Goal: Task Accomplishment & Management: Manage account settings

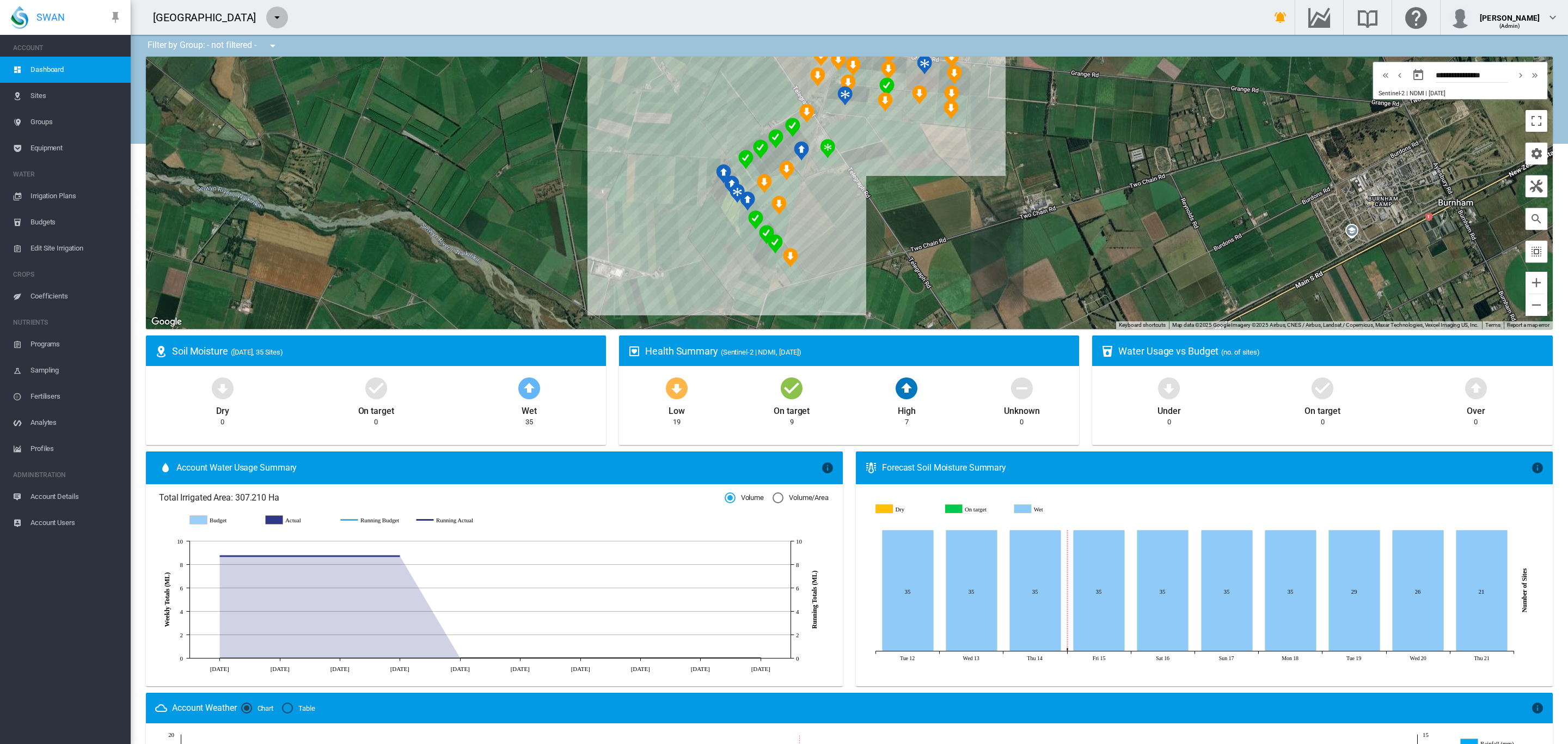
click at [270, 20] on md-icon "icon-menu-down" at bounding box center [276, 17] width 13 height 13
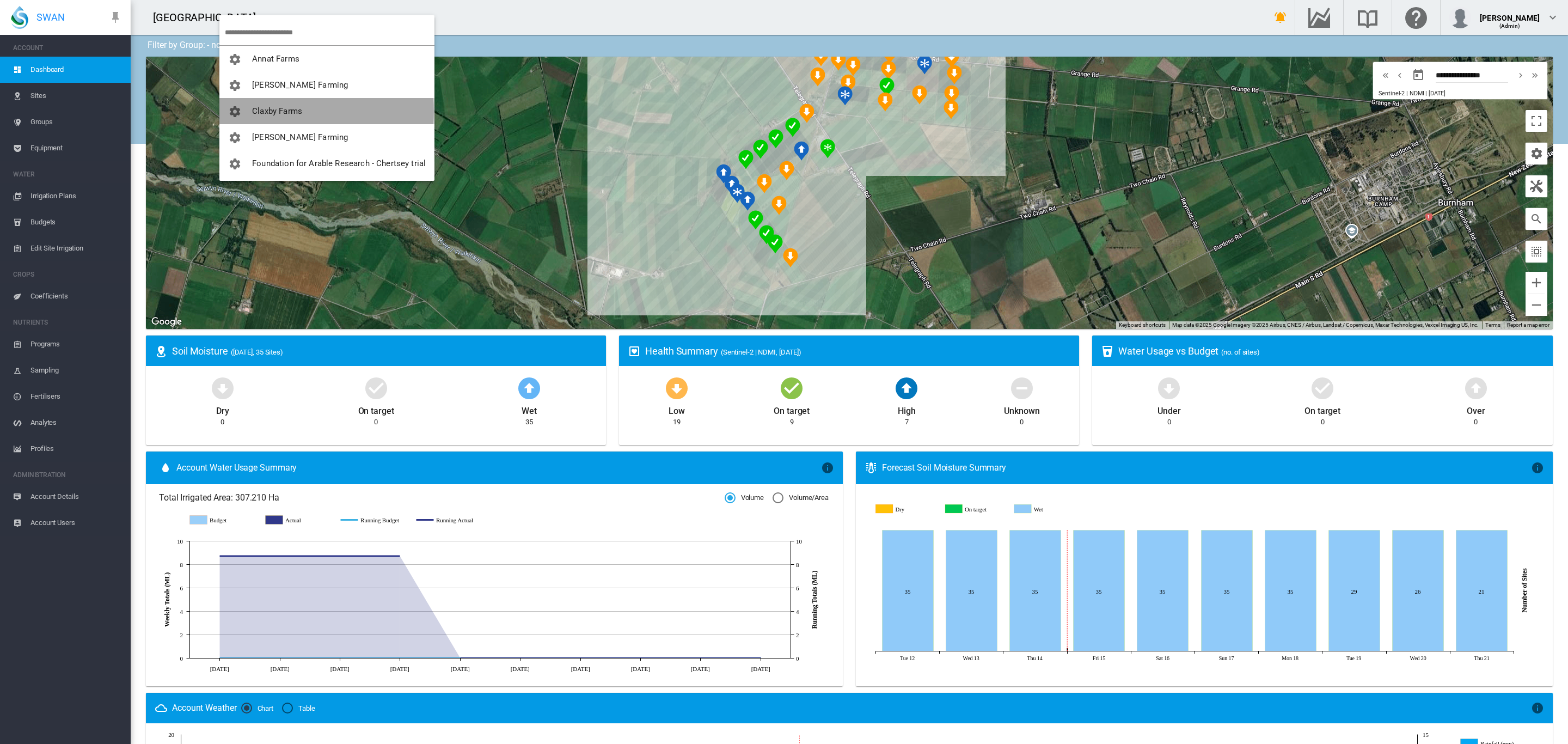
click at [289, 111] on span "Claxby Farms" at bounding box center [277, 111] width 50 height 10
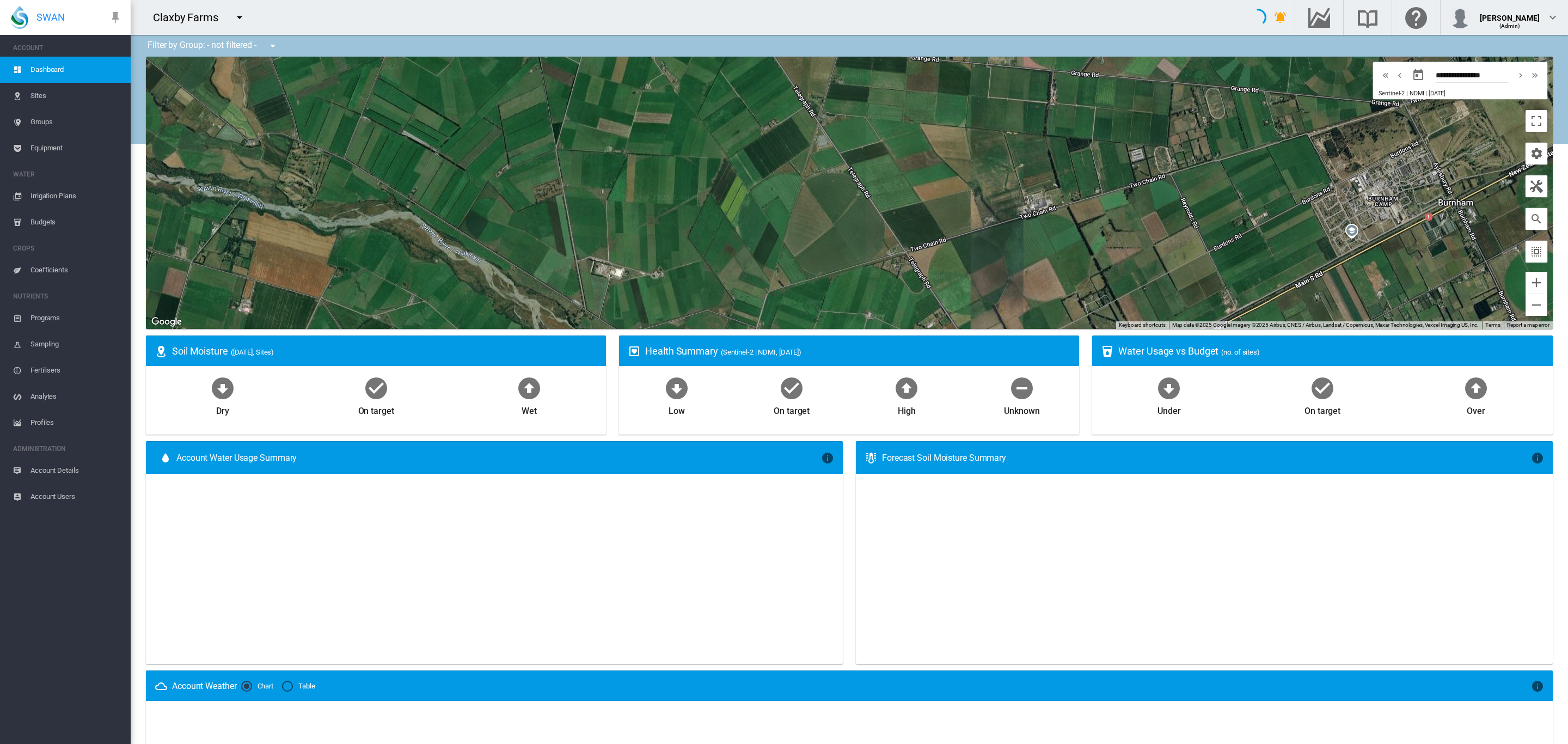
click at [238, 21] on md-icon "icon-menu-down" at bounding box center [239, 17] width 13 height 13
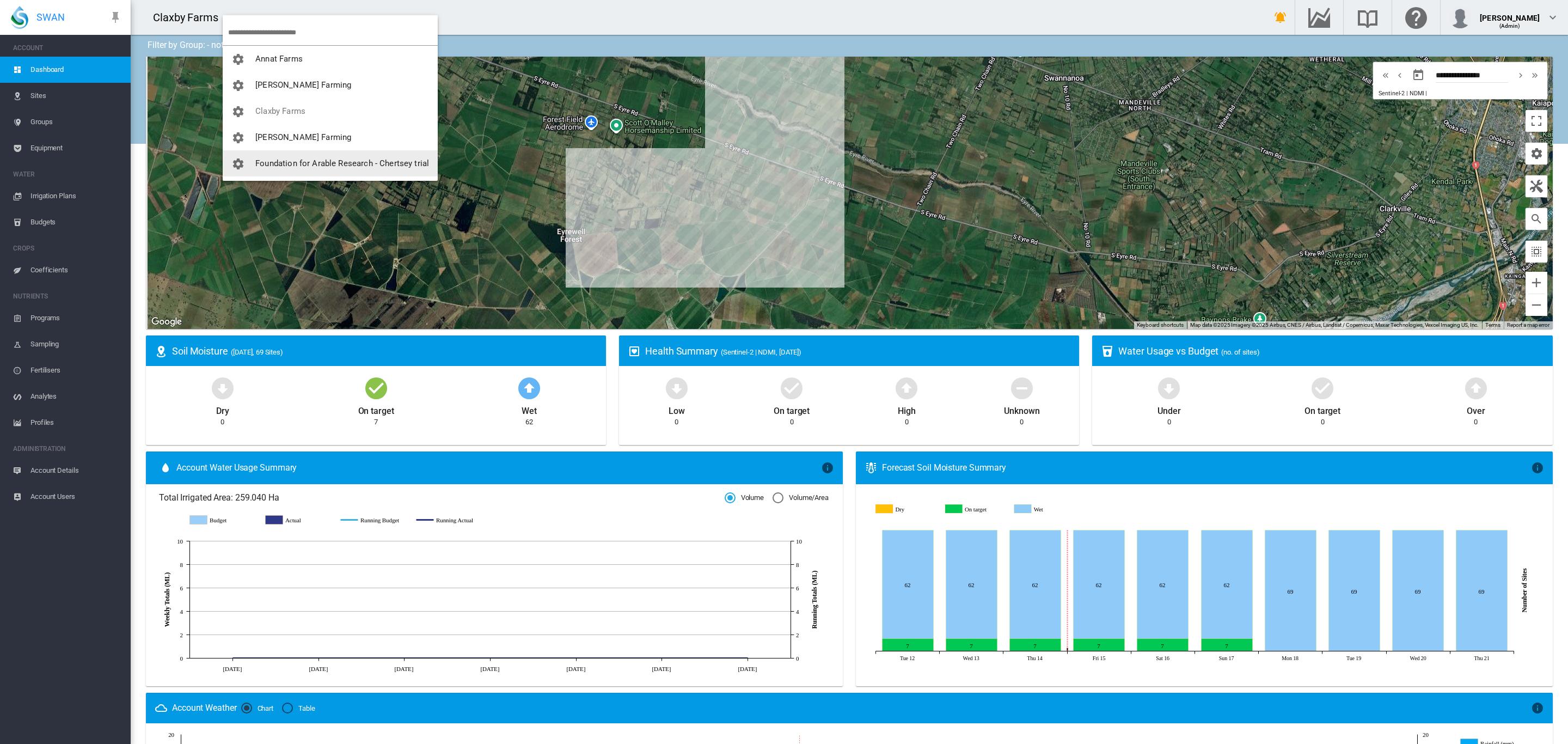
click at [522, 188] on md-backdrop at bounding box center [784, 372] width 1568 height 744
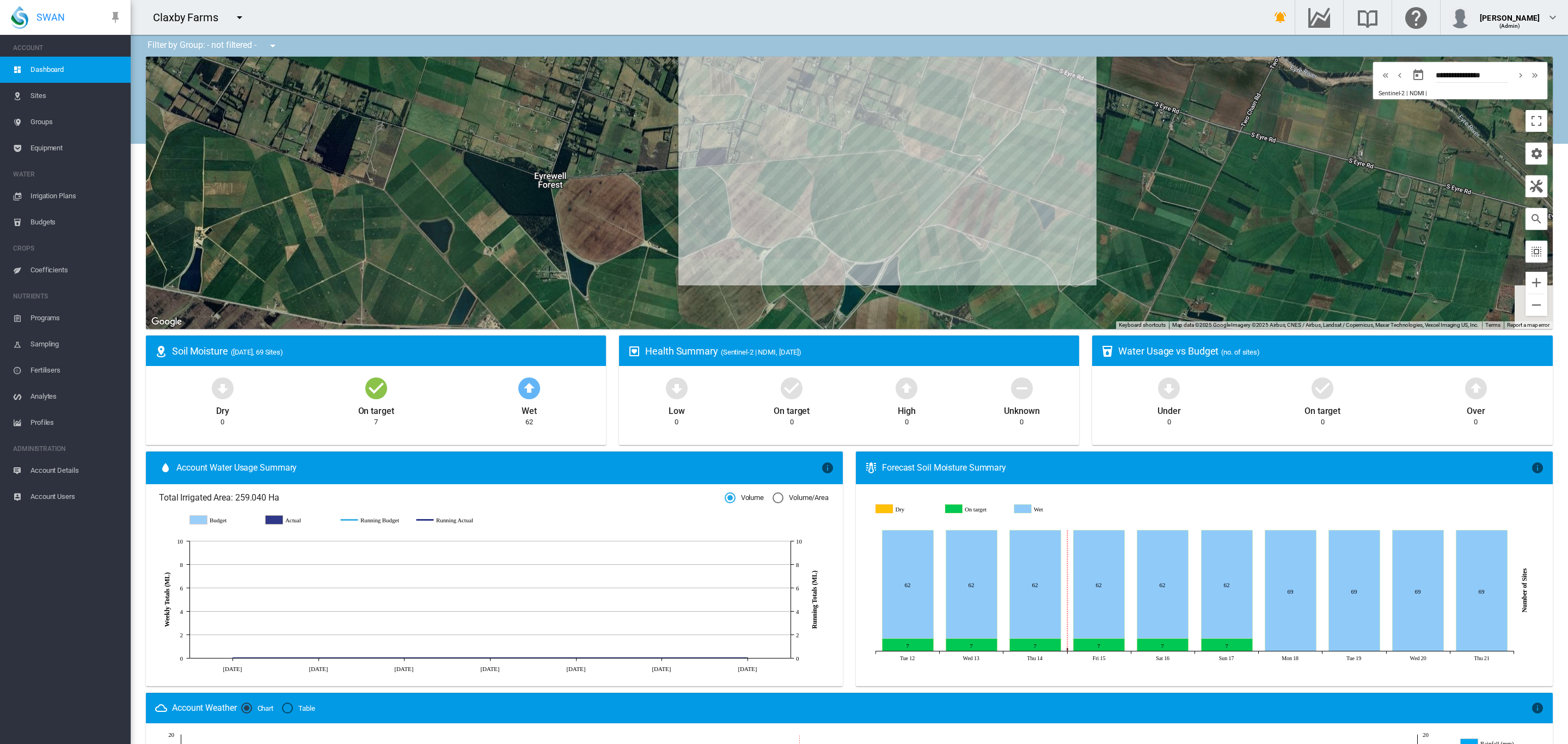
drag, startPoint x: 729, startPoint y: 168, endPoint x: 563, endPoint y: 302, distance: 213.3
click at [563, 302] on div "To navigate, press the arrow keys." at bounding box center [849, 193] width 1407 height 273
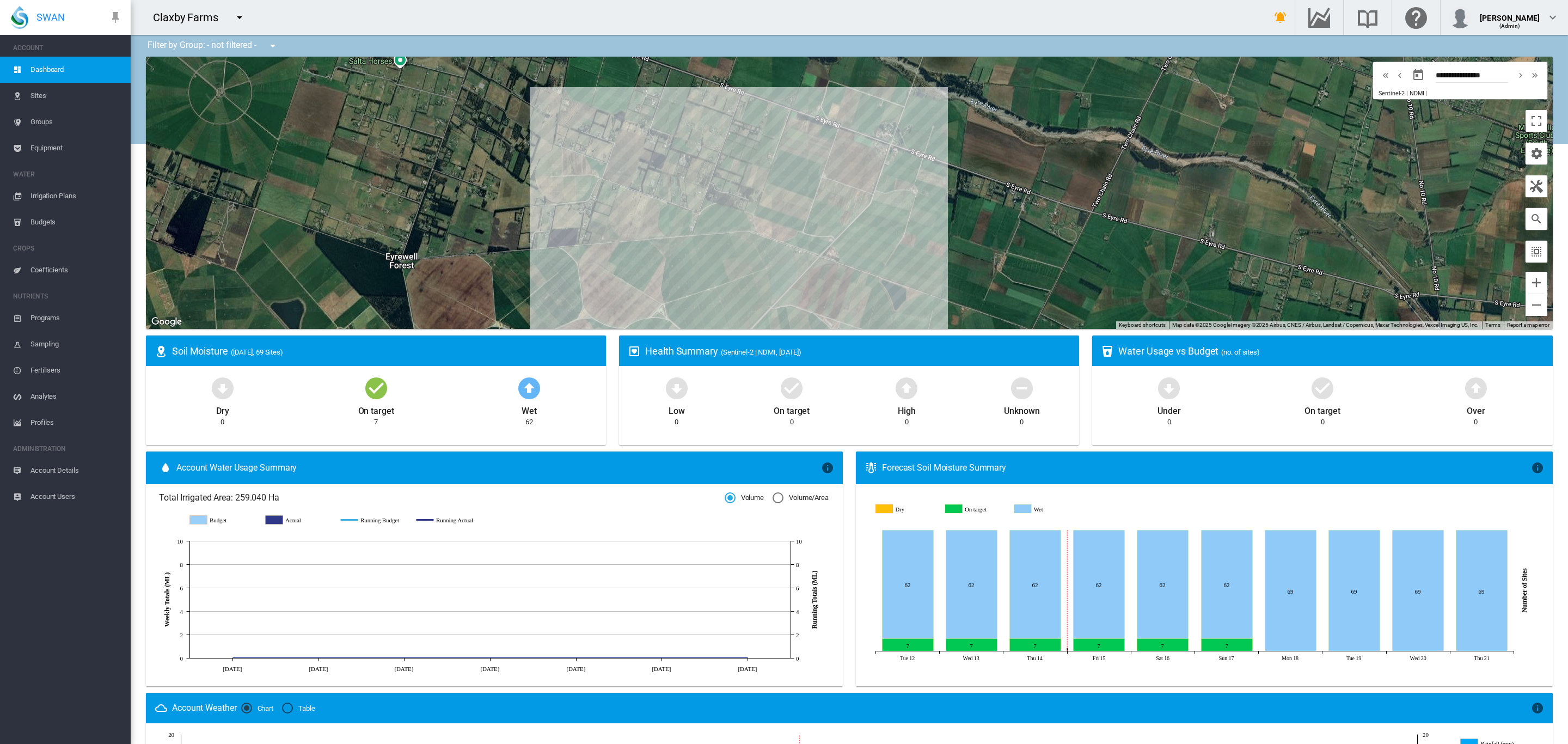
drag, startPoint x: 574, startPoint y: 190, endPoint x: 533, endPoint y: 190, distance: 41.0
click at [533, 190] on div "To navigate, press the arrow keys." at bounding box center [849, 193] width 1407 height 273
click at [40, 92] on span "Sites" at bounding box center [77, 95] width 91 height 26
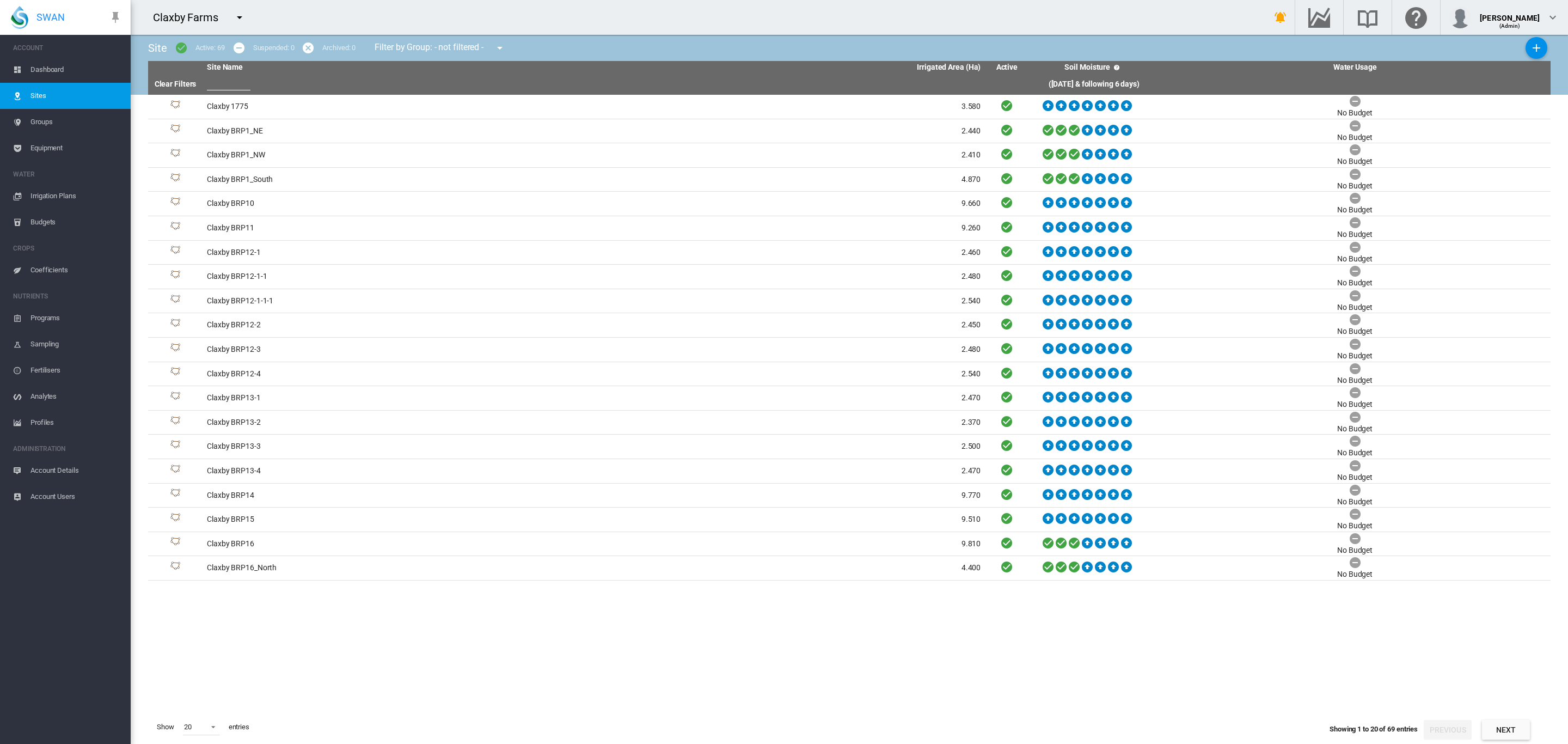
click at [55, 121] on span "Groups" at bounding box center [77, 122] width 91 height 26
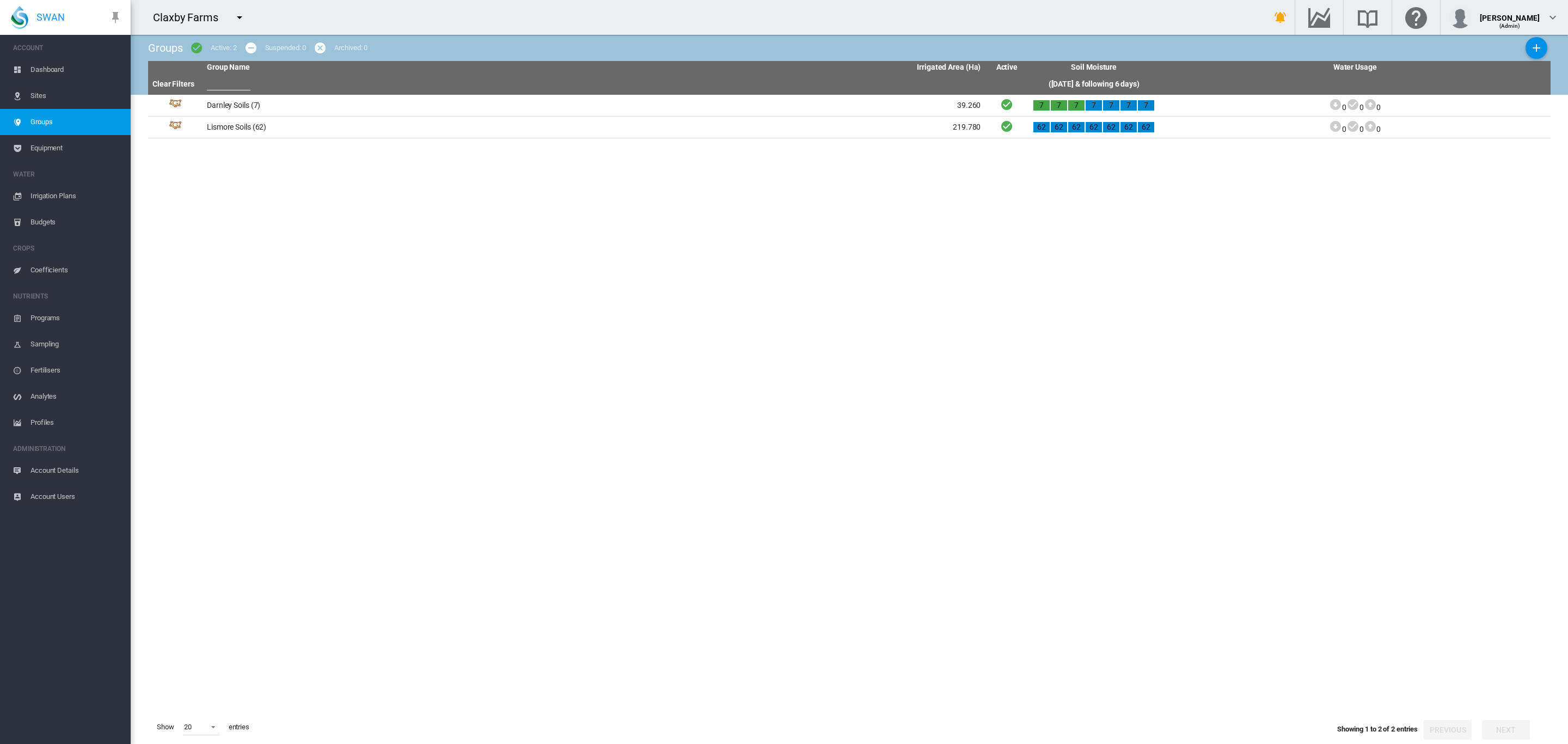
click at [56, 145] on span "Equipment" at bounding box center [77, 148] width 91 height 26
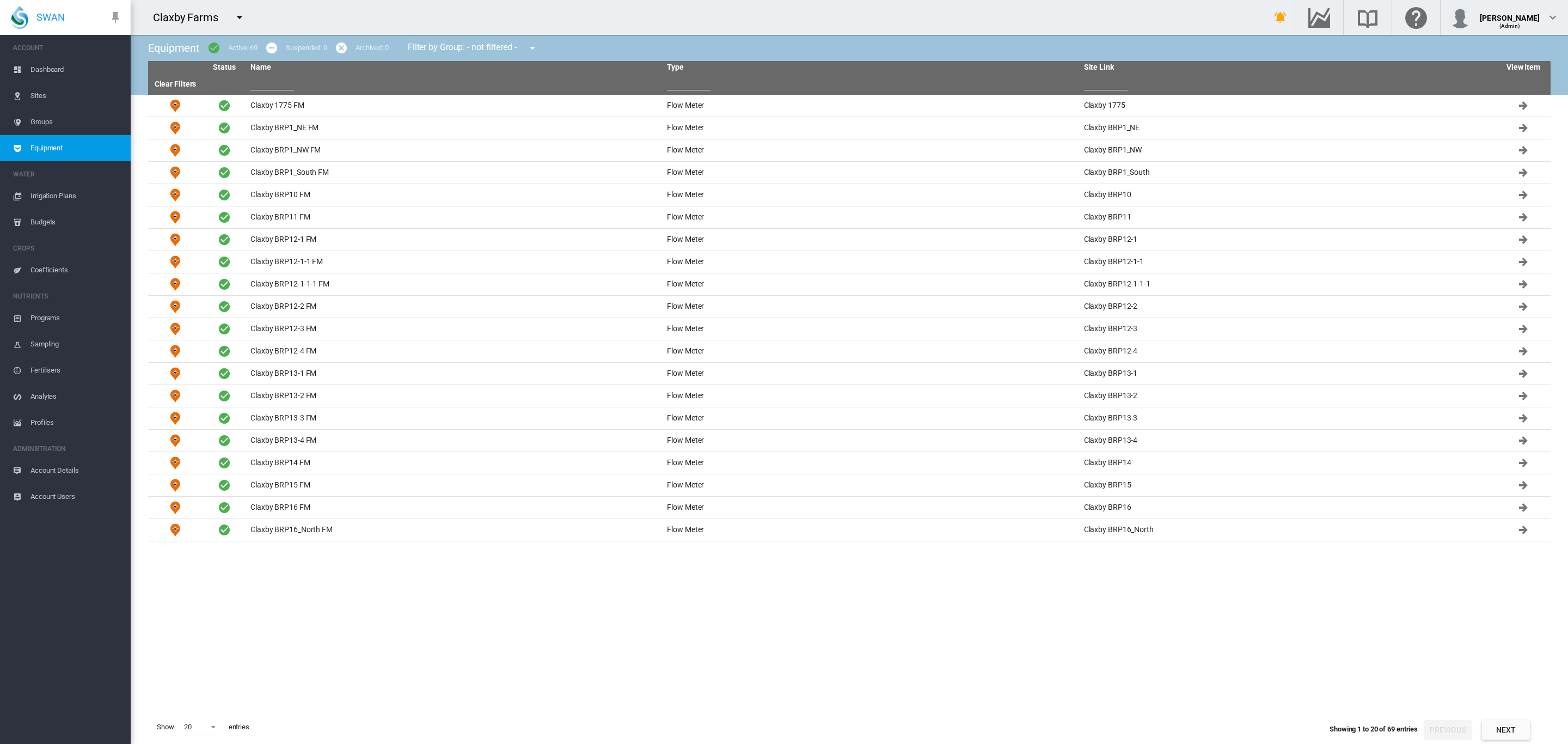
click at [53, 193] on span "Irrigation Plans" at bounding box center [77, 196] width 91 height 26
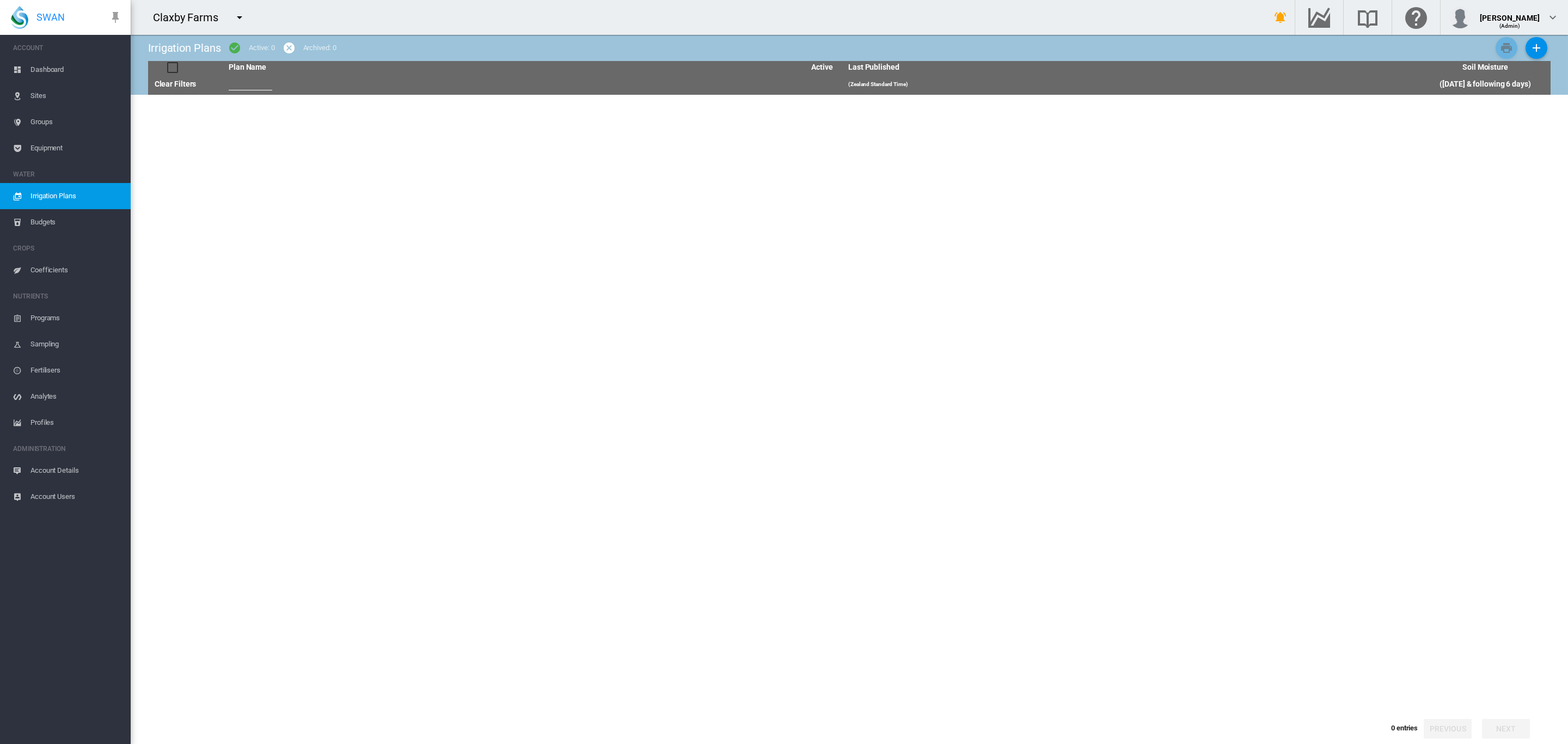
click at [48, 221] on span "Budgets" at bounding box center [77, 222] width 91 height 26
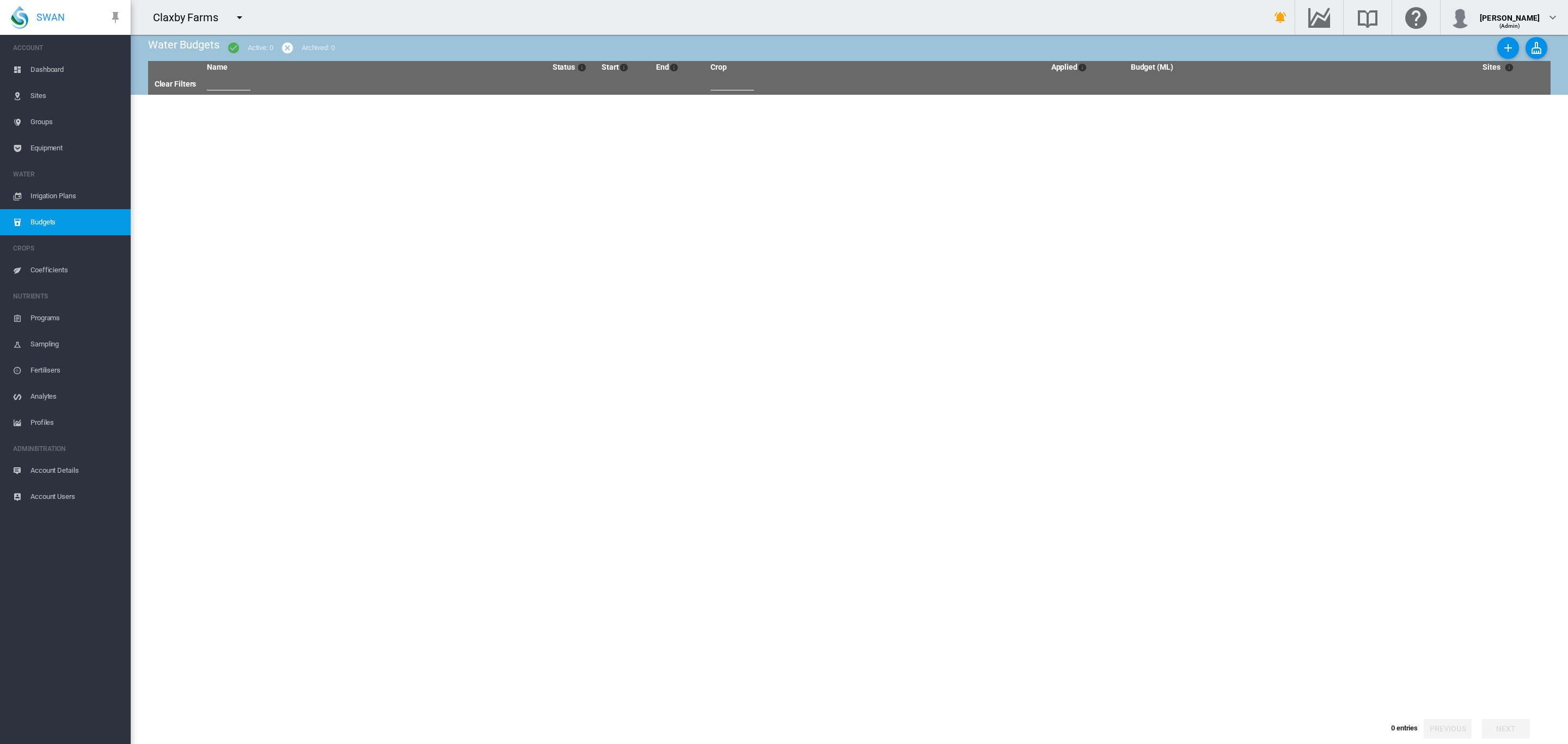
click at [45, 265] on span "Coefficients" at bounding box center [77, 270] width 91 height 26
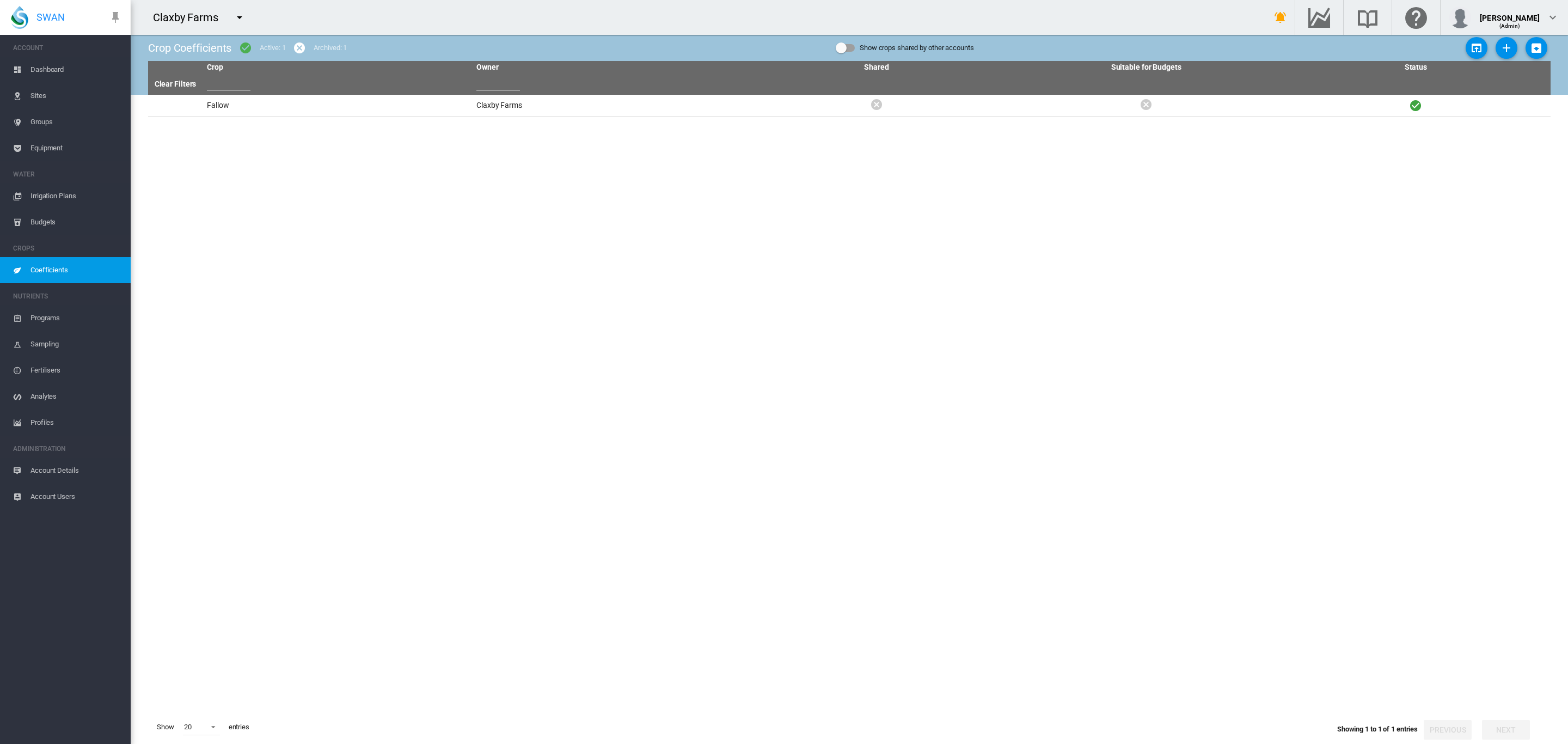
click at [35, 67] on span "Dashboard" at bounding box center [77, 70] width 91 height 26
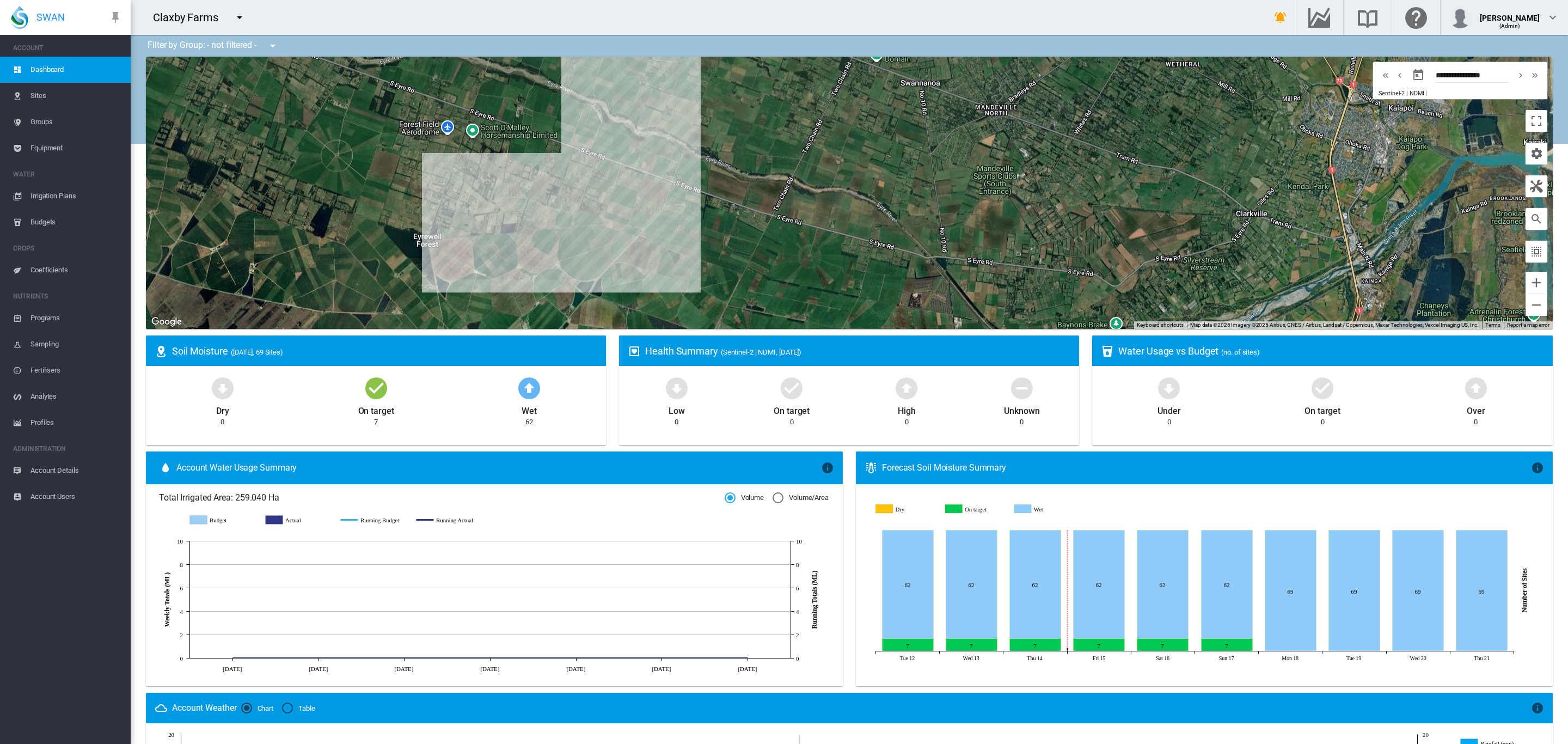
drag, startPoint x: 261, startPoint y: 194, endPoint x: 357, endPoint y: 207, distance: 96.9
click at [357, 207] on div "To navigate, press the arrow keys." at bounding box center [849, 193] width 1407 height 273
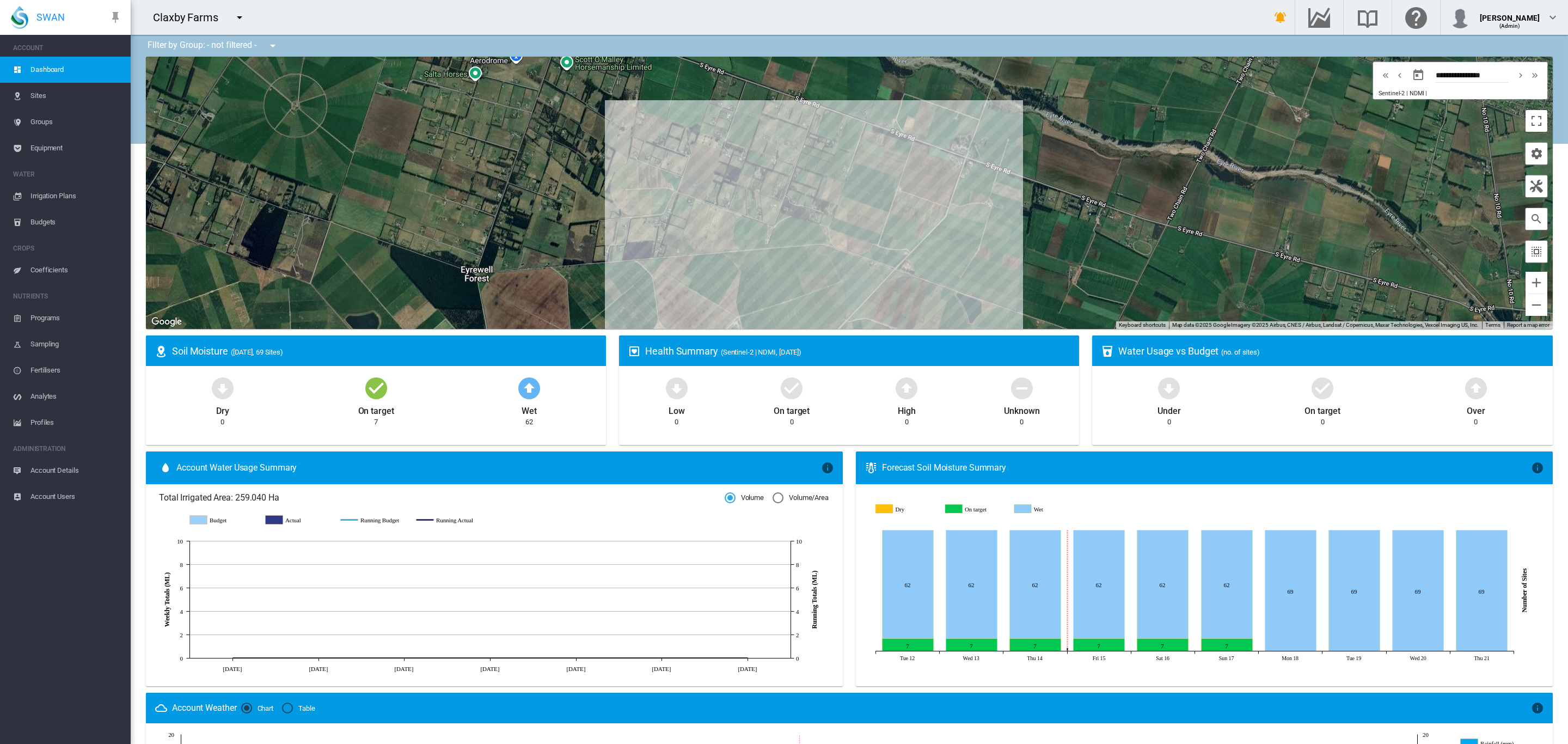
drag, startPoint x: 586, startPoint y: 177, endPoint x: 531, endPoint y: 191, distance: 56.8
click at [531, 191] on div "To navigate, press the arrow keys." at bounding box center [849, 193] width 1407 height 273
click at [925, 183] on div at bounding box center [926, 181] width 14 height 7
click at [934, 185] on div "To navigate, press the arrow keys. Claxby BRP3 (10.15 Ha)" at bounding box center [849, 193] width 1407 height 273
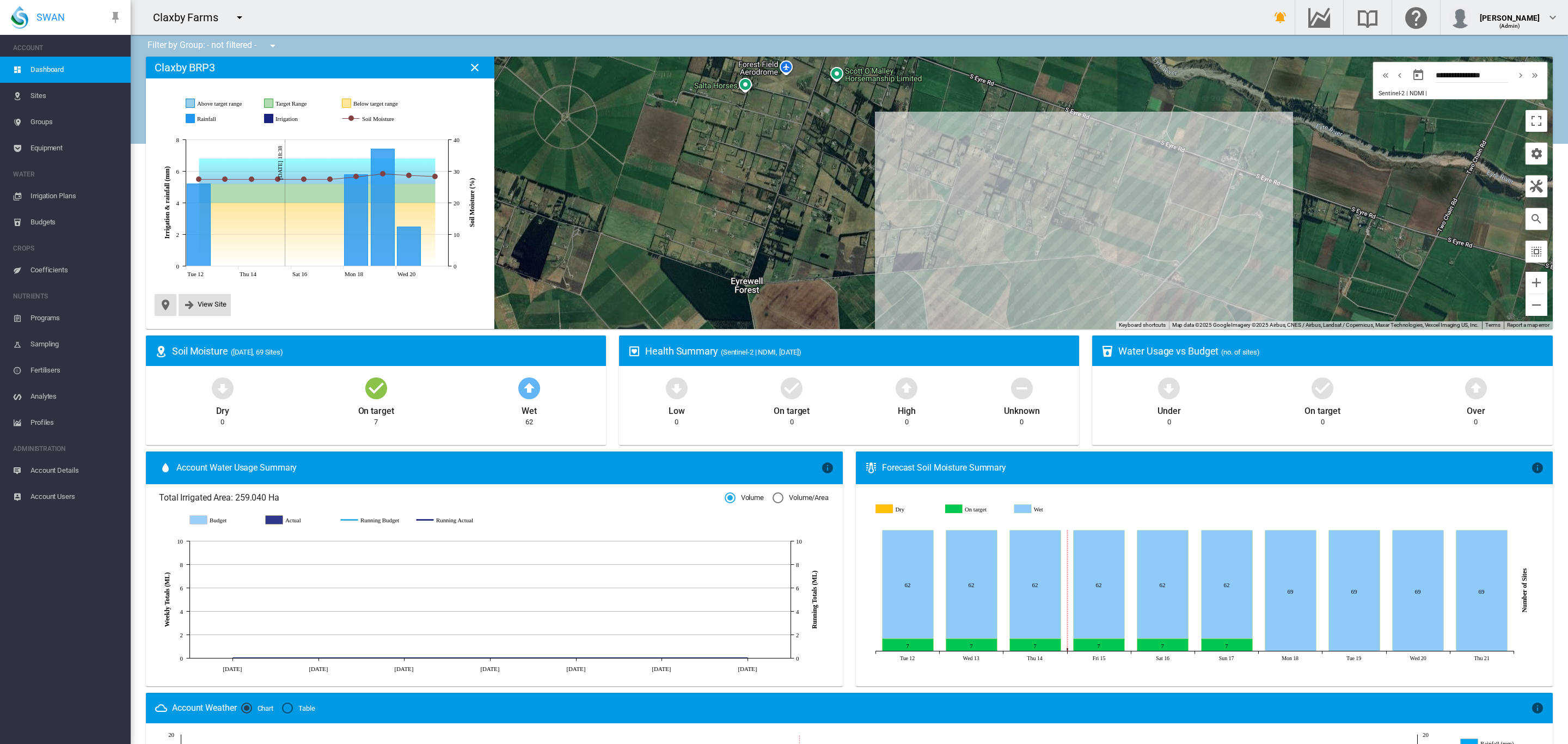
click at [1153, 167] on div "To navigate, press the arrow keys." at bounding box center [849, 193] width 1407 height 273
click at [36, 93] on span "Sites" at bounding box center [77, 95] width 91 height 26
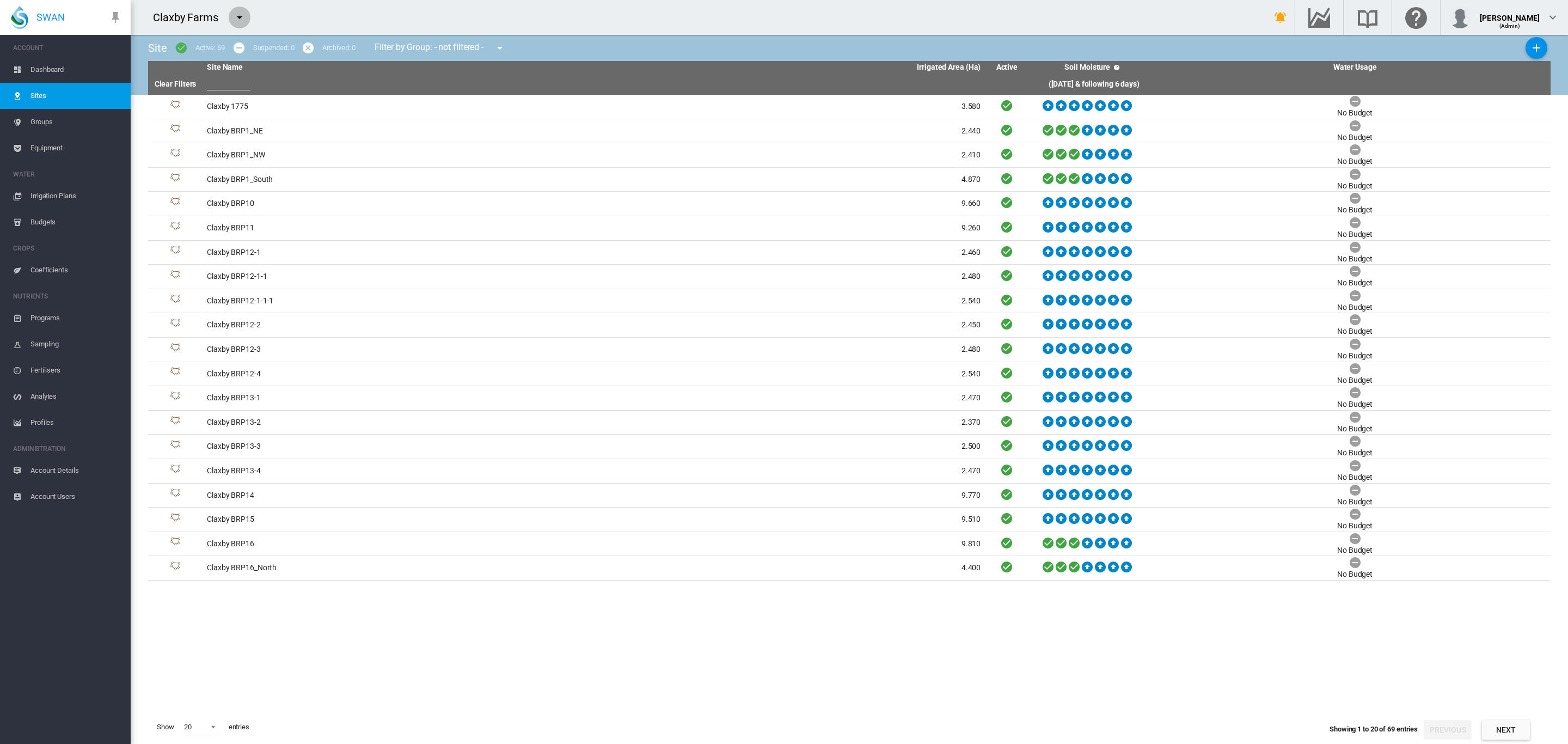
click at [239, 20] on md-icon "icon-menu-down" at bounding box center [239, 17] width 13 height 13
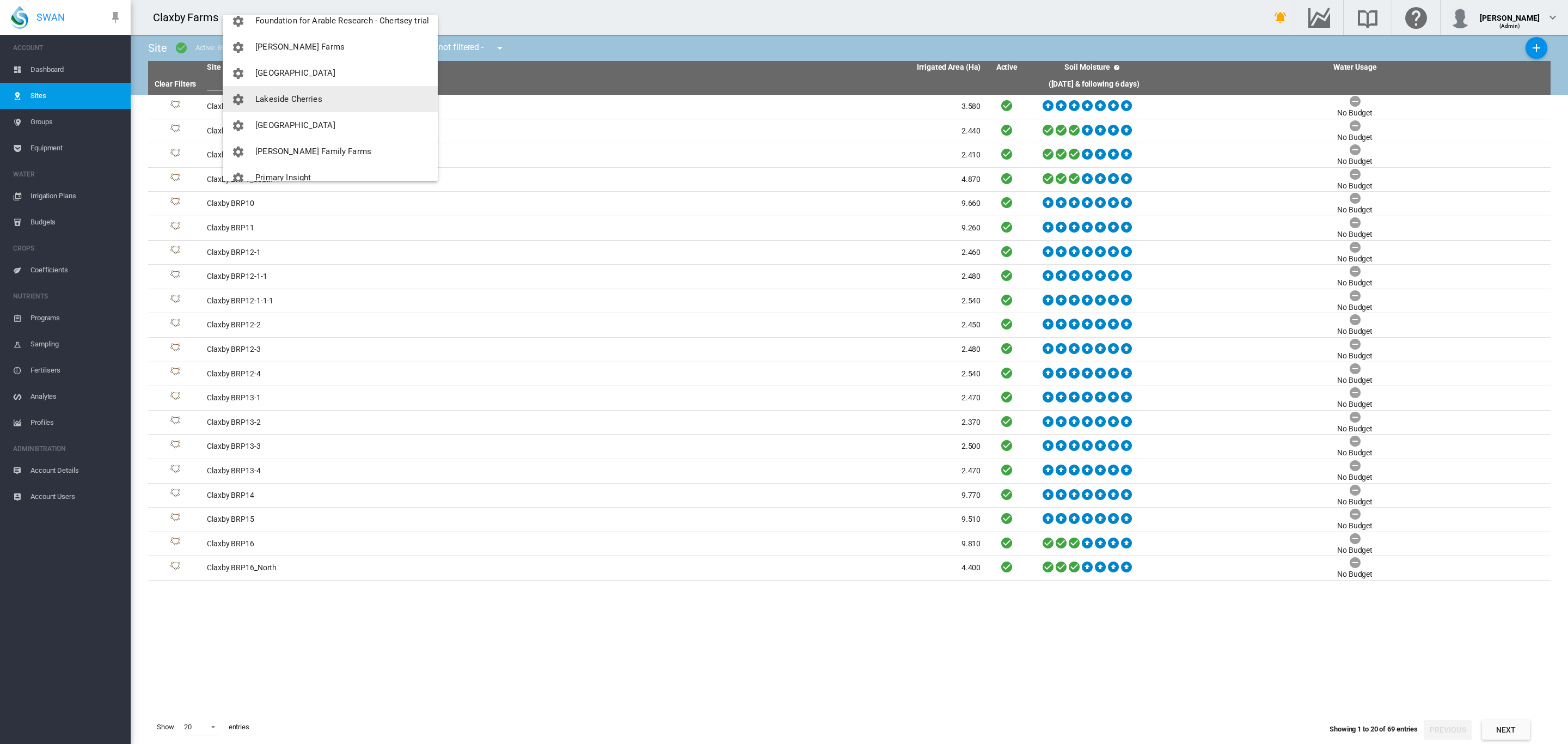
scroll to position [101, 0]
click at [298, 90] on span "[PERSON_NAME] Farms" at bounding box center [300, 88] width 89 height 10
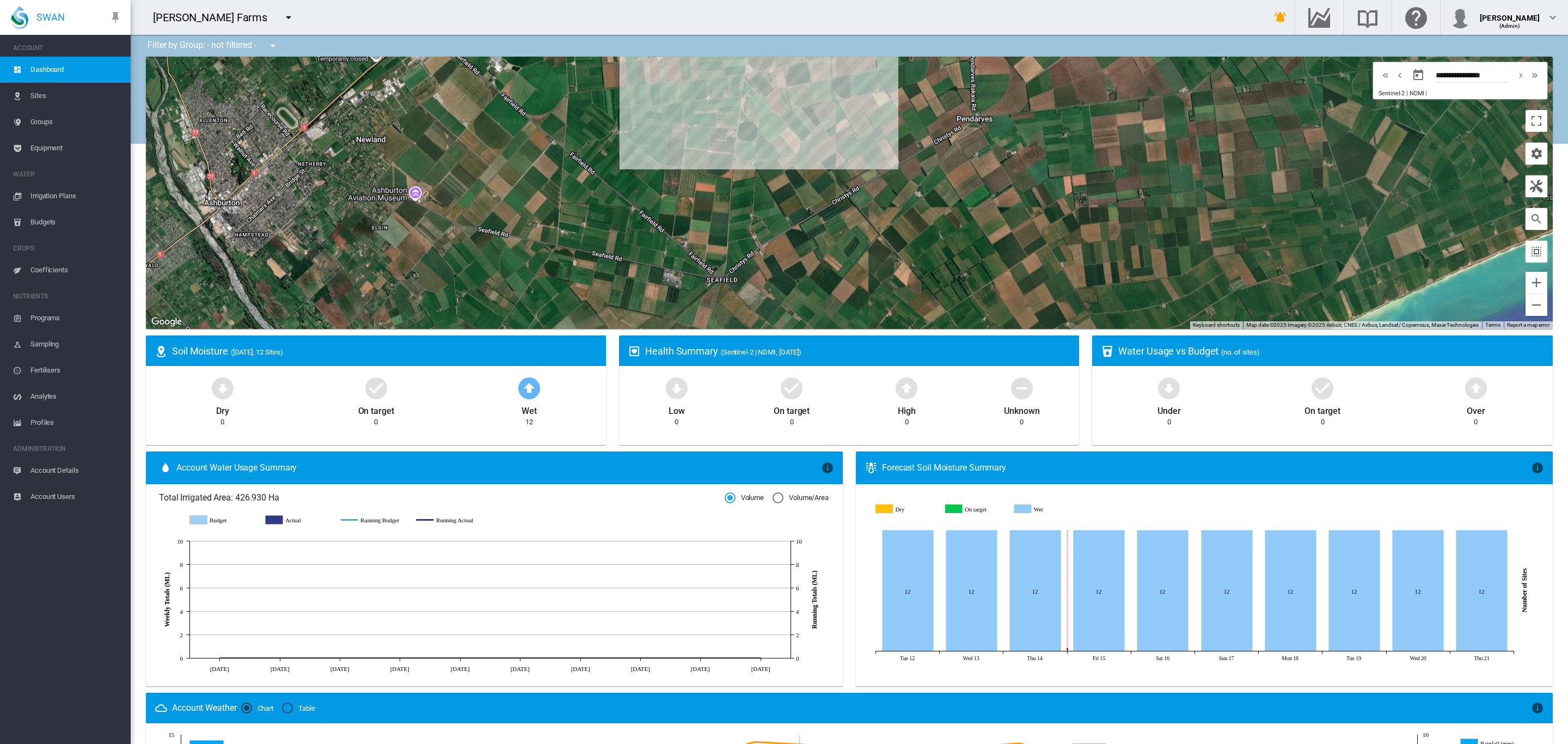
click at [56, 126] on span "Groups" at bounding box center [77, 122] width 91 height 26
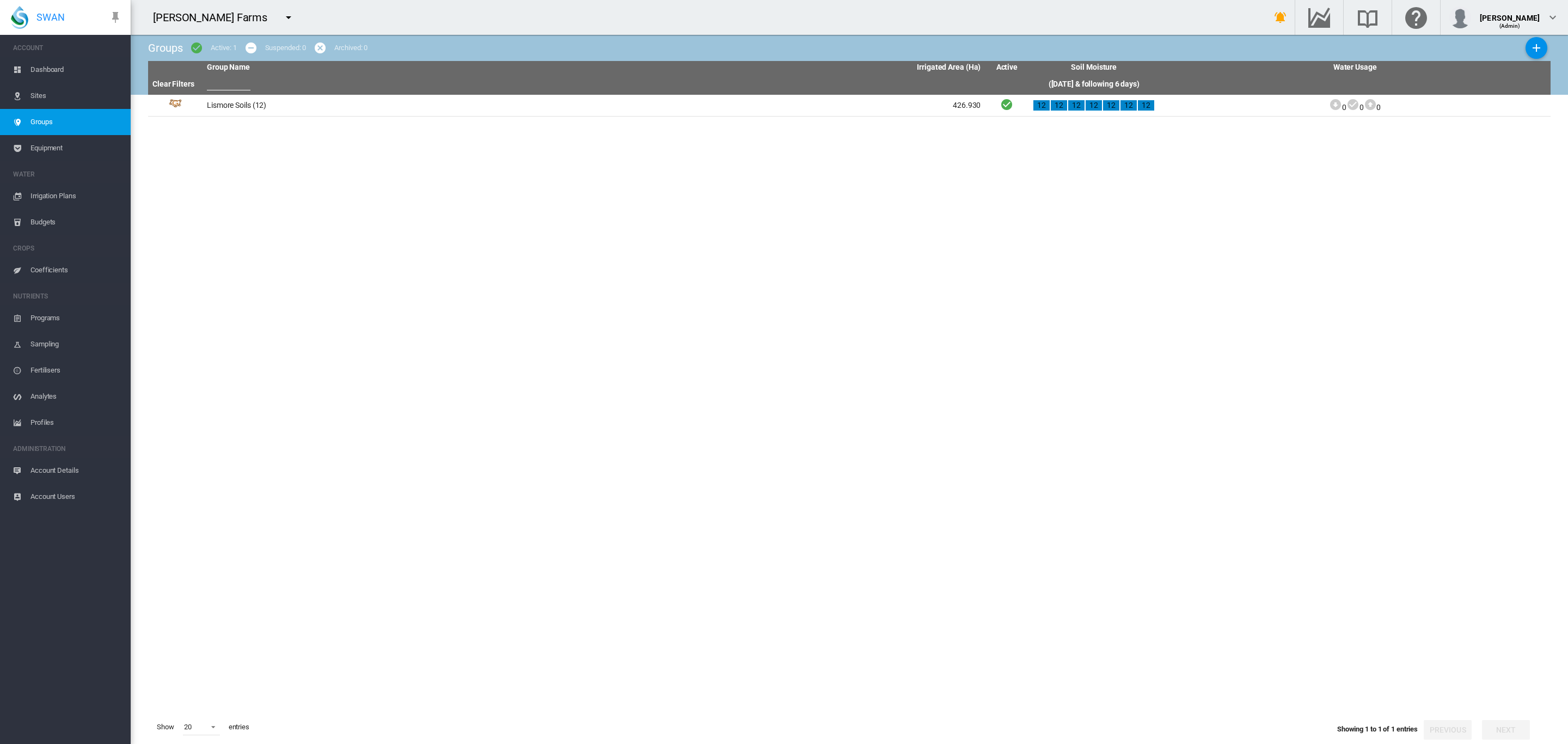
click at [42, 100] on span "Sites" at bounding box center [77, 95] width 91 height 26
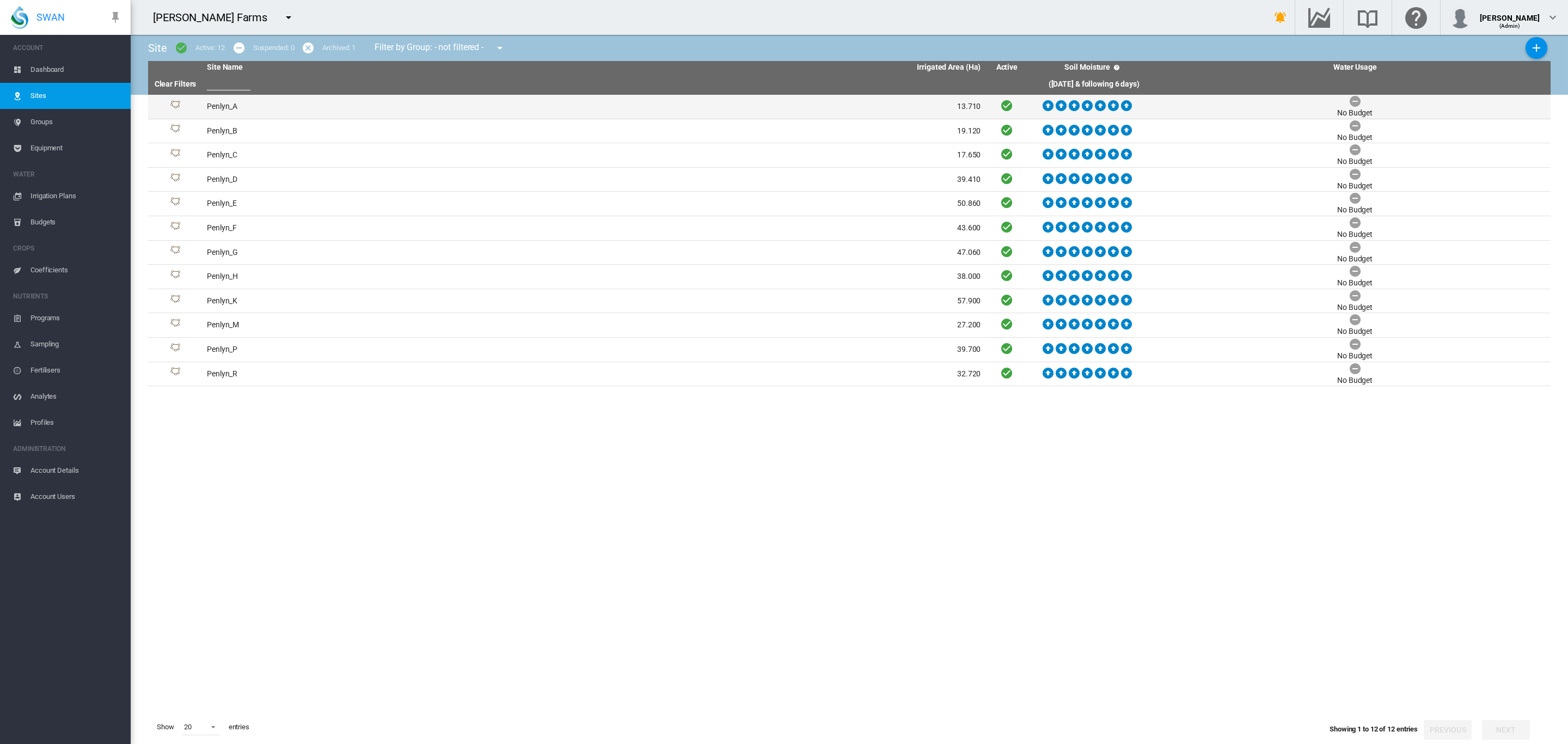
click at [233, 106] on td "Penlyn_A" at bounding box center [399, 106] width 392 height 24
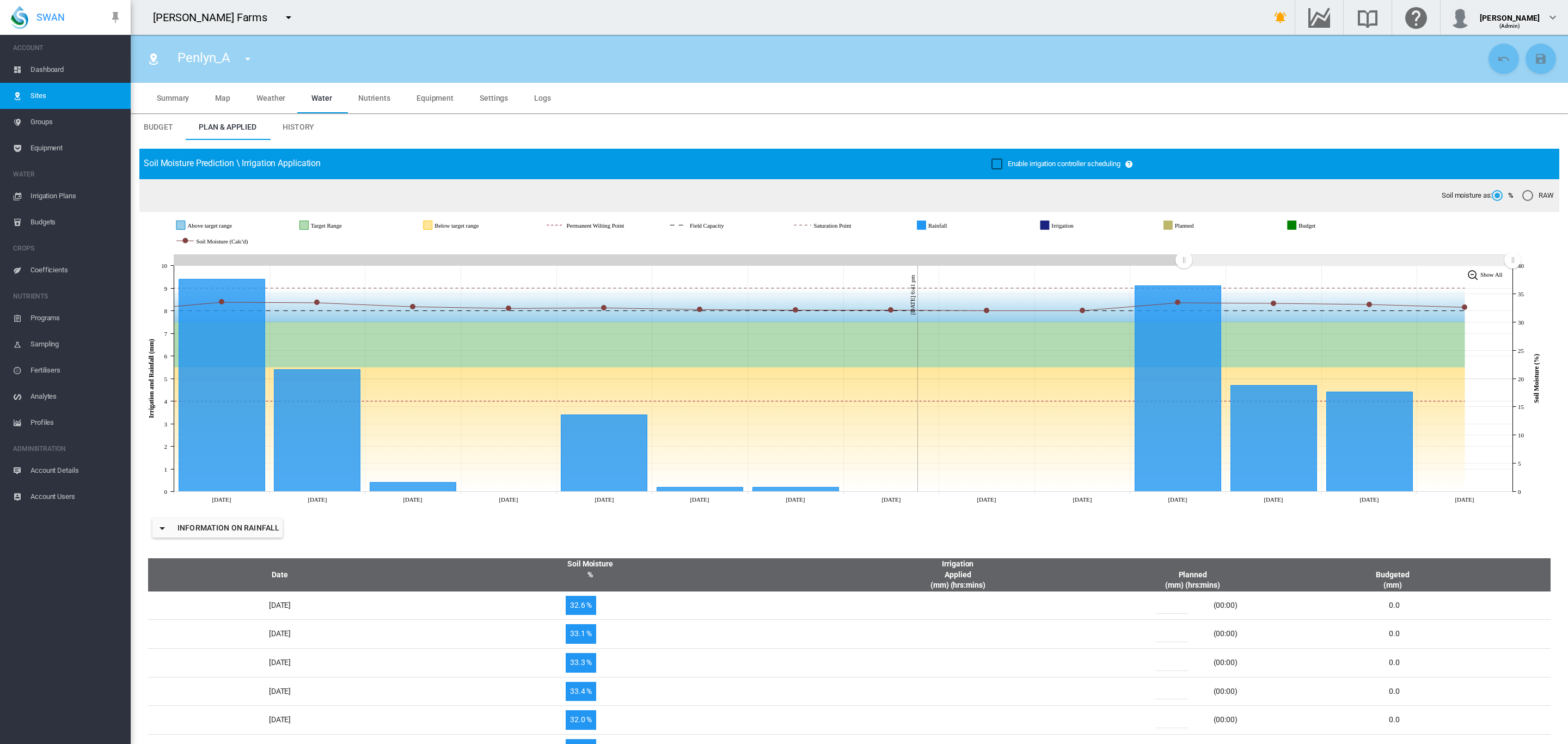
click at [500, 92] on md-tab-item "Settings" at bounding box center [493, 97] width 55 height 31
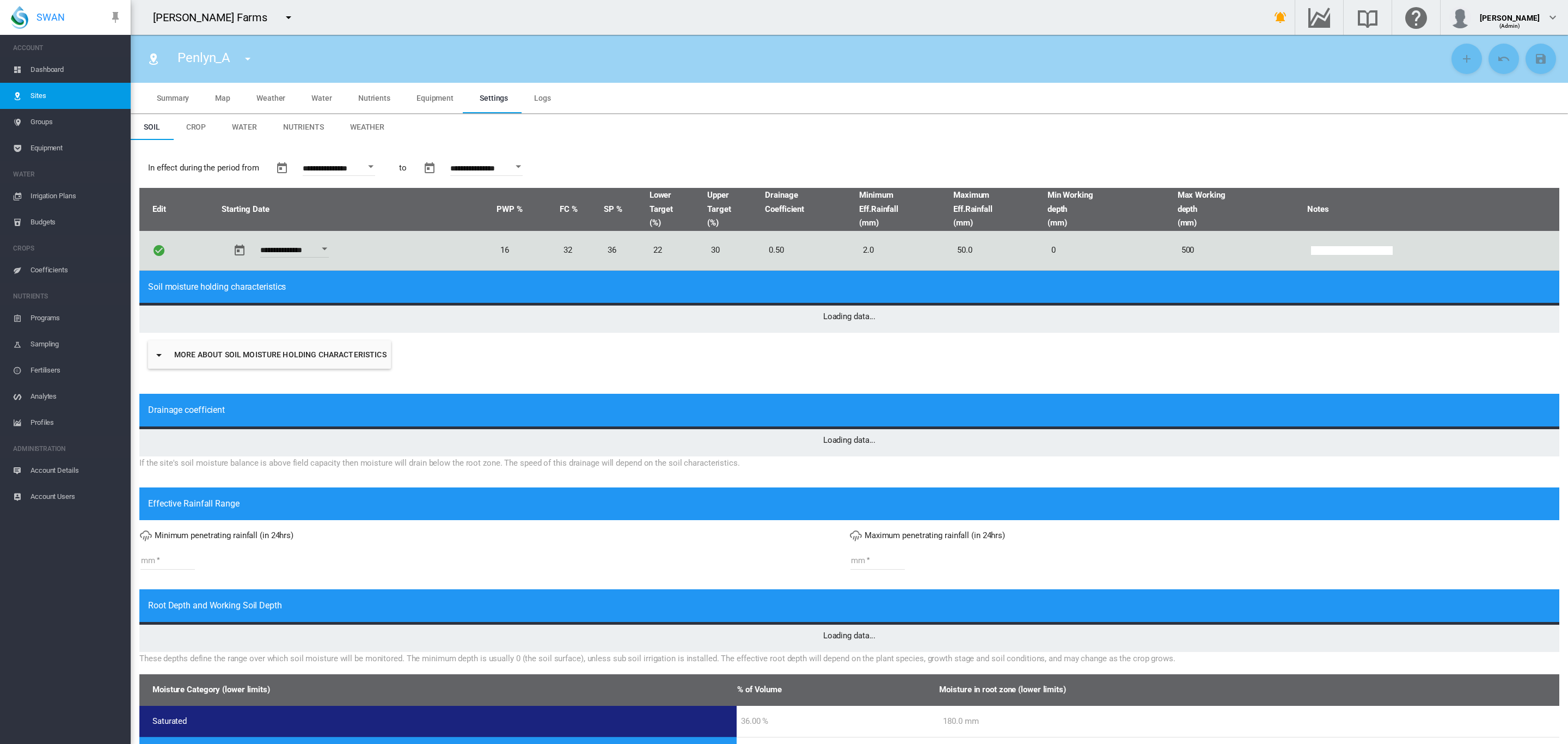
click at [353, 135] on md-tab-item "Weather" at bounding box center [367, 126] width 61 height 26
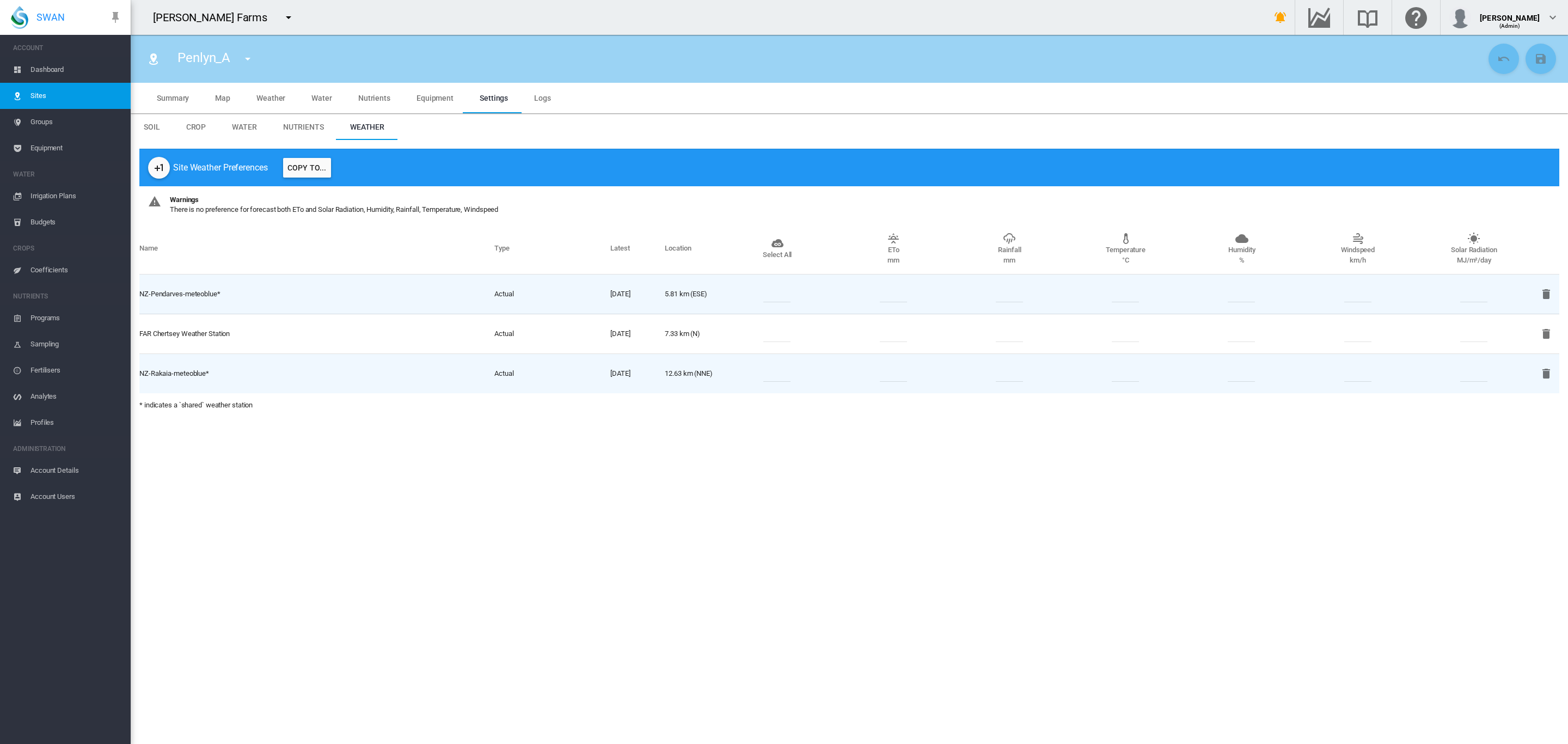
type input "*"
type input "**"
type input "*****"
click at [444, 125] on md-tabs-canvas "Soil Crop Water Nutrients Weather Soil Crop Water Nutrients Weather" at bounding box center [849, 126] width 1438 height 26
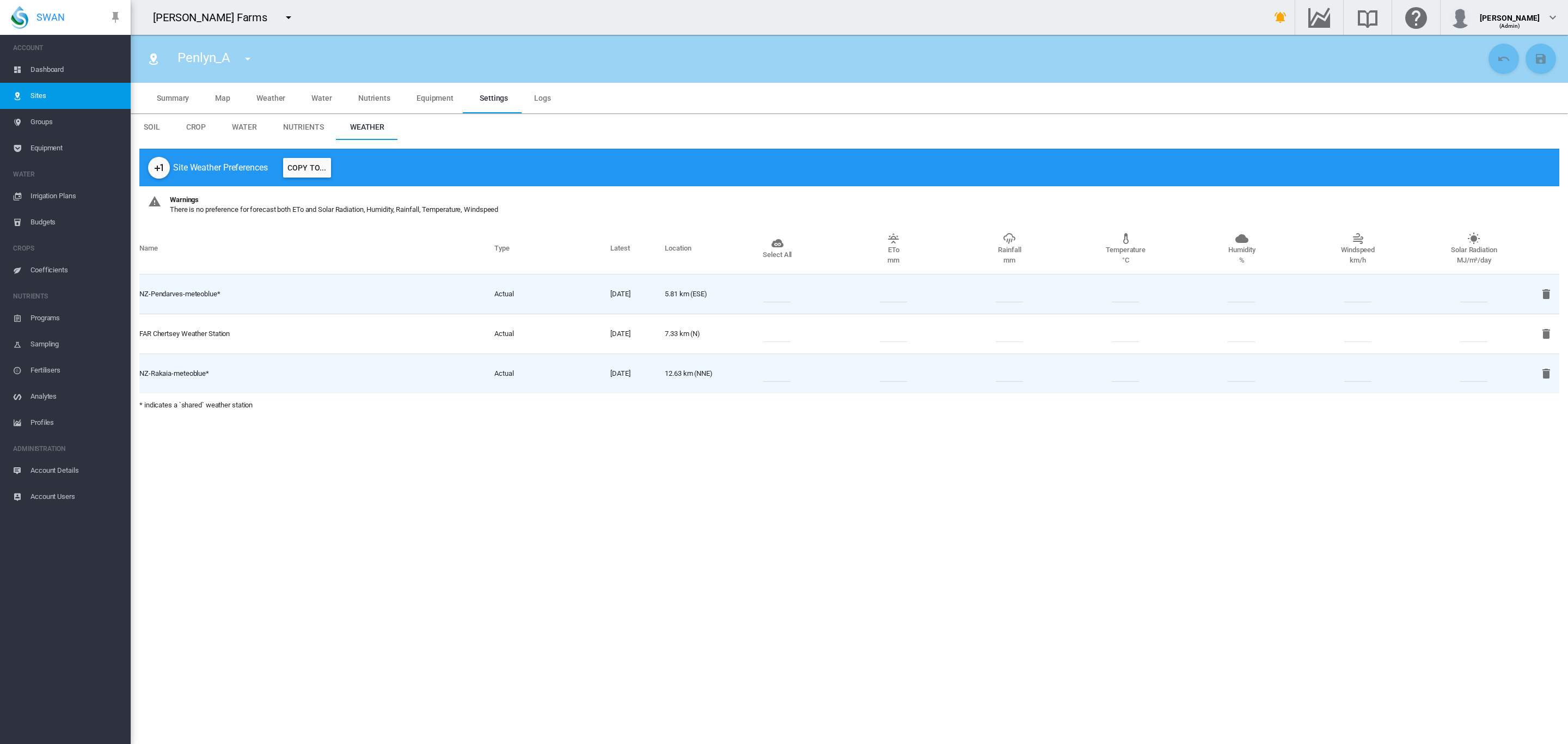
click at [175, 101] on span "Summary" at bounding box center [173, 97] width 32 height 9
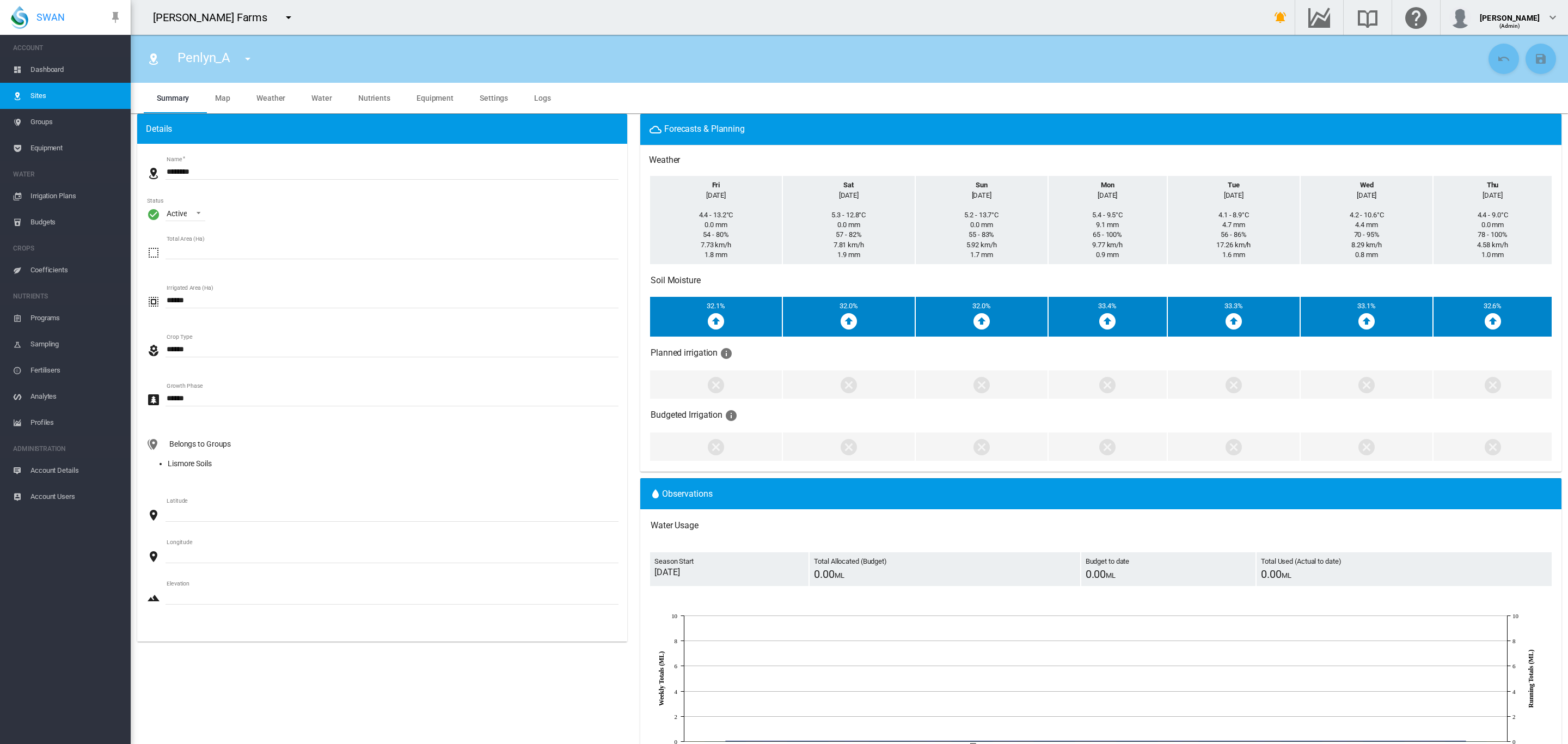
click at [51, 127] on span "Groups" at bounding box center [77, 122] width 91 height 26
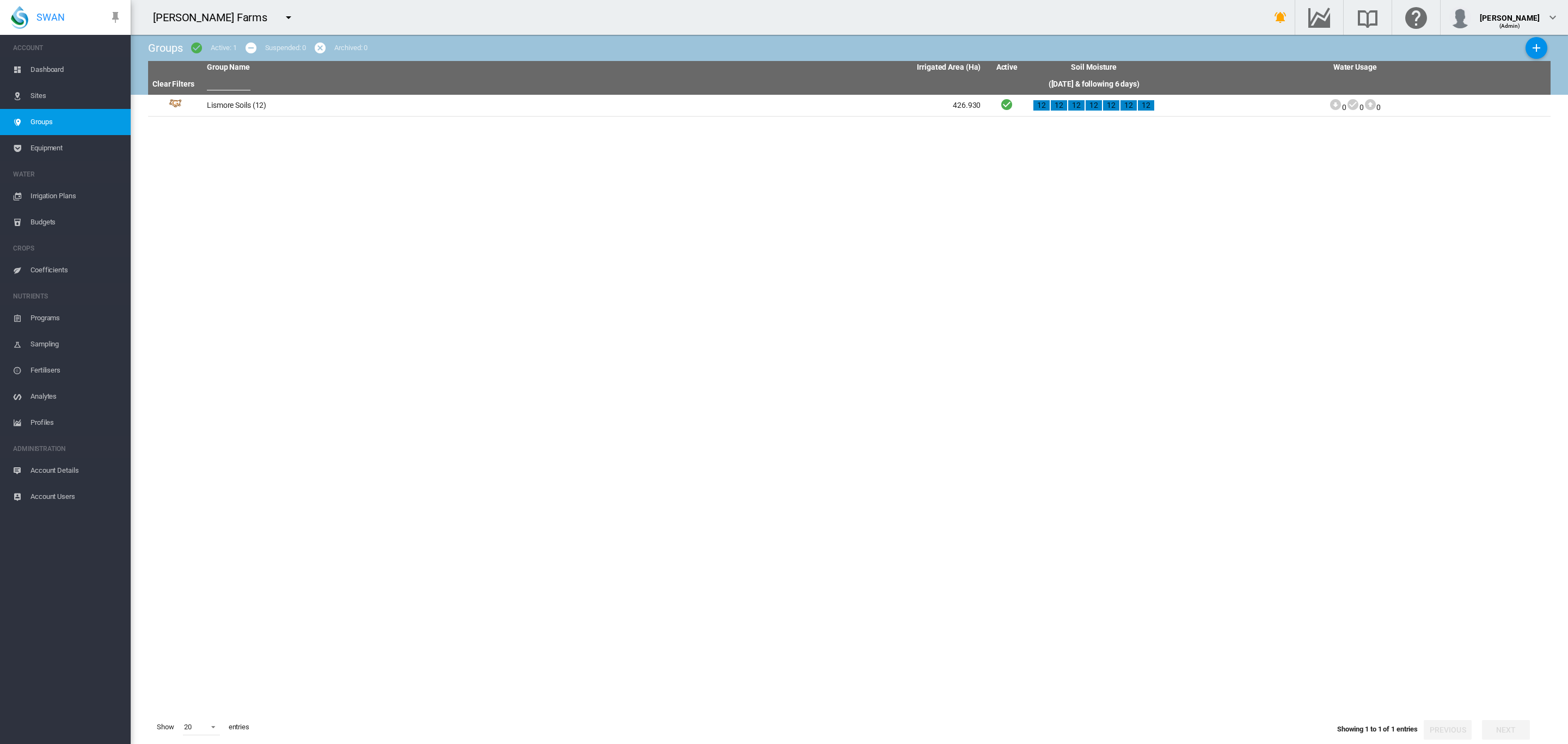
click at [39, 96] on span "Sites" at bounding box center [77, 95] width 91 height 26
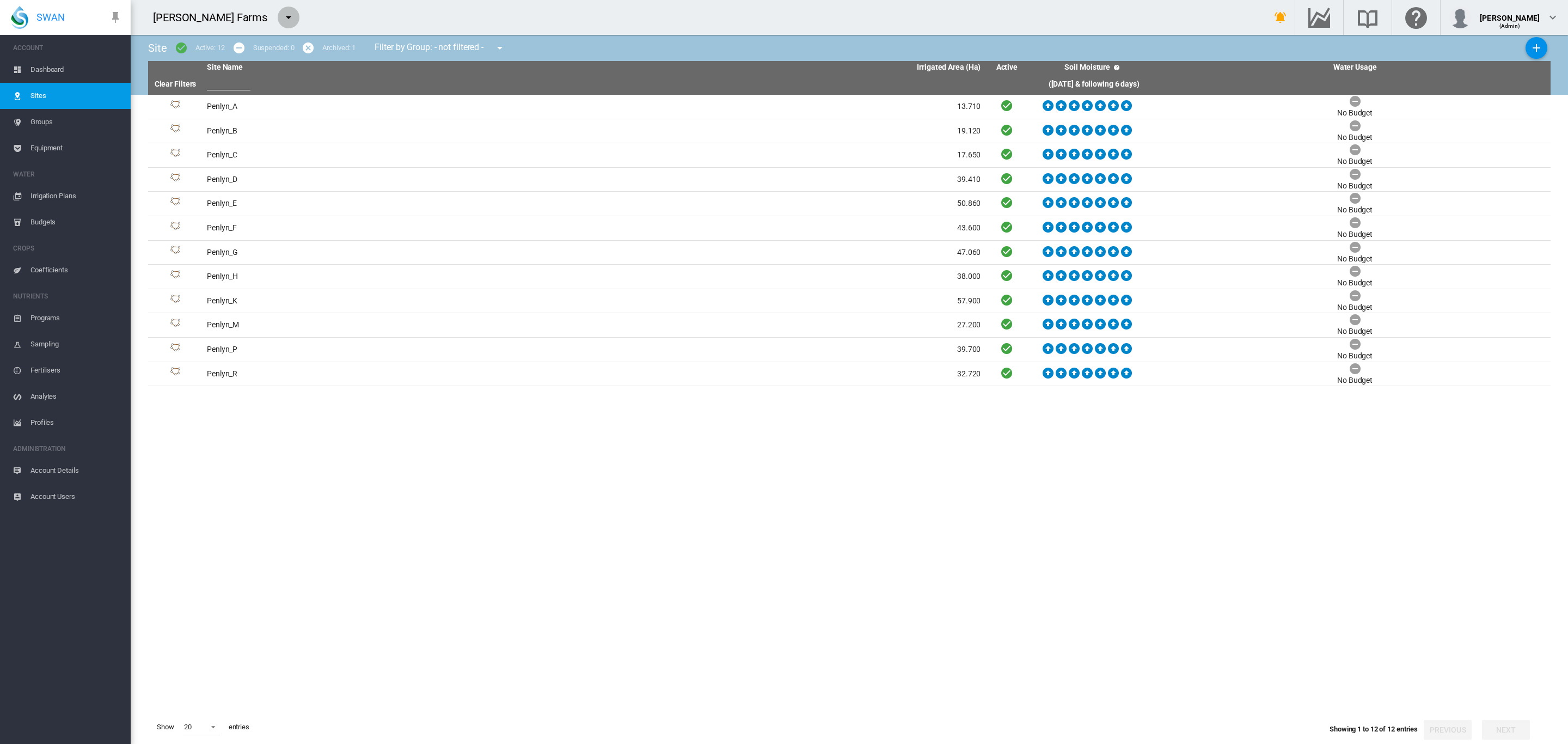
click at [282, 18] on md-icon "icon-menu-down" at bounding box center [288, 17] width 13 height 13
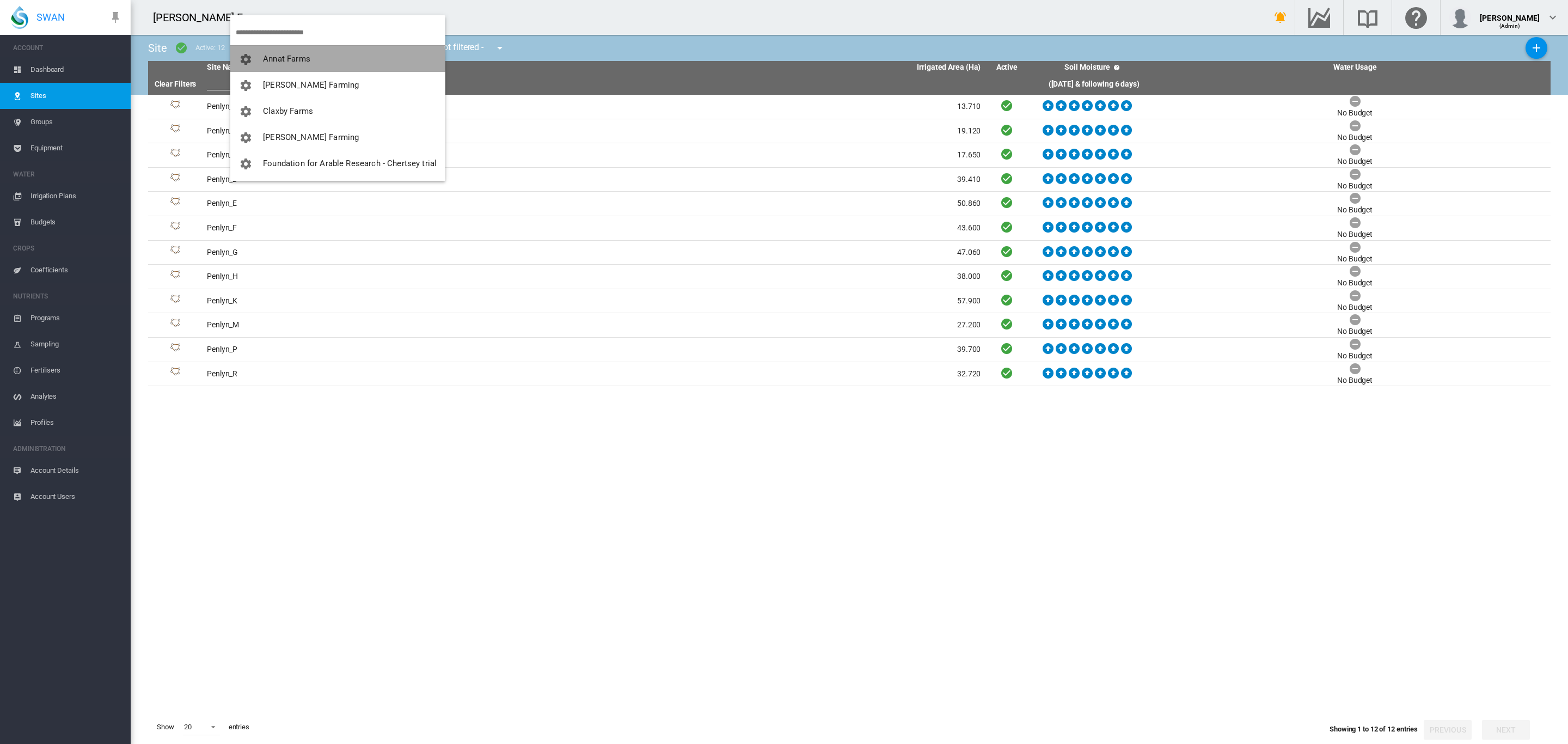
click at [301, 63] on span "Annat Farms" at bounding box center [286, 59] width 48 height 10
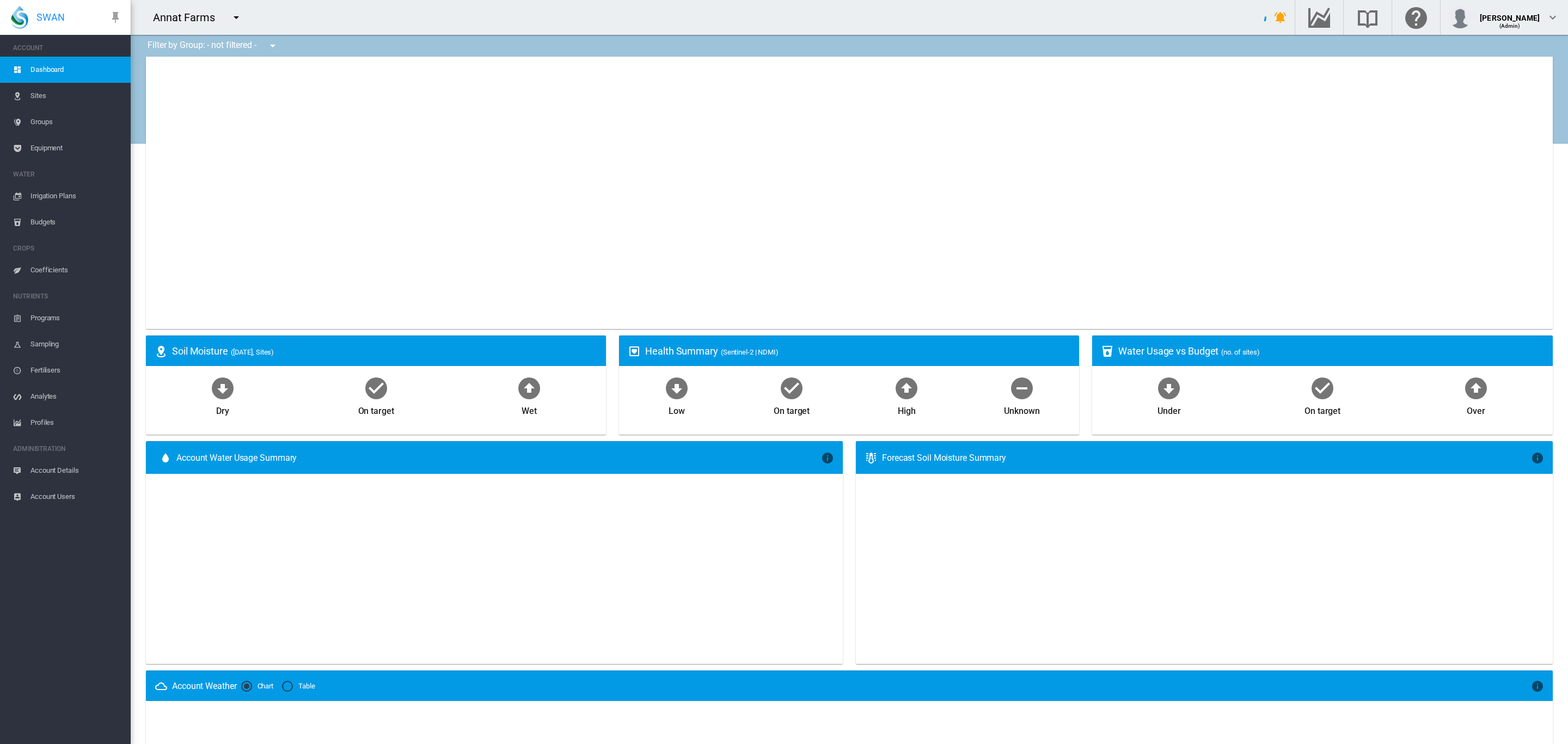
type input "**********"
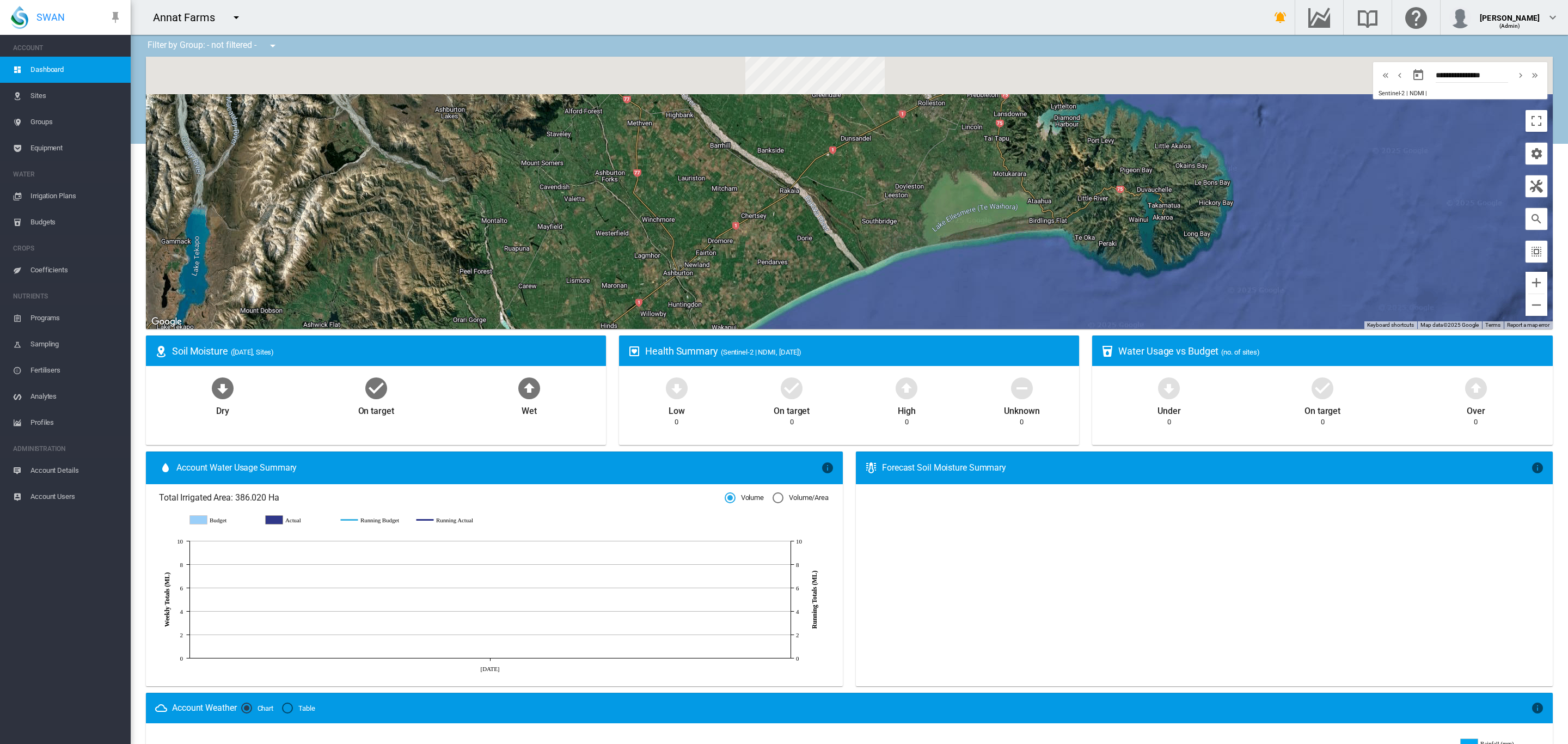
drag, startPoint x: 638, startPoint y: 181, endPoint x: 562, endPoint y: 330, distance: 167.3
click at [562, 330] on ms-widget "← Move left → Move right ↑ Move up ↓ Move down + Zoom in - Zoom out Home Jump l…" at bounding box center [849, 196] width 1420 height 279
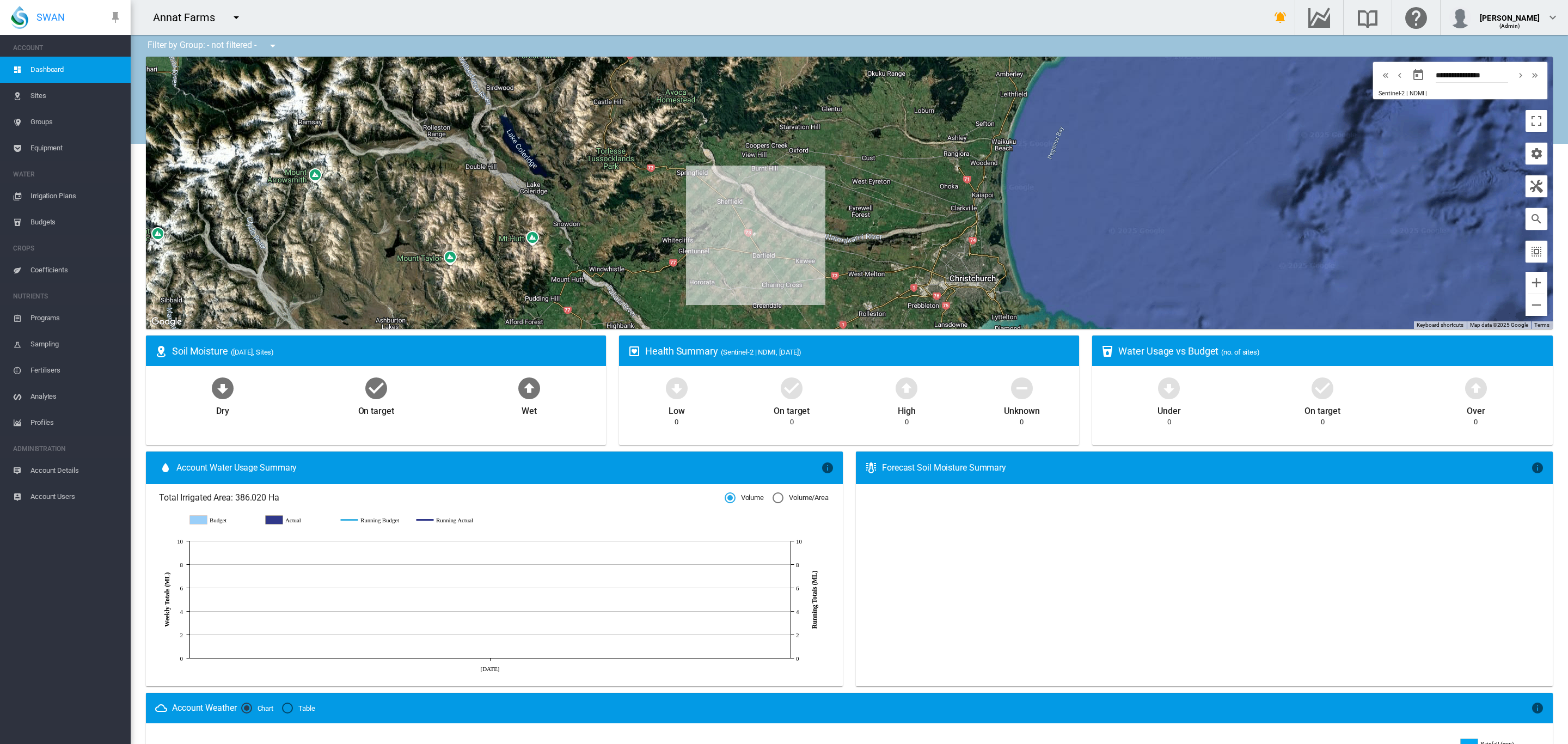
drag, startPoint x: 751, startPoint y: 274, endPoint x: 752, endPoint y: 289, distance: 15.0
click at [752, 289] on div "To navigate, press the arrow keys." at bounding box center [849, 193] width 1407 height 273
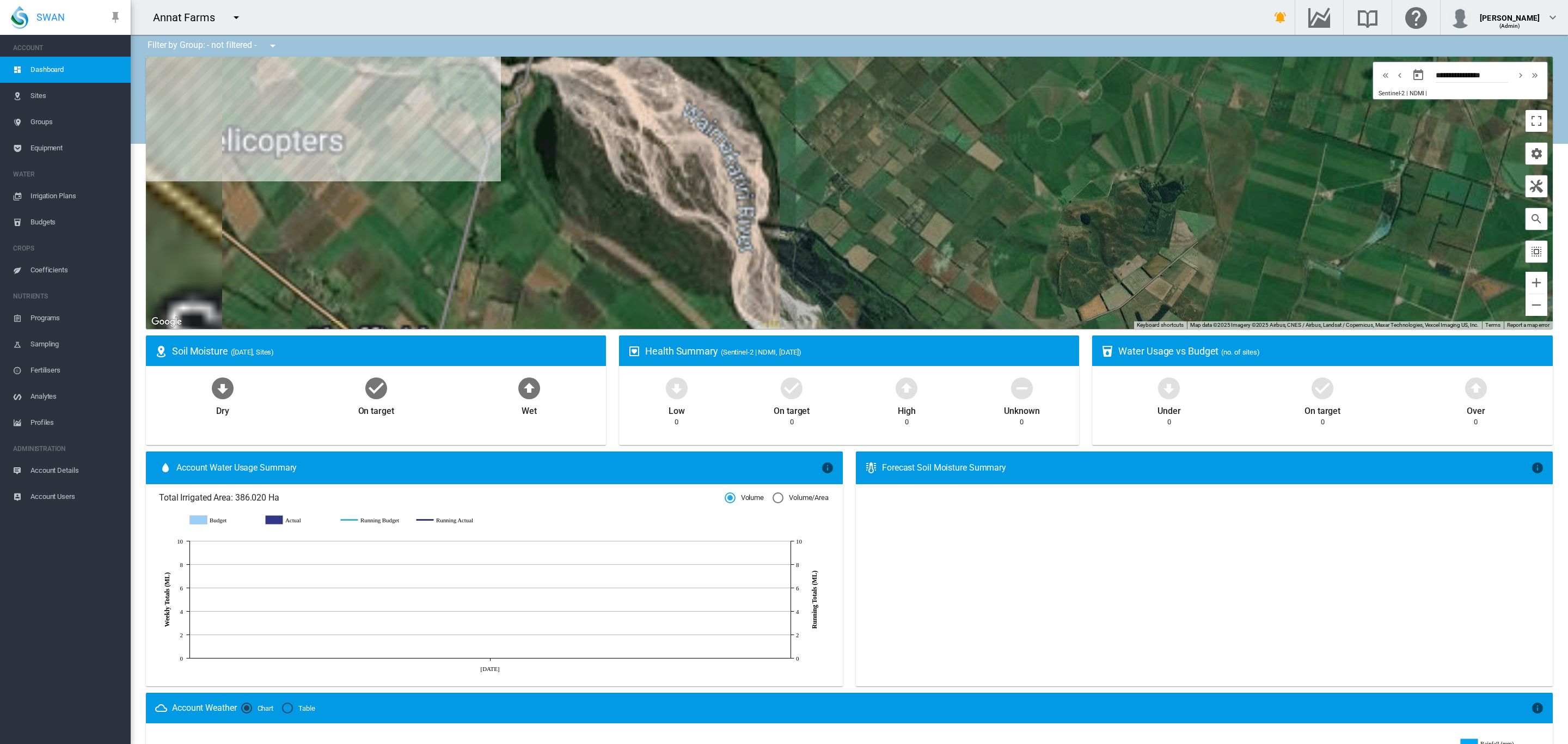
drag, startPoint x: 596, startPoint y: 206, endPoint x: 833, endPoint y: 332, distance: 268.4
click at [825, 329] on ms-widget "← Move left → Move right ↑ Move up ↓ Move down + Zoom in - Zoom out Home Jump l…" at bounding box center [849, 196] width 1420 height 279
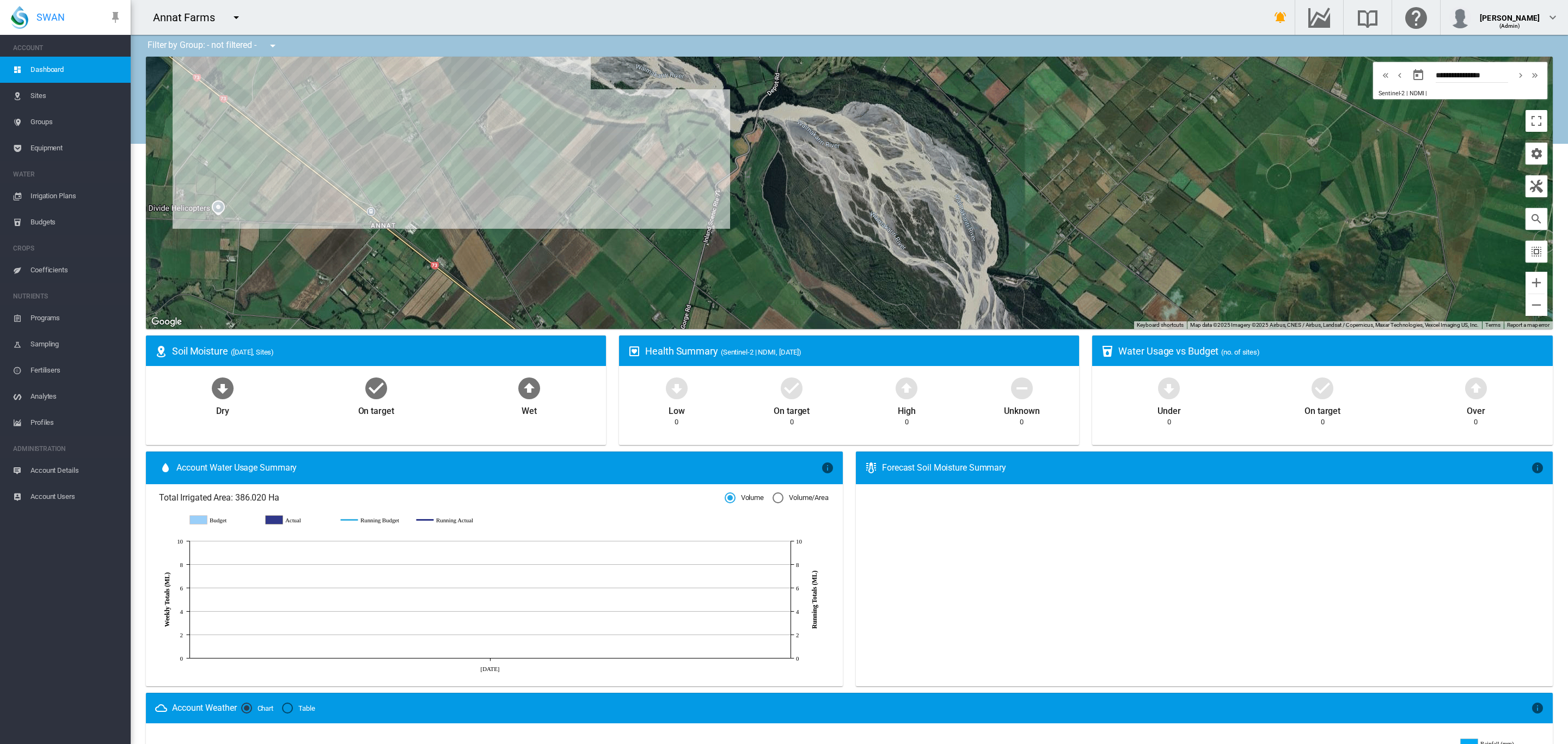
drag, startPoint x: 605, startPoint y: 193, endPoint x: 705, endPoint y: 162, distance: 104.7
click at [705, 162] on div "To navigate, press the arrow keys." at bounding box center [849, 193] width 1407 height 273
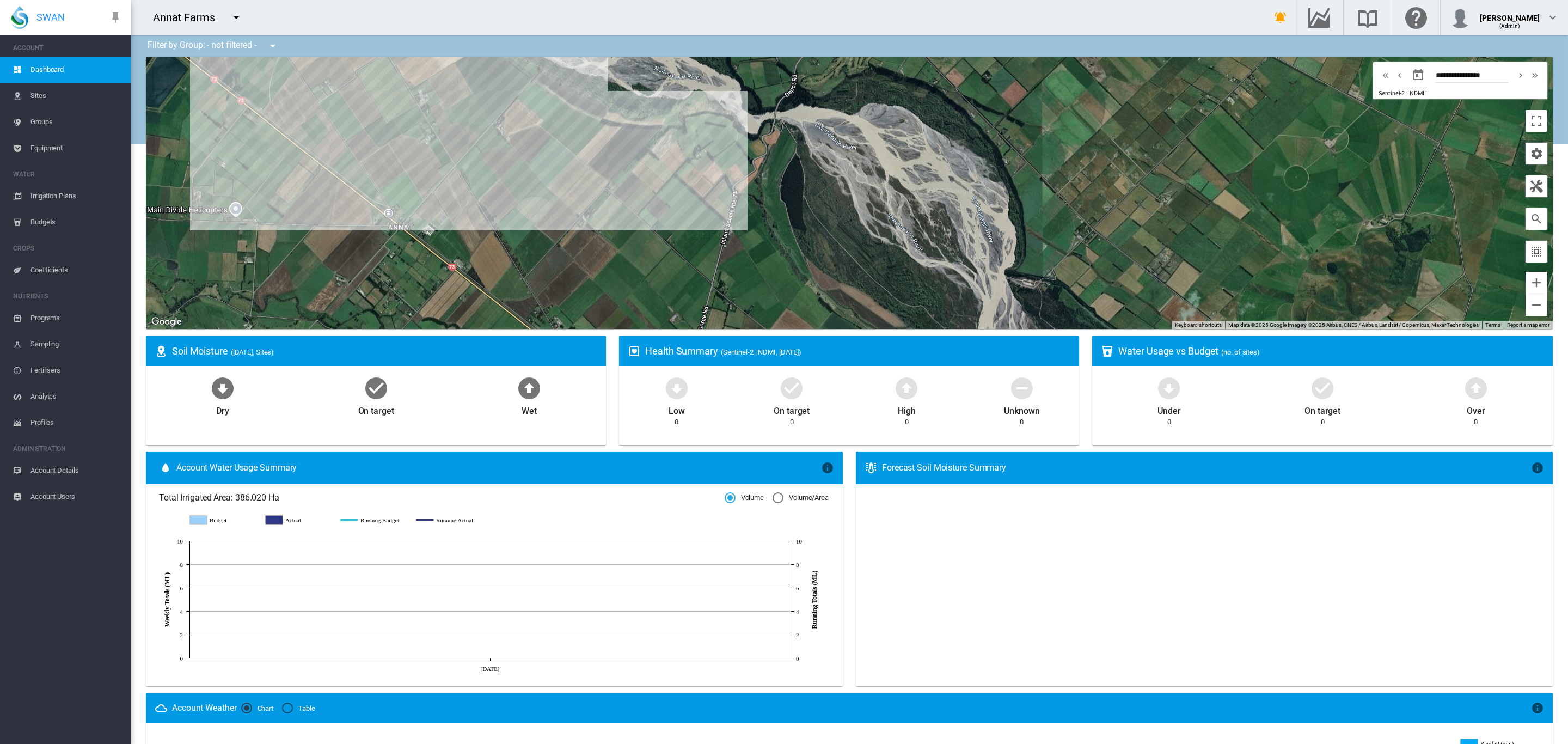
drag, startPoint x: 657, startPoint y: 211, endPoint x: 670, endPoint y: 240, distance: 31.8
click at [670, 240] on div "To navigate, press the arrow keys." at bounding box center [849, 193] width 1407 height 273
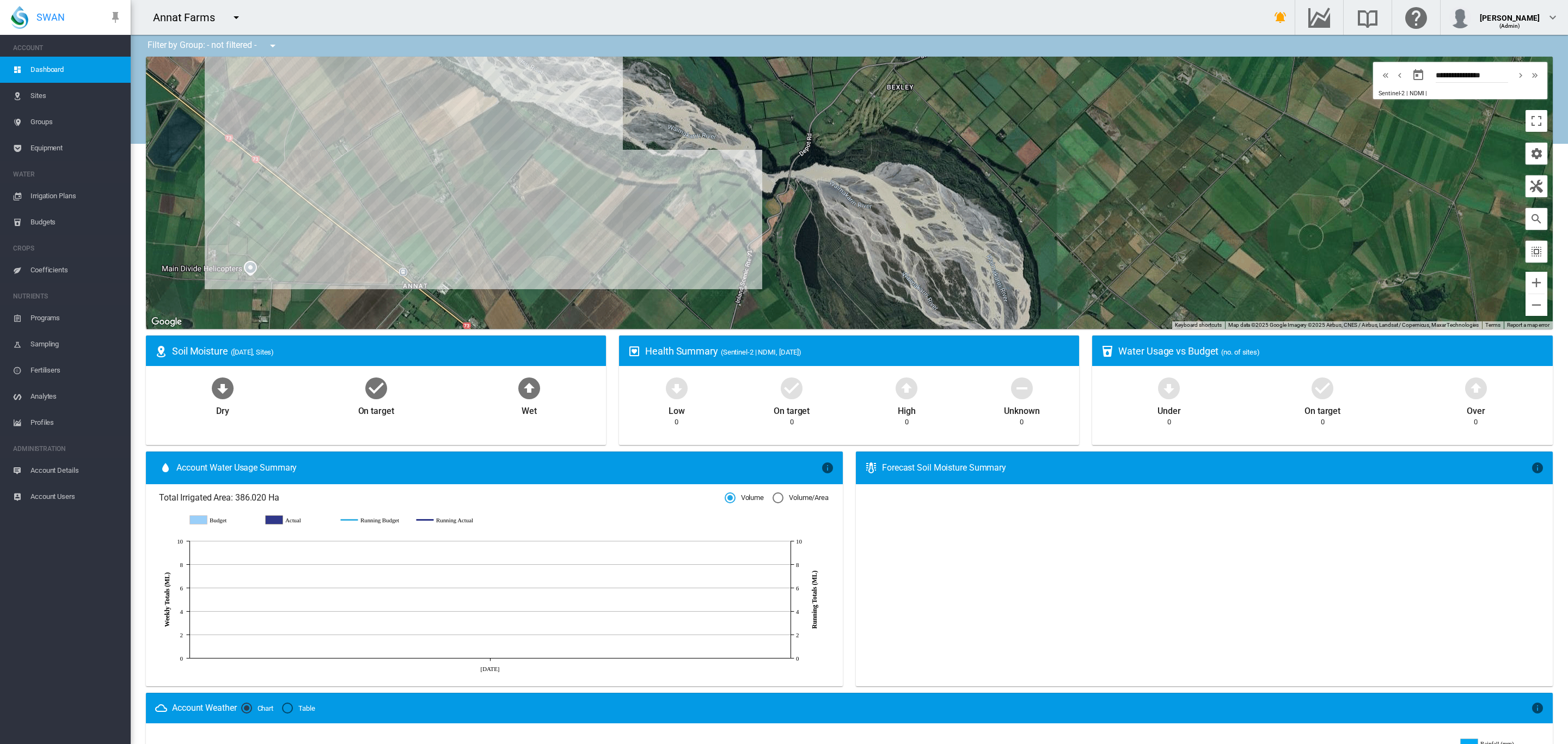
drag, startPoint x: 457, startPoint y: 216, endPoint x: 472, endPoint y: 277, distance: 62.8
click at [472, 277] on div "To navigate, press the arrow keys." at bounding box center [849, 193] width 1407 height 273
click at [353, 175] on div "To navigate, press the arrow keys. Annat A1 (16.78 Ha)" at bounding box center [849, 193] width 1407 height 273
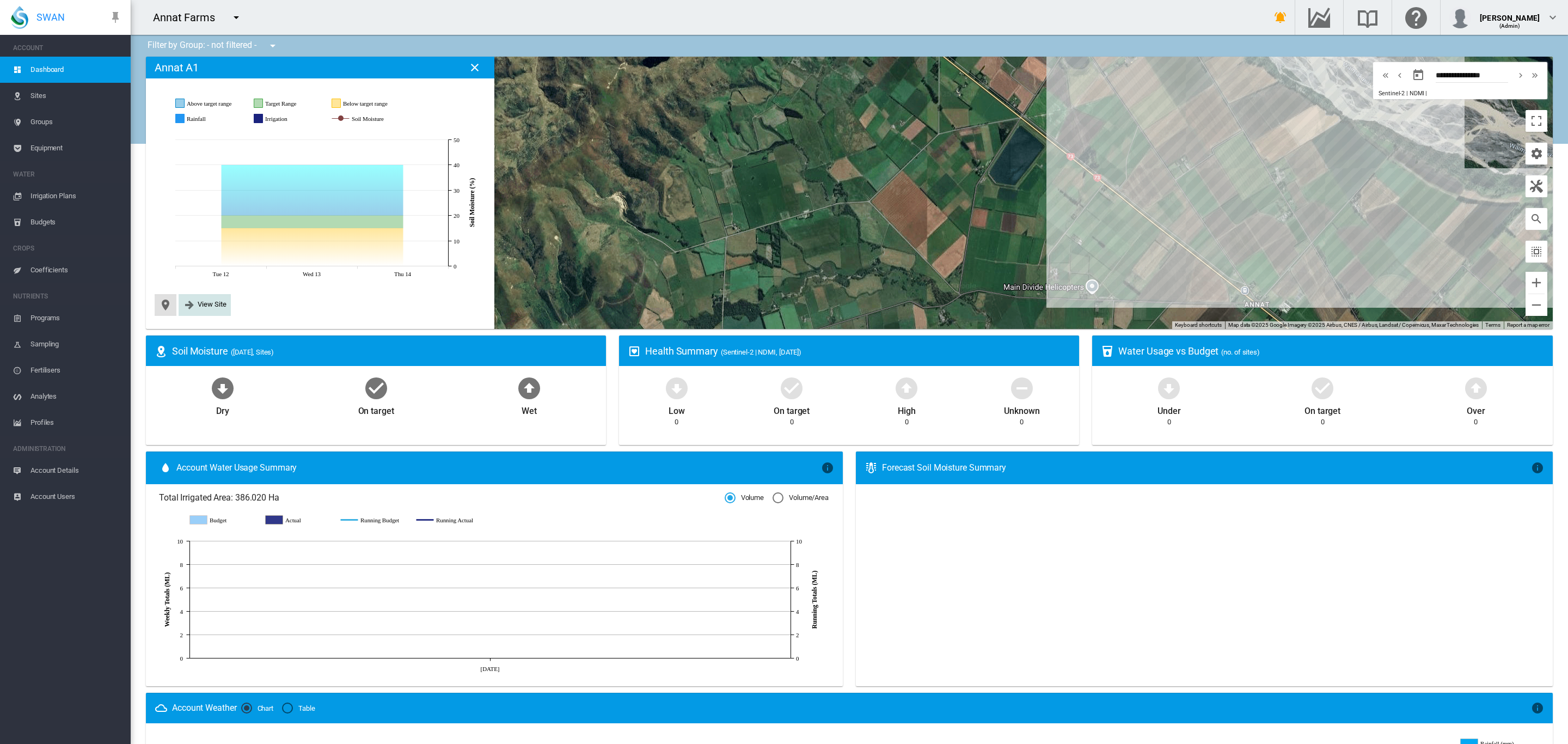
click at [205, 304] on span "View Site" at bounding box center [212, 304] width 29 height 8
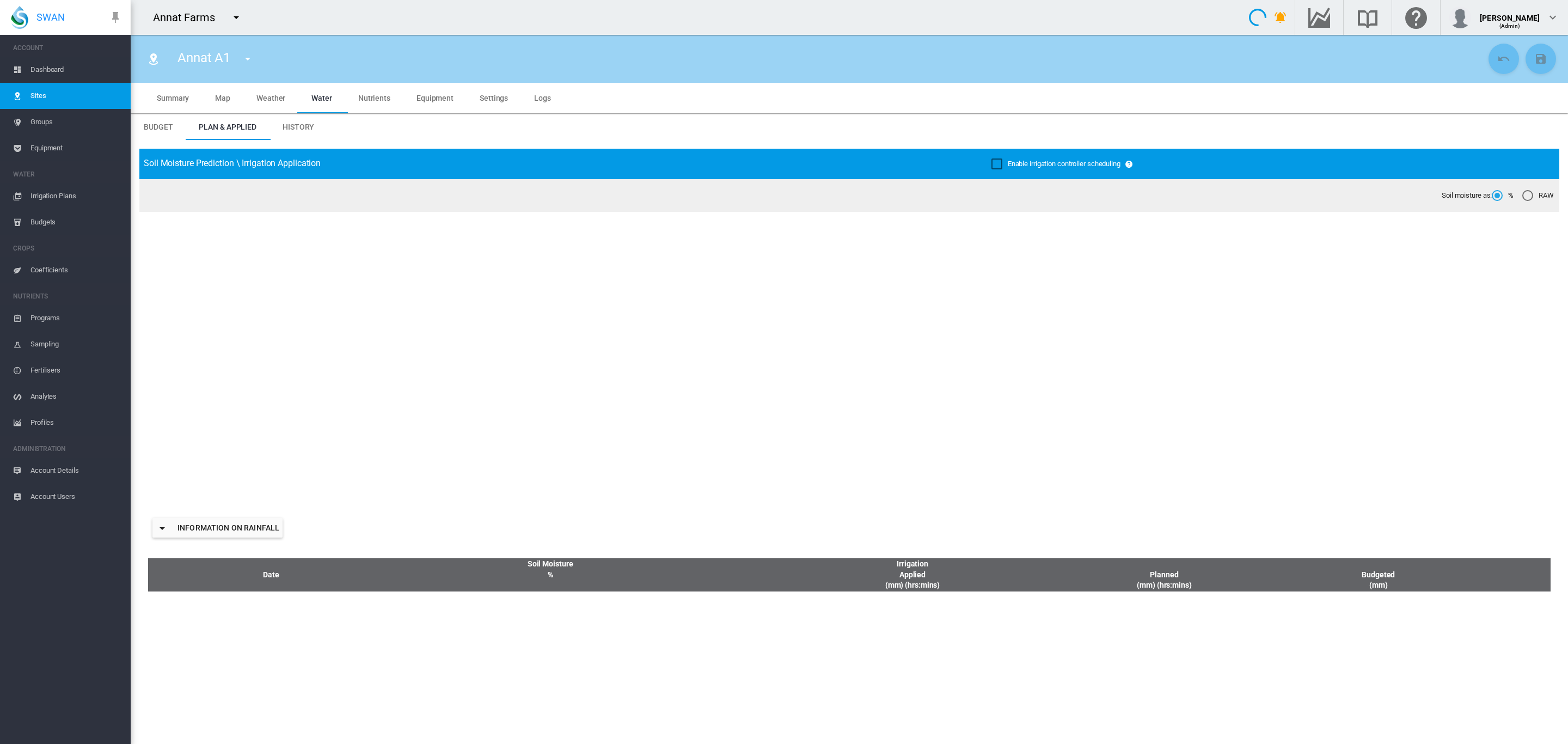
type input "********"
type input "*****"
type input "*********"
type input "***"
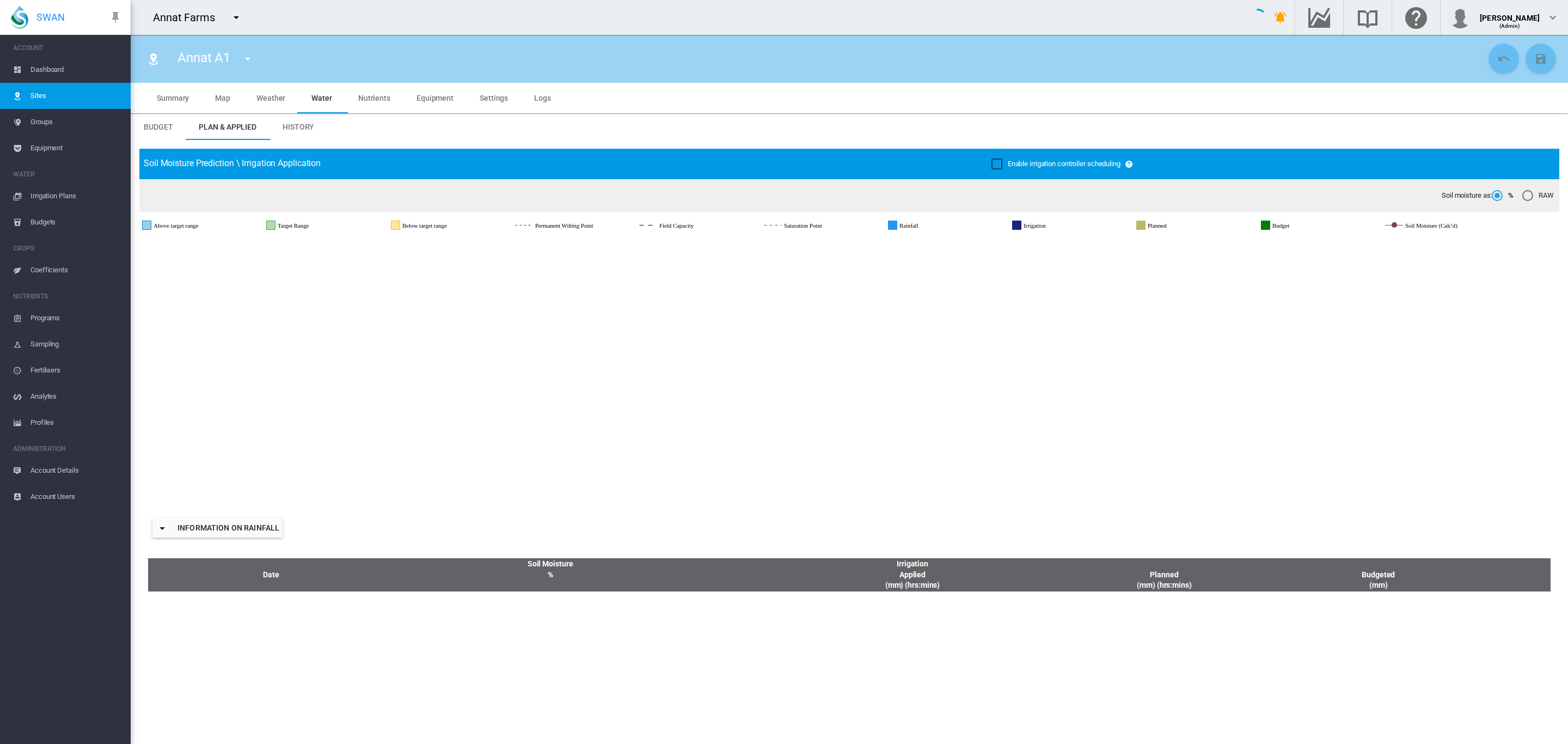
click at [482, 96] on span "Settings" at bounding box center [493, 97] width 28 height 9
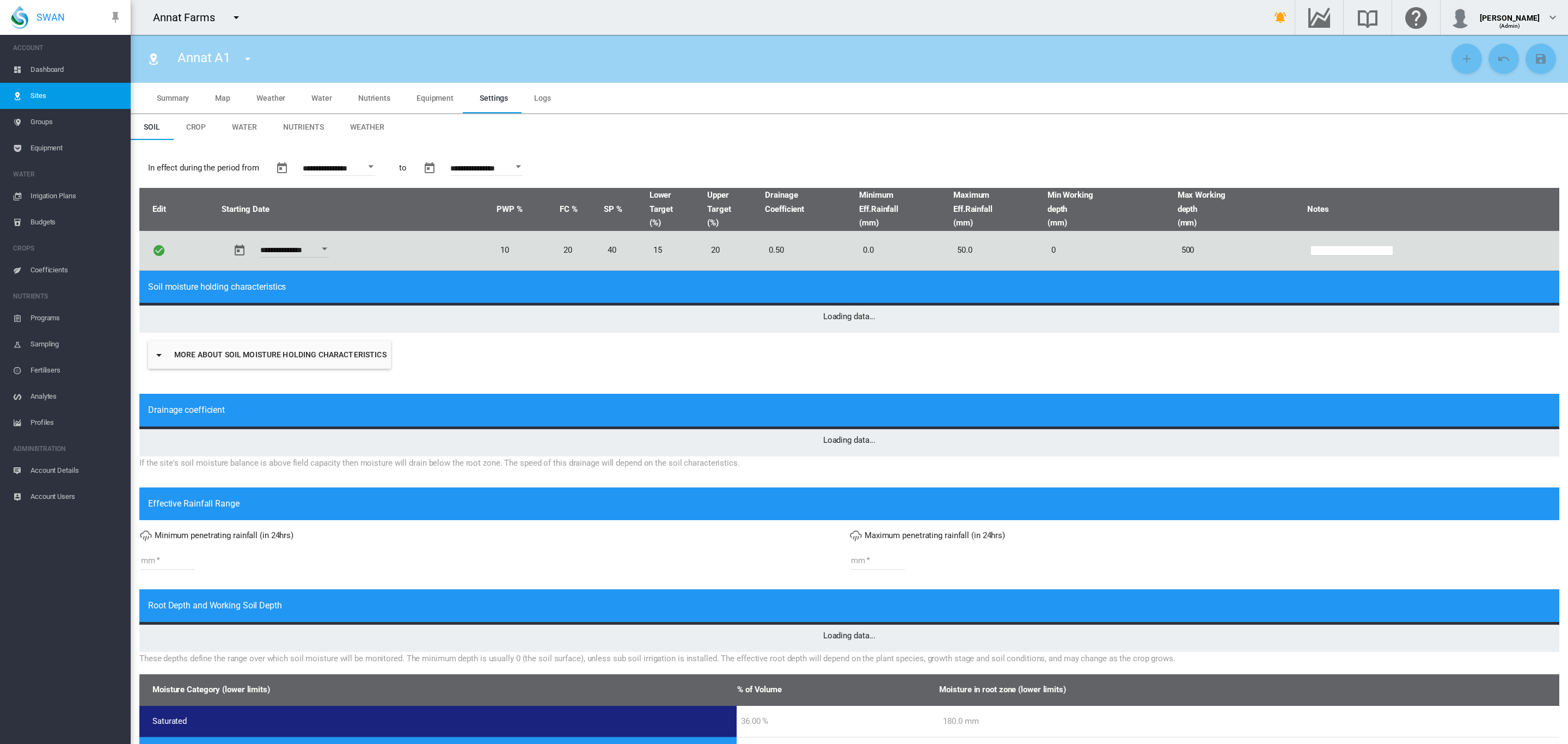
click at [369, 124] on span "Weather" at bounding box center [367, 126] width 34 height 9
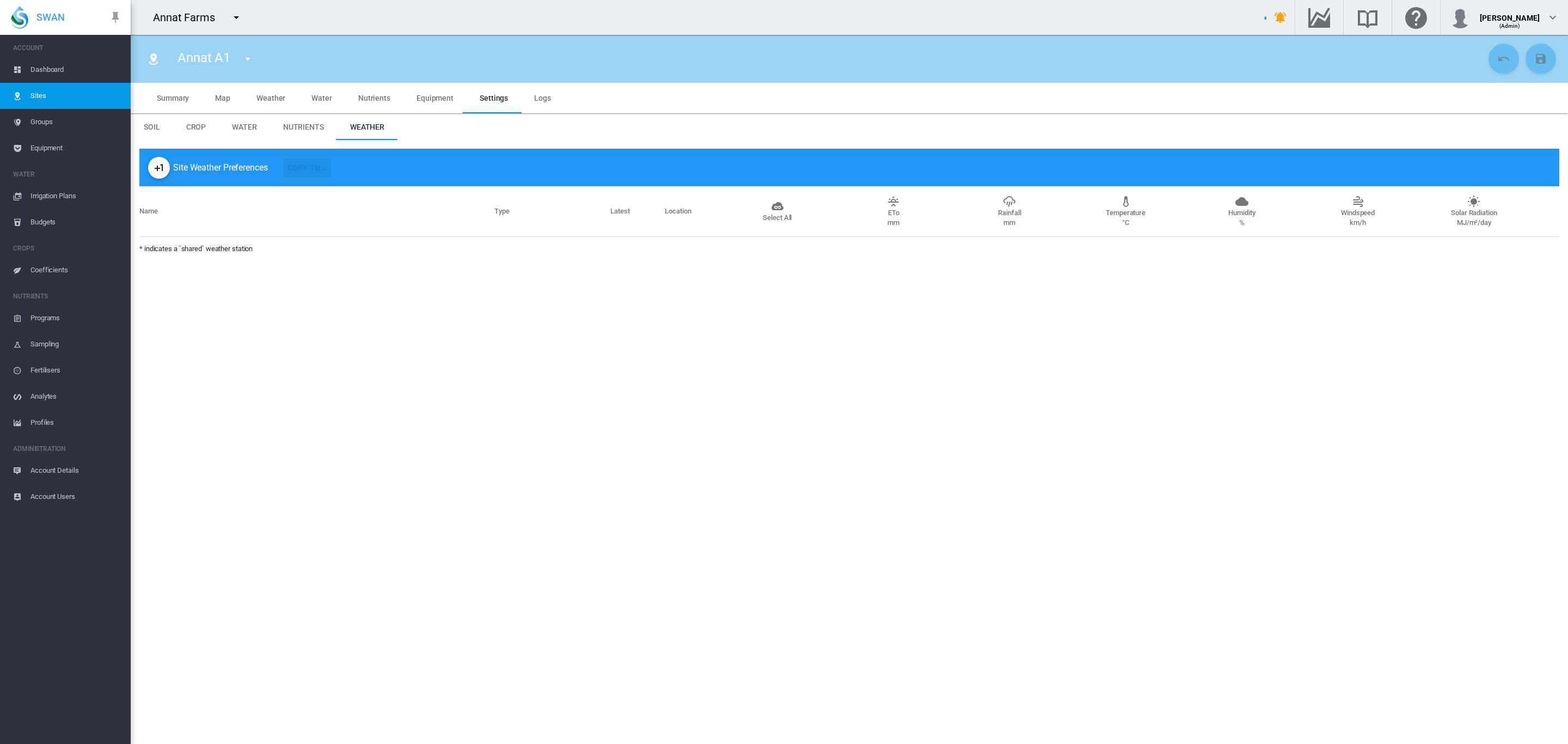
type input "*"
type input "**"
type input "*****"
click at [164, 170] on md-icon "icon-plus-one" at bounding box center [158, 167] width 13 height 13
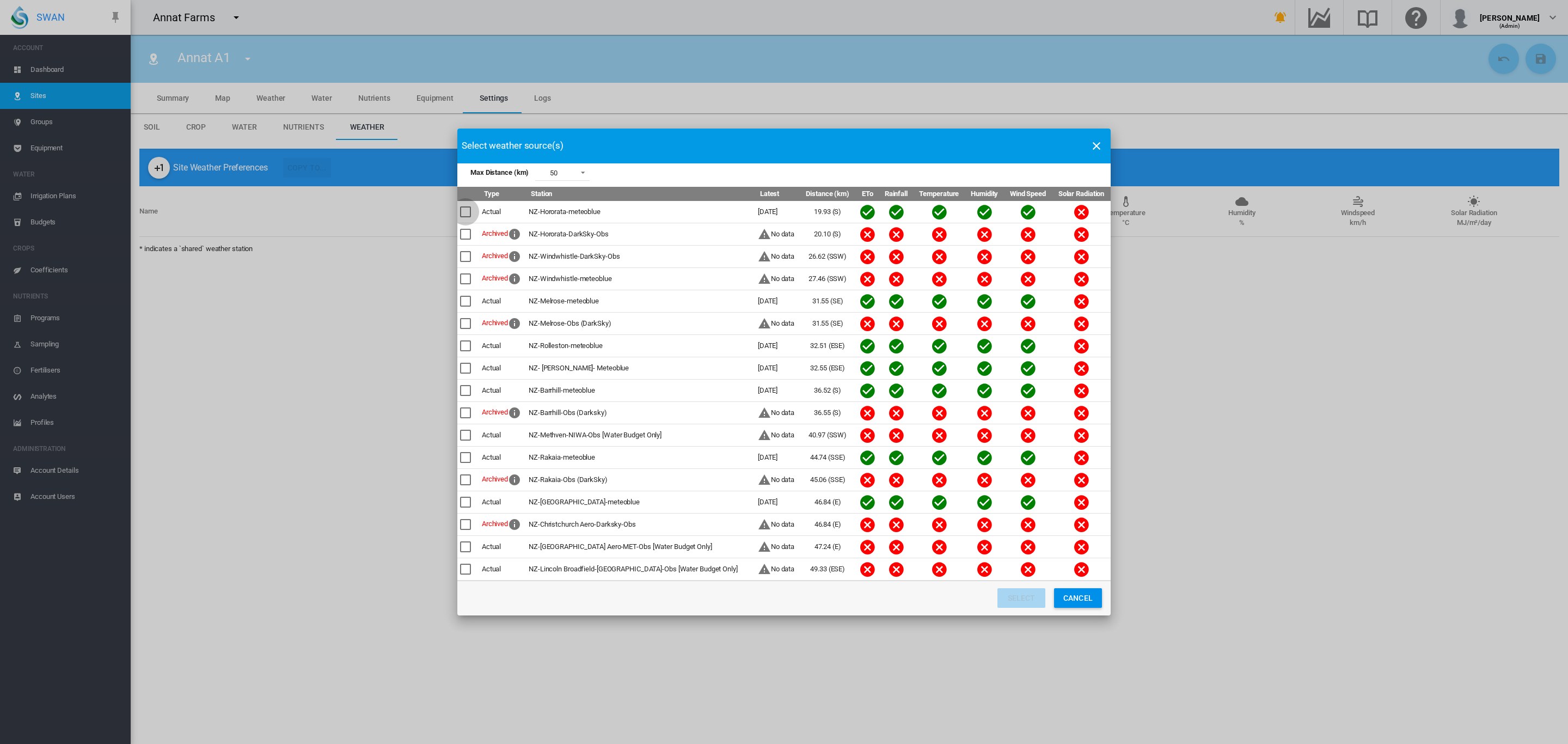
click at [467, 211] on div "Max Distance ..." at bounding box center [465, 212] width 11 height 11
click at [461, 302] on div "Max Distance ..." at bounding box center [465, 300] width 11 height 11
click at [1010, 602] on button "Select" at bounding box center [1021, 598] width 48 height 20
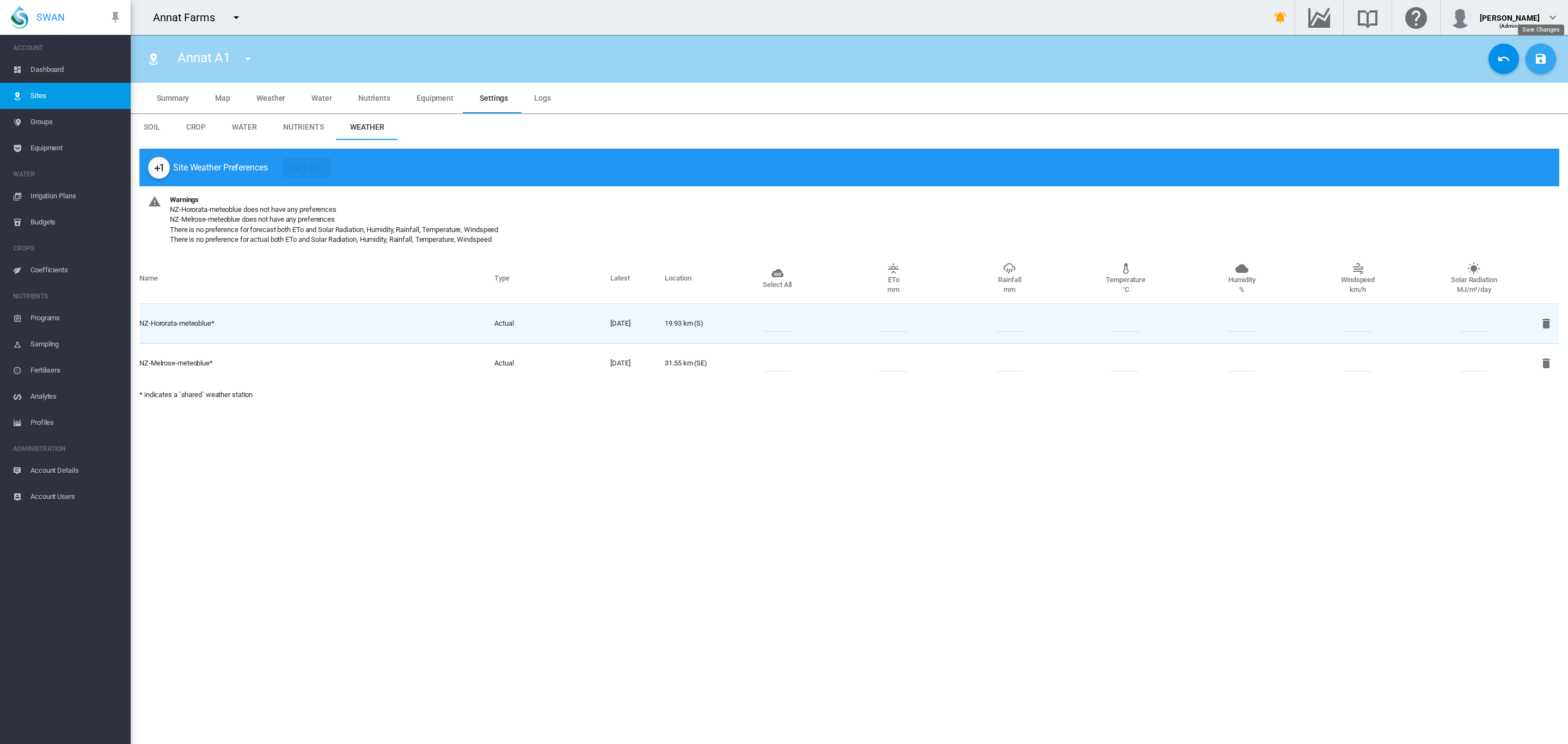
click at [1549, 58] on button "Save Changes" at bounding box center [1540, 59] width 31 height 31
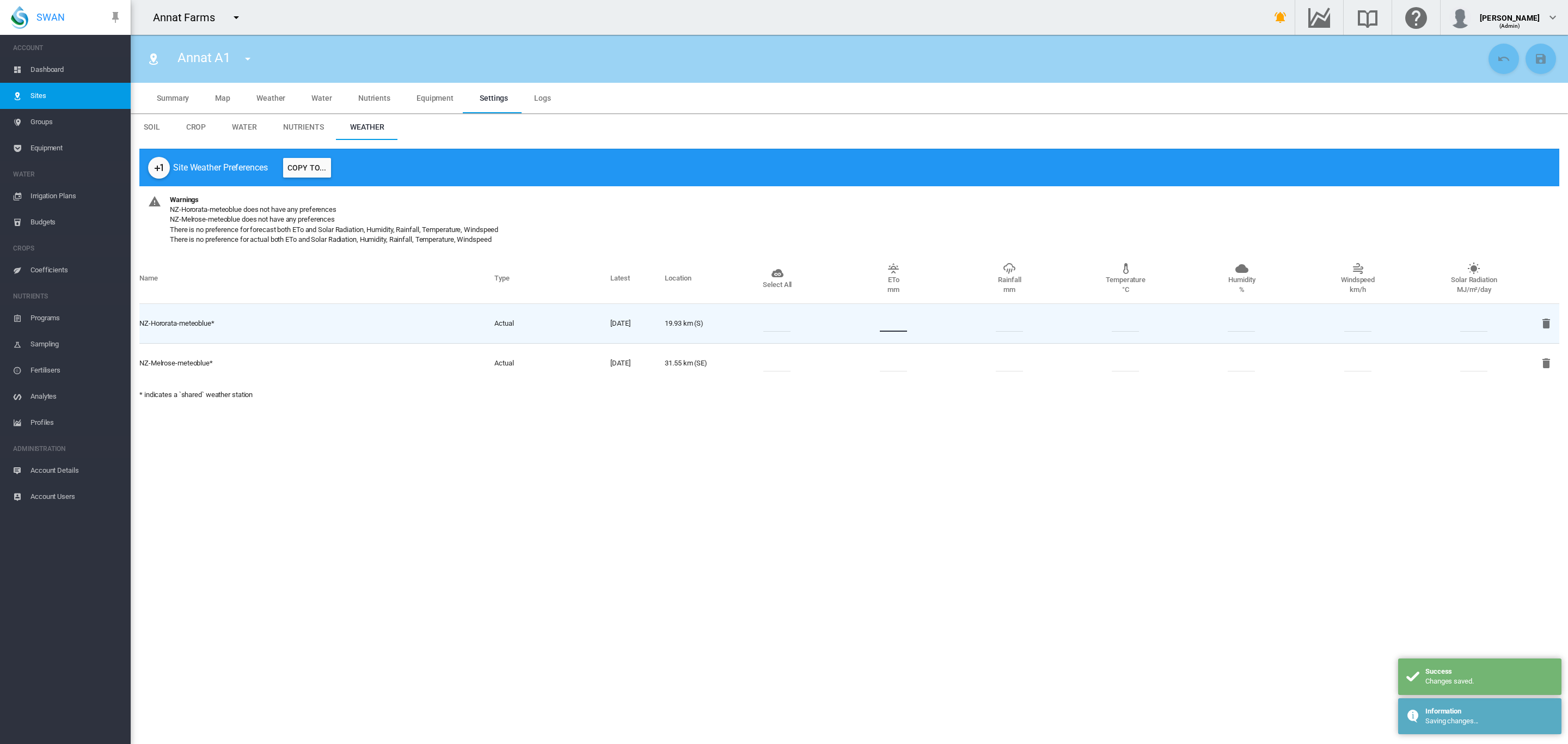
click at [883, 322] on input "number" at bounding box center [893, 323] width 27 height 16
click at [783, 317] on input "number" at bounding box center [777, 323] width 27 height 16
type input "*"
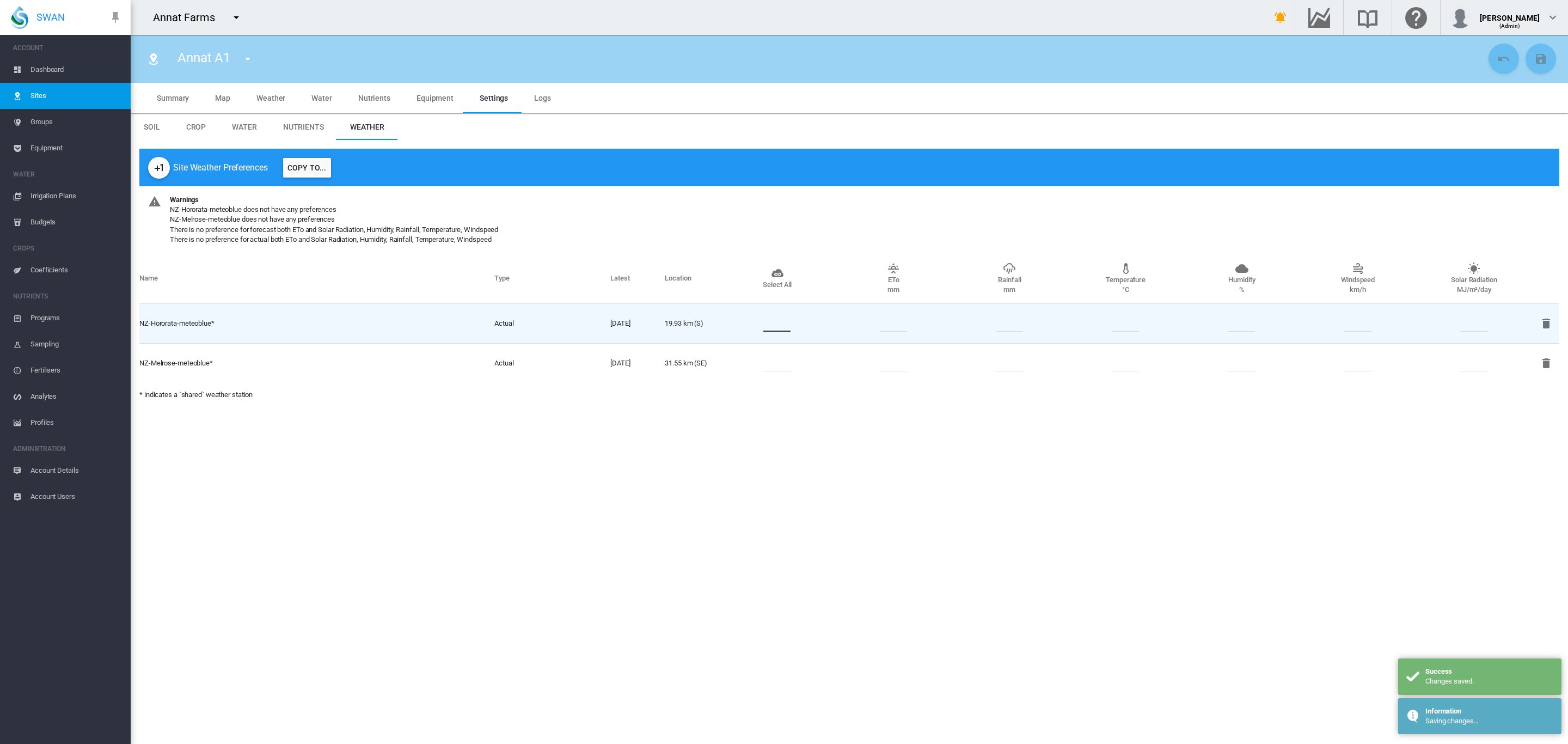
type input "*"
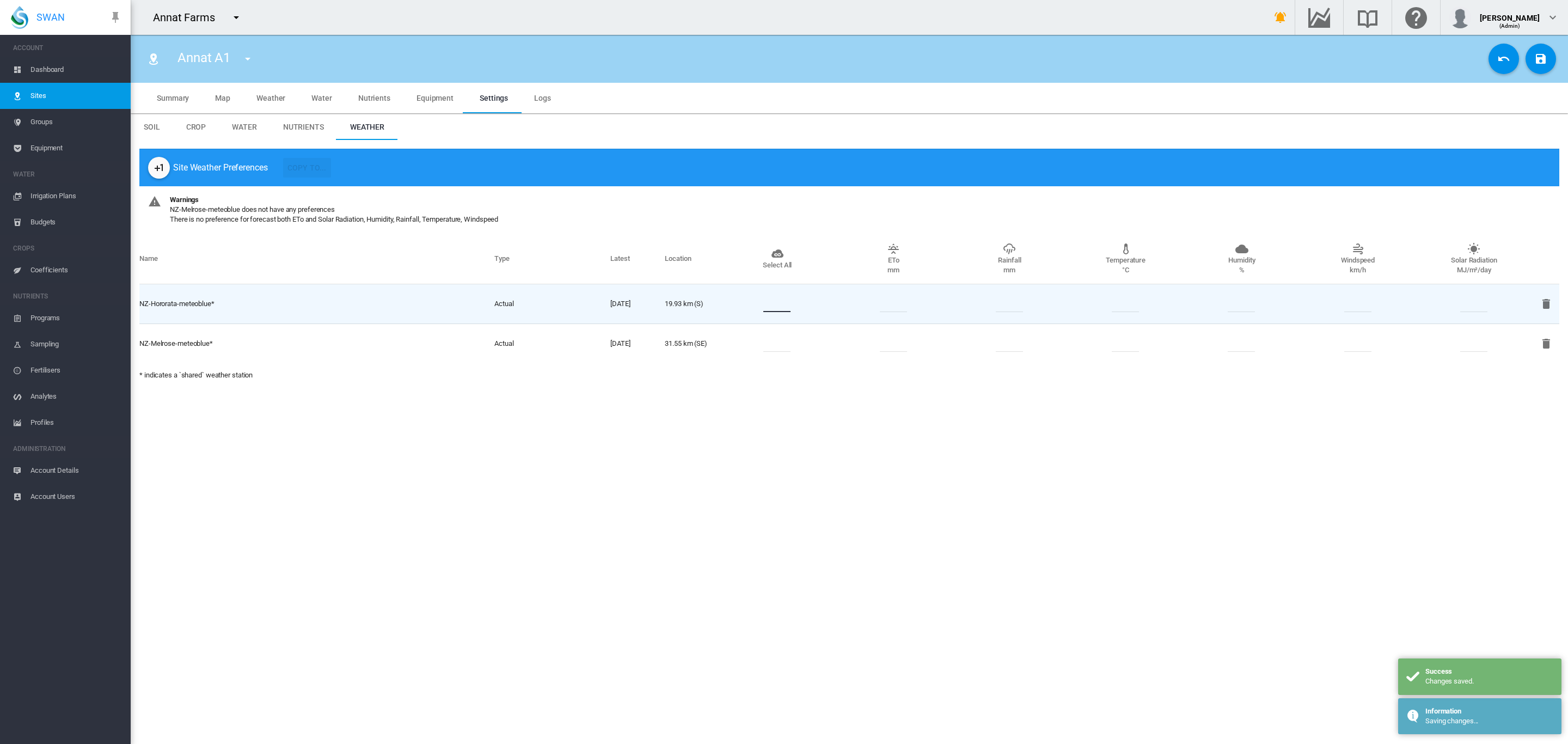
type input "*"
click at [786, 341] on input "number" at bounding box center [777, 343] width 27 height 16
type input "*"
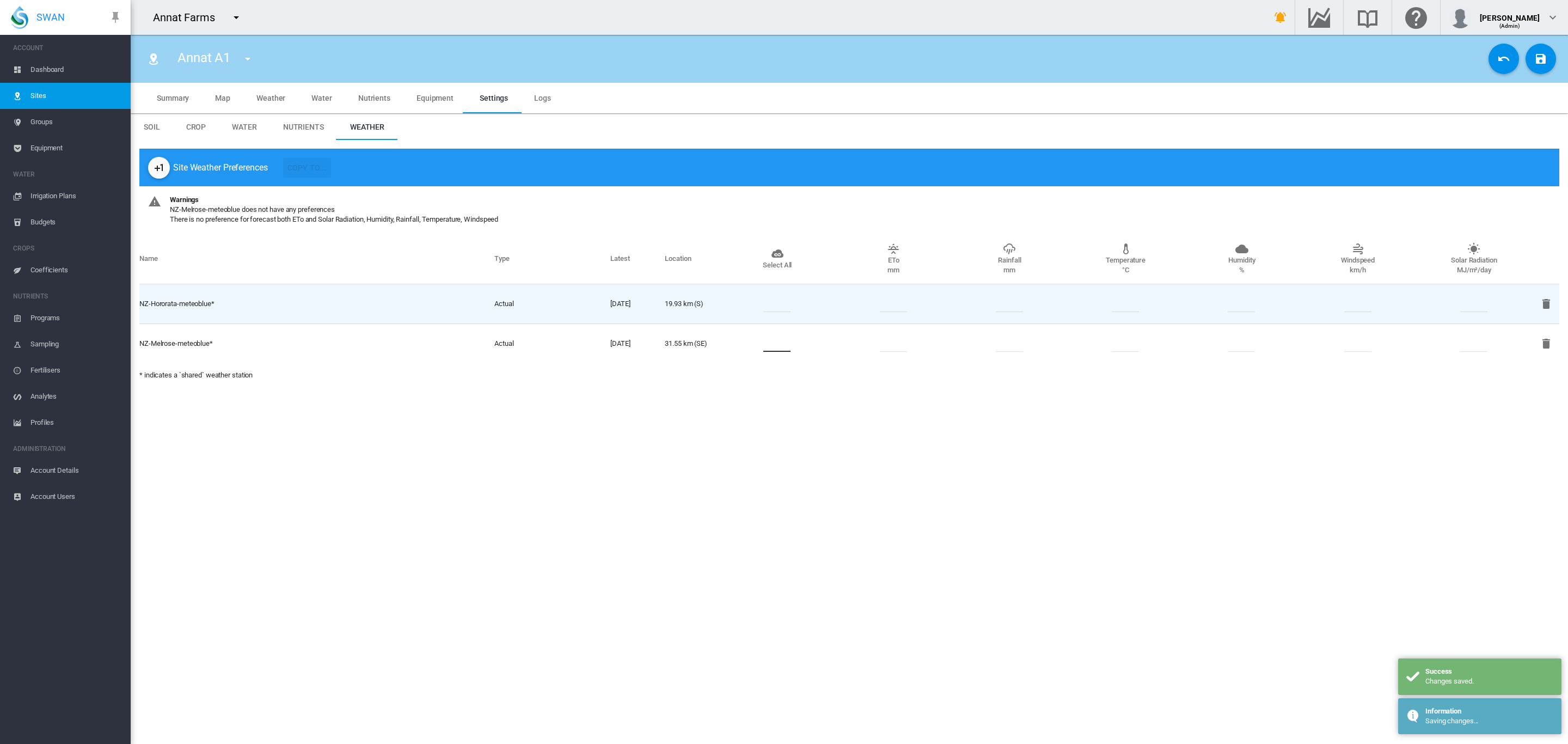
type input "*"
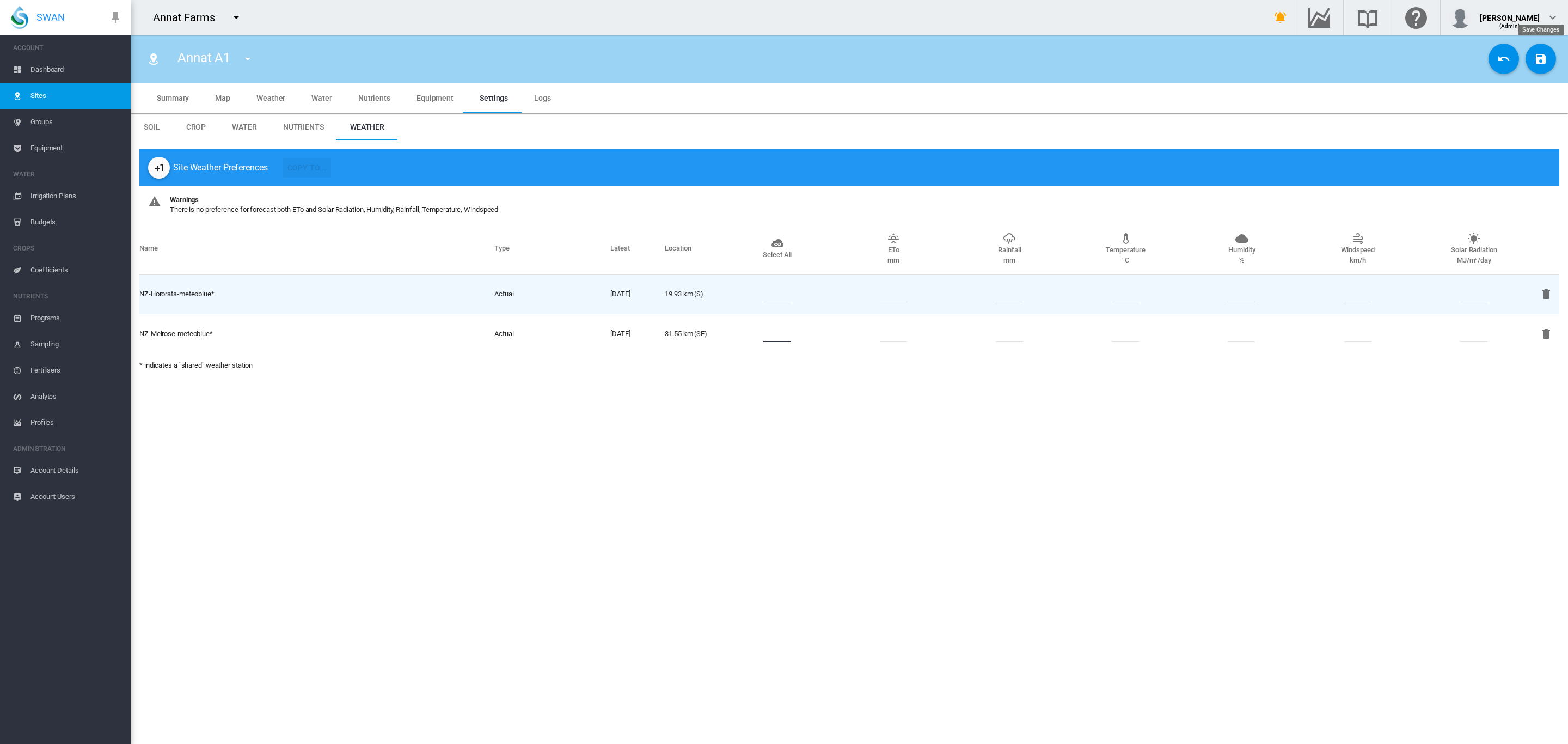
type input "*"
click at [1535, 56] on md-icon "icon-content-save" at bounding box center [1540, 59] width 13 height 13
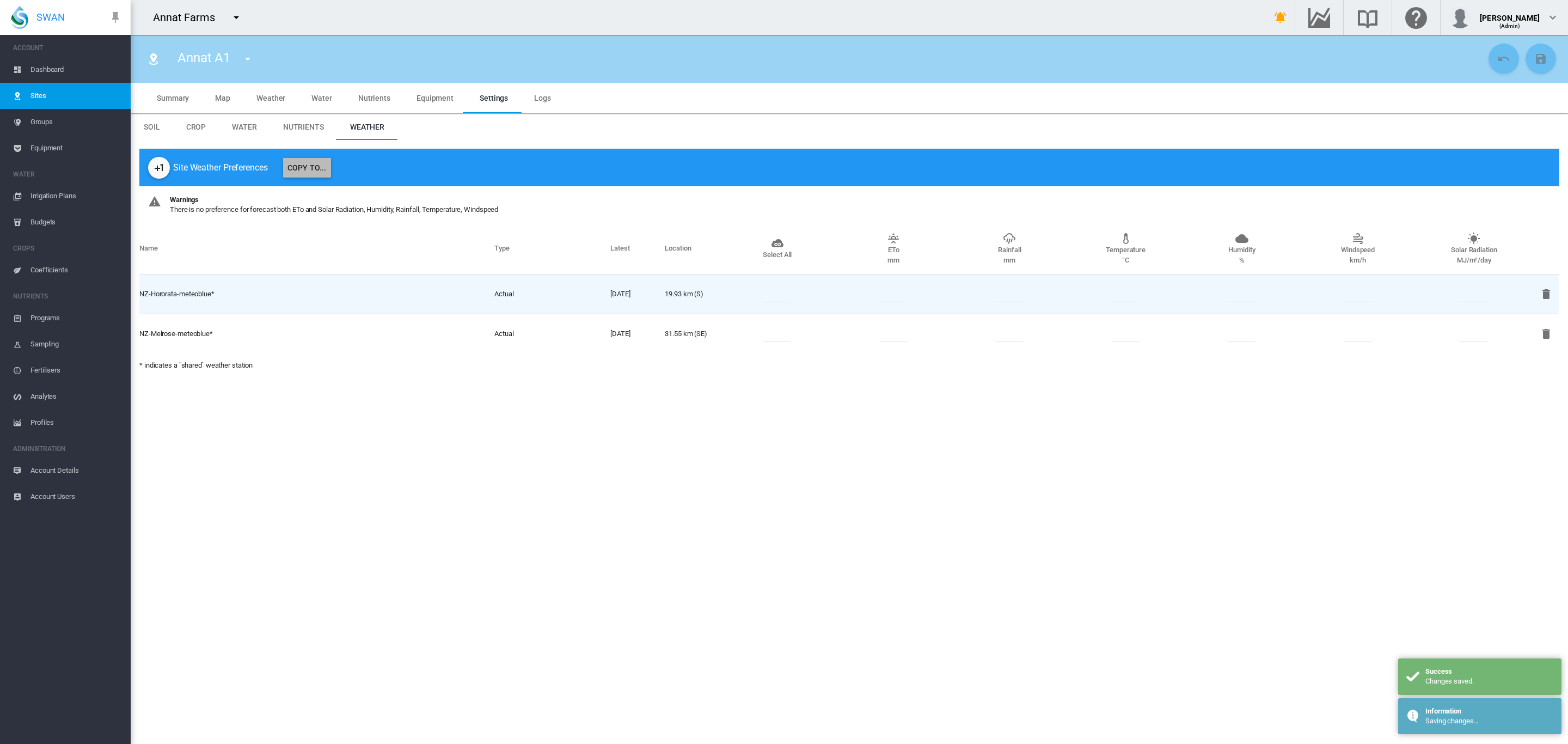
click at [307, 165] on button "Copy To..." at bounding box center [307, 168] width 48 height 20
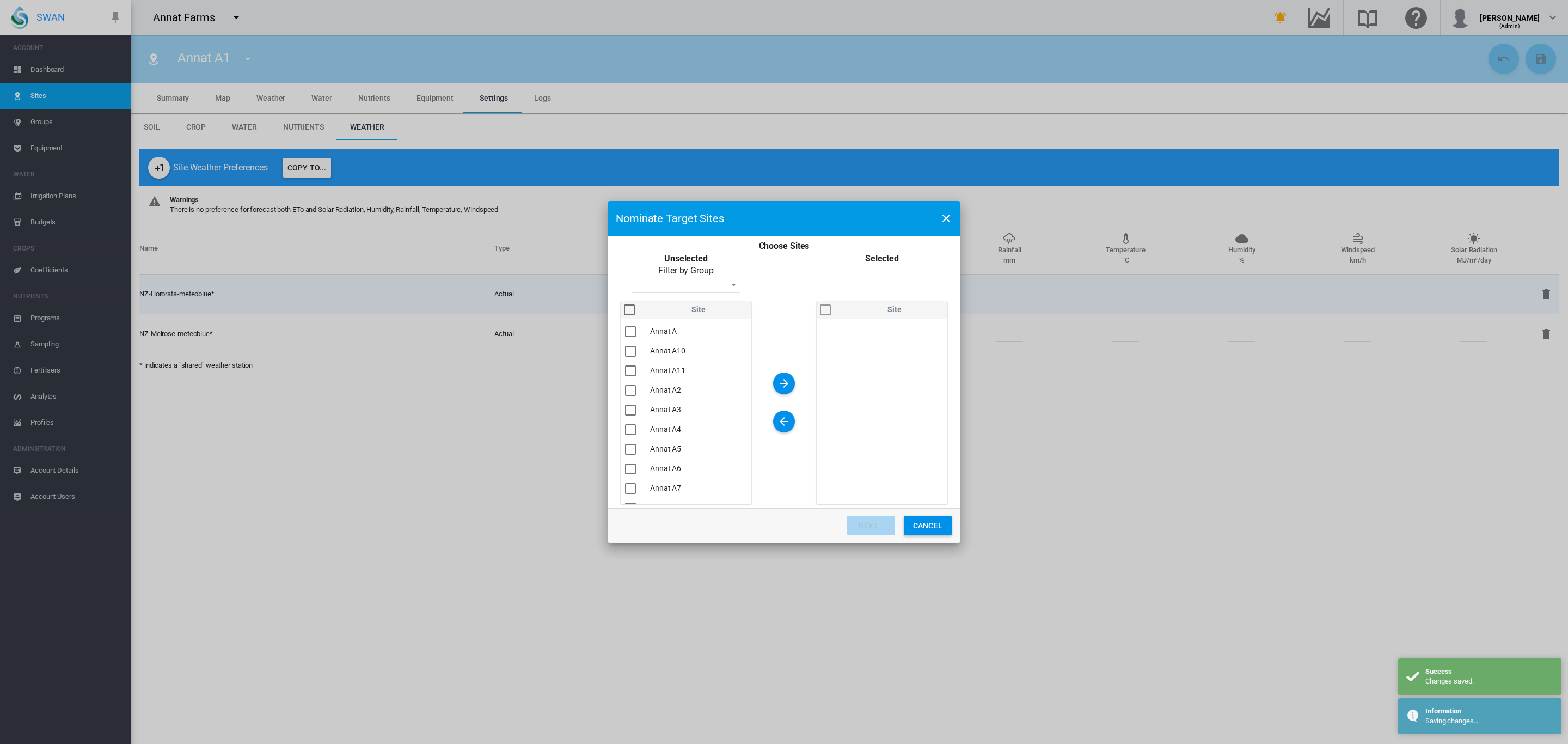
click at [632, 312] on div "You are ..." at bounding box center [629, 309] width 11 height 11
click at [825, 311] on div "You are ..." at bounding box center [825, 309] width 11 height 11
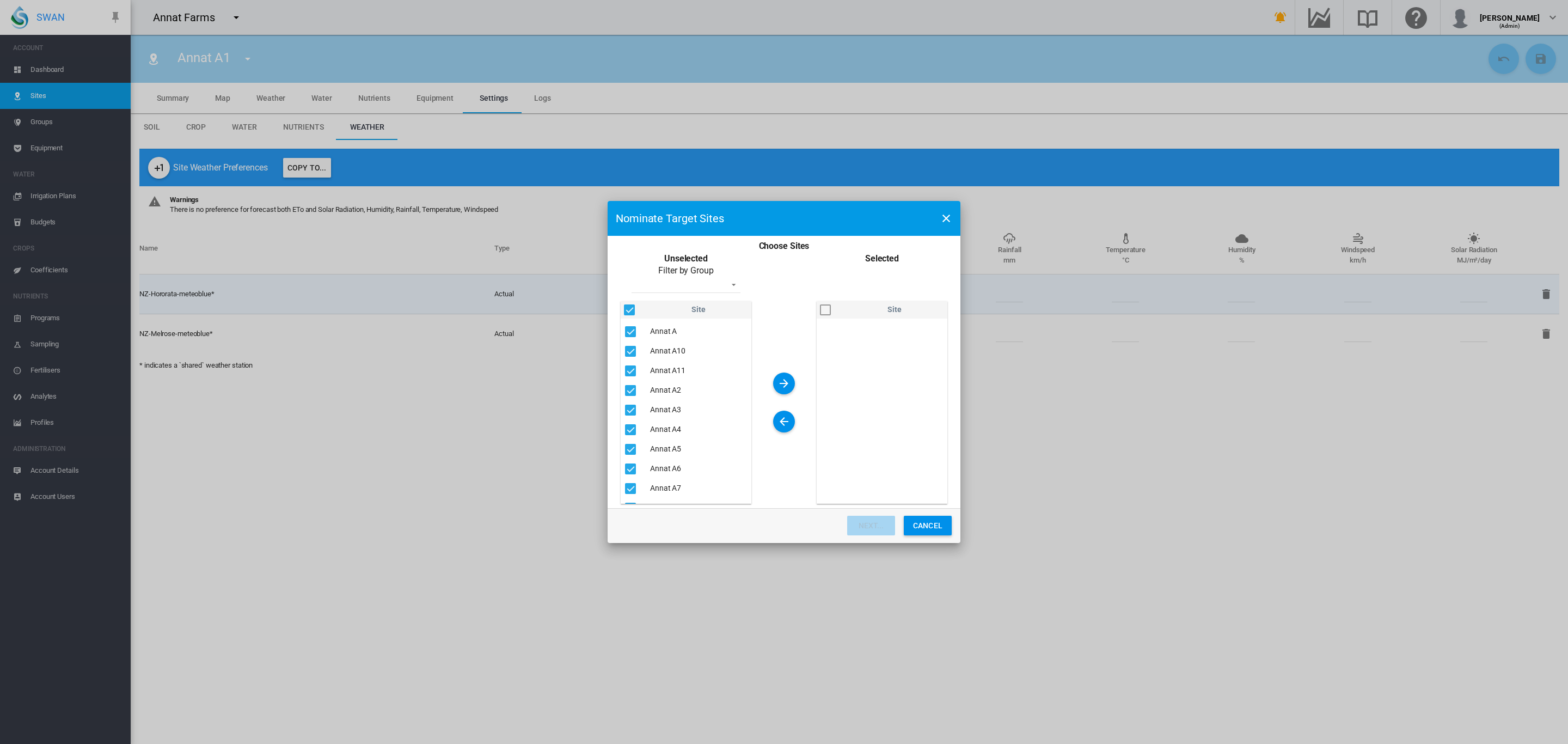
click at [825, 311] on div "You are ..." at bounding box center [825, 309] width 11 height 11
click at [826, 309] on div "You are ..." at bounding box center [825, 309] width 11 height 11
click at [782, 383] on md-icon "icon-arrow-right" at bounding box center [784, 383] width 13 height 13
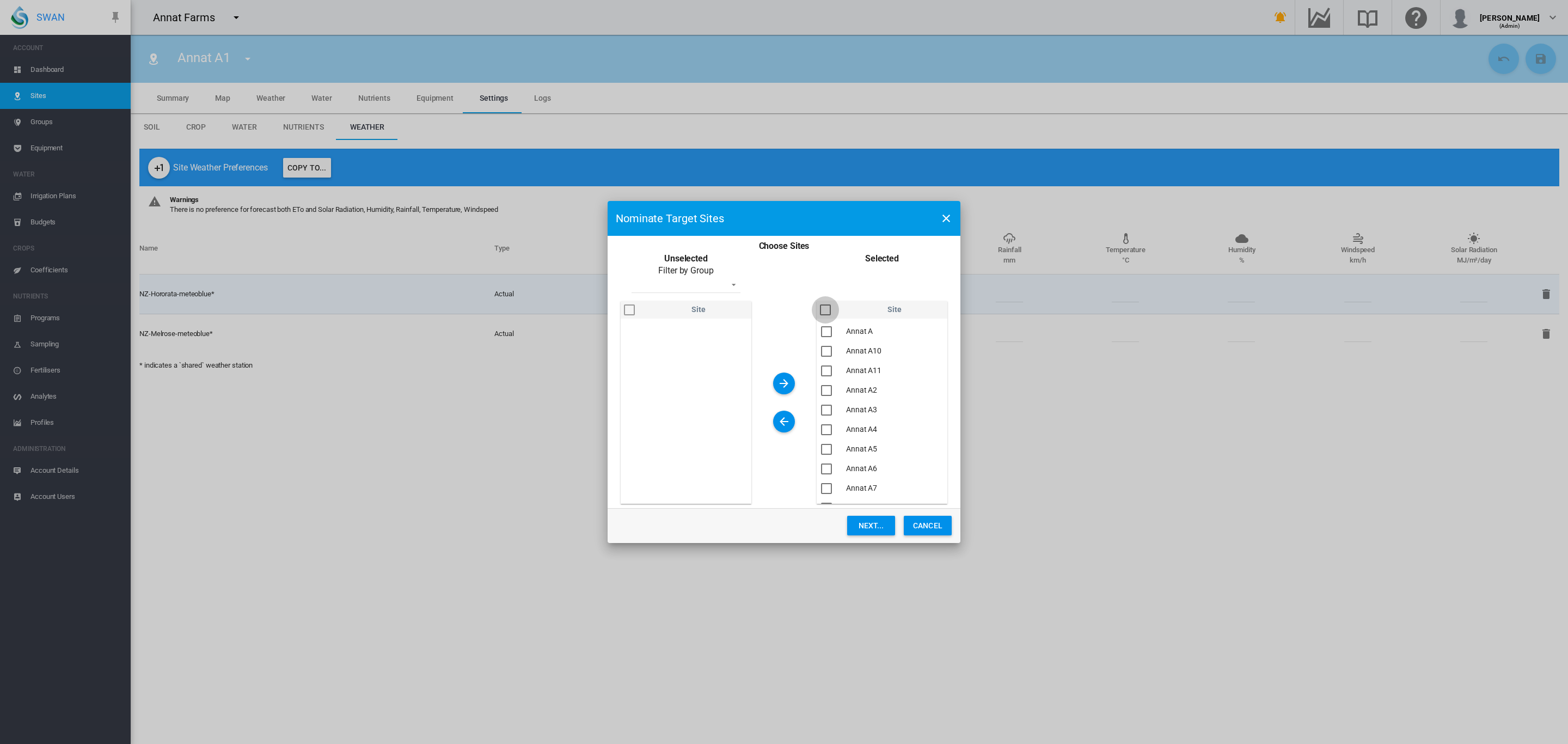
click at [825, 305] on div "You are ..." at bounding box center [825, 309] width 11 height 11
click at [873, 528] on button "Next..." at bounding box center [871, 526] width 48 height 20
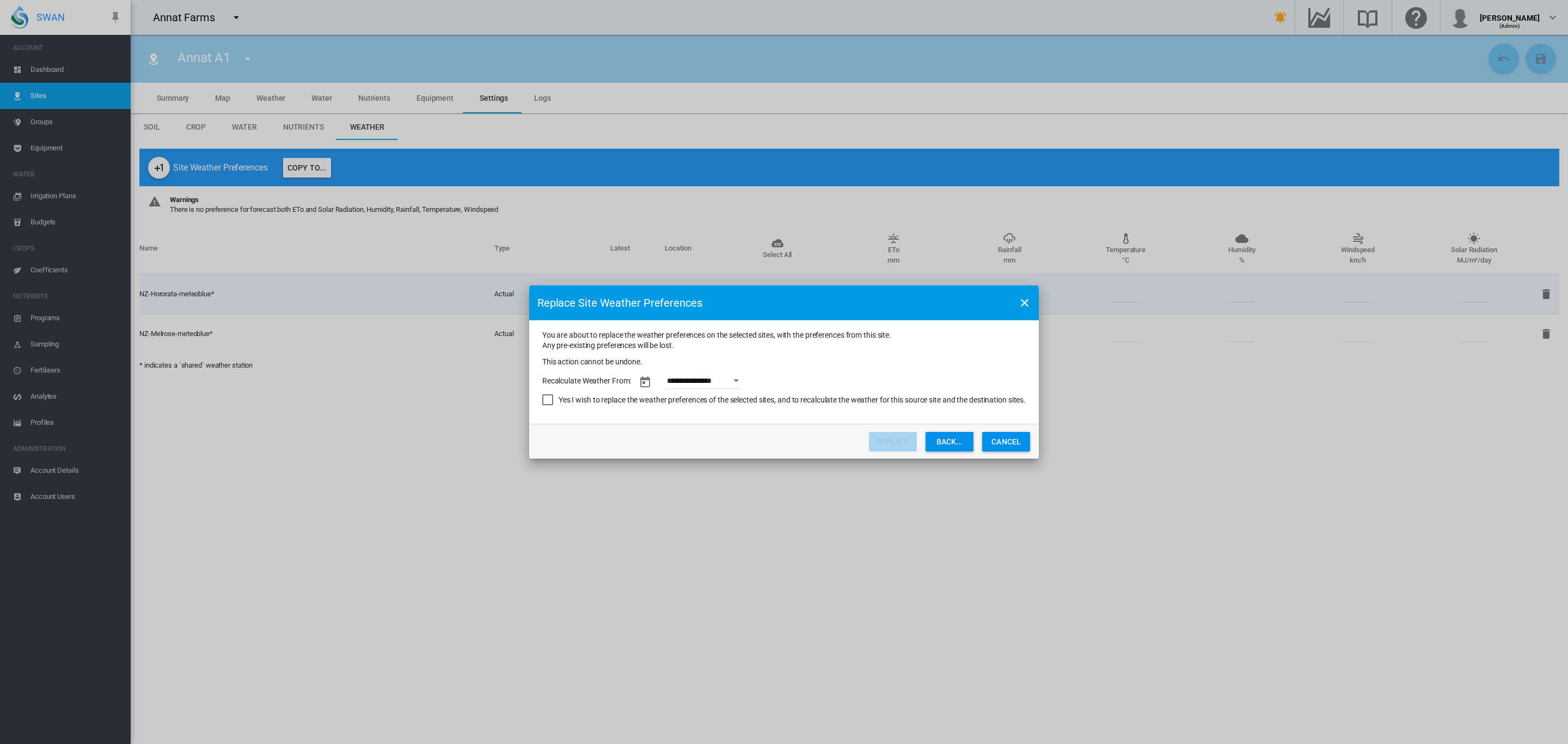
click at [741, 379] on button "Open calendar" at bounding box center [737, 381] width 20 height 20
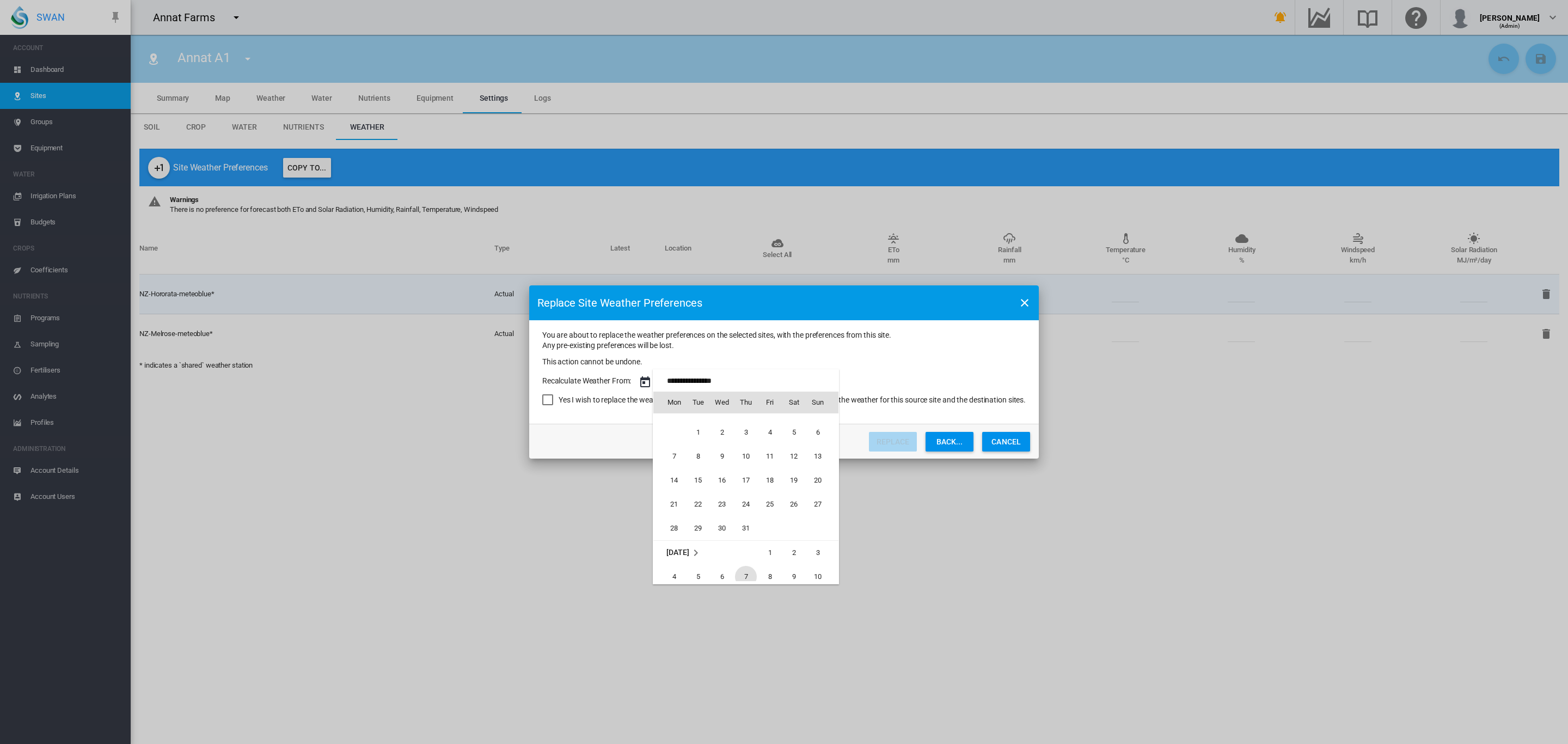
scroll to position [682, 0]
click at [701, 493] on span "1" at bounding box center [698, 489] width 22 height 22
type input "**********"
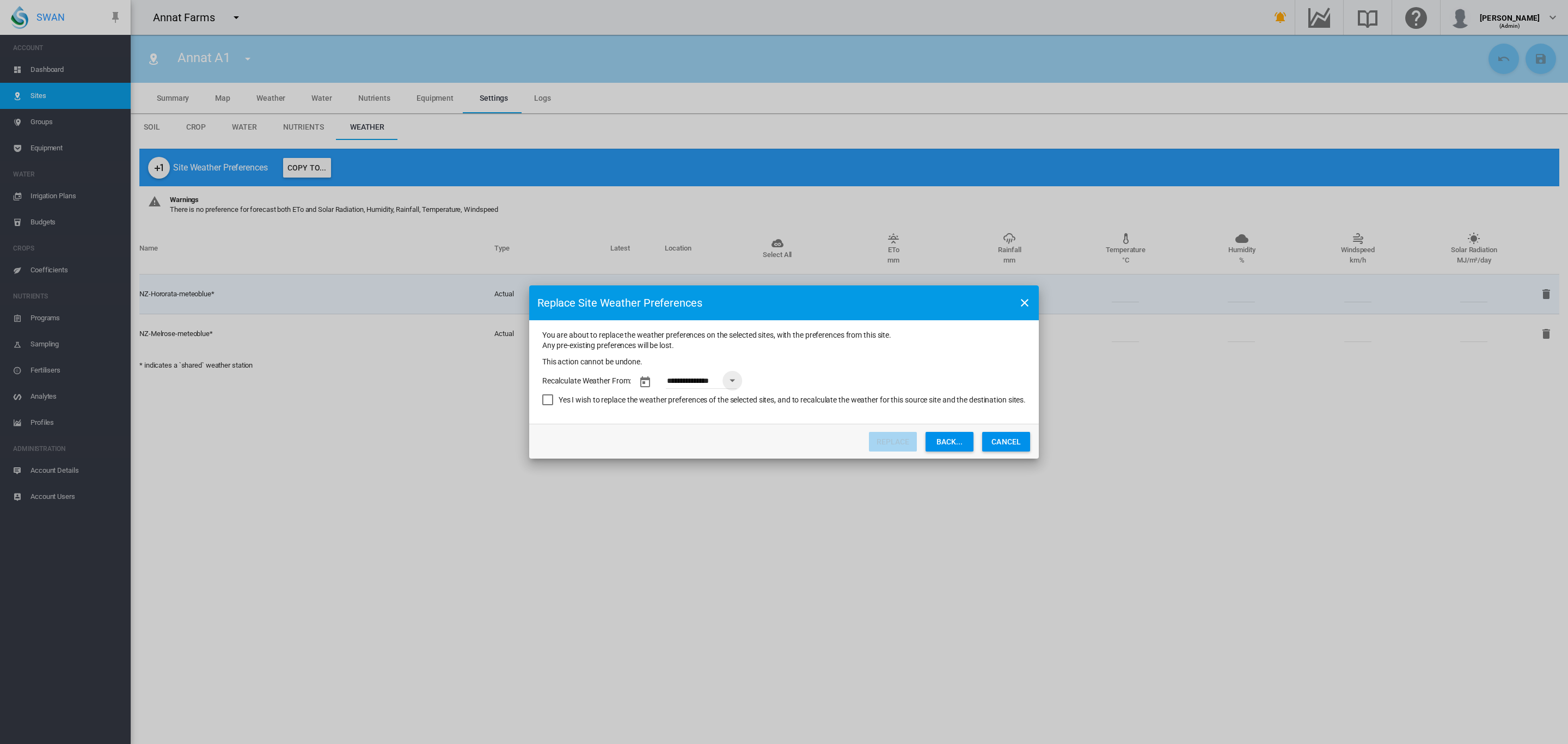
click at [550, 400] on div "Yes I wish to replace the weather preferences of the selected sites, and to rec…" at bounding box center [547, 399] width 11 height 11
click at [901, 442] on button "Replace" at bounding box center [893, 442] width 48 height 20
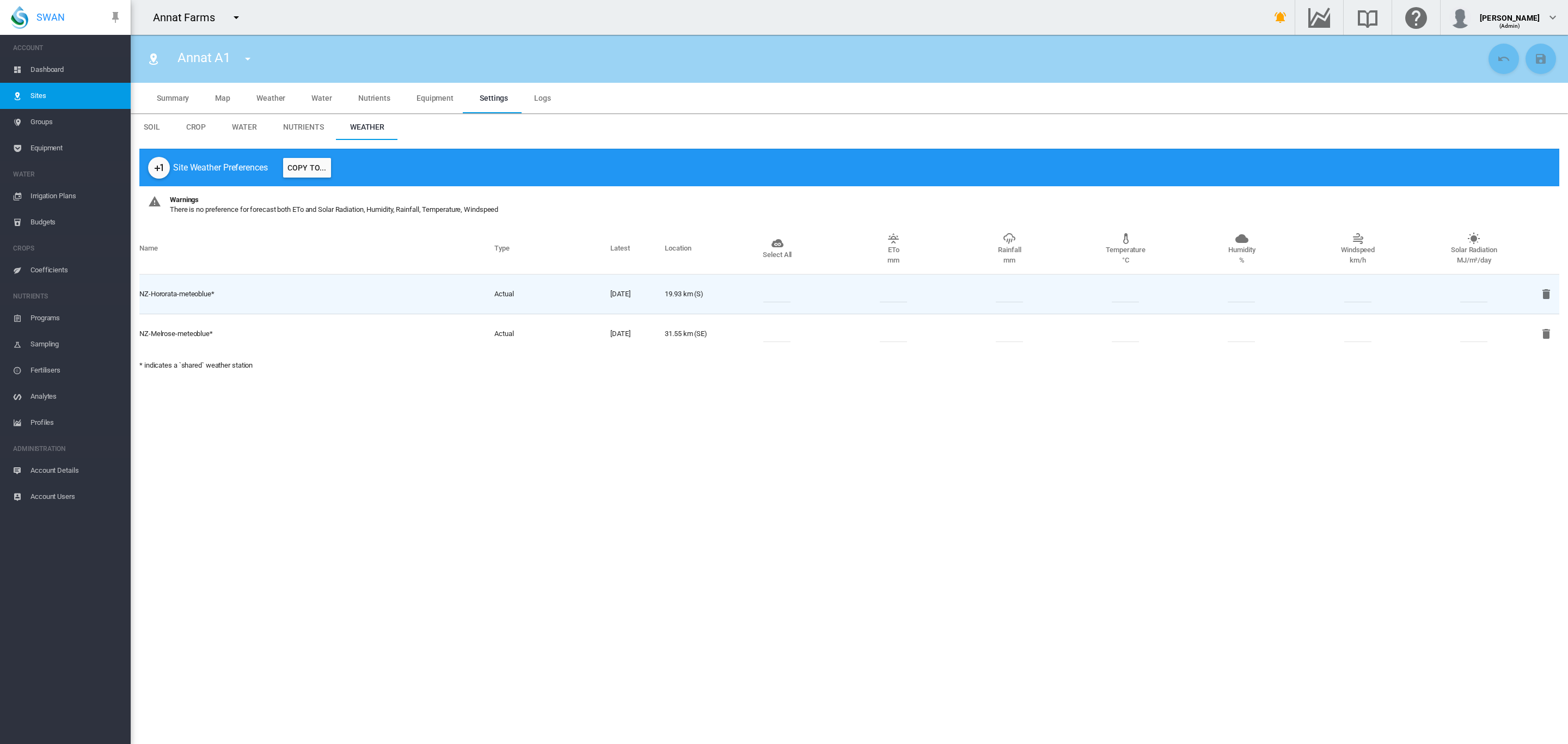
click at [53, 126] on span "Groups" at bounding box center [77, 122] width 91 height 26
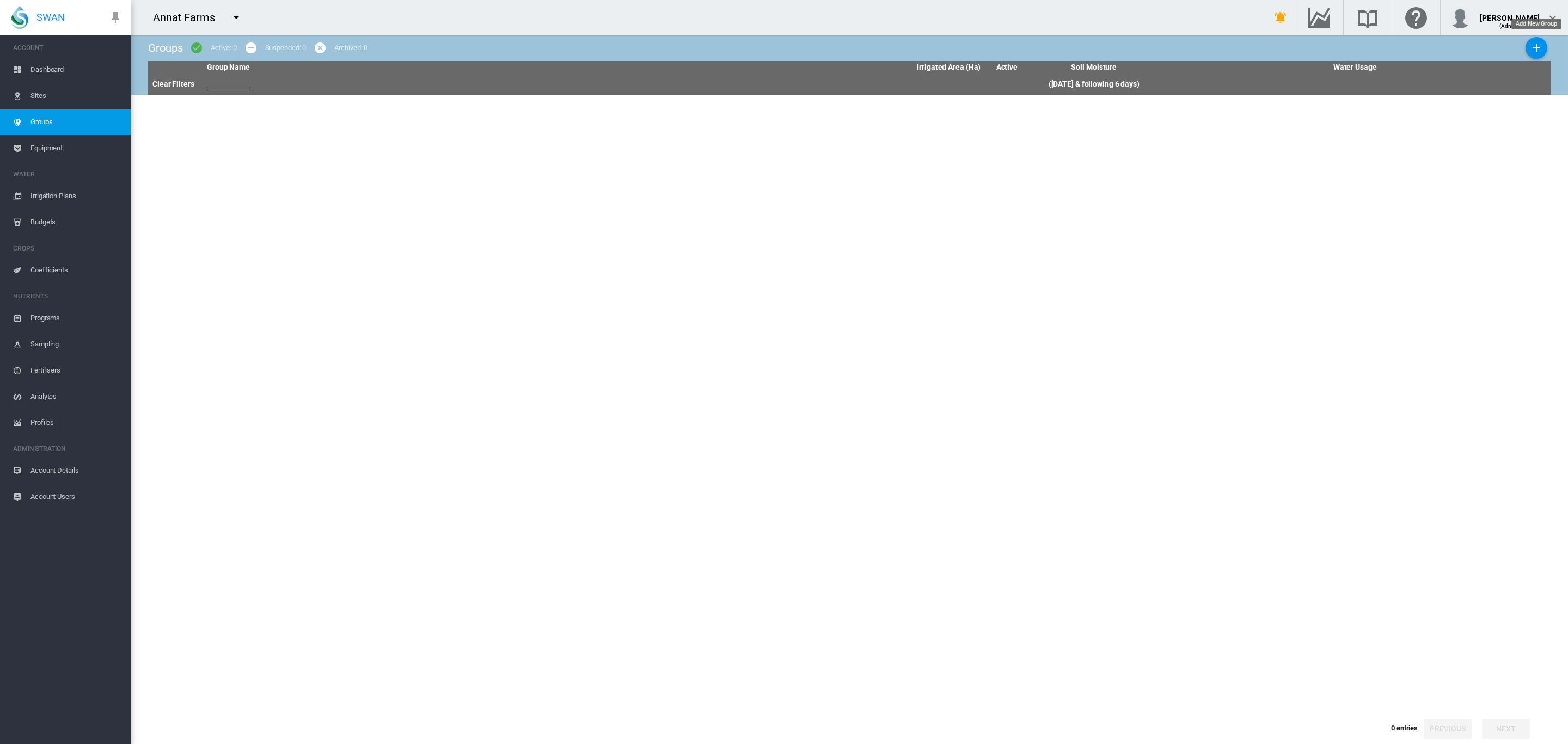
click at [1534, 45] on md-icon "icon-plus" at bounding box center [1536, 48] width 13 height 13
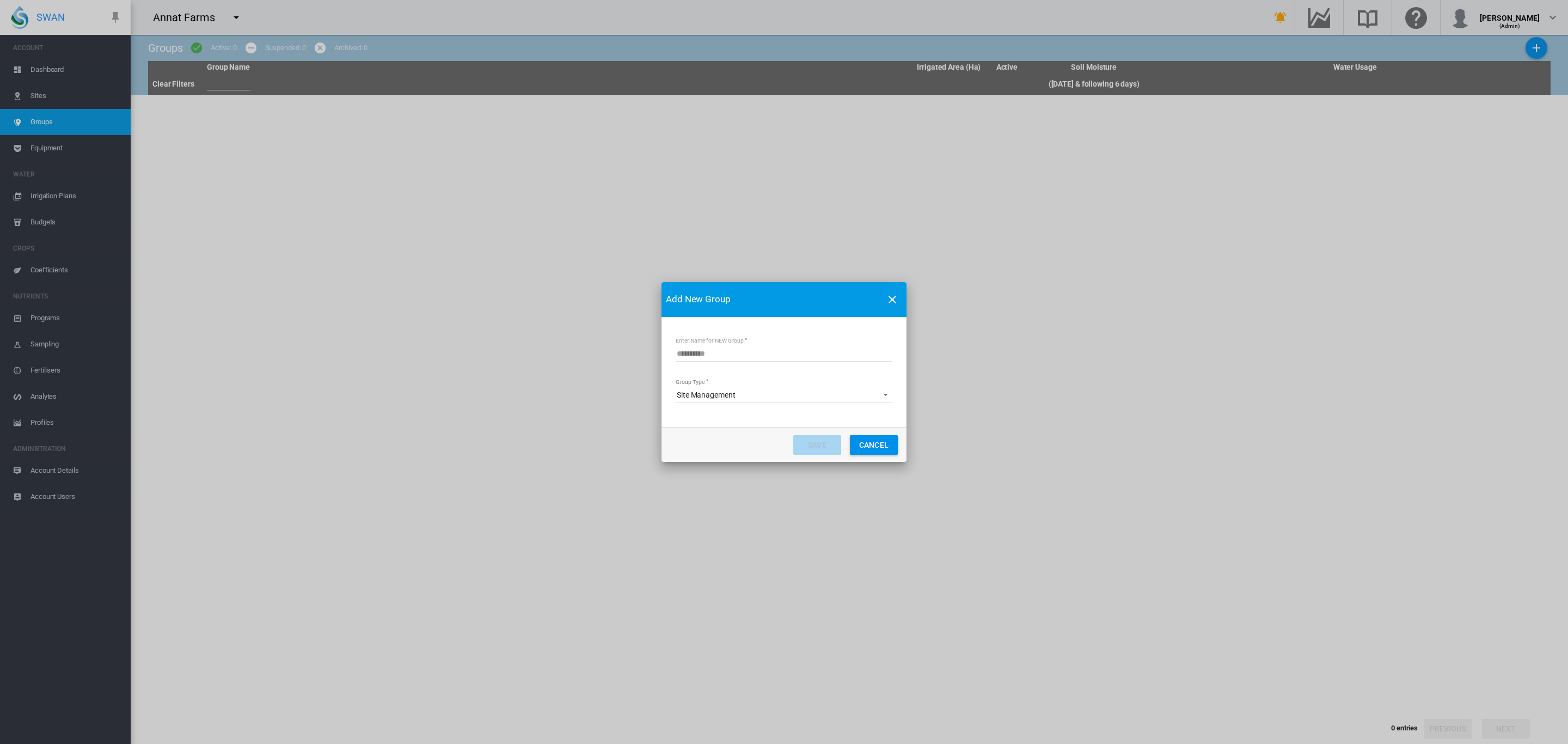
click at [734, 353] on input "Enter Name for NEW Group" at bounding box center [784, 353] width 217 height 16
type input "**********"
click at [816, 444] on button "Save" at bounding box center [817, 446] width 48 height 20
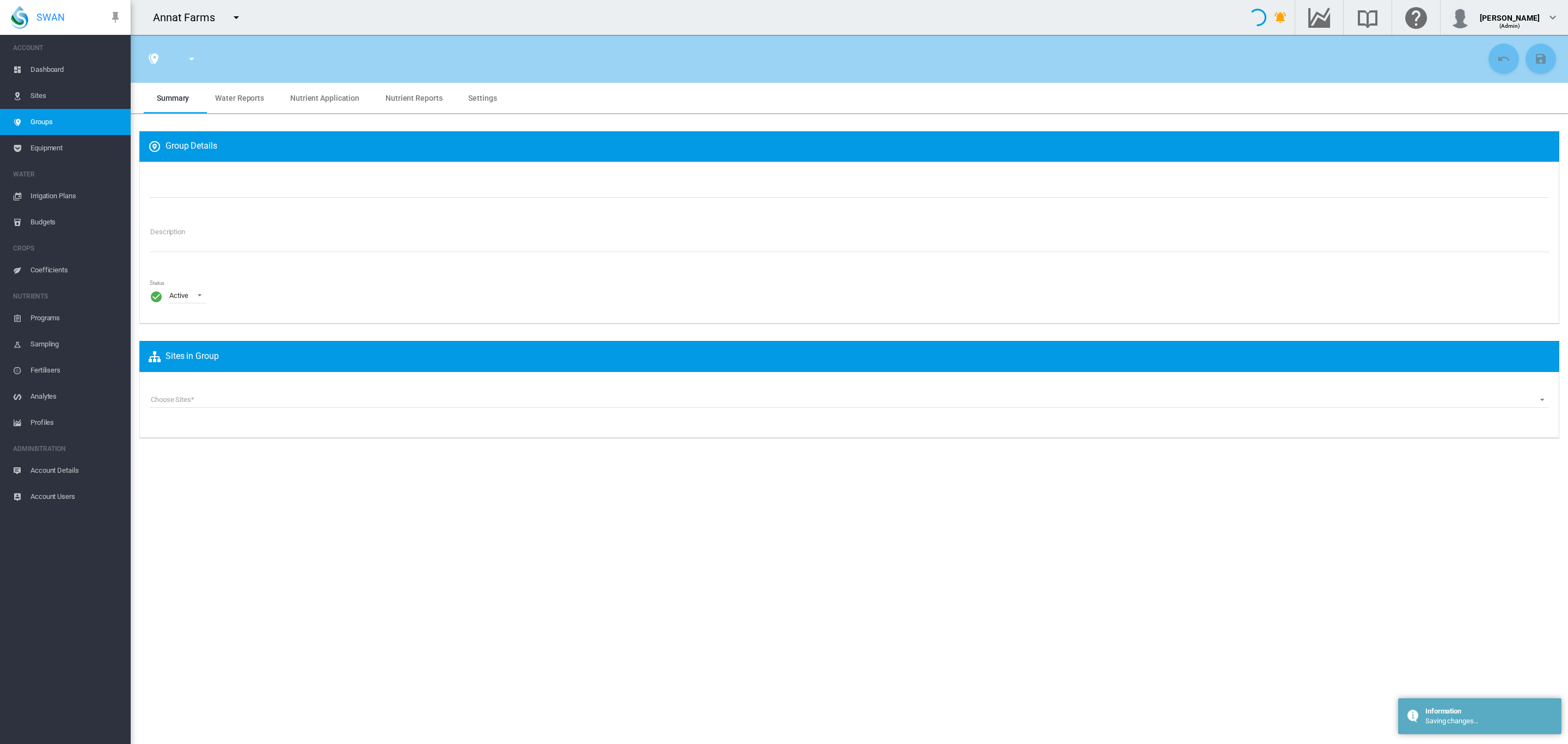
type input "**********"
type textarea "**********"
type input "*"
type input "**"
type input "*"
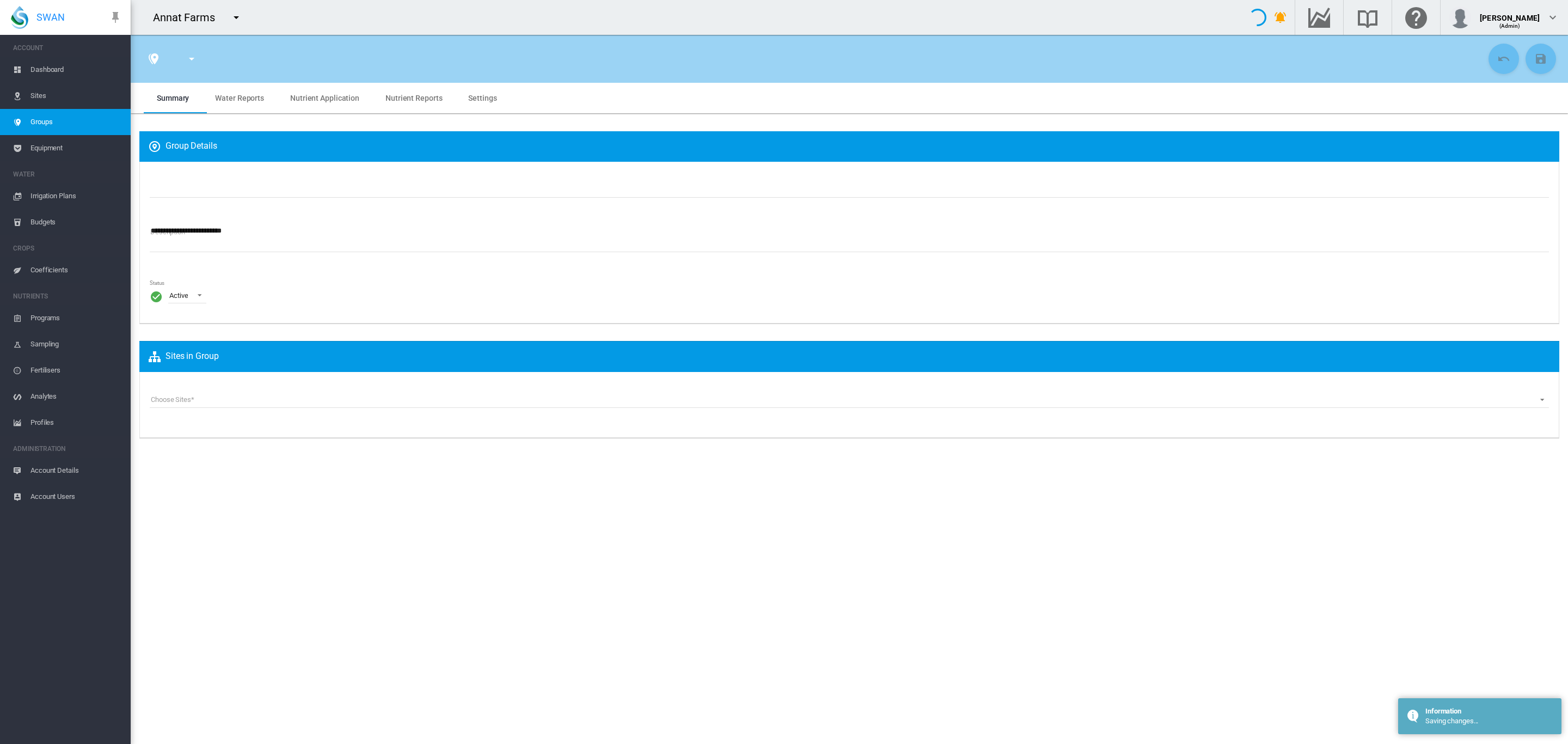
type input "***"
type input "**"
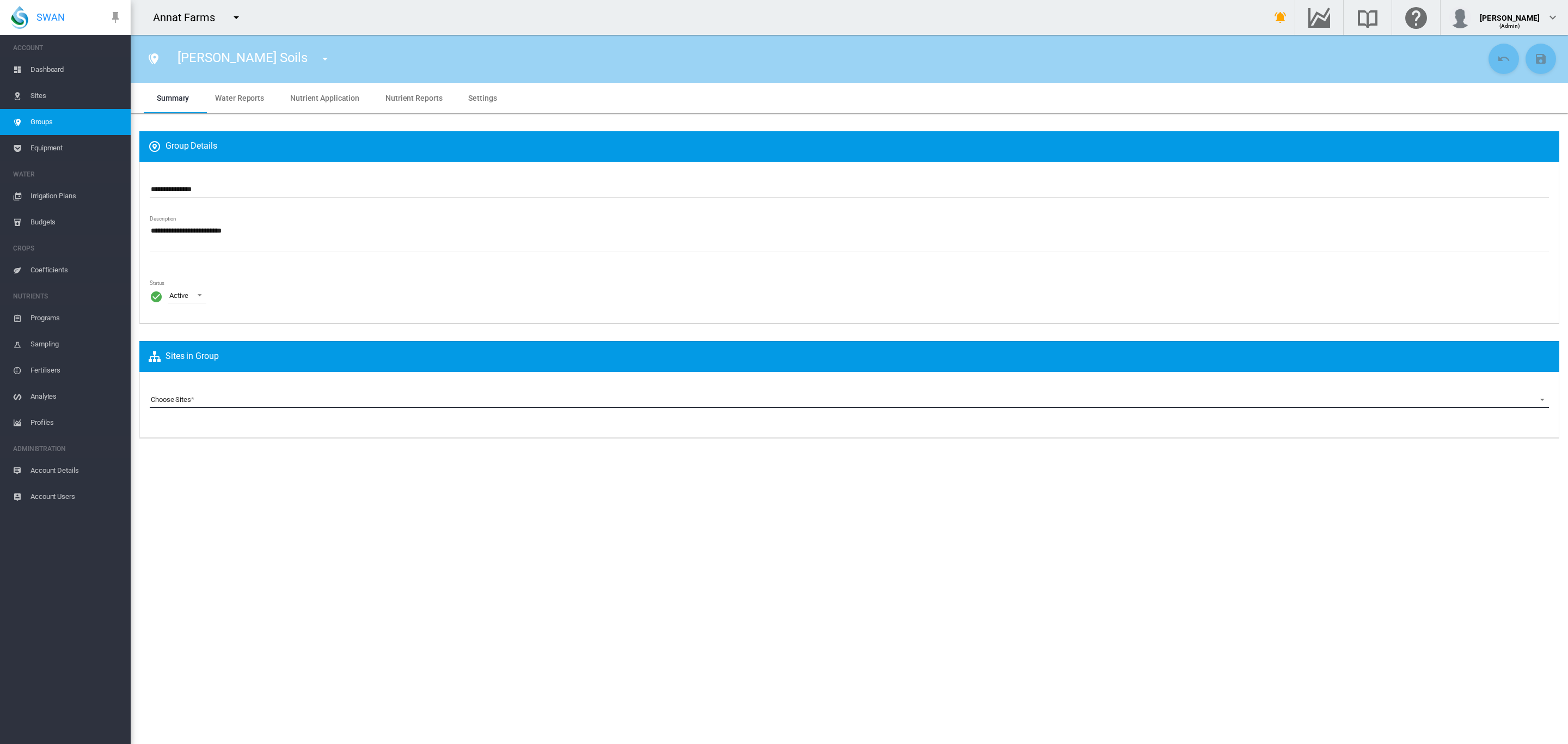
click at [216, 403] on md-select "Choose Sites Annat A (Site) Annat A1 (Site) Annat A10 (Site) Annat A11 (Site) A…" at bounding box center [849, 400] width 1399 height 16
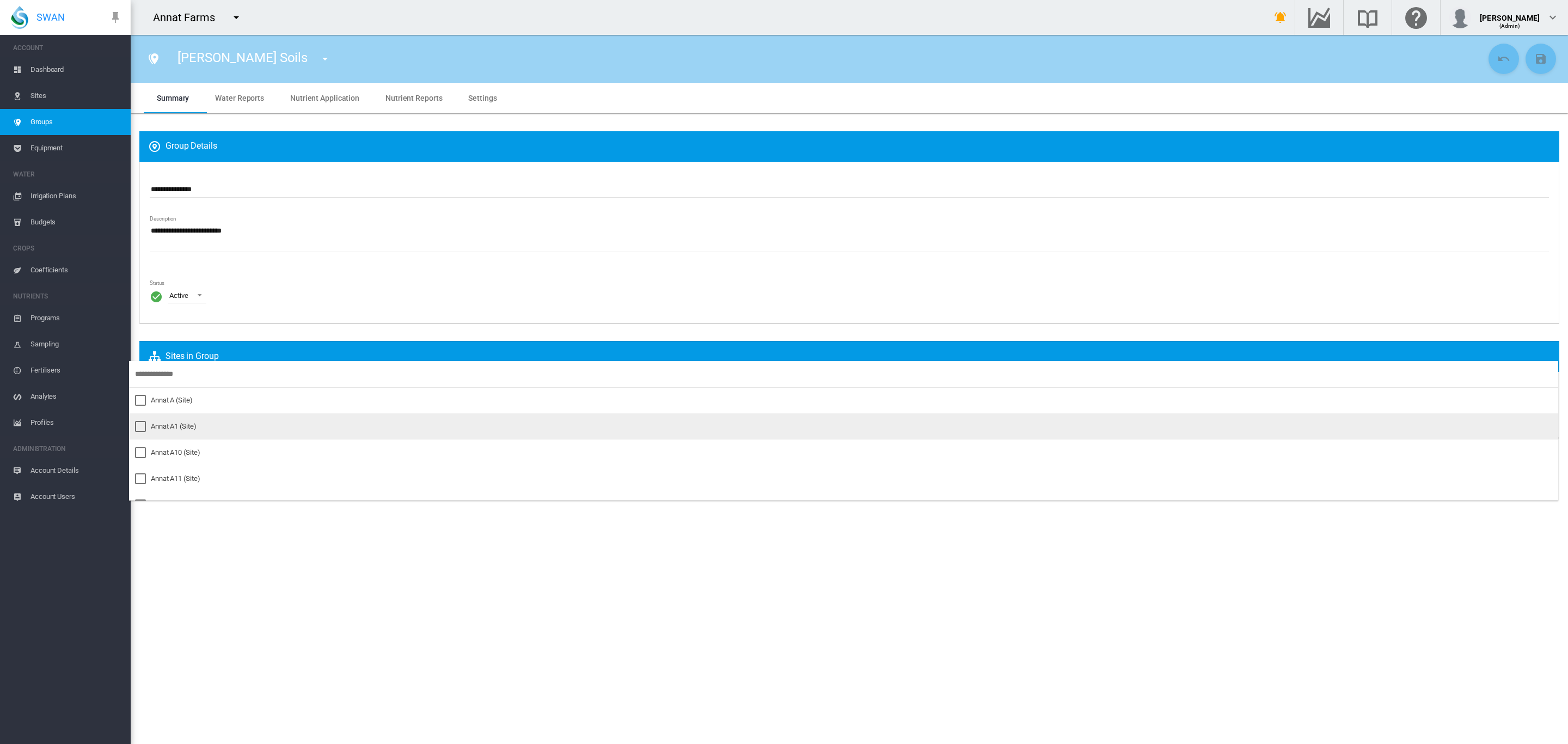
click at [188, 422] on div "Annat A1 (Site)" at bounding box center [174, 427] width 46 height 10
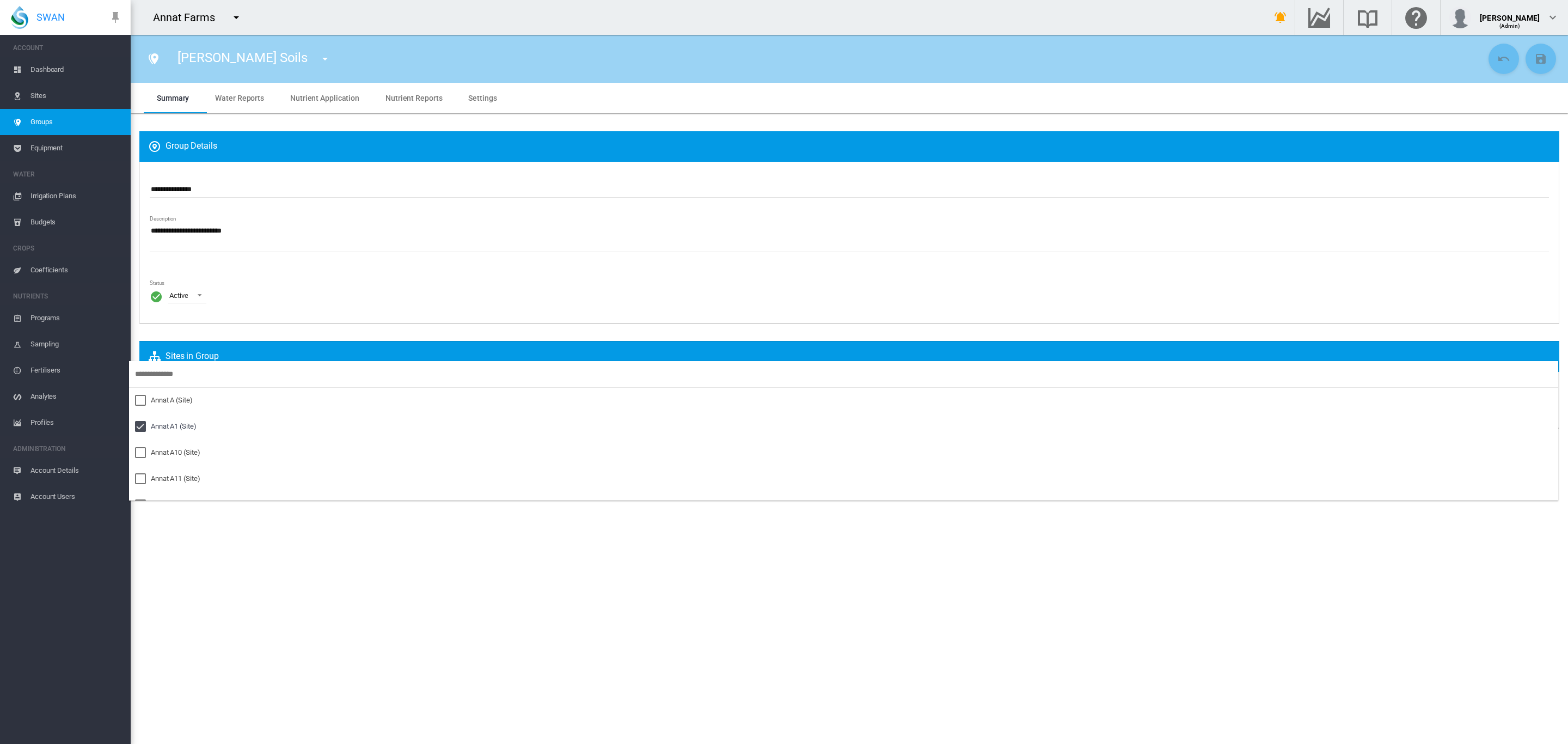
click at [449, 201] on md-backdrop at bounding box center [784, 372] width 1568 height 744
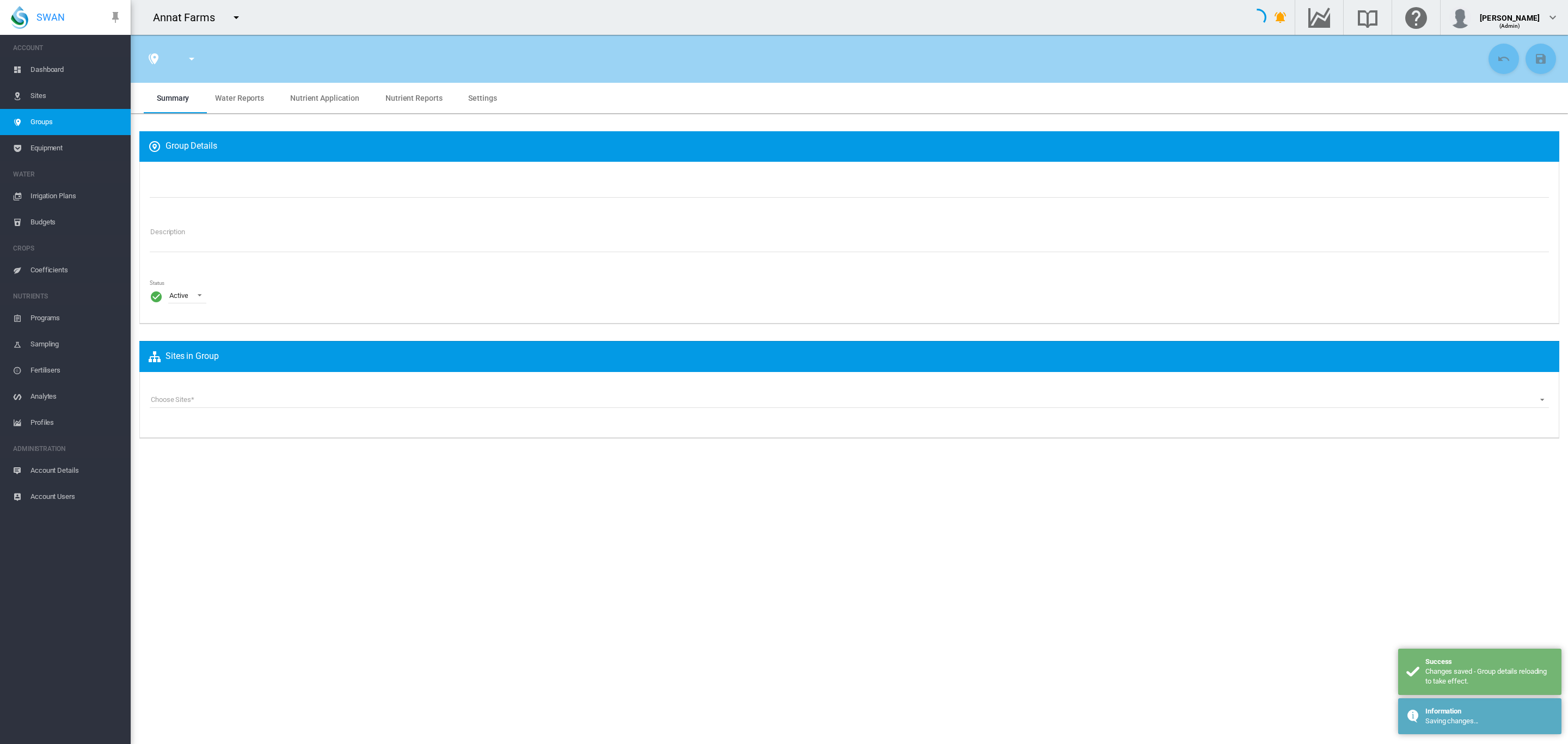
type input "**********"
type textarea "**********"
type input "*"
type input "**"
type input "*"
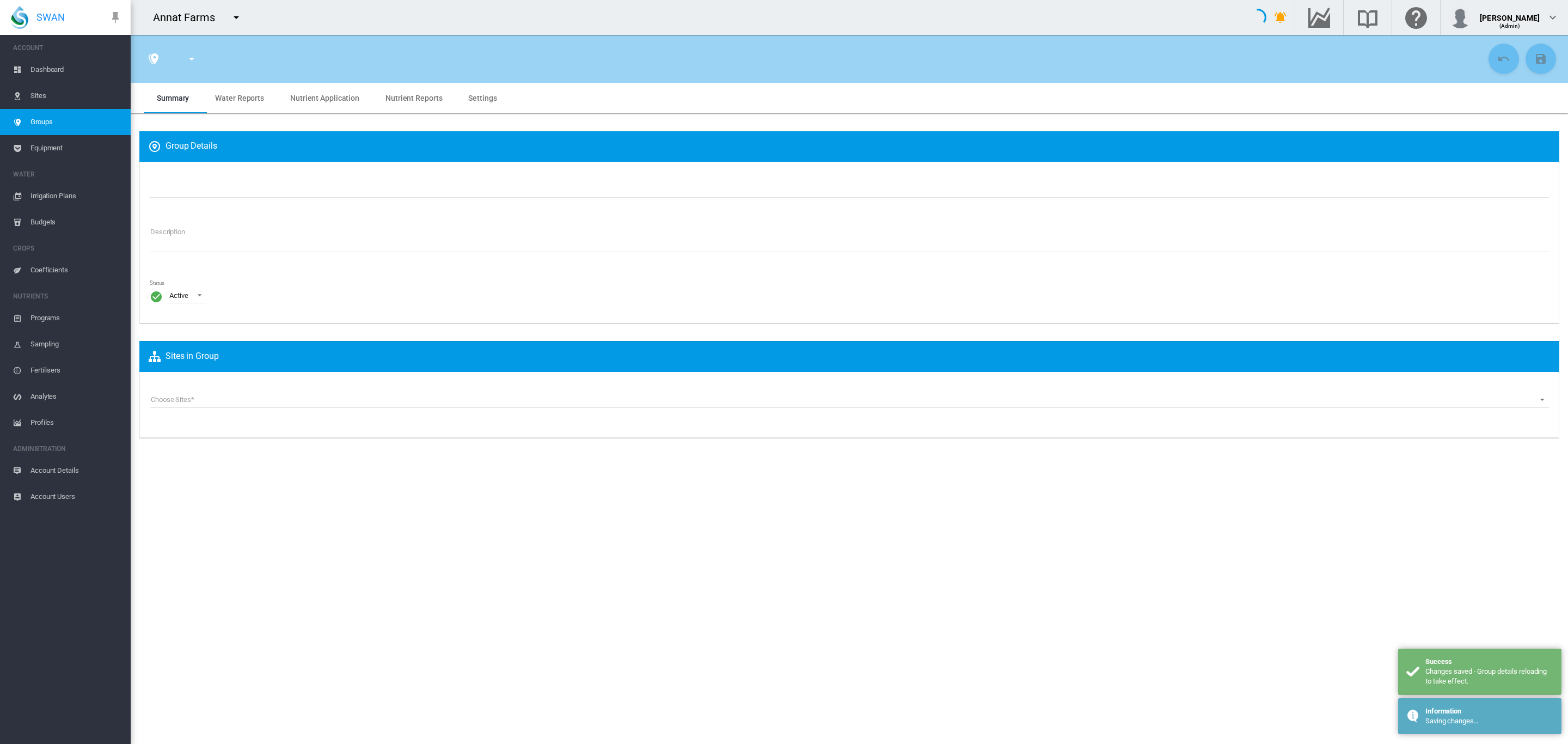
type input "***"
click at [480, 104] on md-tab-item "Settings" at bounding box center [482, 97] width 55 height 31
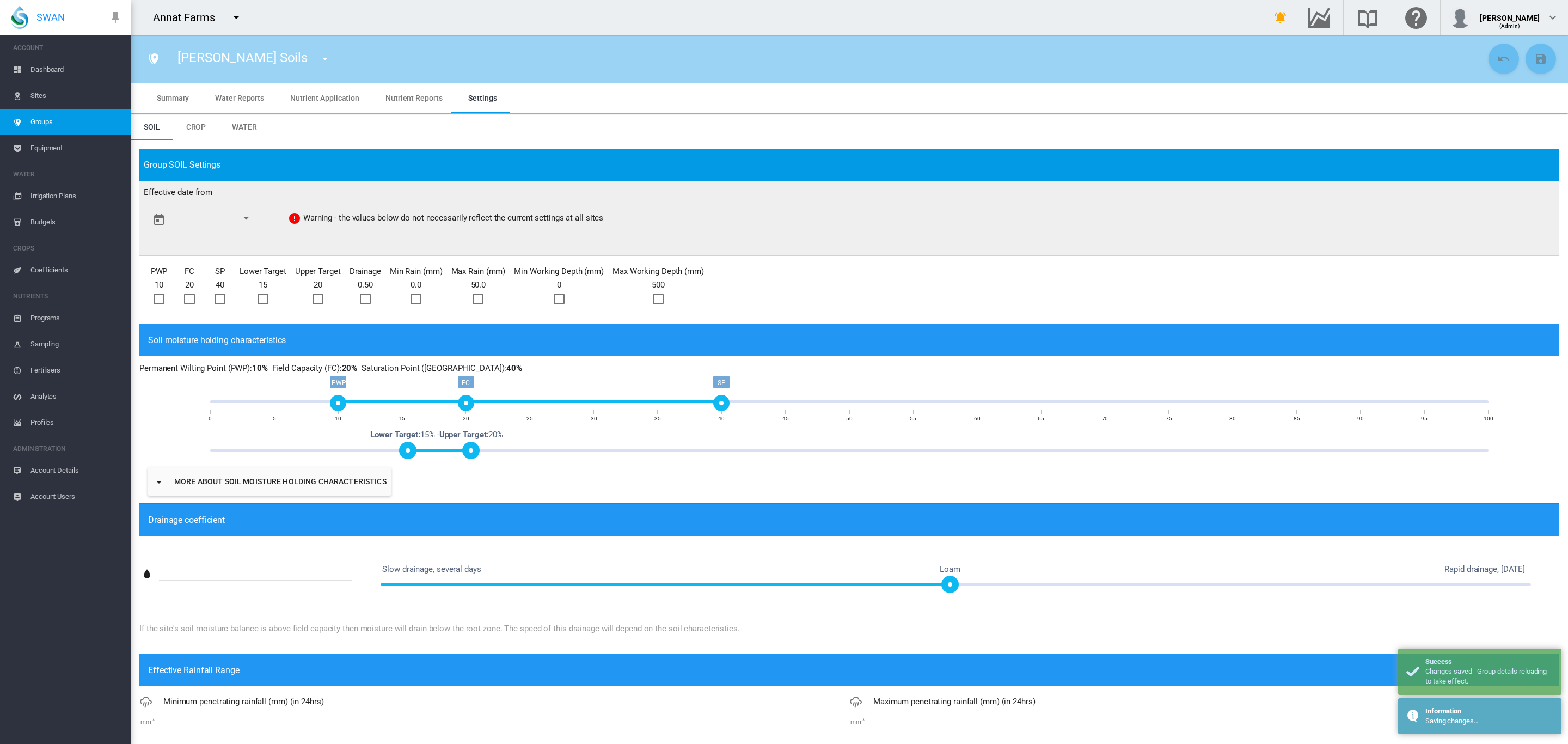
click at [162, 294] on div at bounding box center [158, 298] width 11 height 11
click at [256, 211] on button "Open calendar" at bounding box center [247, 219] width 20 height 20
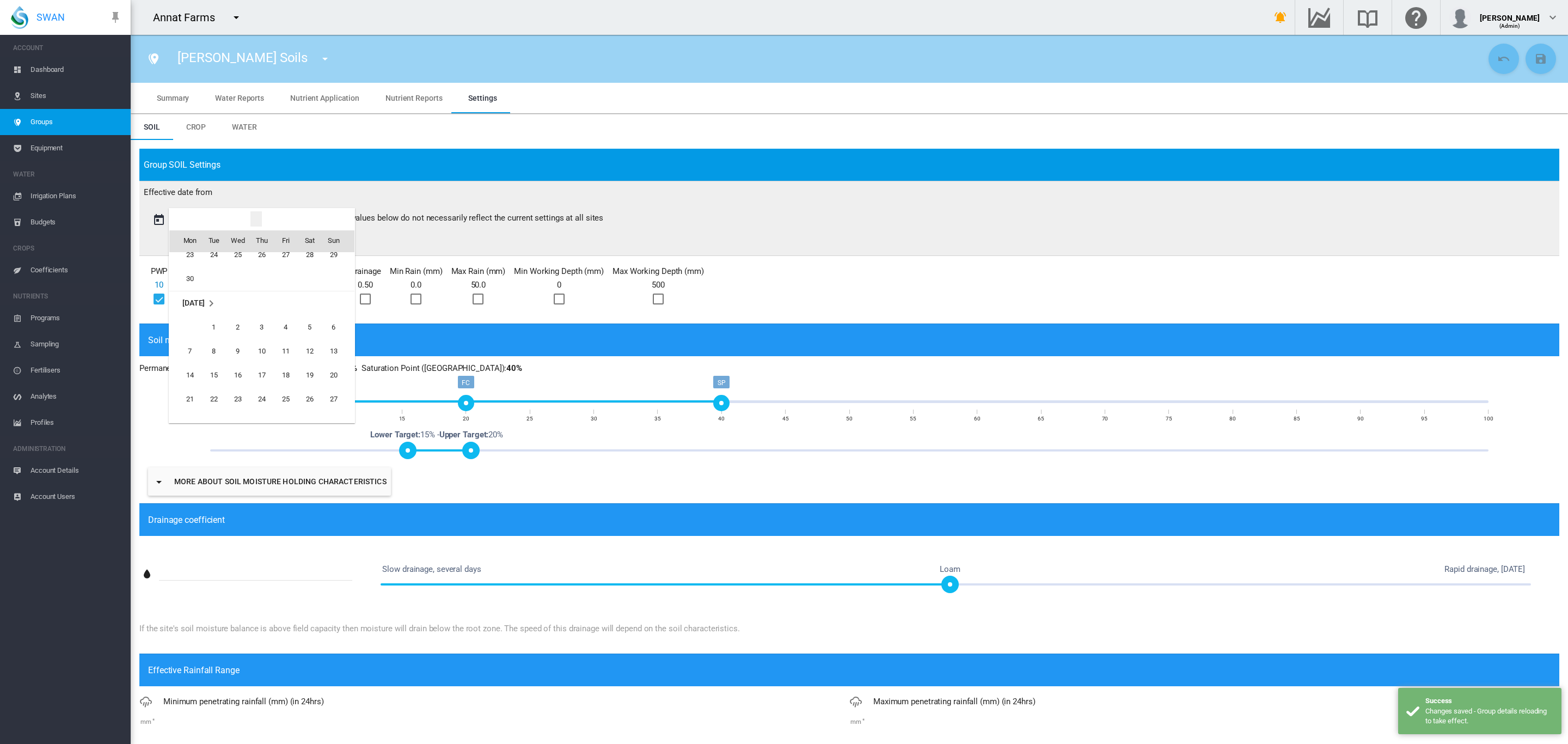
scroll to position [1693, 0]
click at [213, 328] on span "1" at bounding box center [214, 328] width 22 height 22
type input "**********"
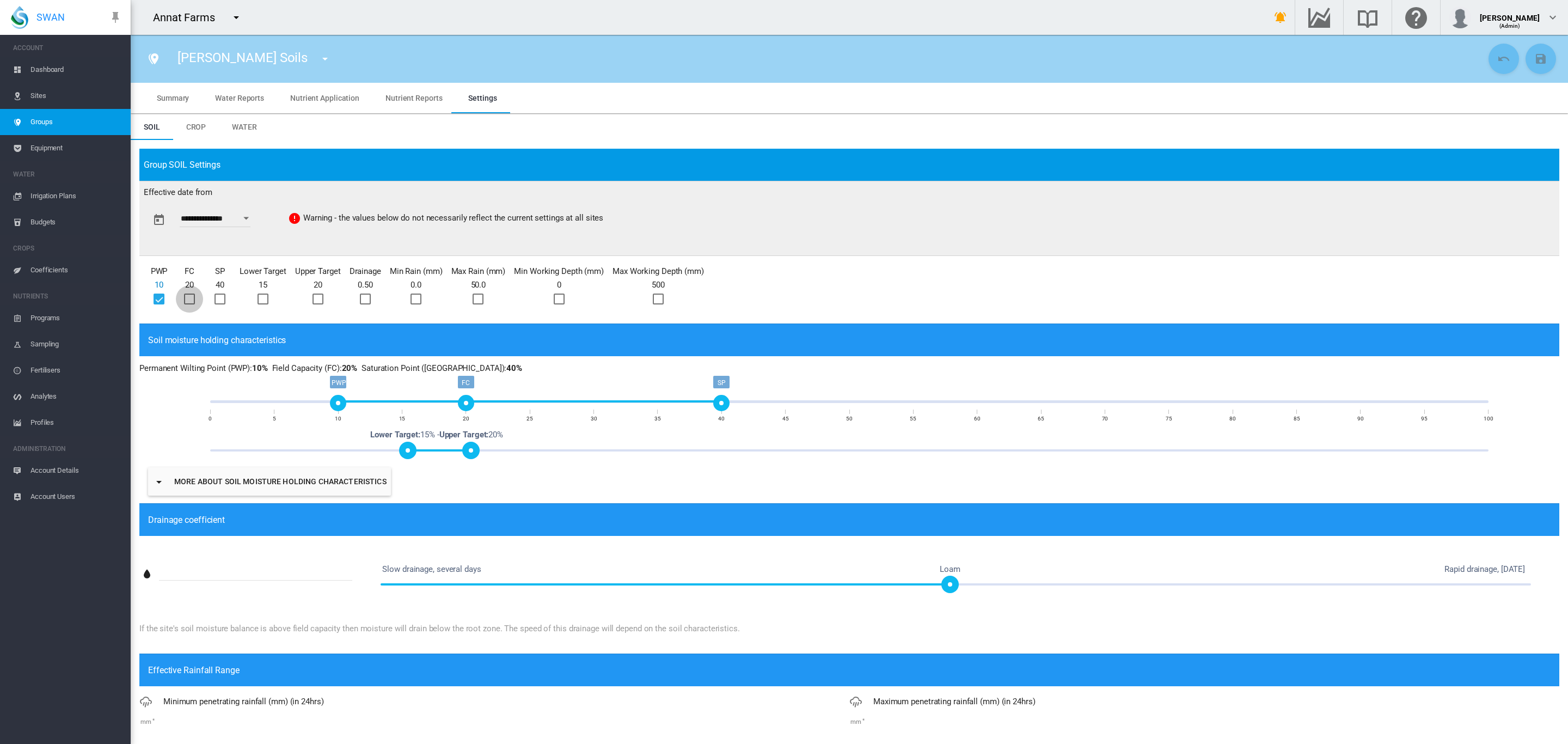
click at [191, 297] on div at bounding box center [189, 298] width 11 height 11
click at [216, 295] on div at bounding box center [220, 298] width 11 height 11
click at [258, 298] on div at bounding box center [262, 298] width 11 height 11
click at [317, 302] on div at bounding box center [317, 298] width 11 height 11
click at [365, 299] on div at bounding box center [365, 298] width 11 height 11
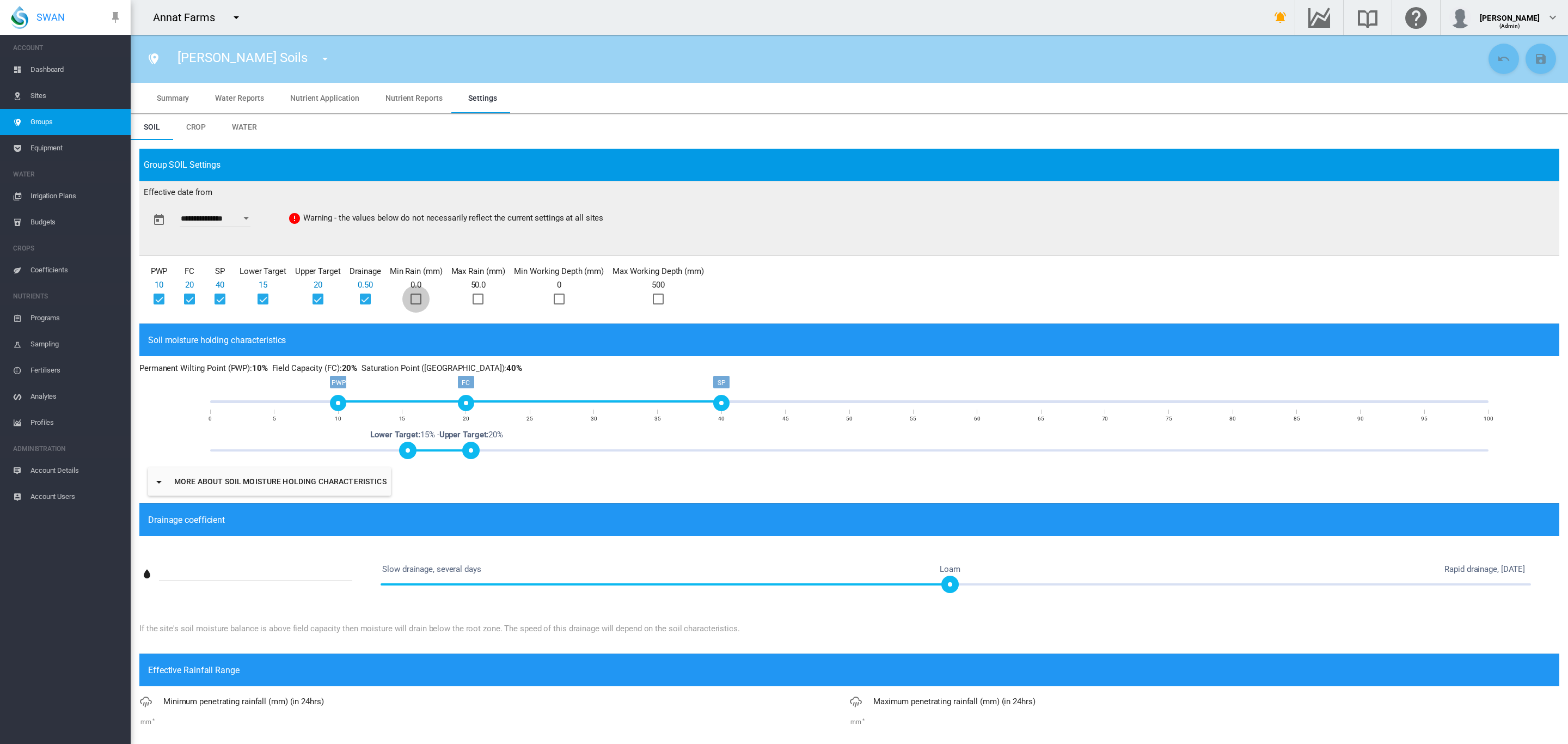
click at [419, 304] on div at bounding box center [416, 298] width 11 height 11
click at [472, 299] on div at bounding box center [477, 298] width 11 height 11
click at [656, 298] on div at bounding box center [658, 298] width 11 height 11
click at [557, 304] on div at bounding box center [559, 298] width 11 height 11
drag, startPoint x: 460, startPoint y: 403, endPoint x: 688, endPoint y: 399, distance: 228.0
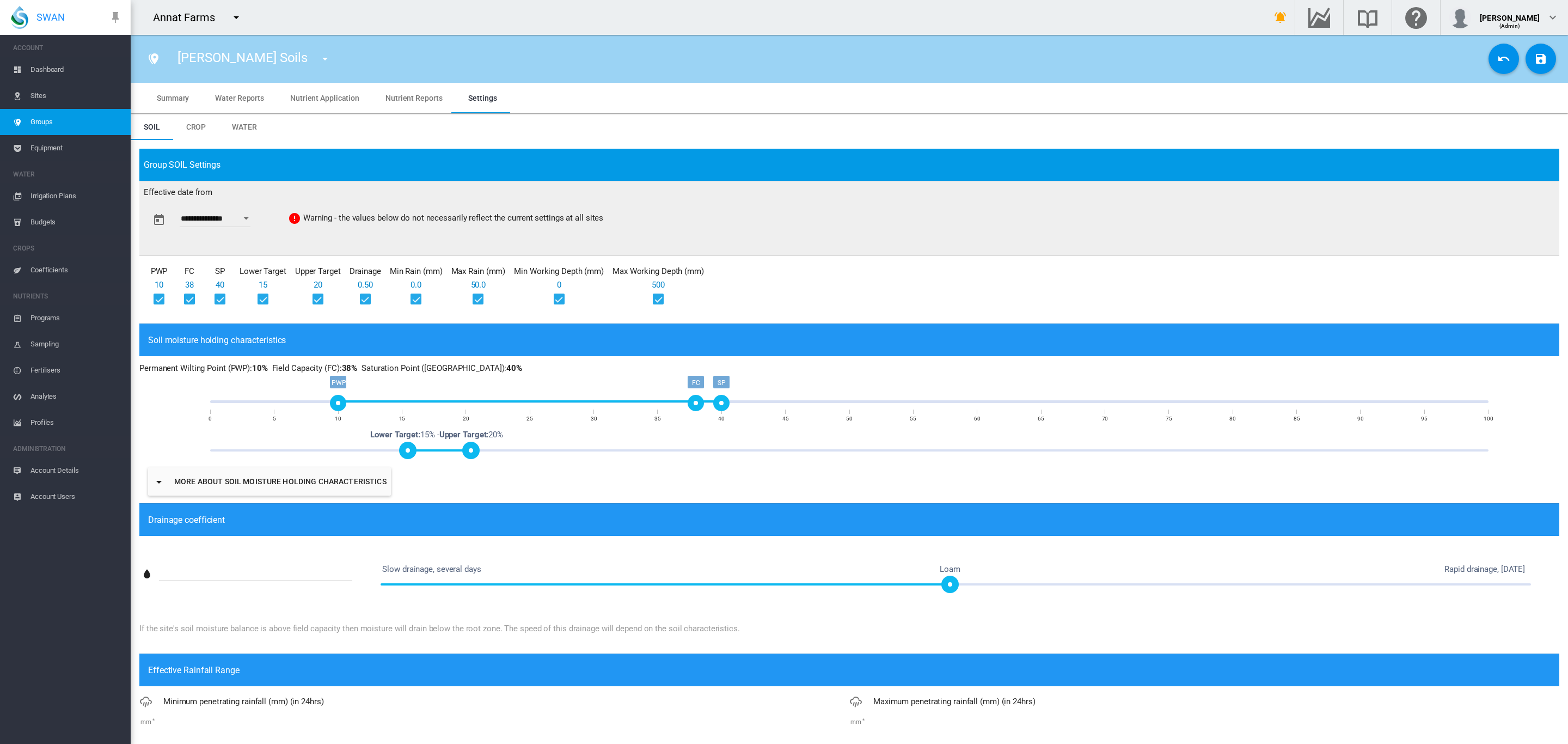
click at [688, 399] on div "FC" at bounding box center [696, 403] width 16 height 16
drag, startPoint x: 712, startPoint y: 401, endPoint x: 764, endPoint y: 400, distance: 52.0
click at [765, 400] on div "SP" at bounding box center [773, 403] width 16 height 16
drag, startPoint x: 338, startPoint y: 401, endPoint x: 434, endPoint y: 409, distance: 96.3
click at [434, 409] on div "PWP" at bounding box center [440, 403] width 16 height 16
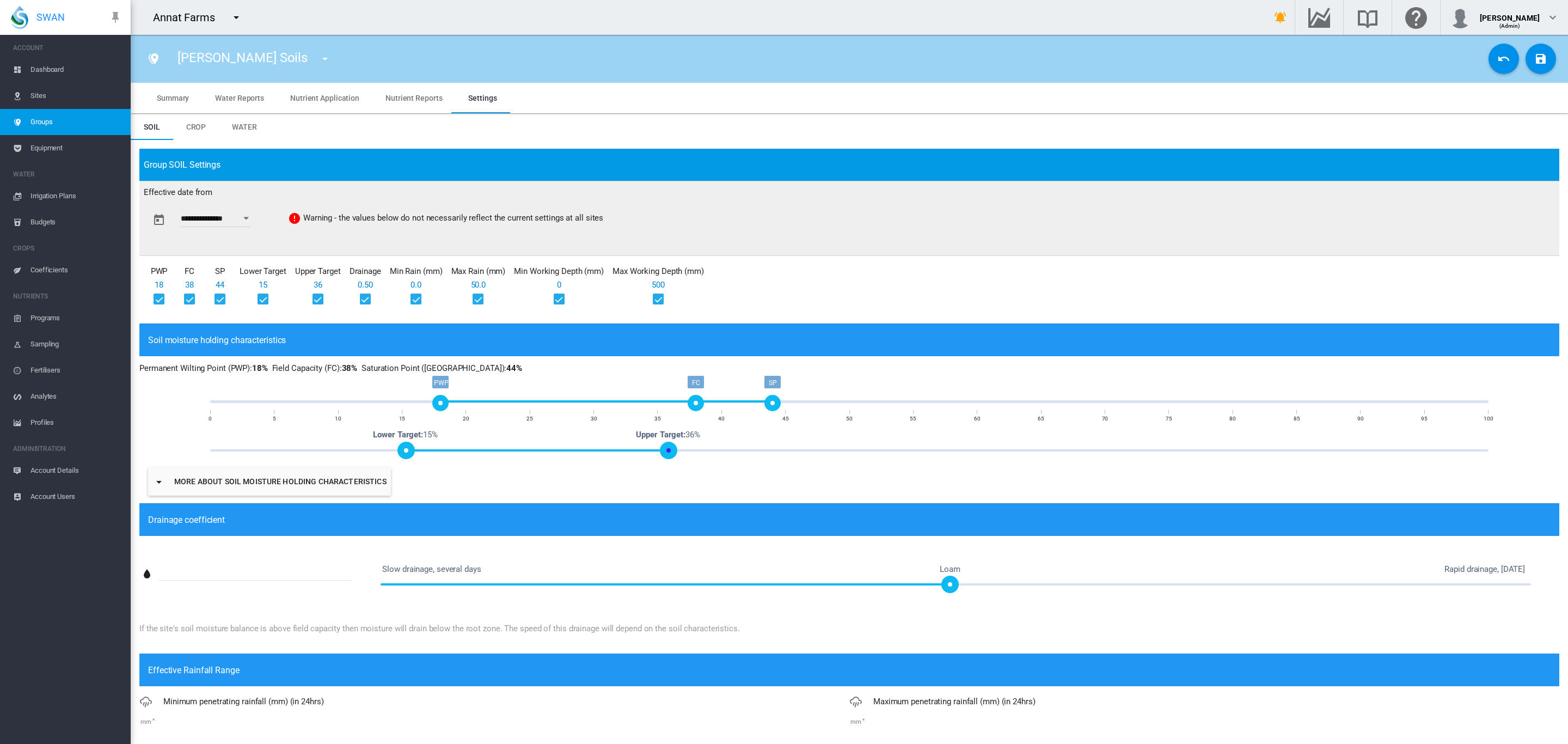
drag, startPoint x: 473, startPoint y: 450, endPoint x: 671, endPoint y: 445, distance: 198.1
click at [671, 445] on span at bounding box center [669, 451] width 18 height 18
drag, startPoint x: 401, startPoint y: 455, endPoint x: 523, endPoint y: 459, distance: 122.1
click at [523, 452] on div "0% 100% Lower Target: 24% Upper Target: 36% Lower Target: 15% - Upper Target: 2…" at bounding box center [848, 451] width 1278 height 2
click at [765, 478] on div "More about soil moisture holding characteristics" at bounding box center [849, 481] width 1420 height 44
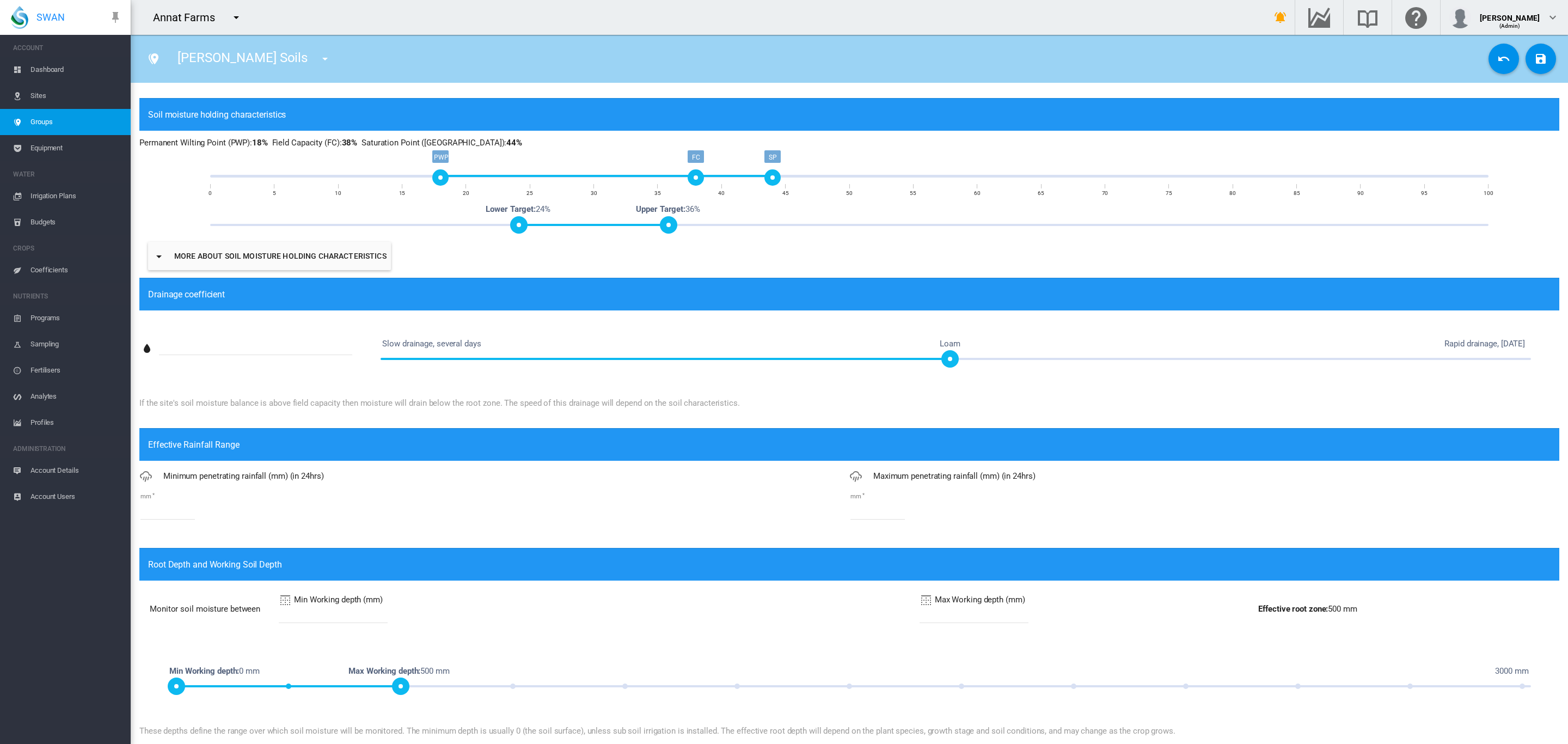
scroll to position [285, 0]
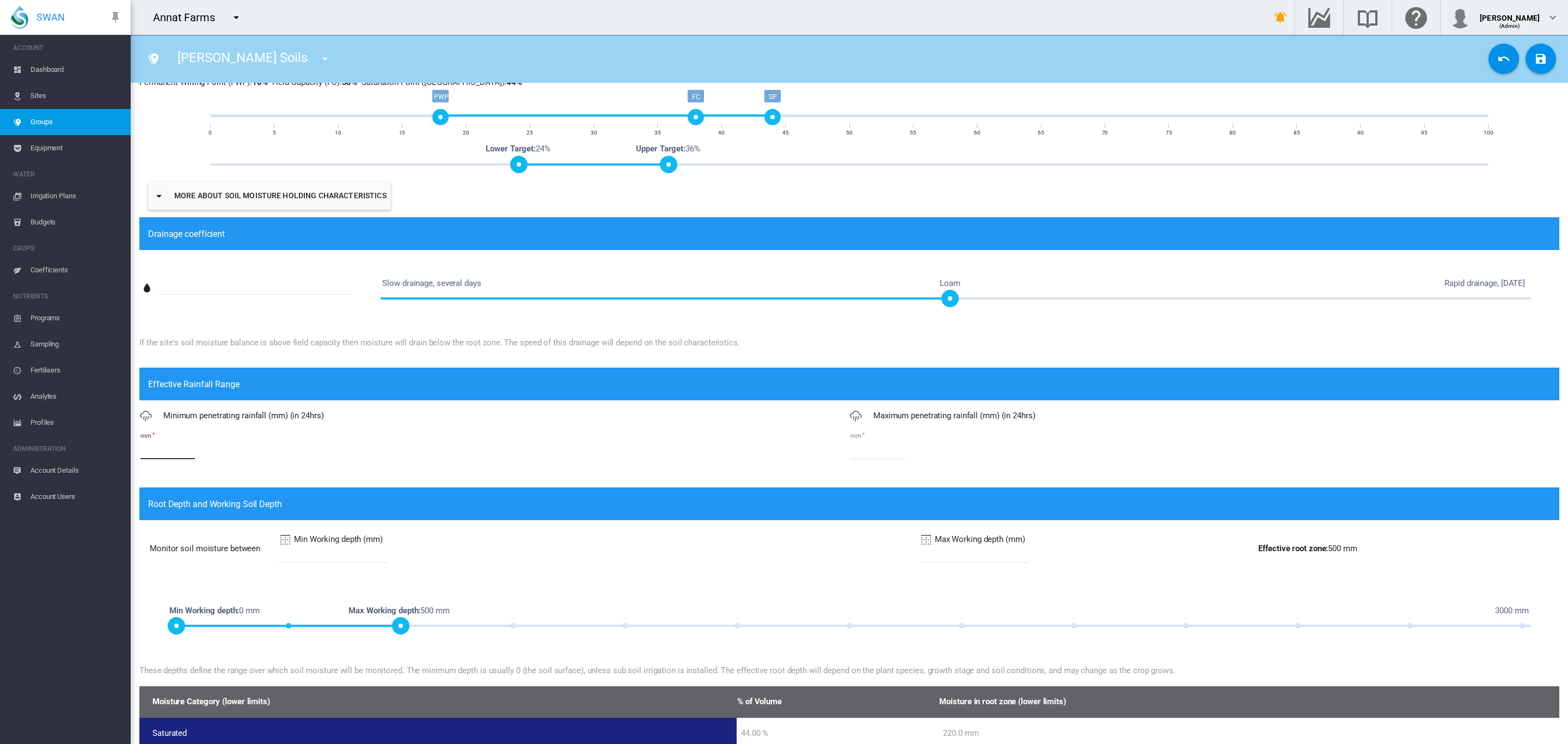
click at [157, 444] on input "*" at bounding box center [167, 451] width 55 height 16
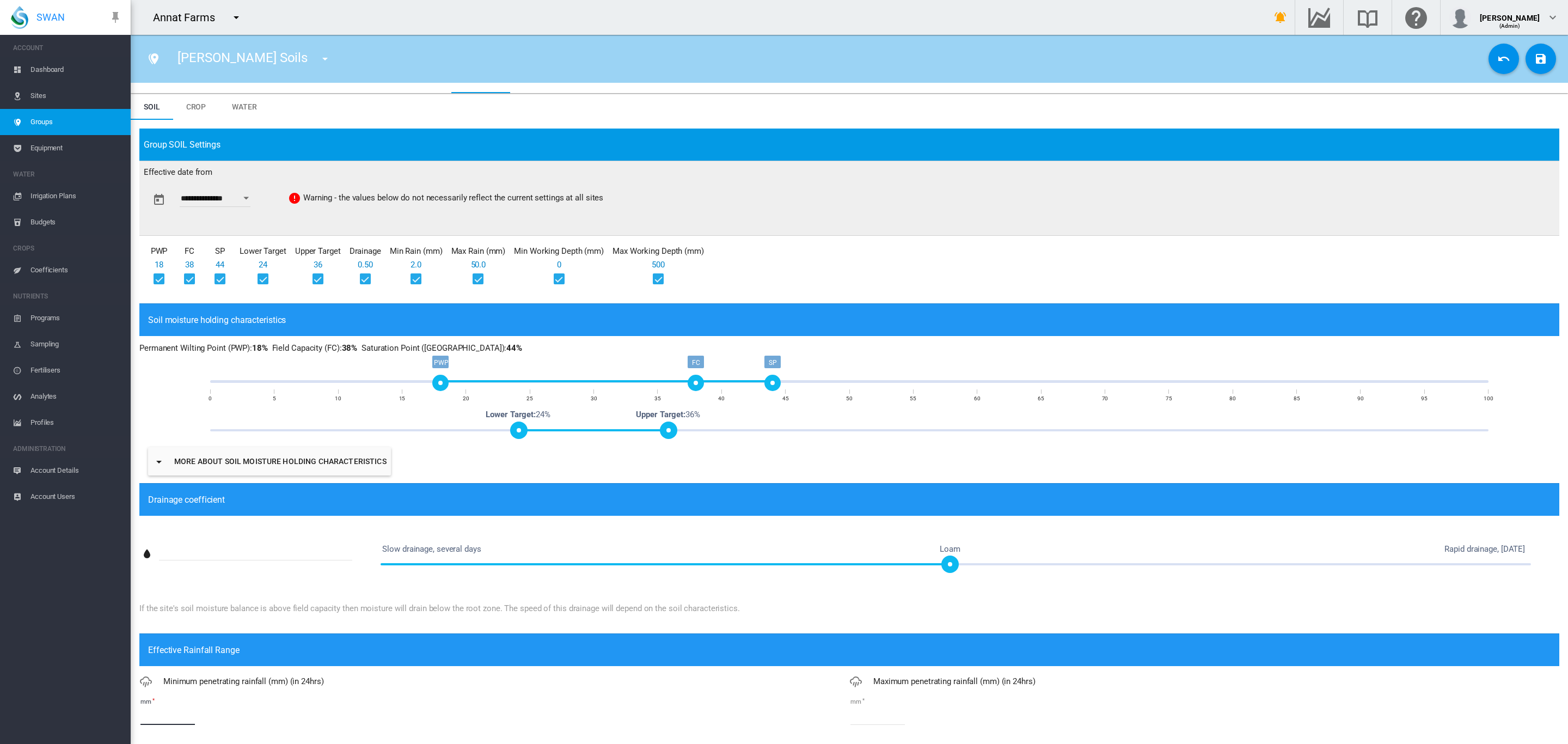
scroll to position [0, 0]
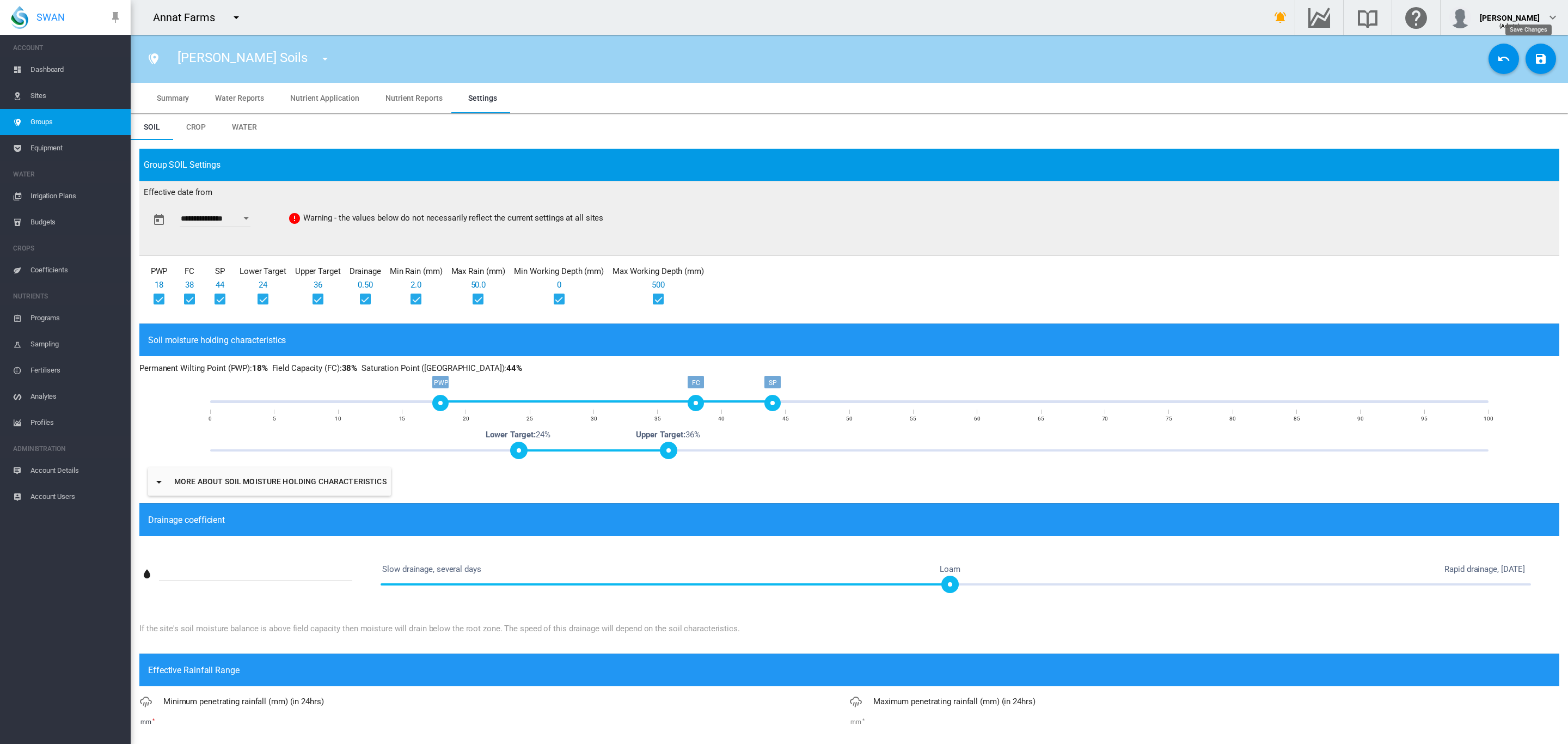
type input "*"
click at [1534, 61] on md-icon "icon-content-save" at bounding box center [1540, 59] width 13 height 13
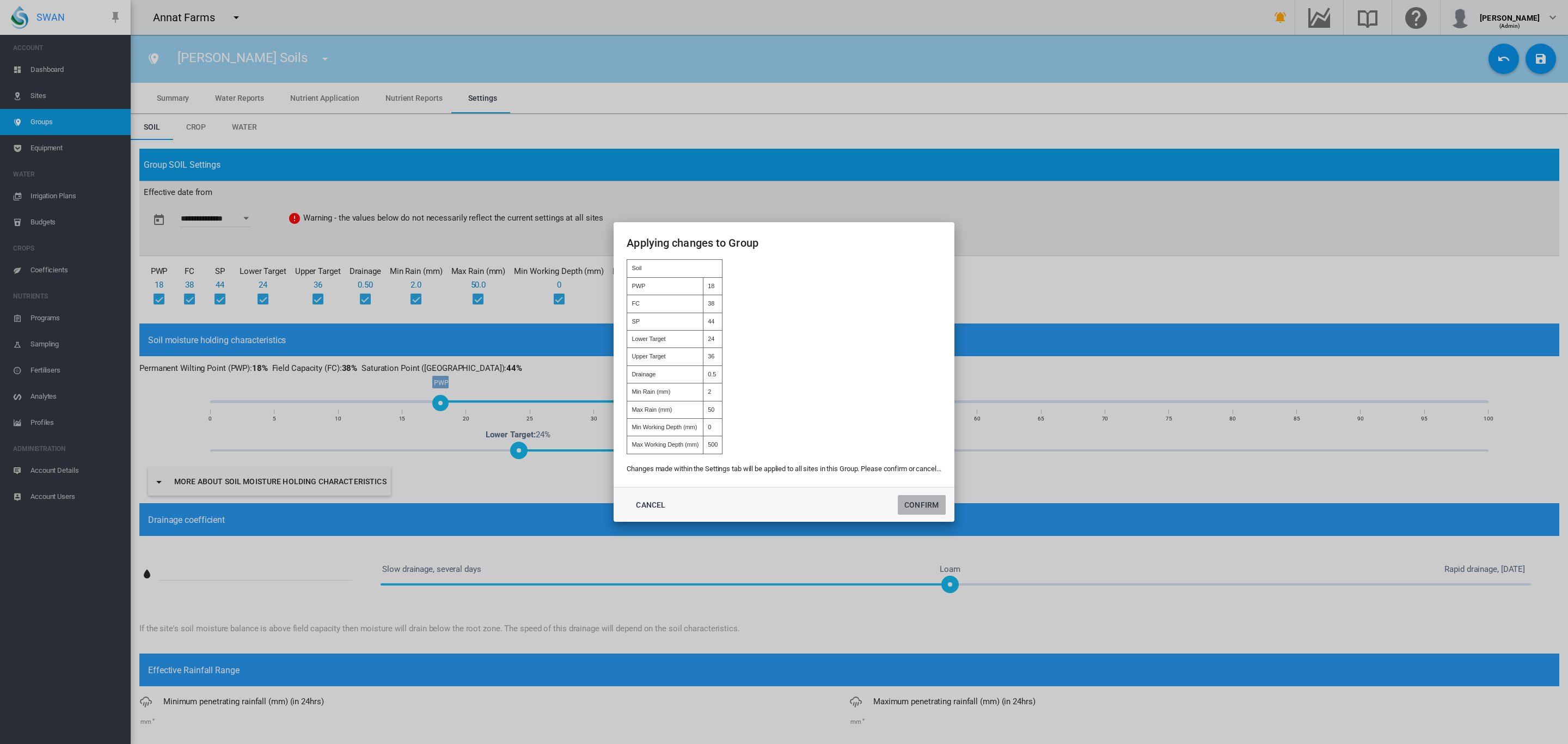
click at [923, 510] on button "Confirm" at bounding box center [922, 505] width 48 height 20
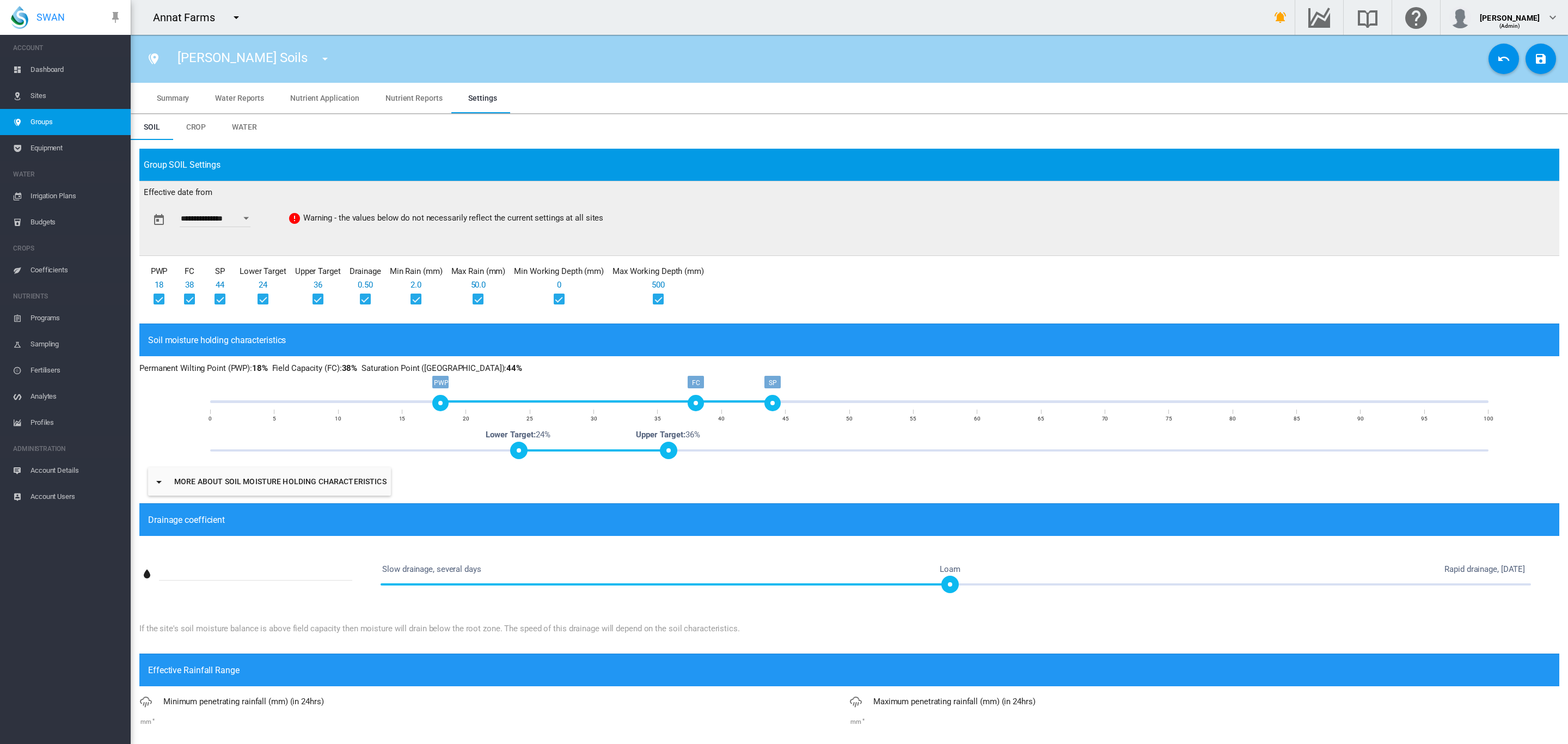
type input "**********"
click at [49, 125] on span "Groups" at bounding box center [77, 122] width 91 height 26
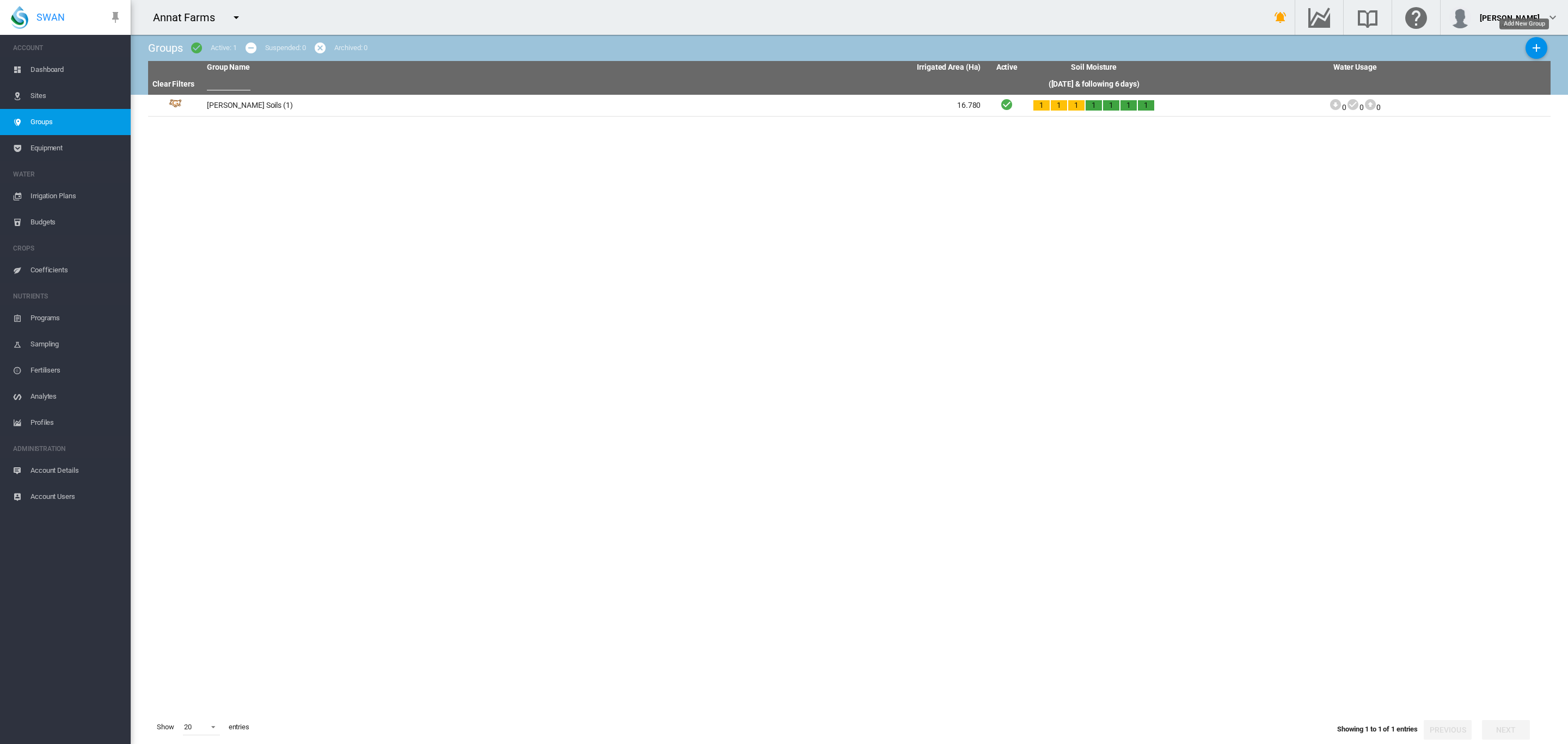
click at [1530, 44] on md-icon "icon-plus" at bounding box center [1536, 48] width 13 height 13
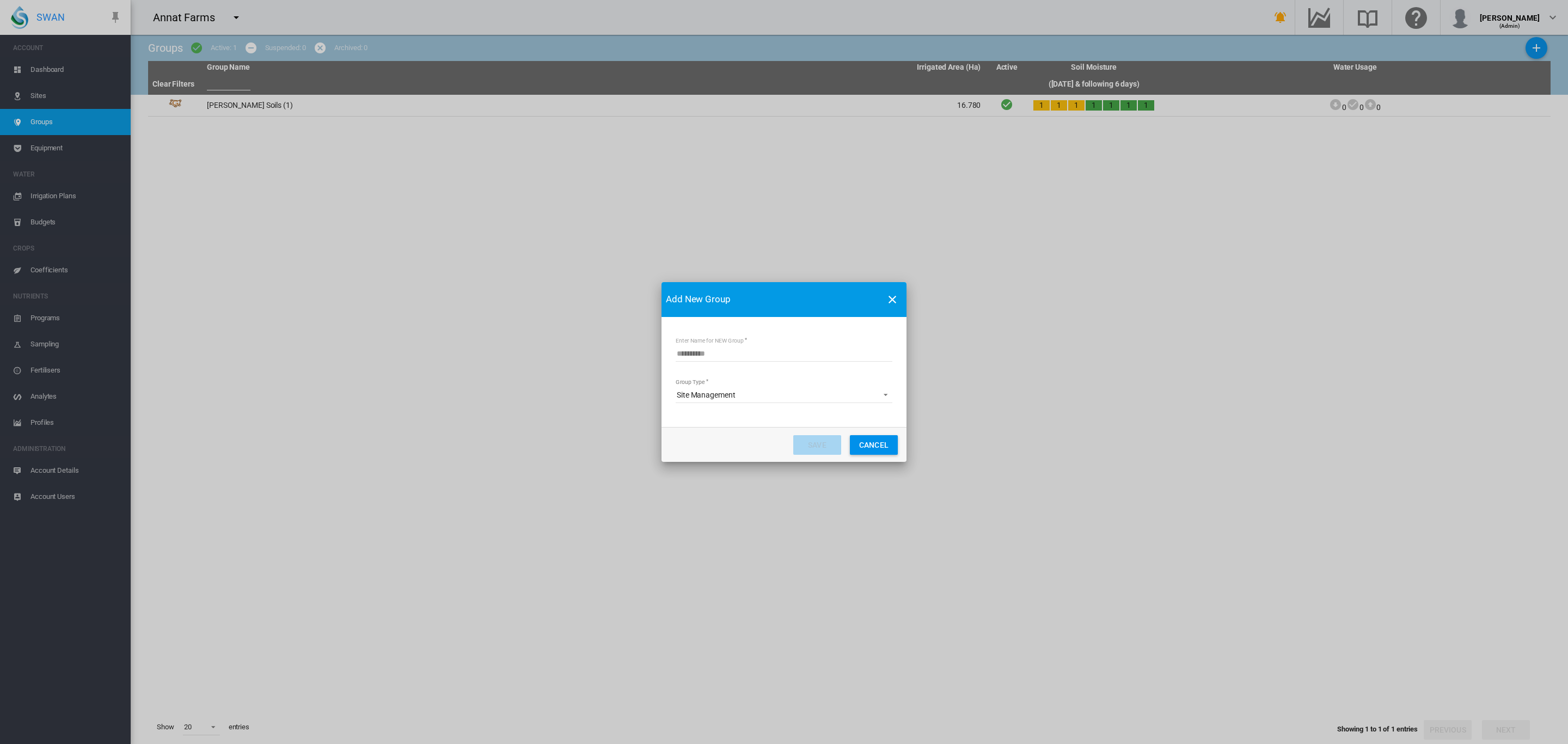
click at [737, 352] on input "Enter Name for NEW Group" at bounding box center [784, 353] width 217 height 16
type input "**********"
click at [820, 445] on button "Save" at bounding box center [817, 446] width 48 height 20
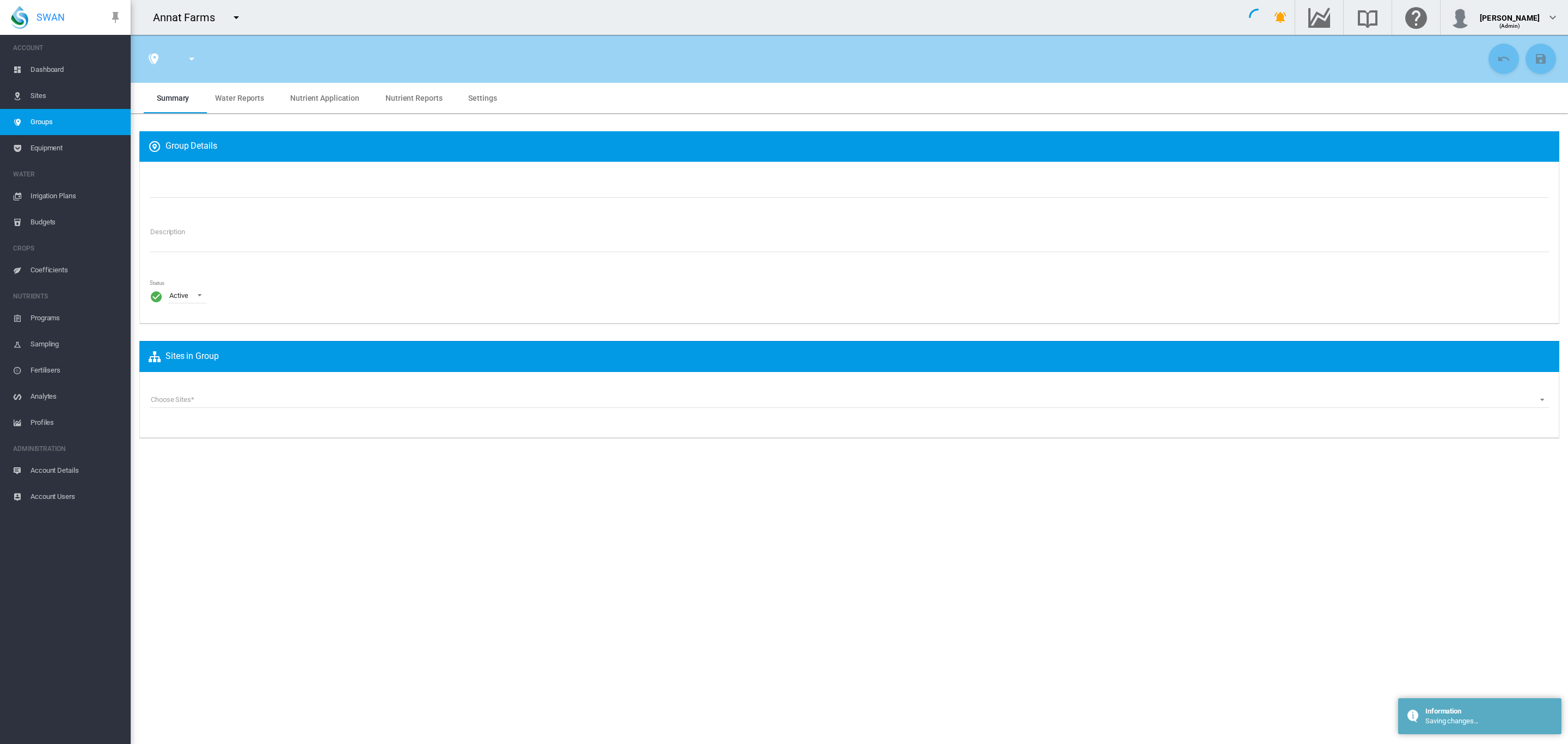
type input "**********"
type textarea "**********"
type input "*"
type input "**"
type input "*"
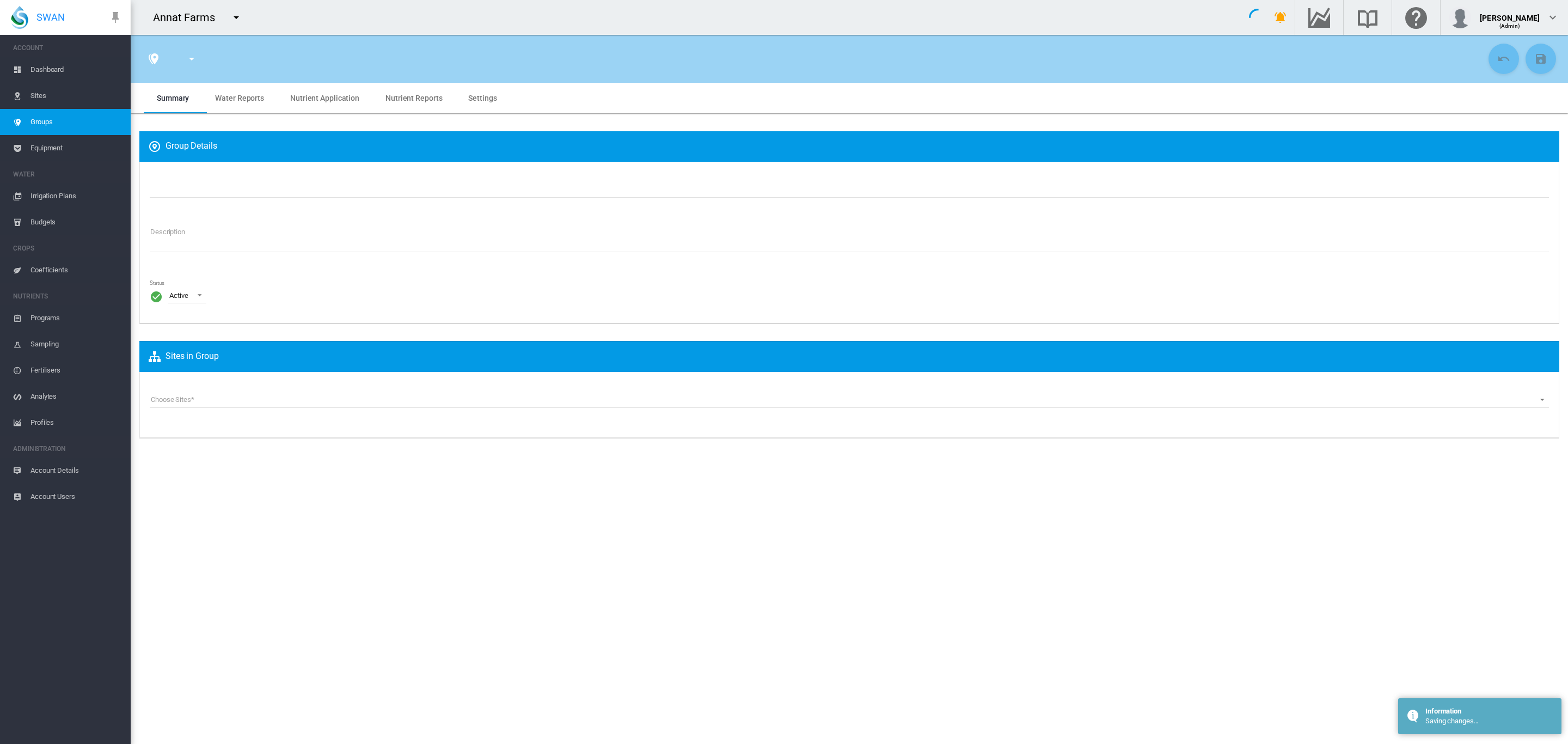
type input "***"
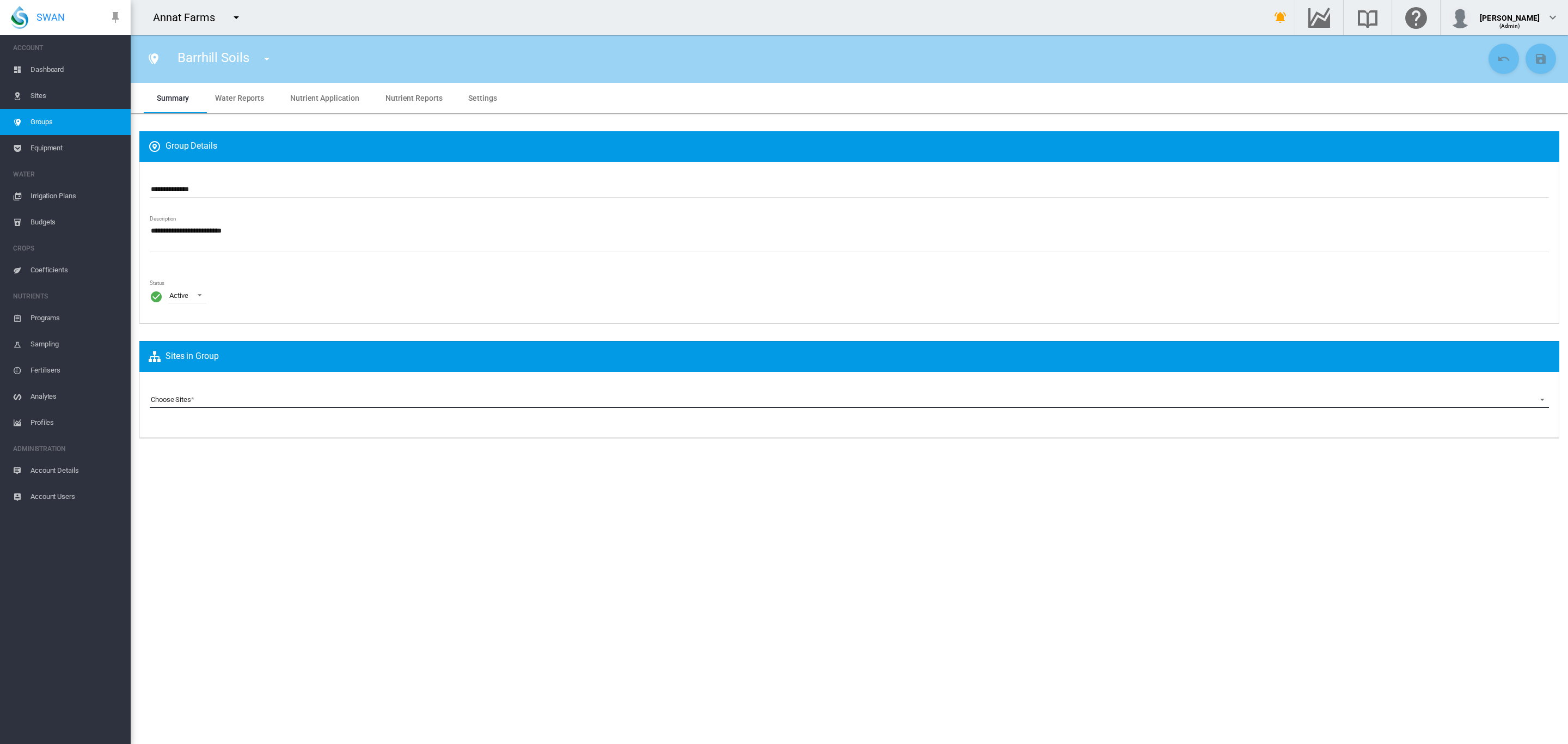
click at [178, 401] on md-select "Choose Sites Annat A (Site) Annat A1 (Site) Annat A10 (Site) Annat A11 (Site) A…" at bounding box center [849, 400] width 1399 height 16
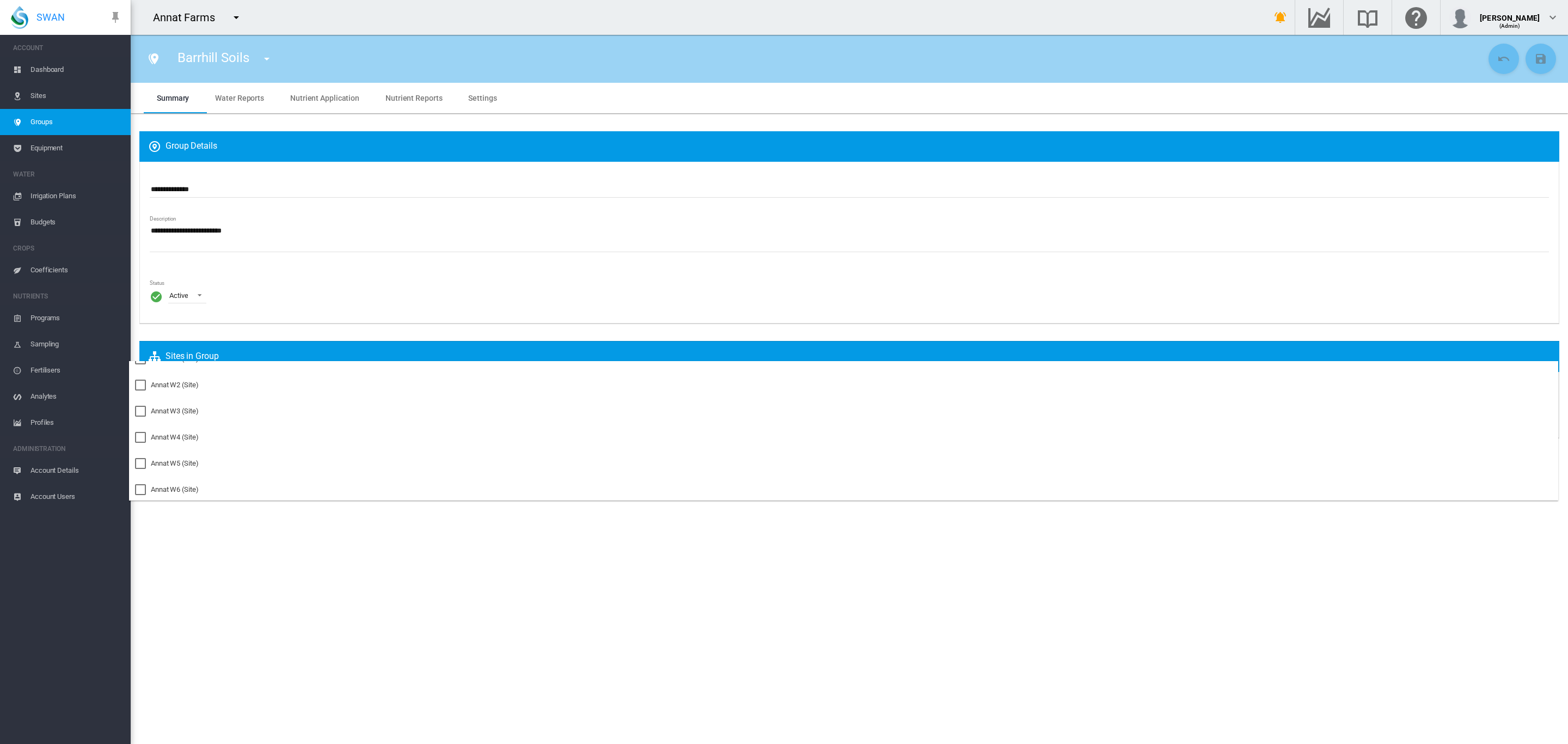
scroll to position [645, 0]
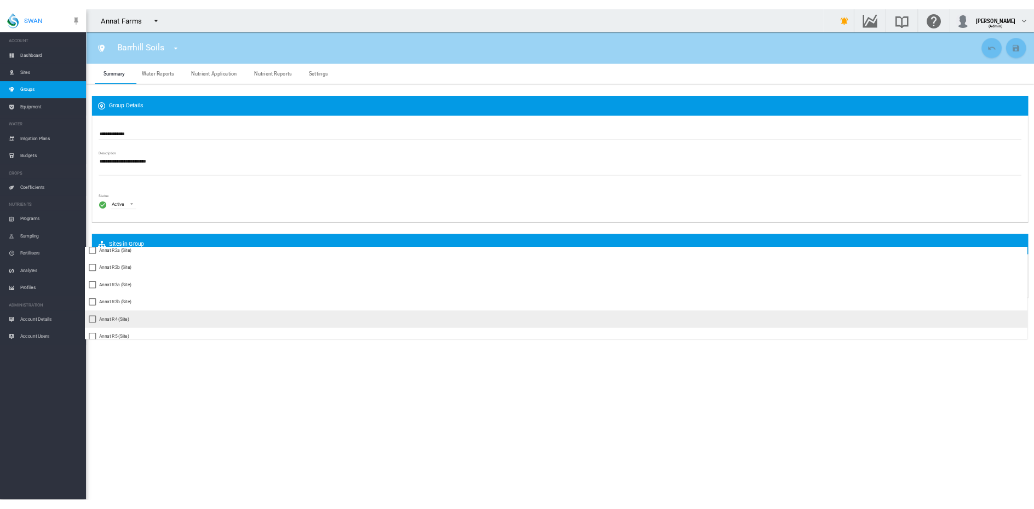
scroll to position [422, 0]
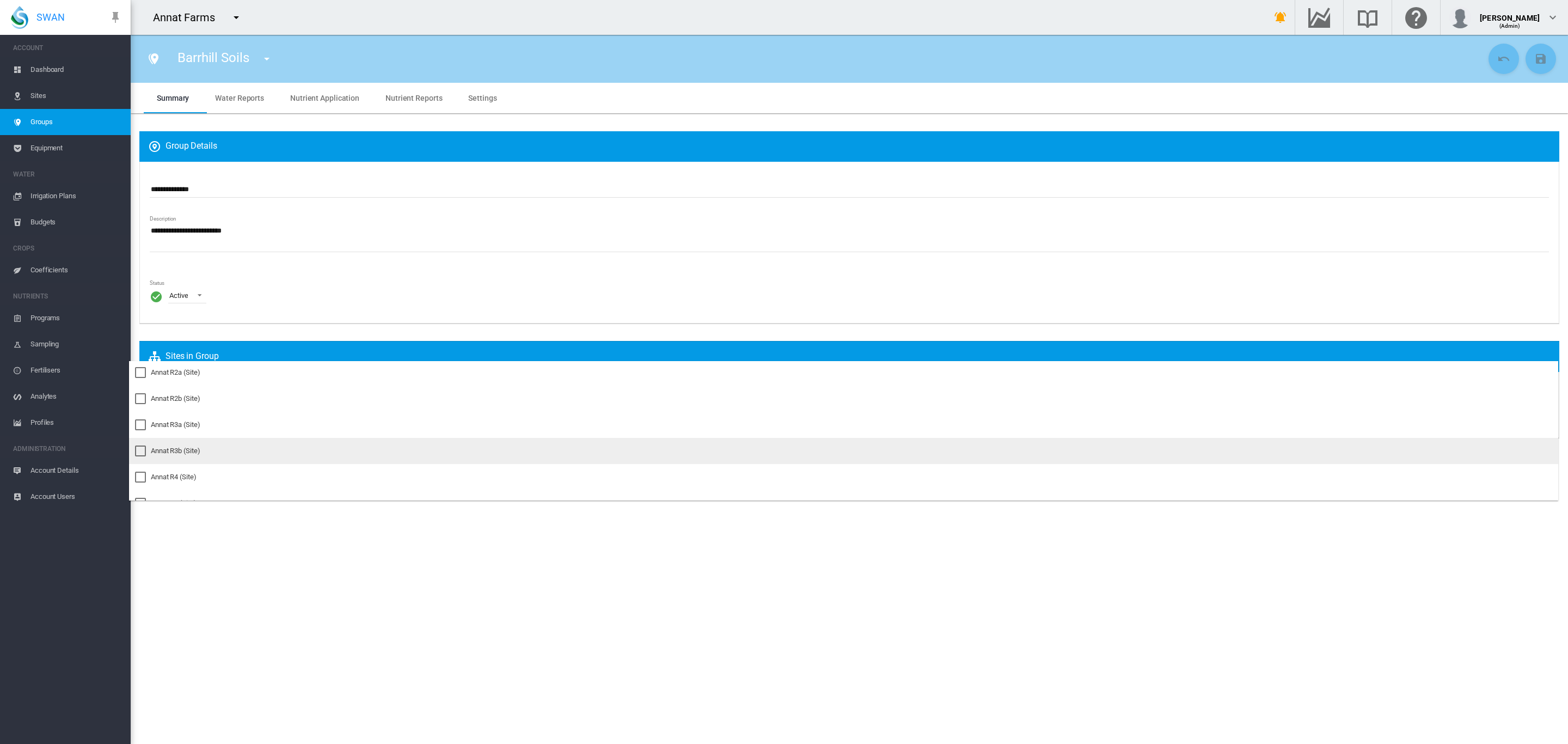
click at [136, 451] on div at bounding box center [140, 451] width 11 height 11
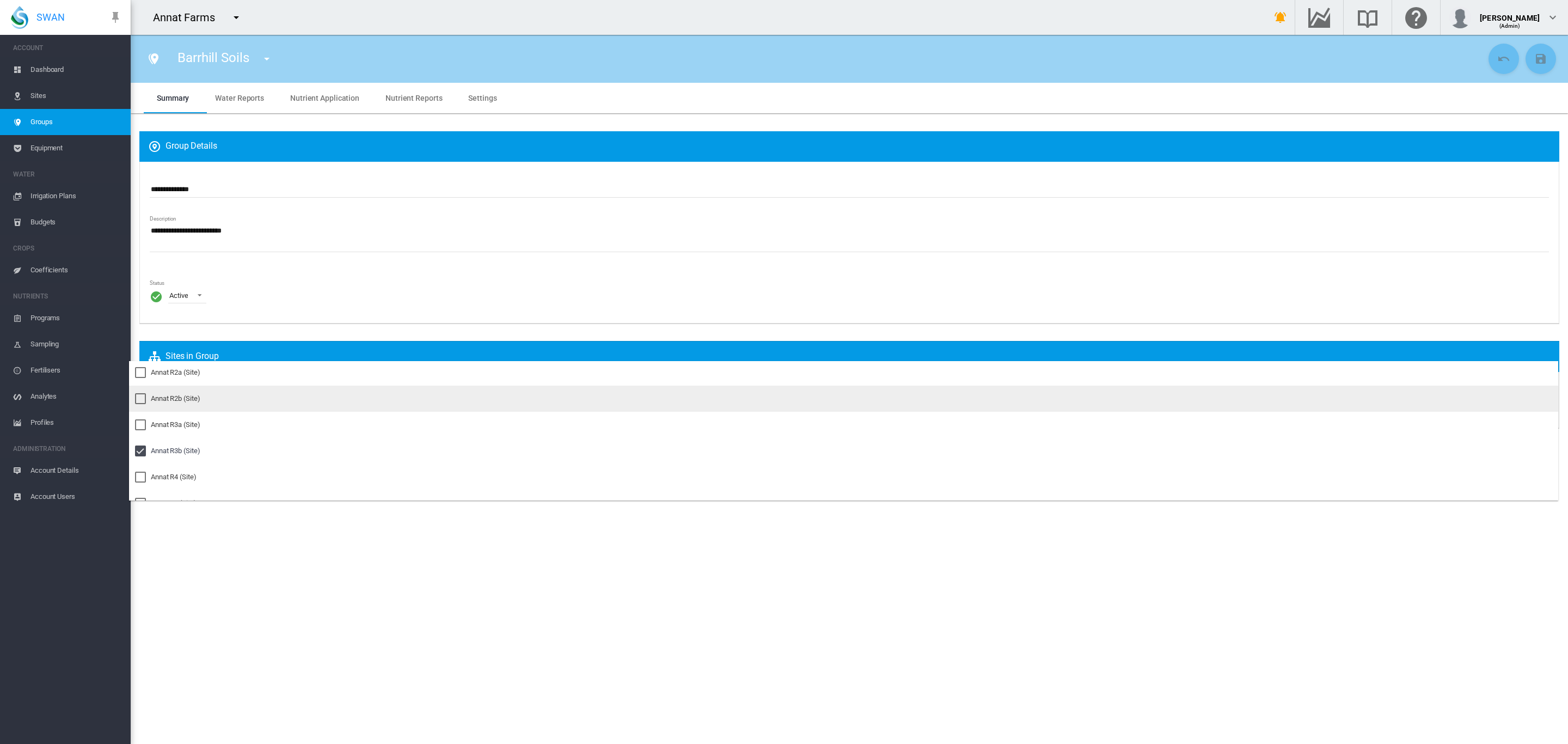
click at [139, 396] on div at bounding box center [140, 398] width 11 height 11
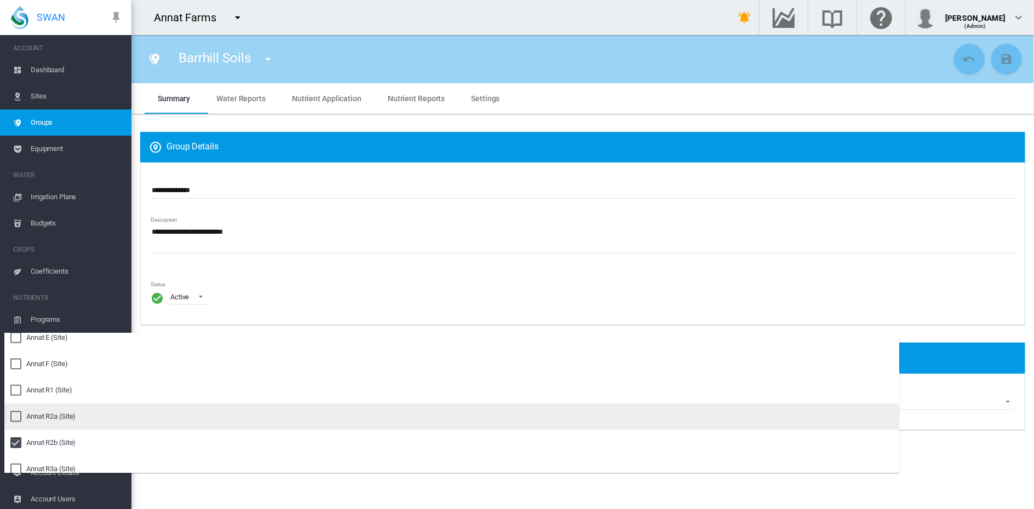
scroll to position [349, 0]
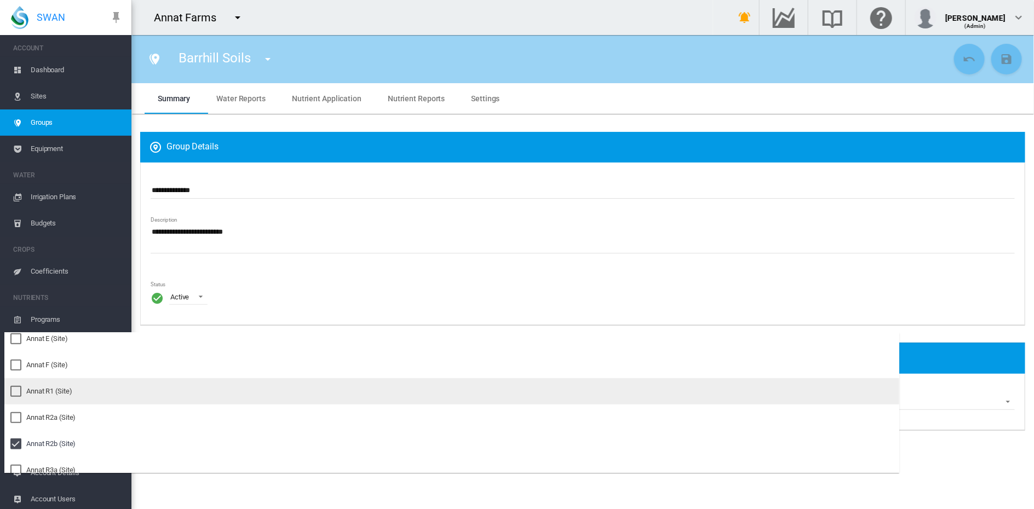
click at [38, 390] on div "Annat R1 (Site)" at bounding box center [49, 392] width 46 height 10
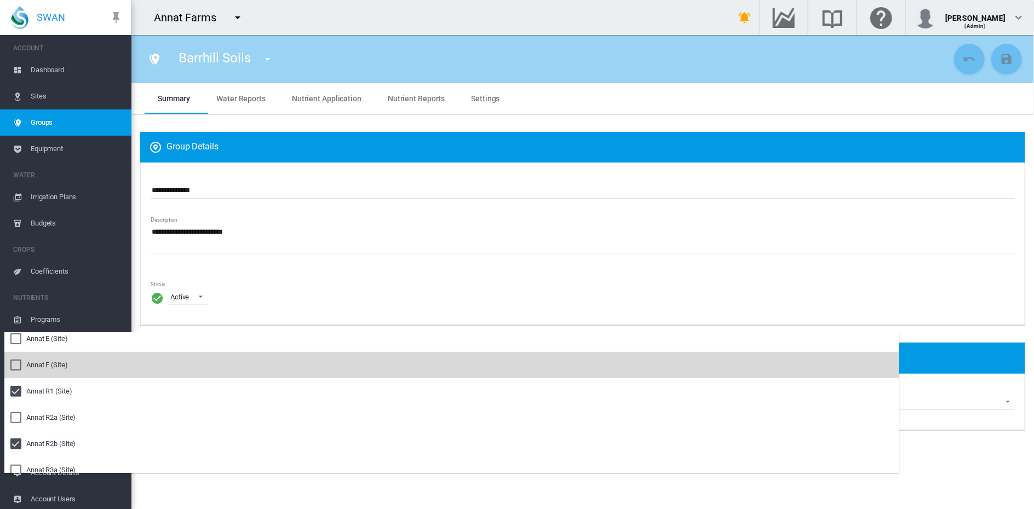
click at [20, 366] on div at bounding box center [15, 365] width 11 height 11
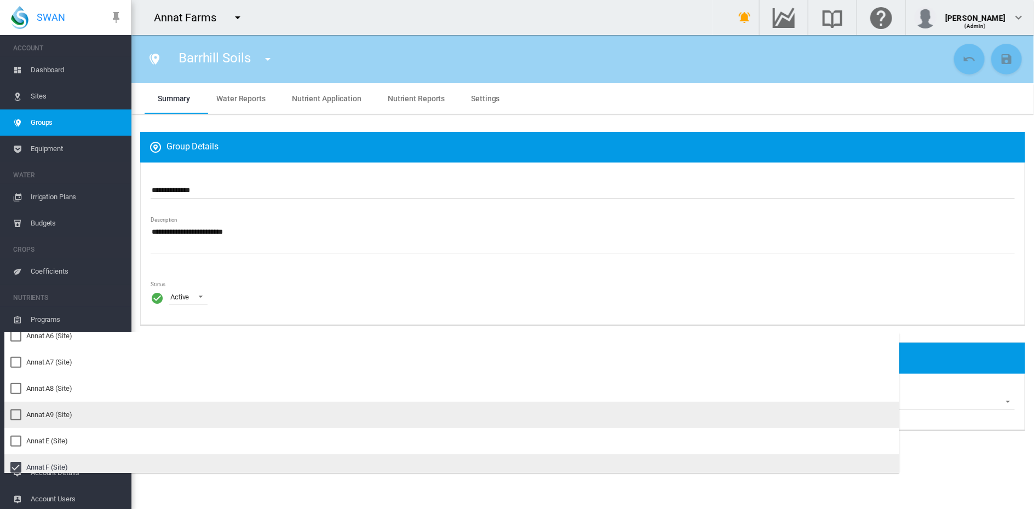
scroll to position [267, 0]
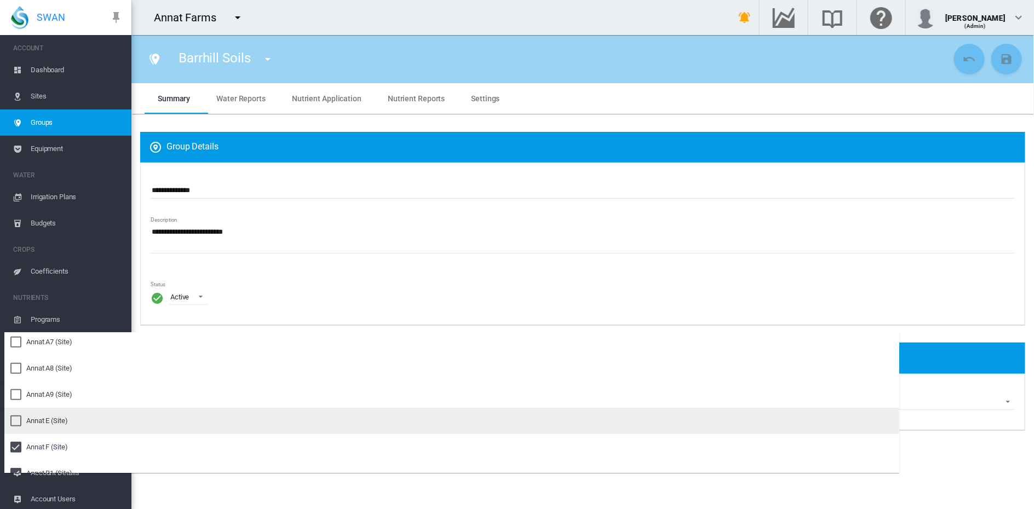
click at [53, 419] on div "Annat E (Site)" at bounding box center [47, 421] width 42 height 10
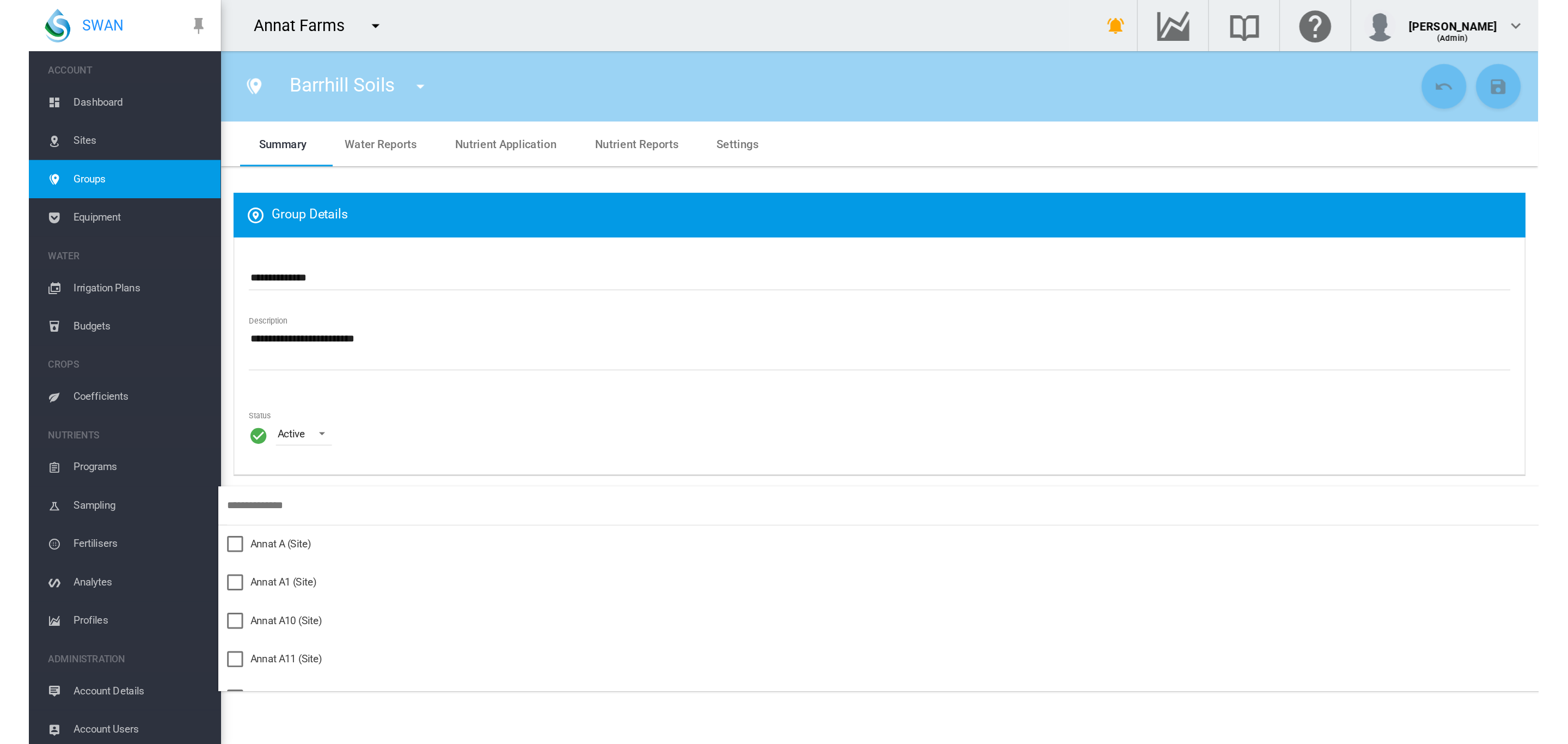
scroll to position [283, 0]
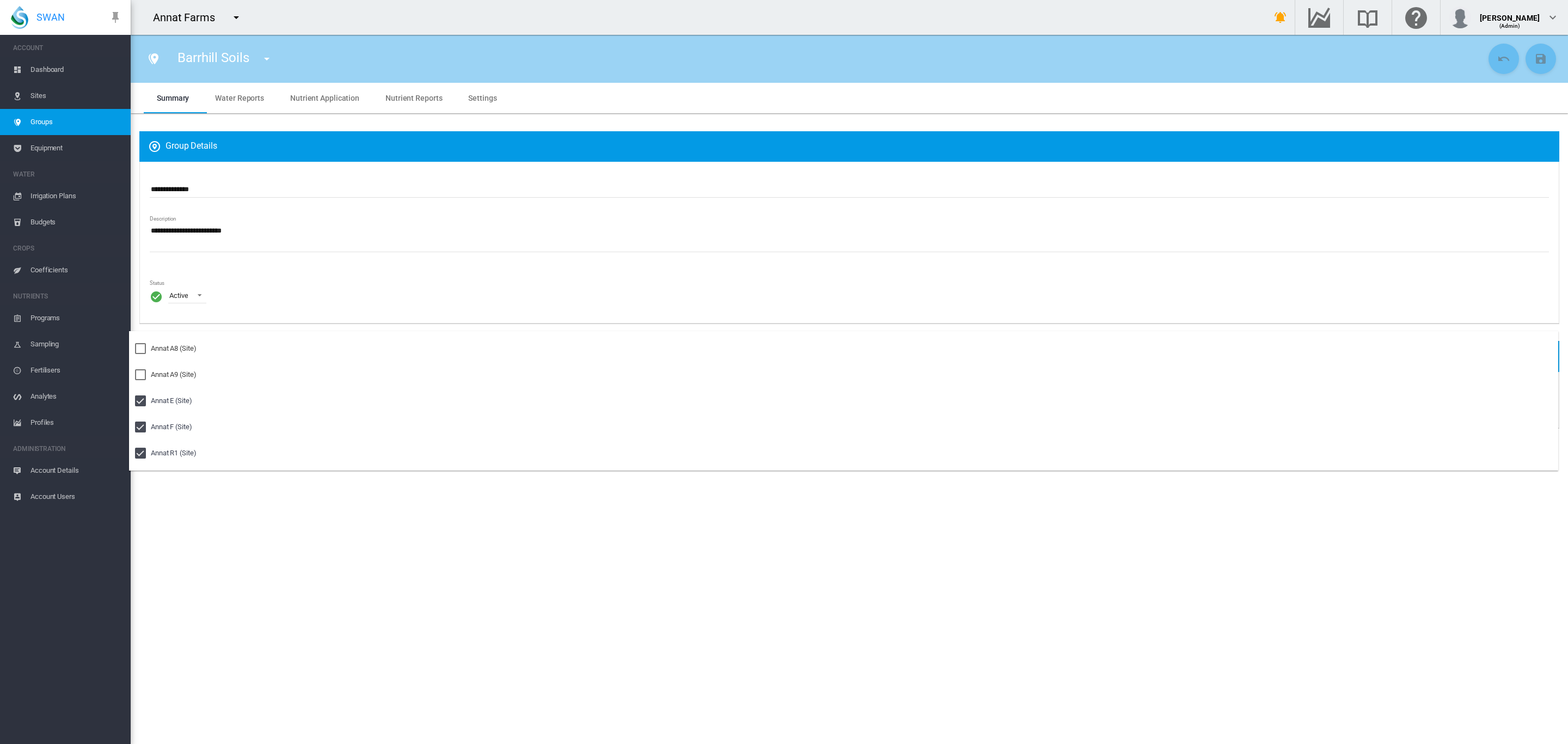
click at [654, 279] on md-backdrop at bounding box center [784, 372] width 1568 height 744
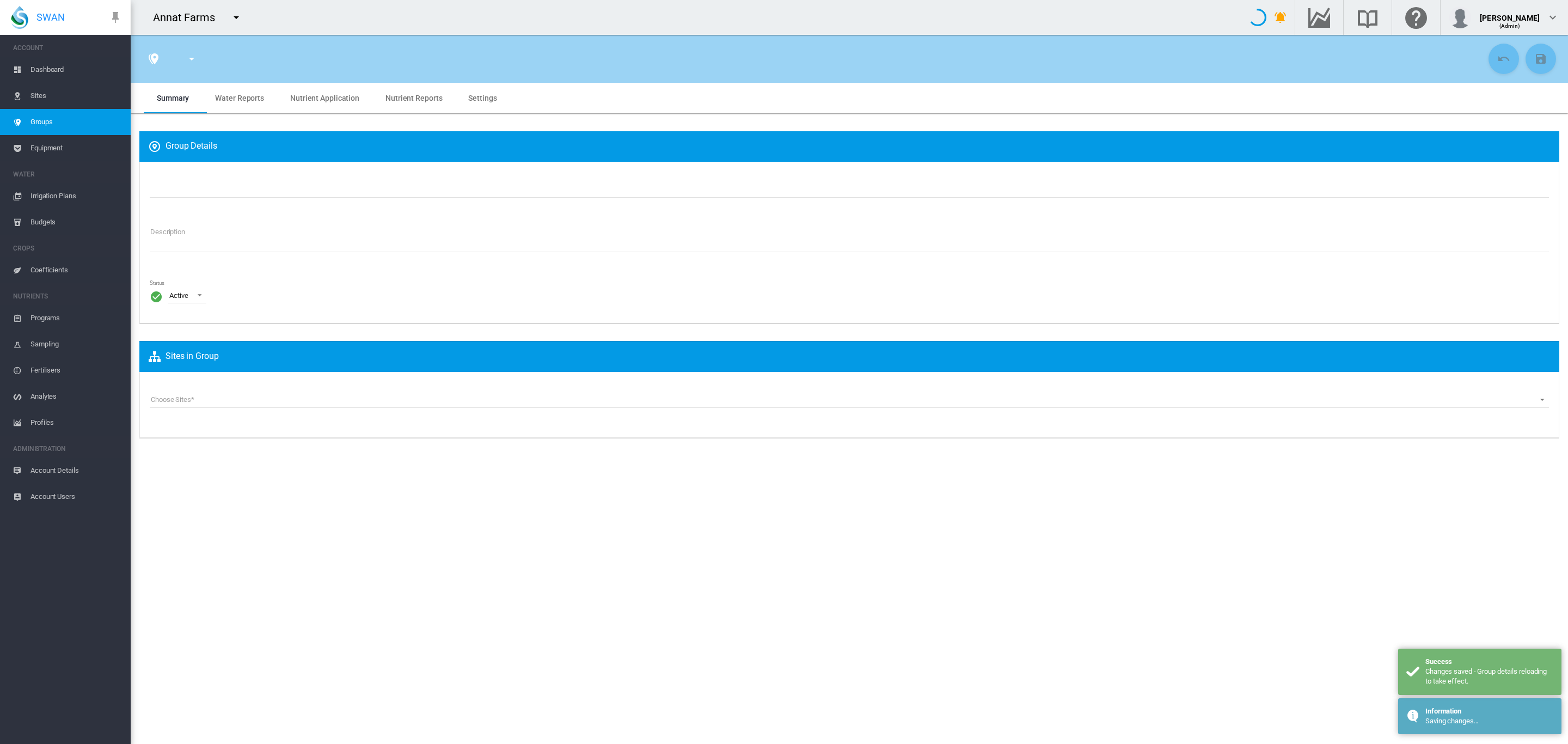
type input "**********"
type textarea "**********"
type input "*"
type input "**"
type input "*"
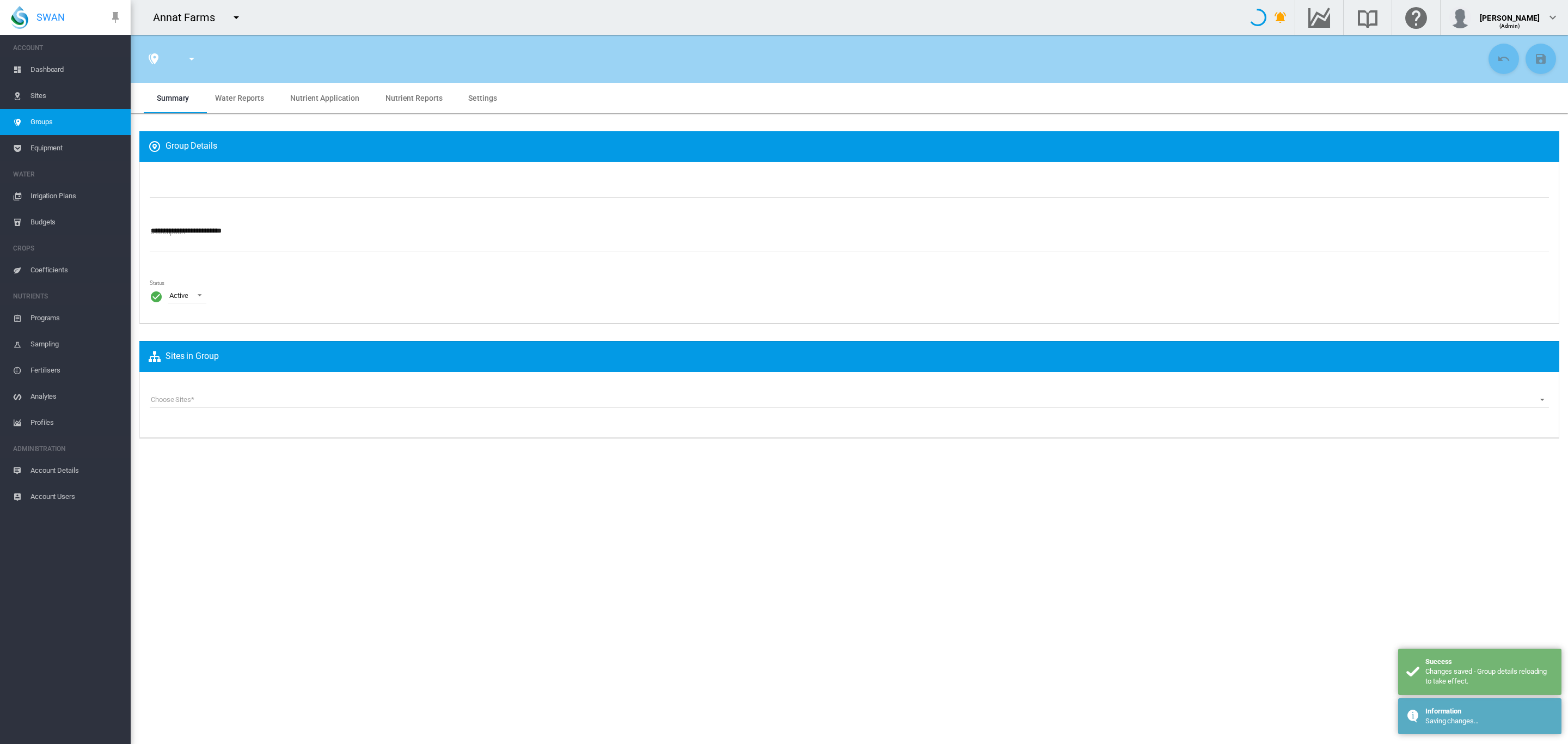
type input "***"
click at [61, 76] on span "Dashboard" at bounding box center [77, 70] width 91 height 26
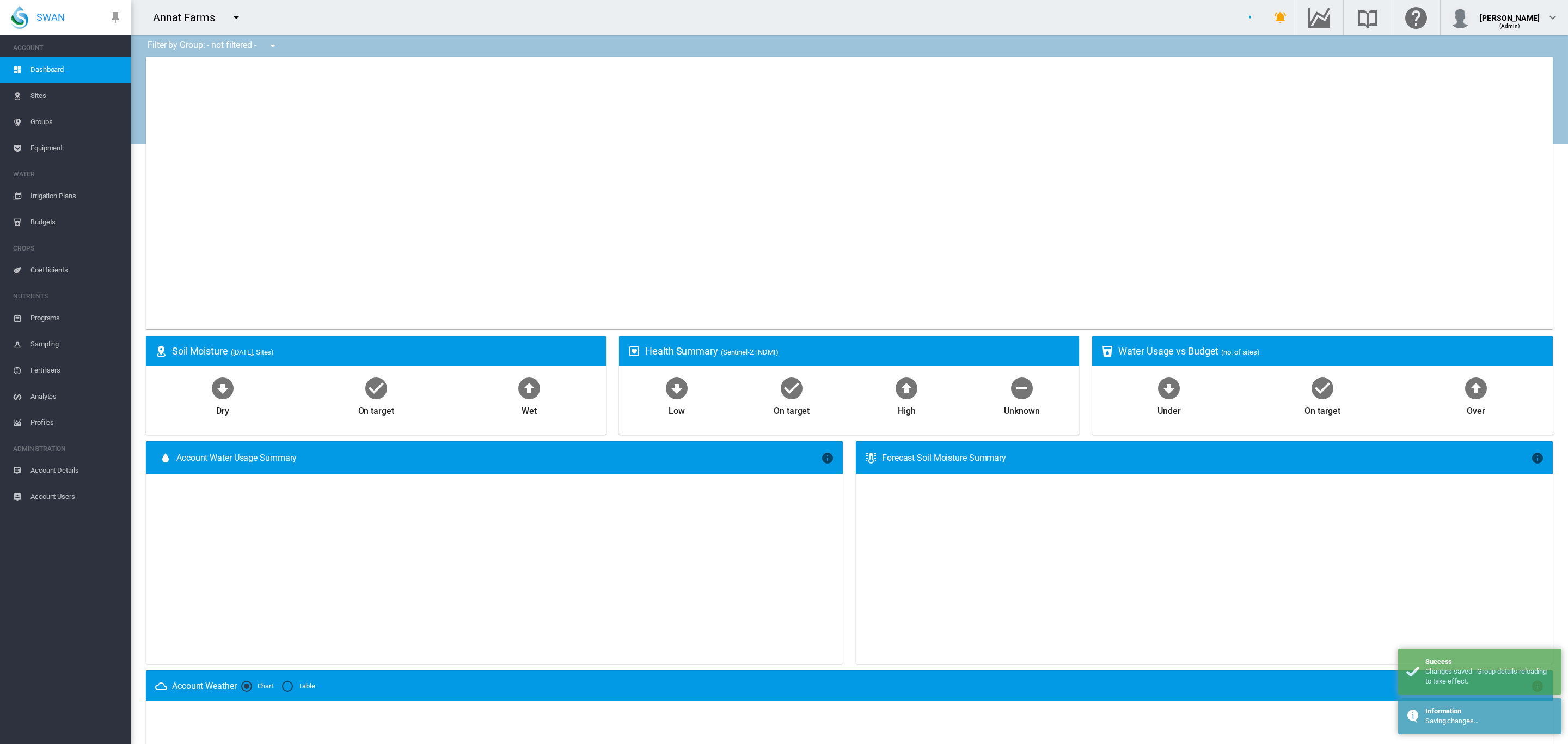
type input "**********"
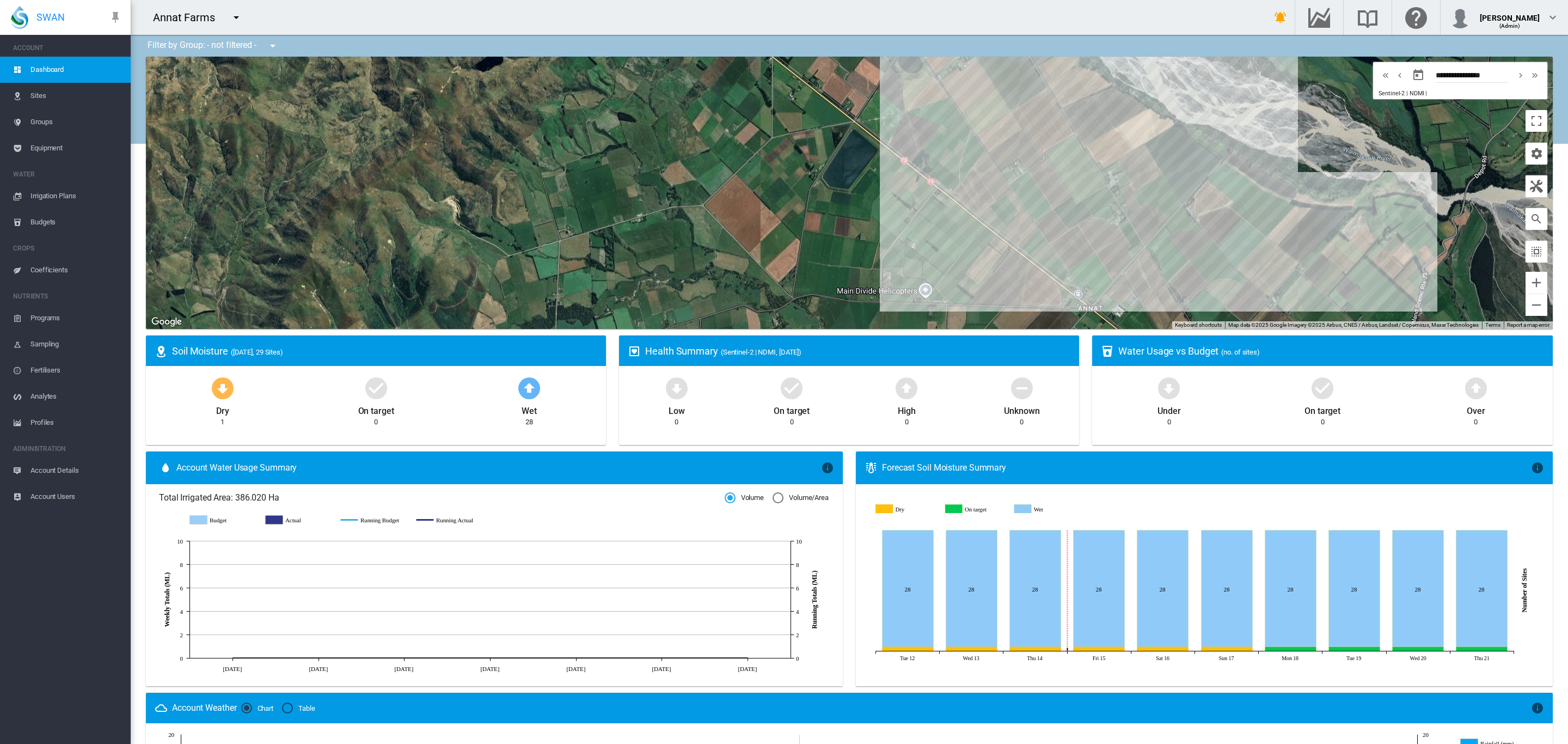
drag, startPoint x: 1115, startPoint y: 200, endPoint x: 942, endPoint y: 205, distance: 173.1
click at [942, 205] on div "To navigate, press the arrow keys." at bounding box center [849, 193] width 1407 height 273
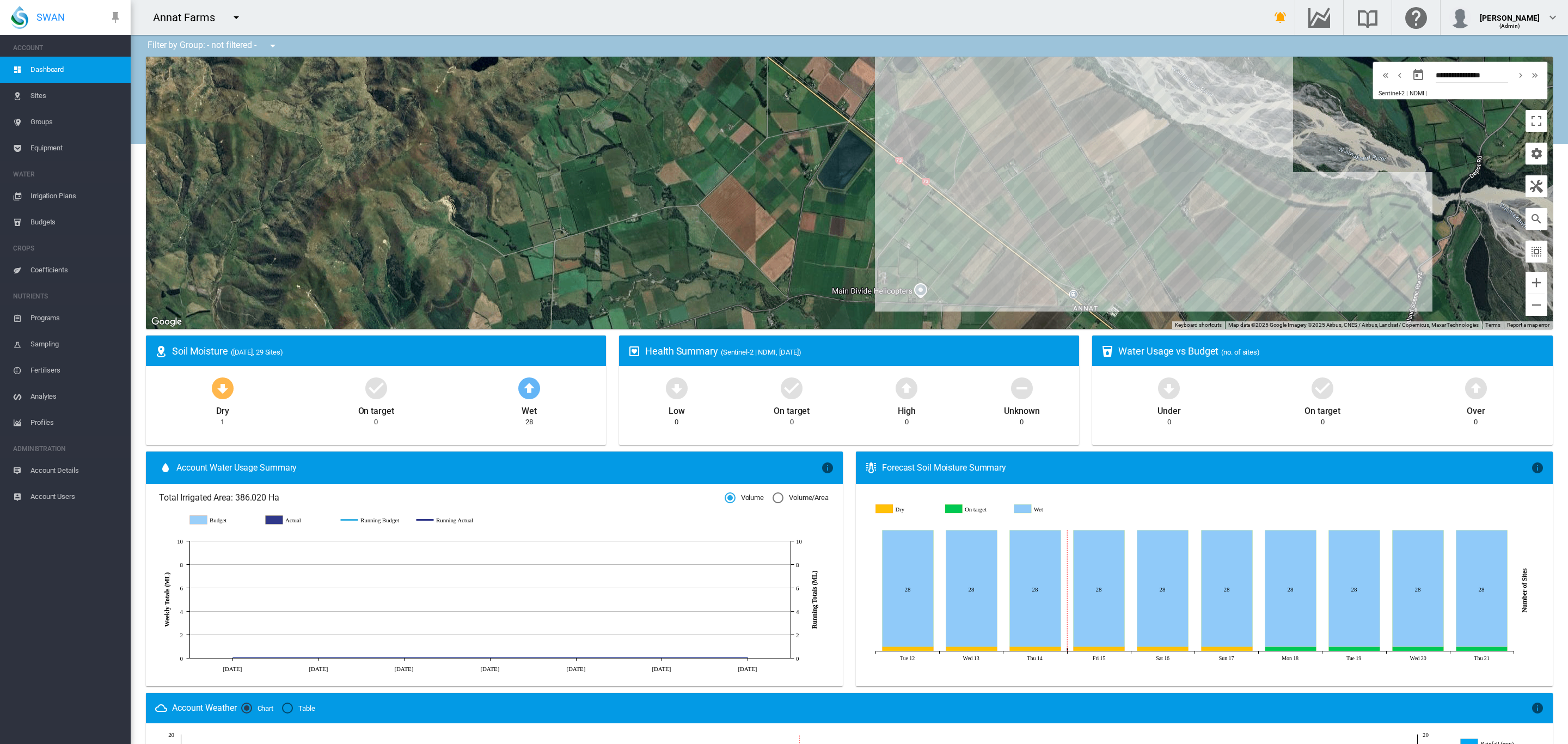
click at [56, 101] on span "Sites" at bounding box center [77, 95] width 91 height 26
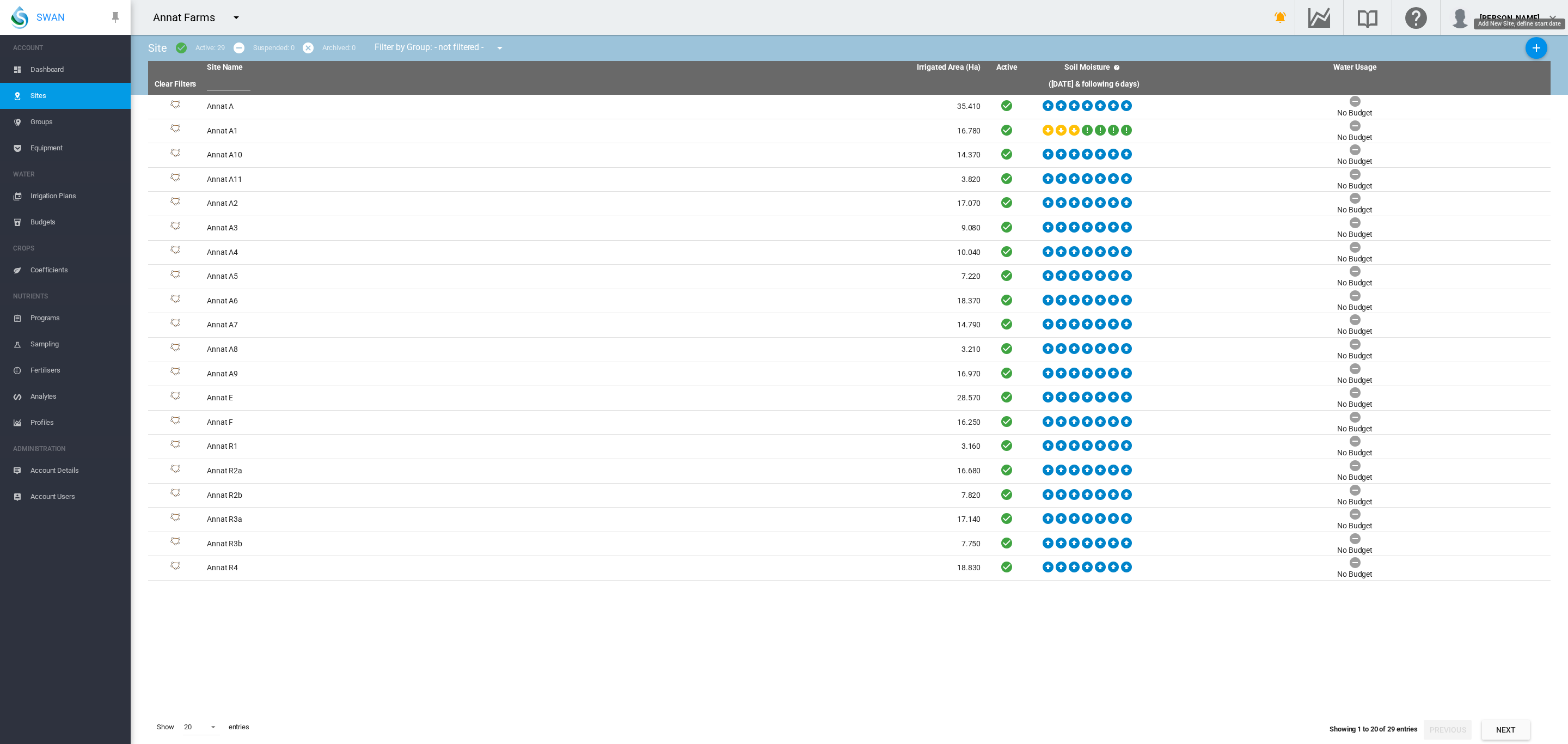
click at [1530, 45] on md-icon "icon-plus" at bounding box center [1536, 48] width 13 height 13
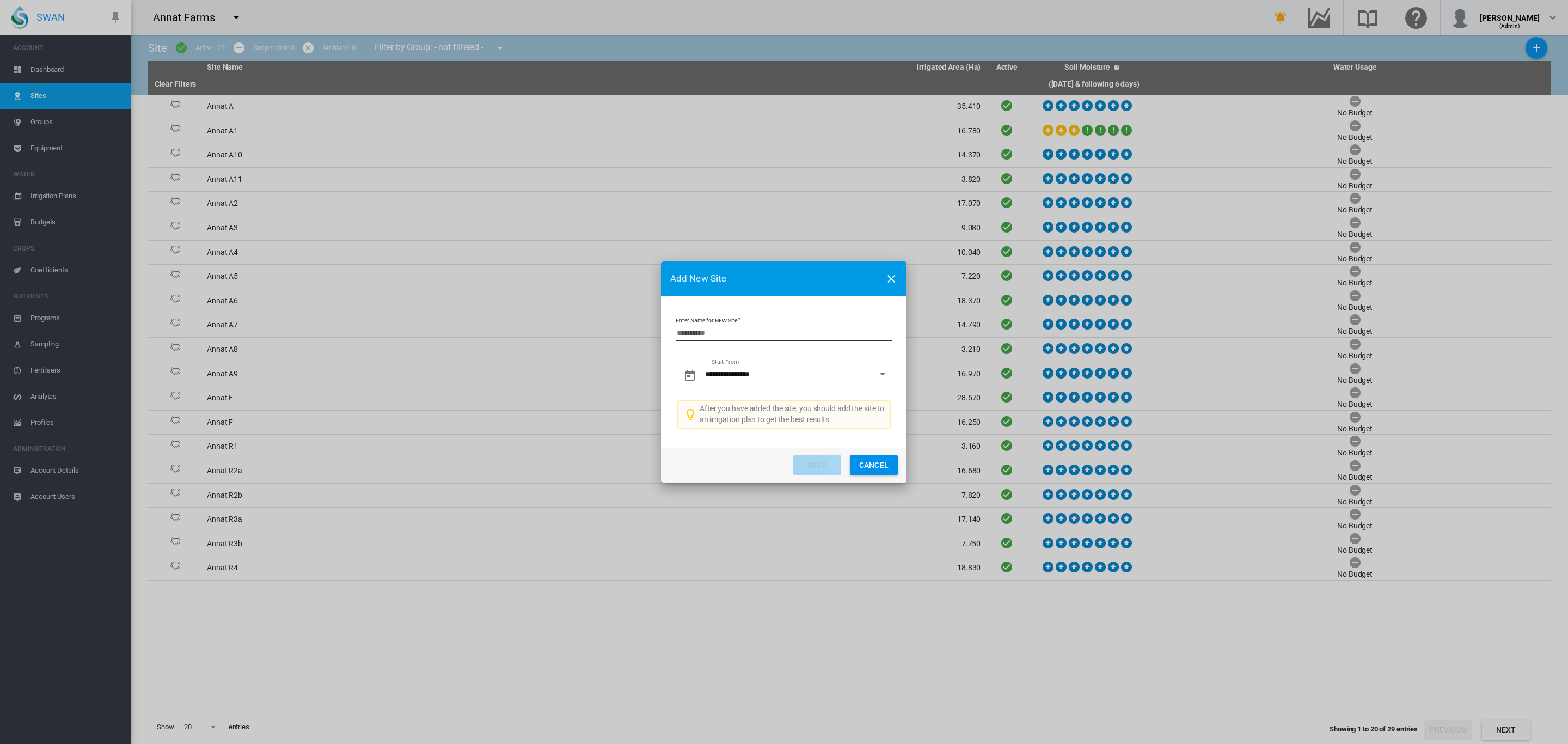
click at [788, 336] on input "Enter Name for NEW Site" at bounding box center [784, 332] width 217 height 16
type input "*******"
click at [886, 371] on button "Open calendar" at bounding box center [883, 374] width 20 height 20
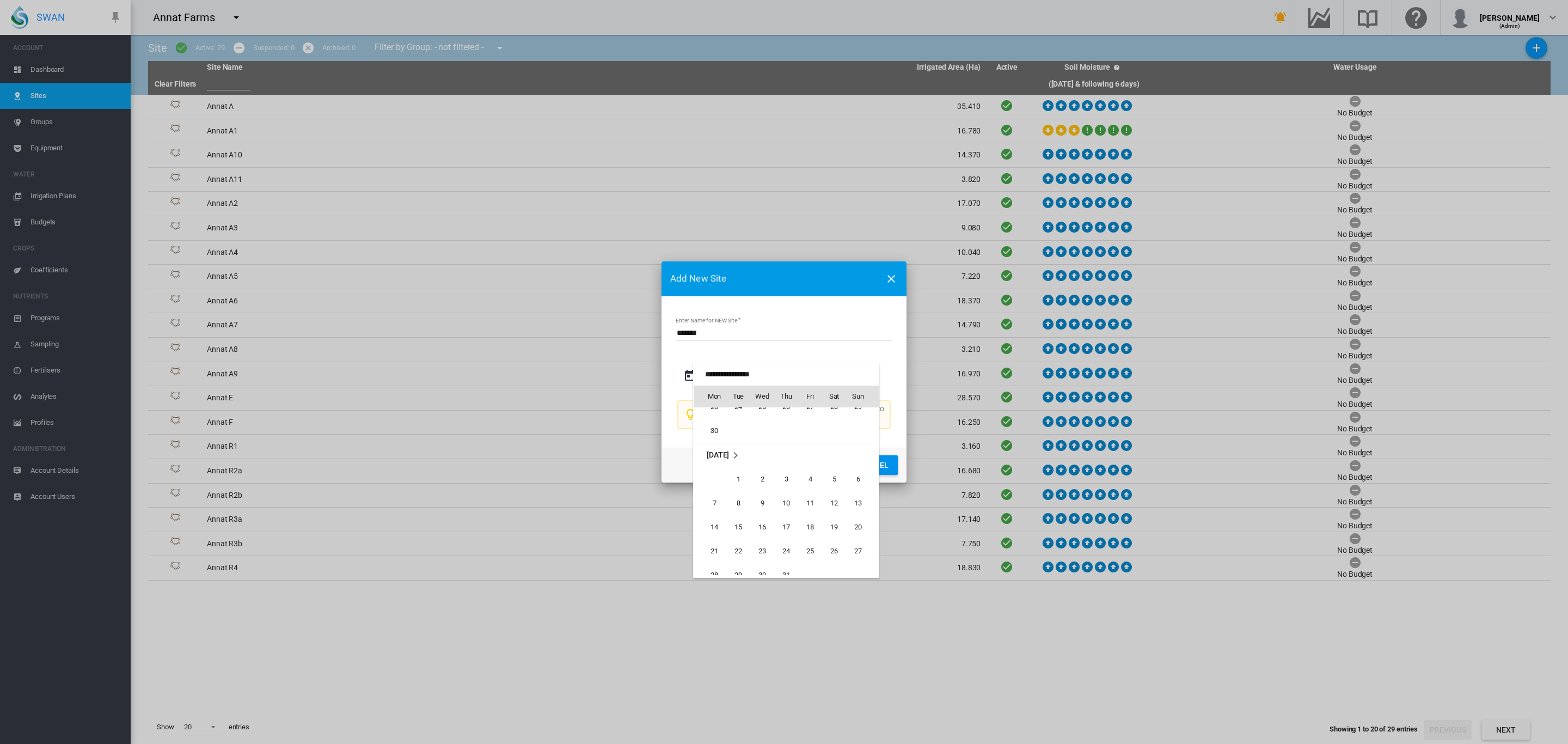
scroll to position [1693, 0]
click at [734, 485] on span "1" at bounding box center [739, 483] width 22 height 22
type input "**********"
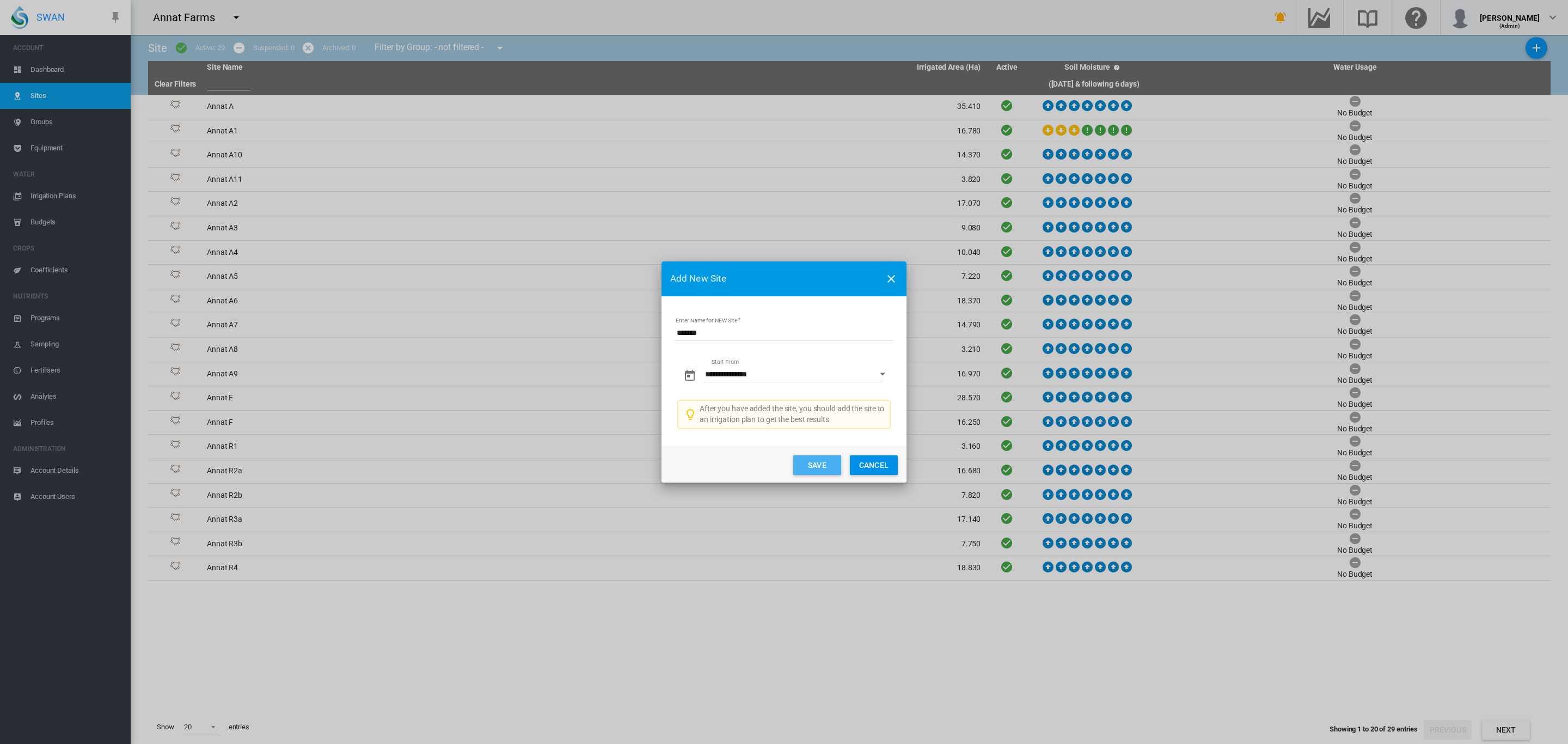
click at [827, 468] on button "Save" at bounding box center [817, 465] width 48 height 20
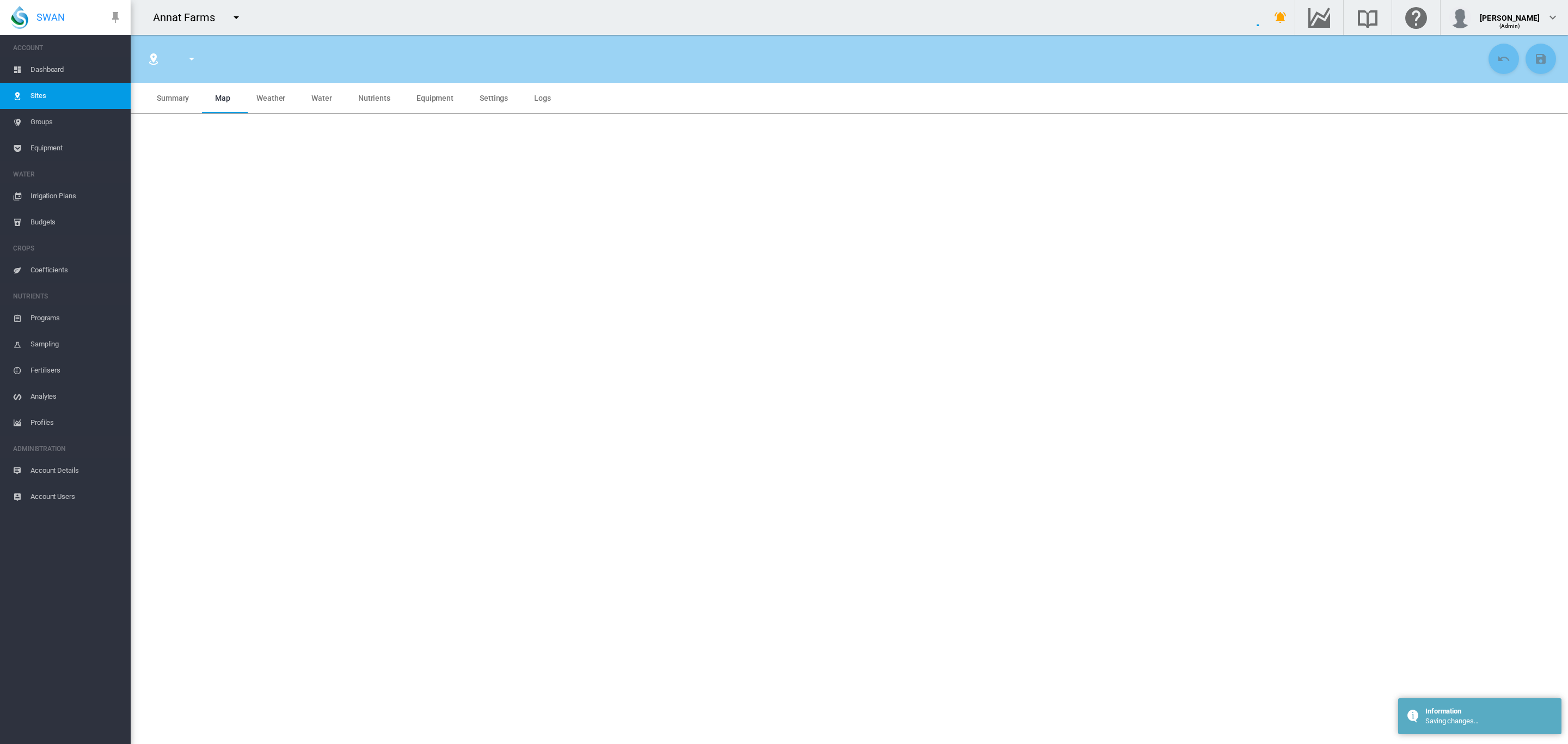
type input "*******"
type input "*********"
type input "*"
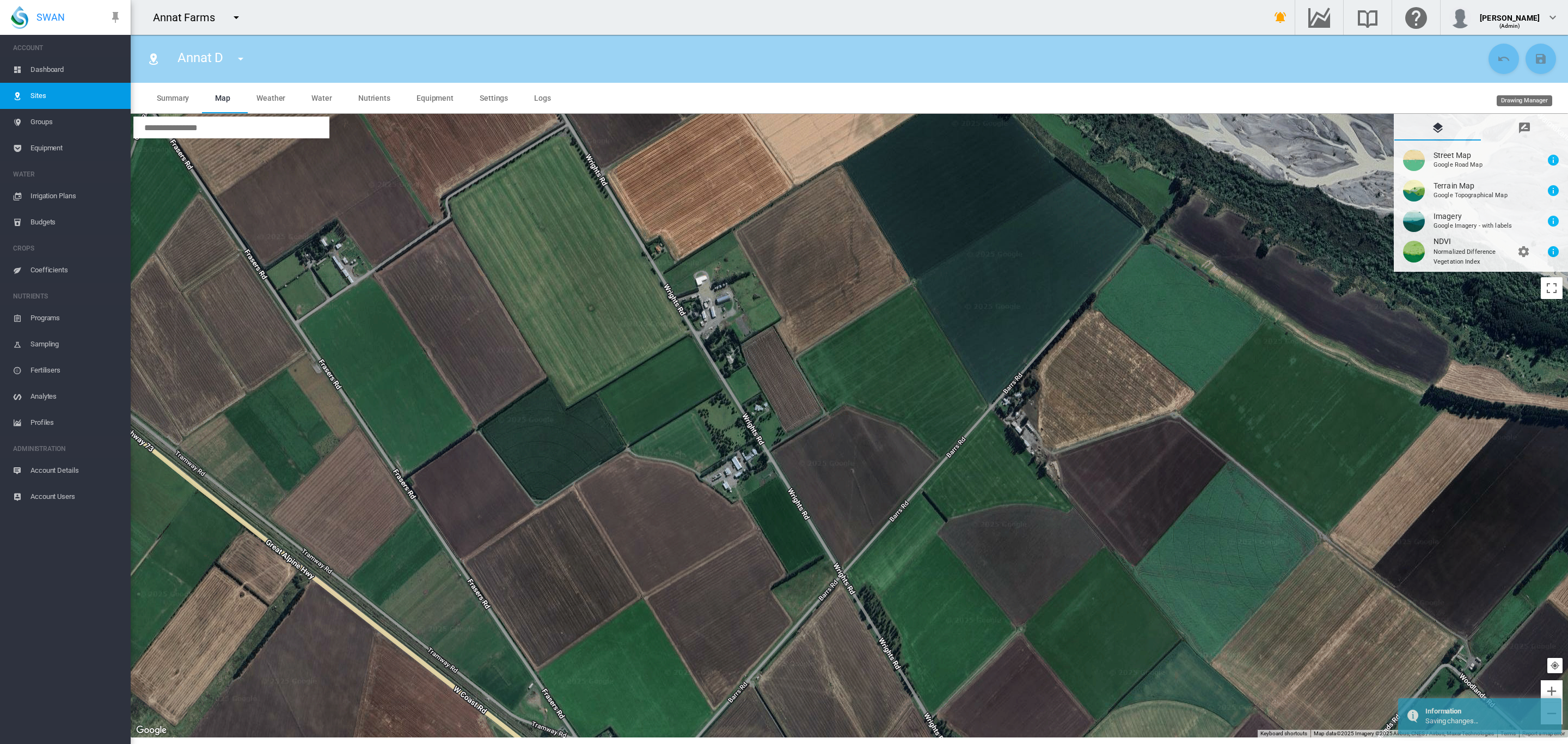
click at [1513, 127] on md-tab-item "Drawing Manager" at bounding box center [1524, 127] width 87 height 26
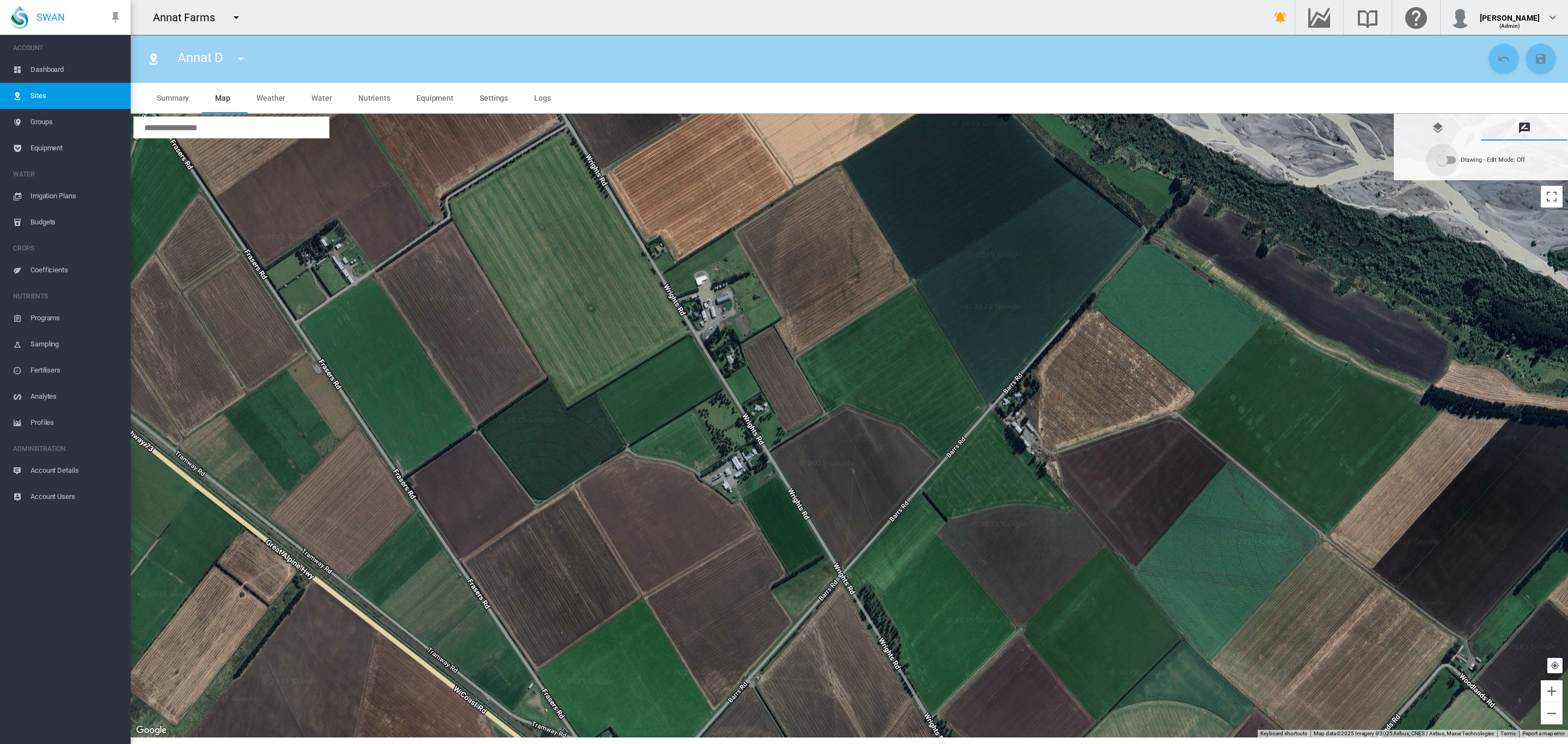
click at [1448, 158] on div "Drawing - Edit Mode:\a Off" at bounding box center [1442, 160] width 11 height 11
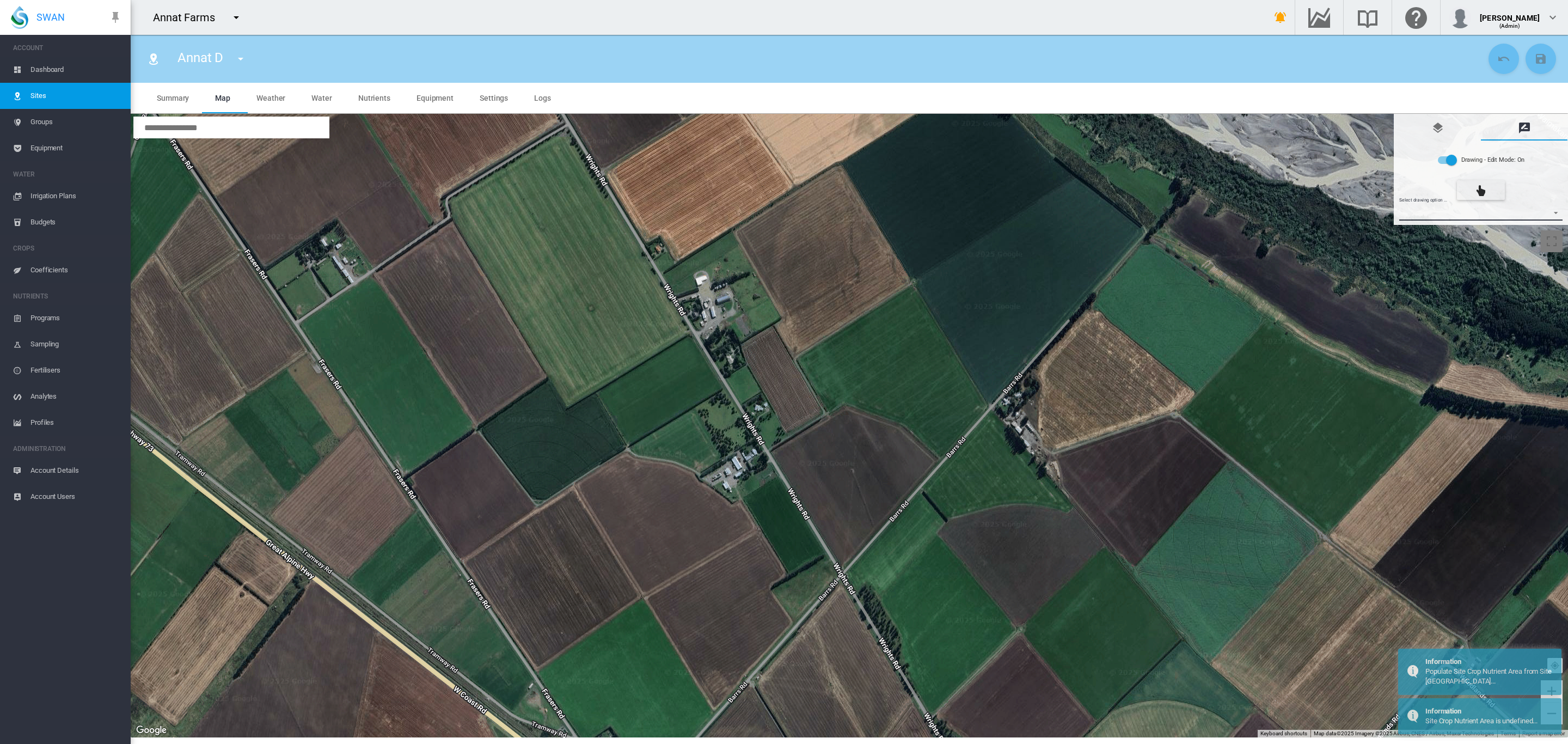
click at [1548, 210] on md-select "Select drawing option ... None Site (IMU) Site Health Area Flow Meter Weather S…" at bounding box center [1481, 212] width 164 height 16
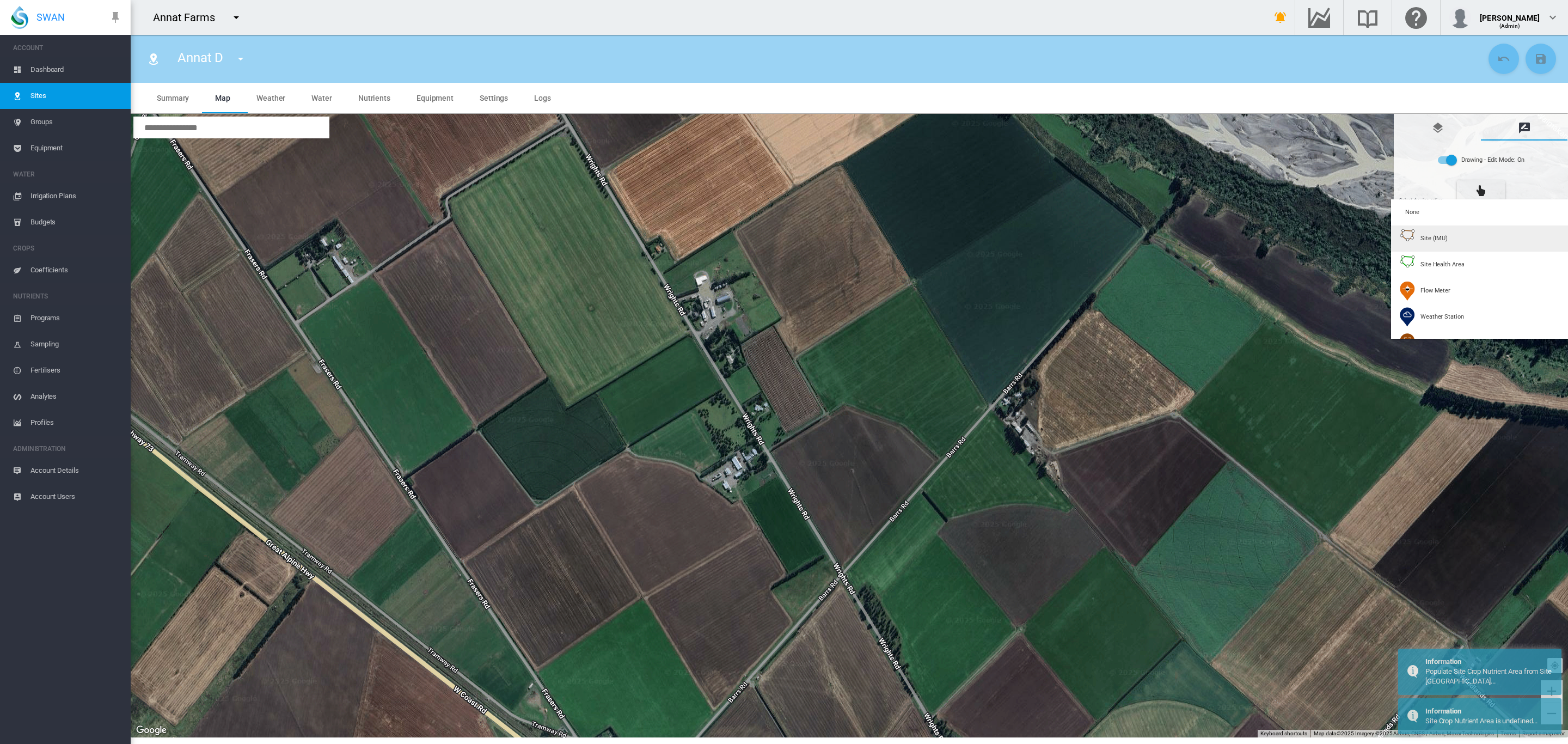
type input "*"
type input "**"
click at [1485, 234] on md-option "Site (IMU)" at bounding box center [1481, 239] width 181 height 26
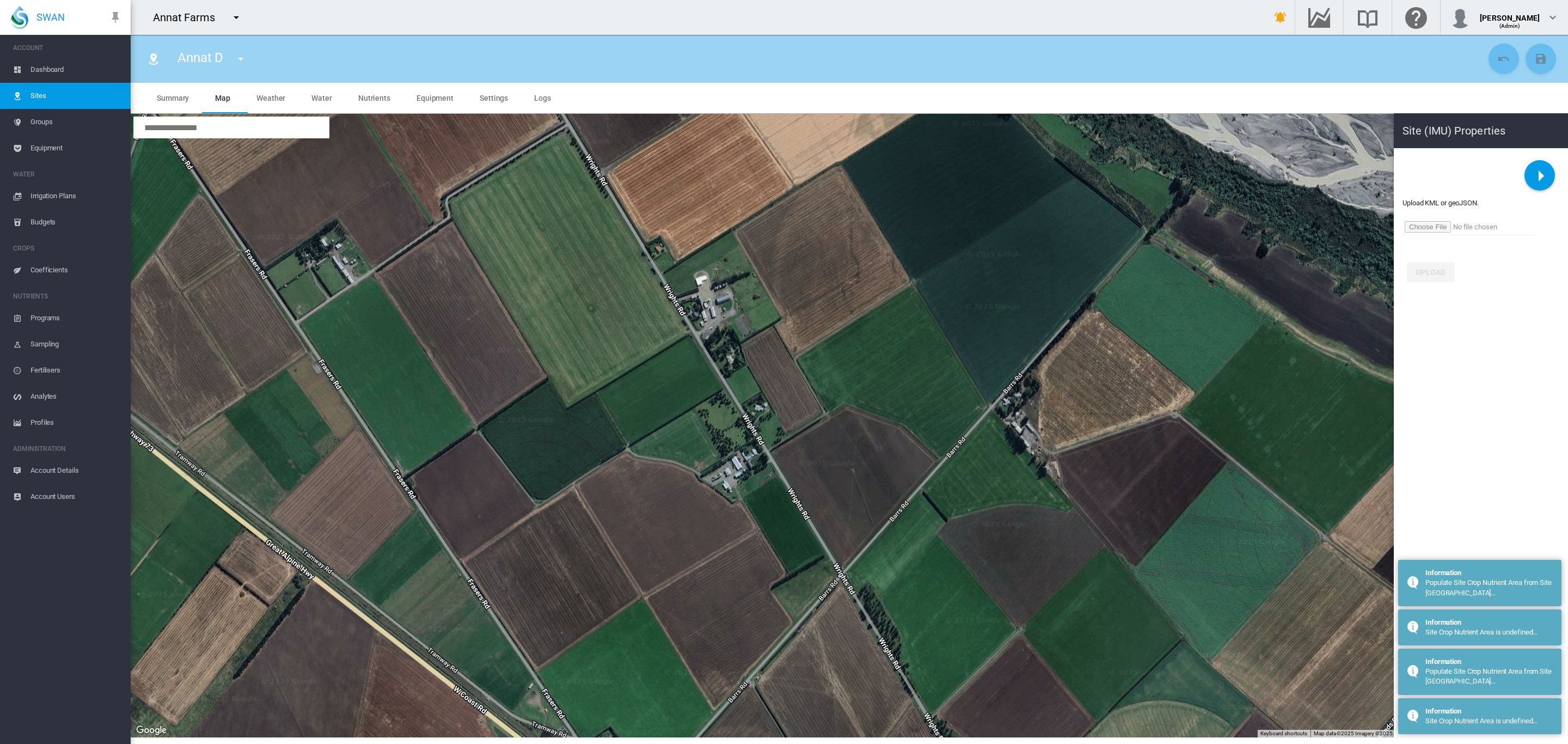
click at [1437, 230] on input "file" at bounding box center [1470, 227] width 132 height 16
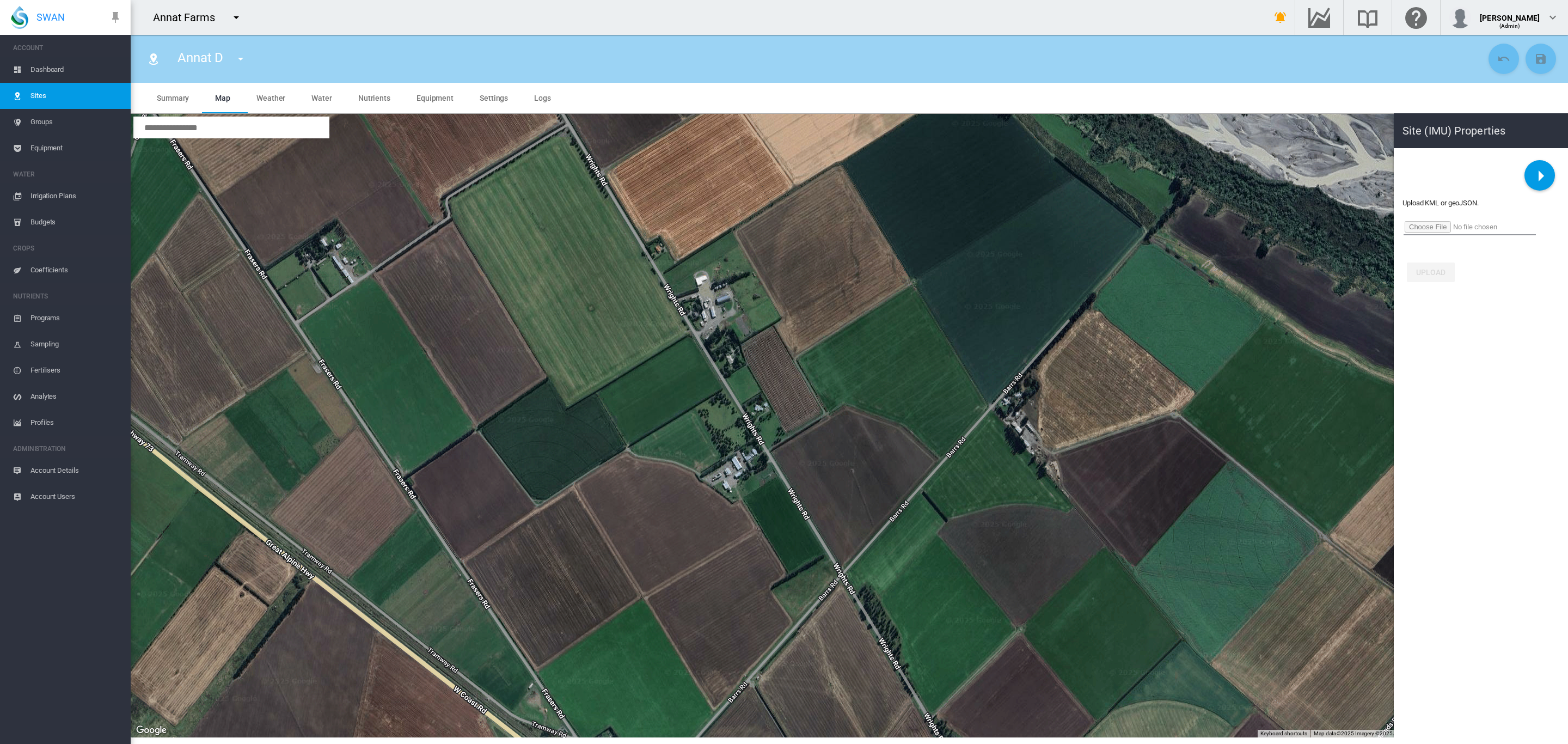
type input "**********"
click at [1413, 274] on button "Upload" at bounding box center [1431, 273] width 48 height 20
type input "******"
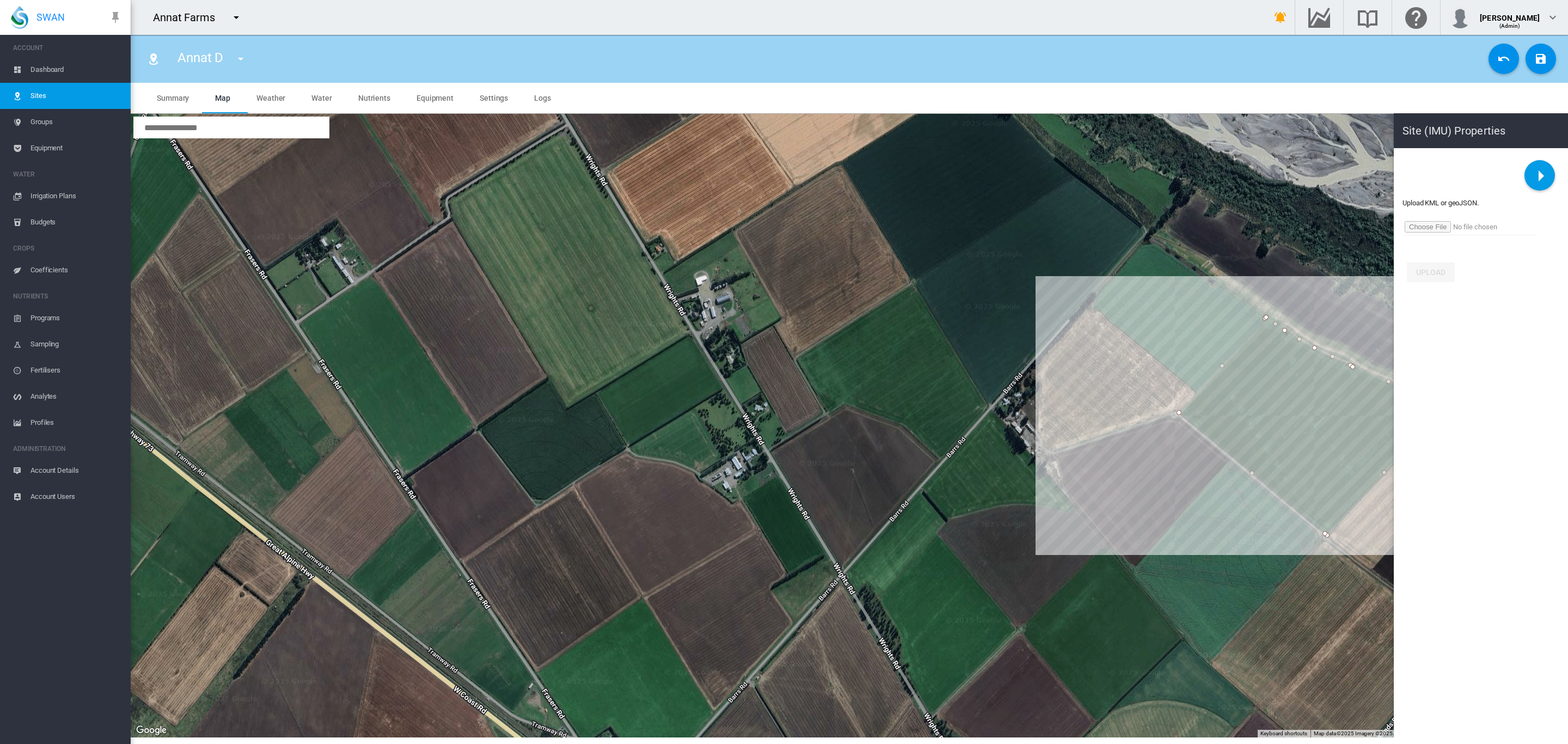
type input "*********"
type input "***"
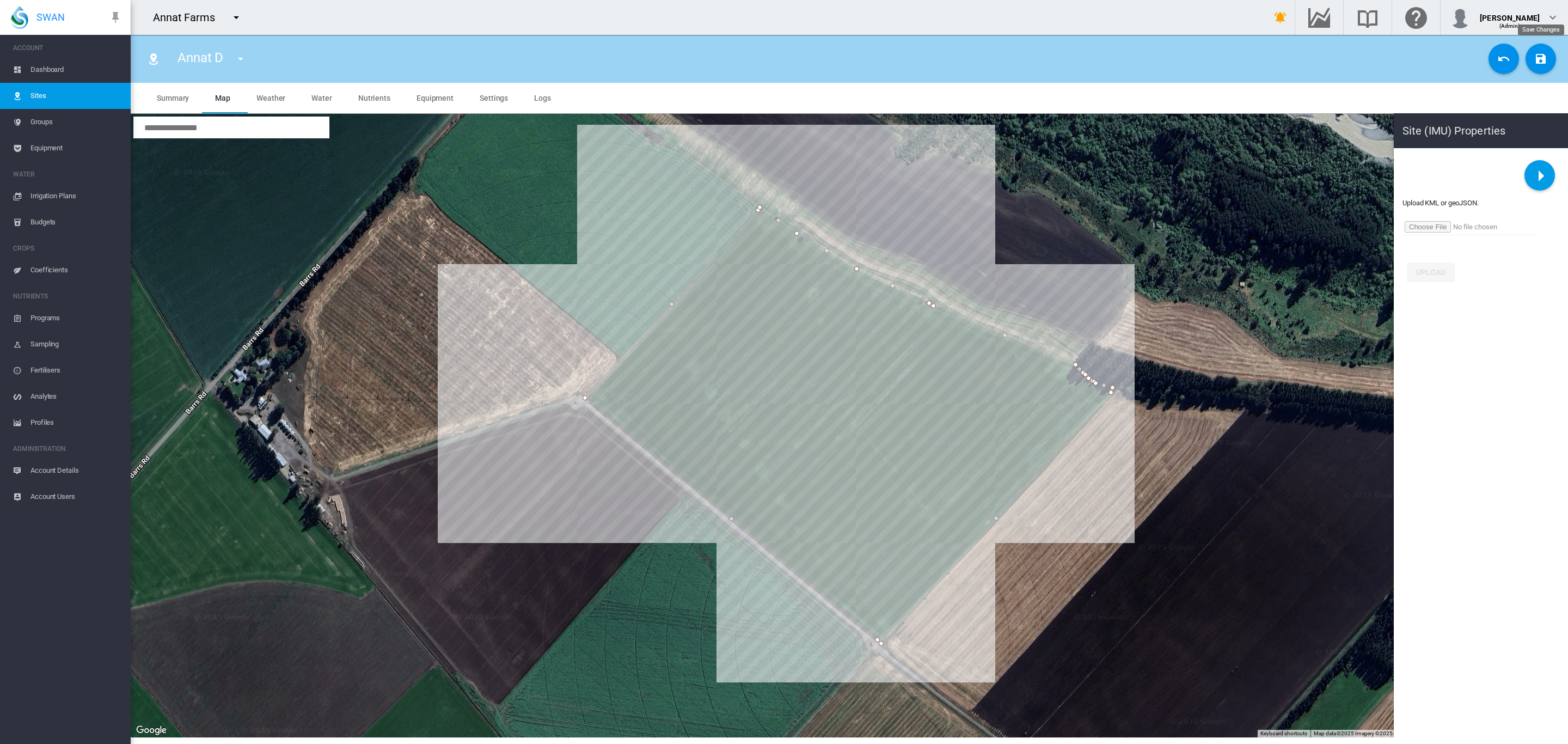
click at [1535, 58] on md-icon "icon-content-save" at bounding box center [1540, 59] width 13 height 13
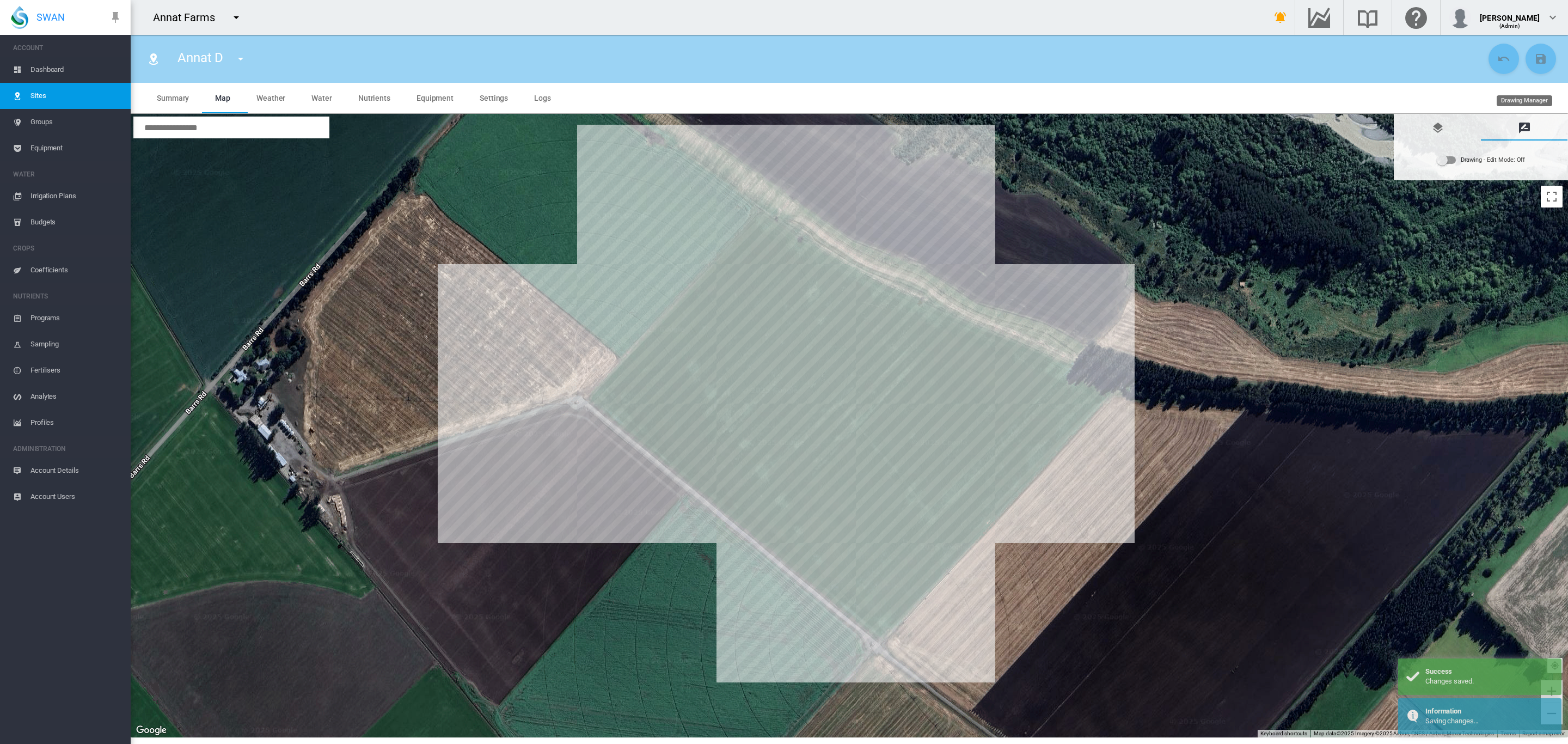
click at [1518, 133] on md-icon "icon-message-draw" at bounding box center [1524, 127] width 13 height 13
click at [1522, 125] on md-icon "icon-message-draw" at bounding box center [1524, 127] width 13 height 13
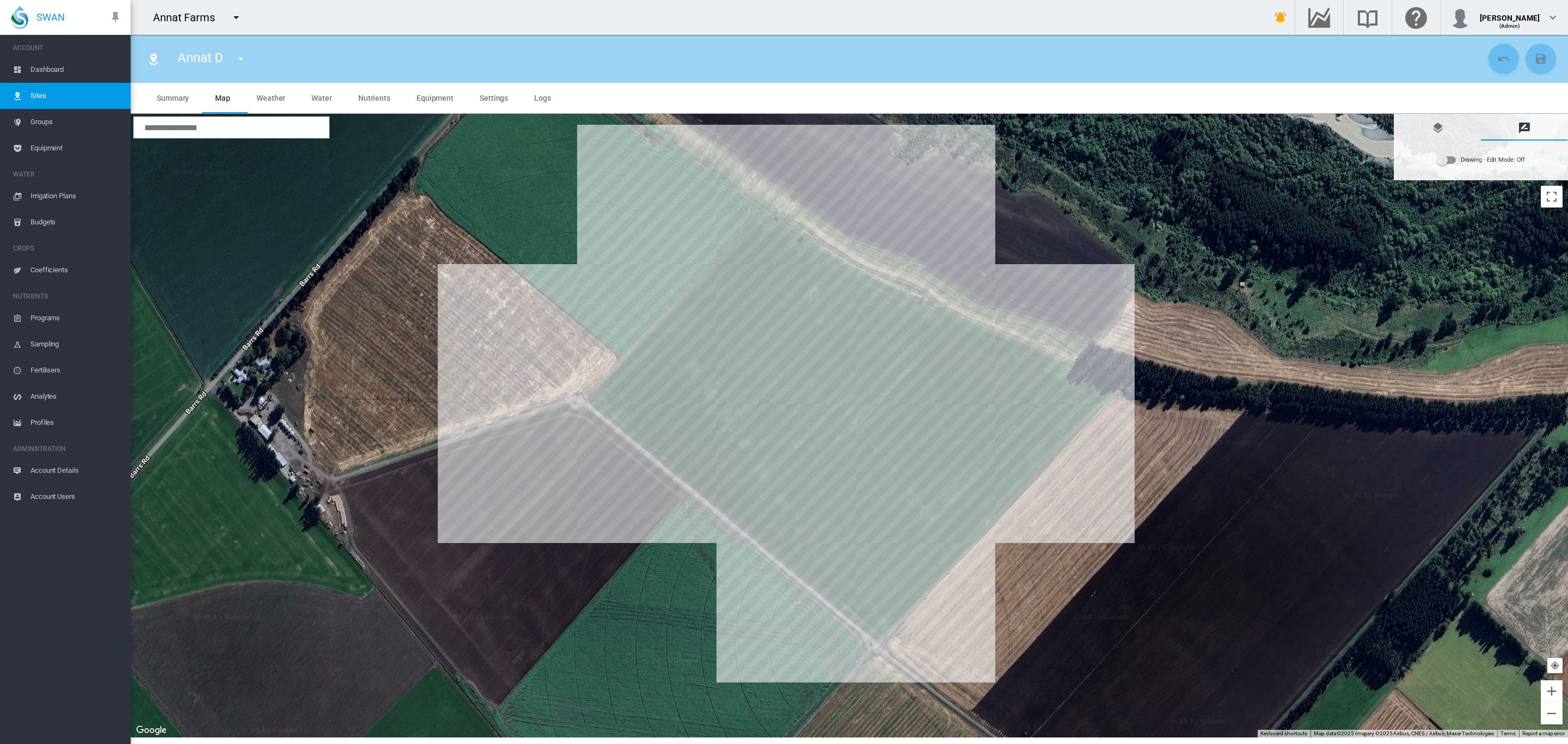
click at [1450, 159] on div "Drawing - Edit Mode:\a Off" at bounding box center [1447, 160] width 19 height 8
click at [1556, 208] on span "{{'AC.MAP.SELECT_DRAWING_OPTION' | i18next}} ...: \a None\a" at bounding box center [1552, 212] width 13 height 8
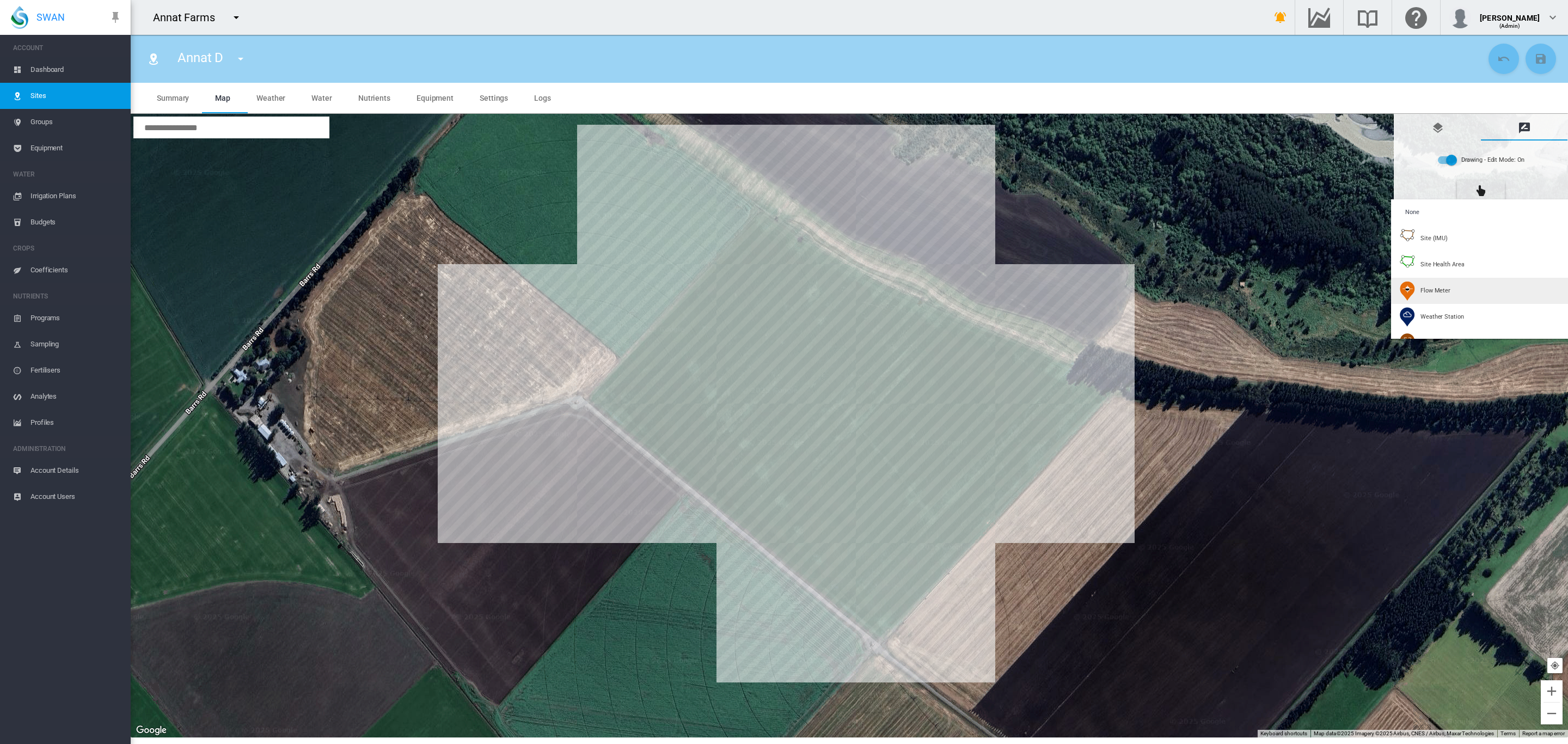
click at [1435, 291] on span "Flow Meter" at bounding box center [1436, 290] width 30 height 8
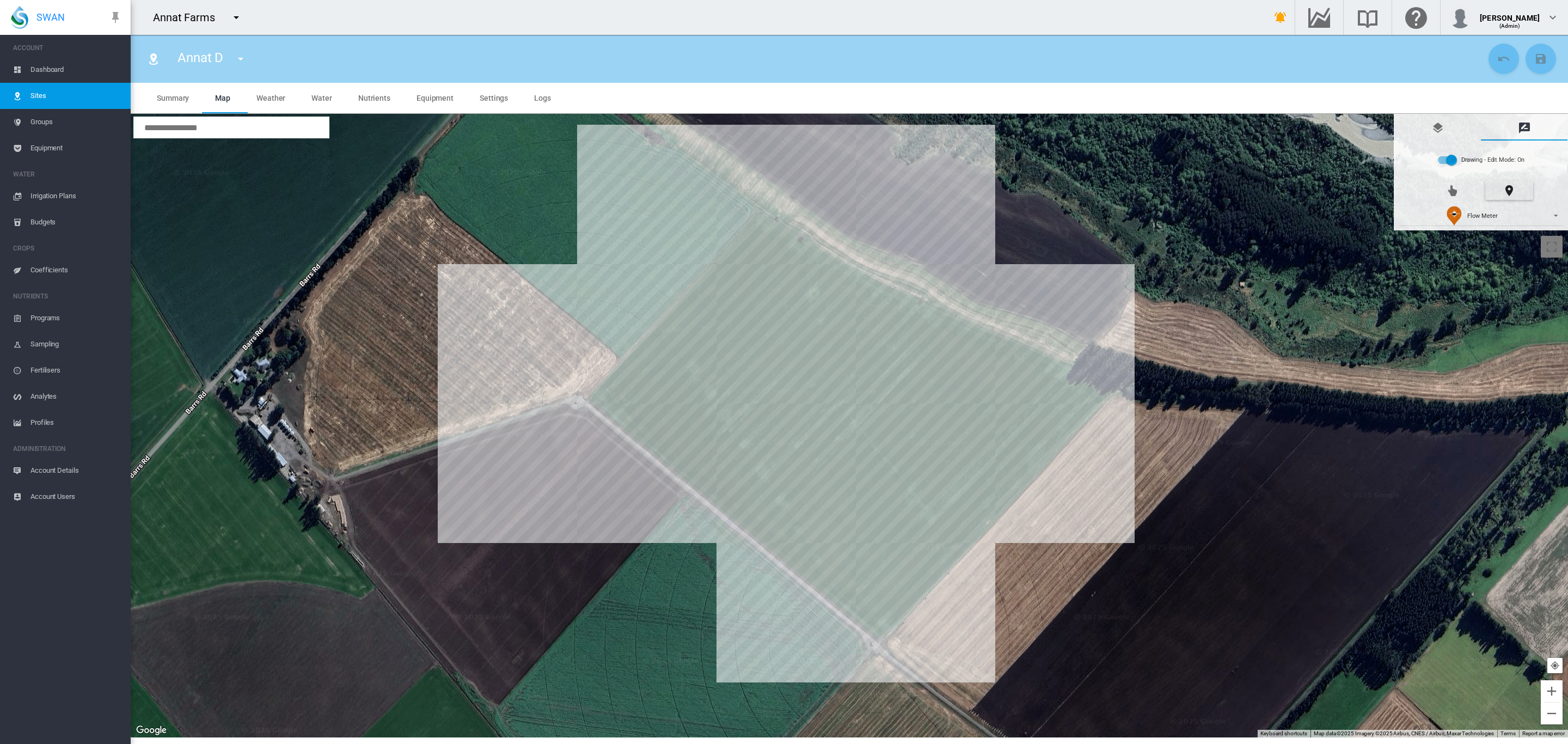
click at [842, 384] on div at bounding box center [849, 425] width 1438 height 624
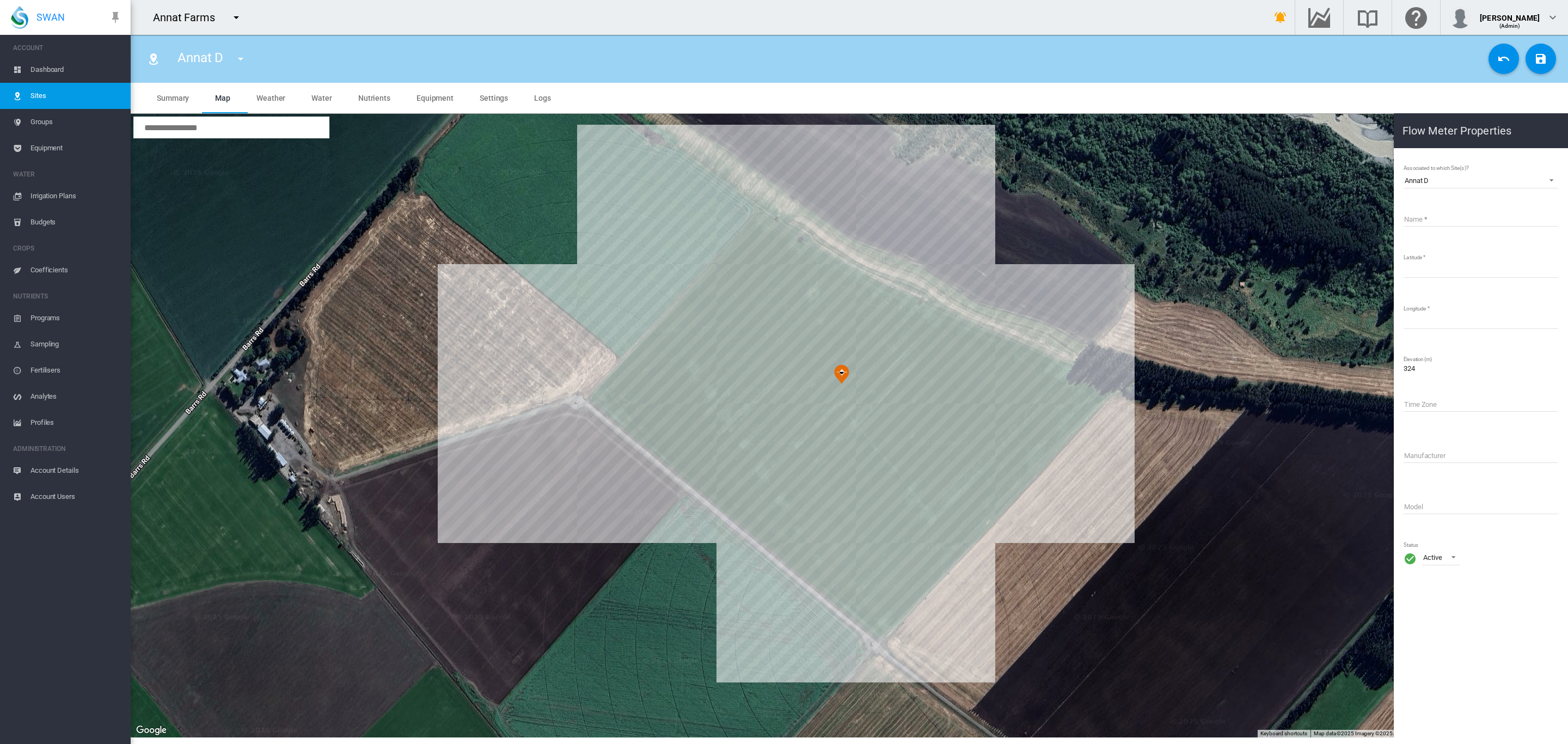
click at [1412, 219] on input "Name" at bounding box center [1481, 218] width 155 height 16
type input "*******"
click at [1539, 61] on md-icon "icon-content-save" at bounding box center [1540, 59] width 13 height 13
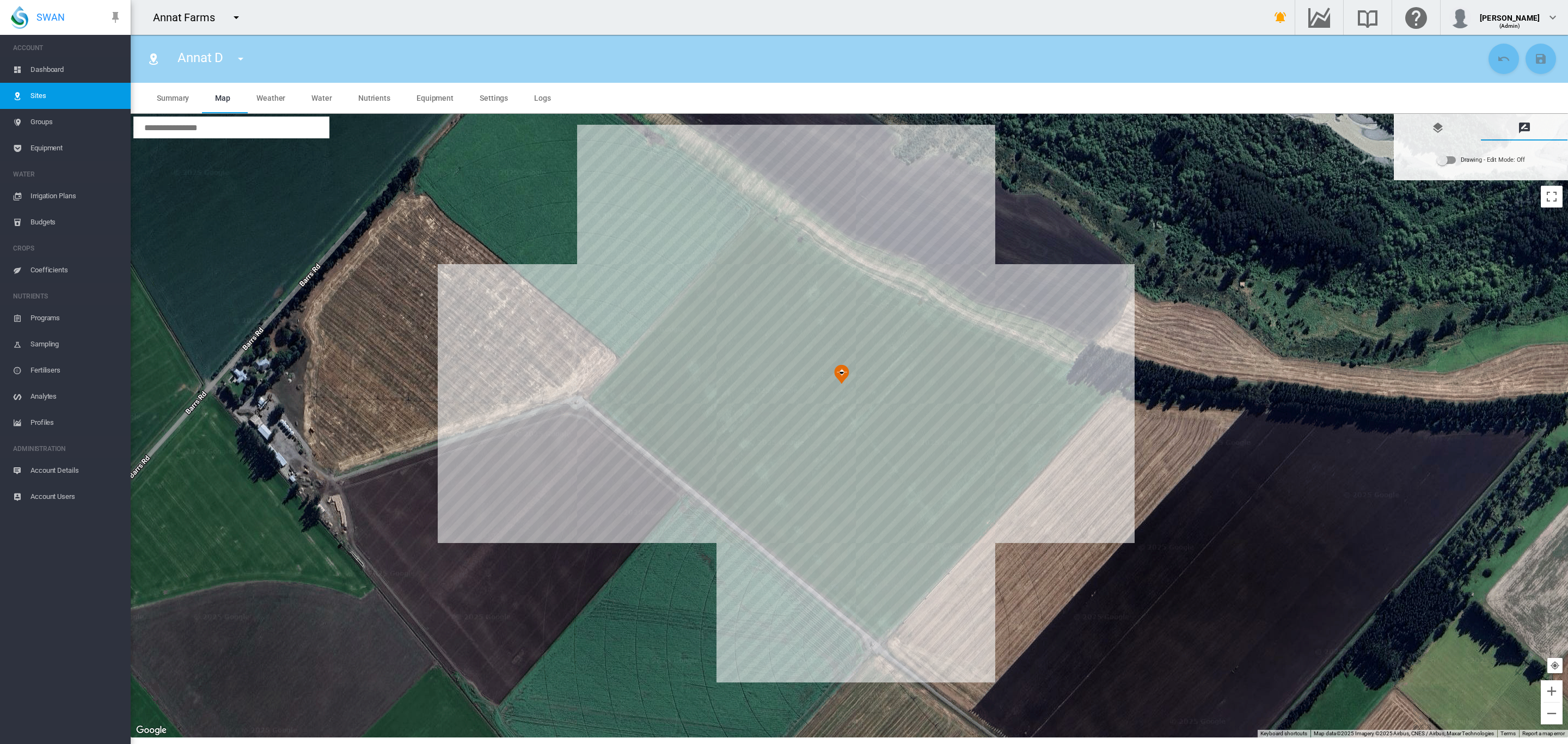
click at [50, 124] on span "Groups" at bounding box center [77, 122] width 91 height 26
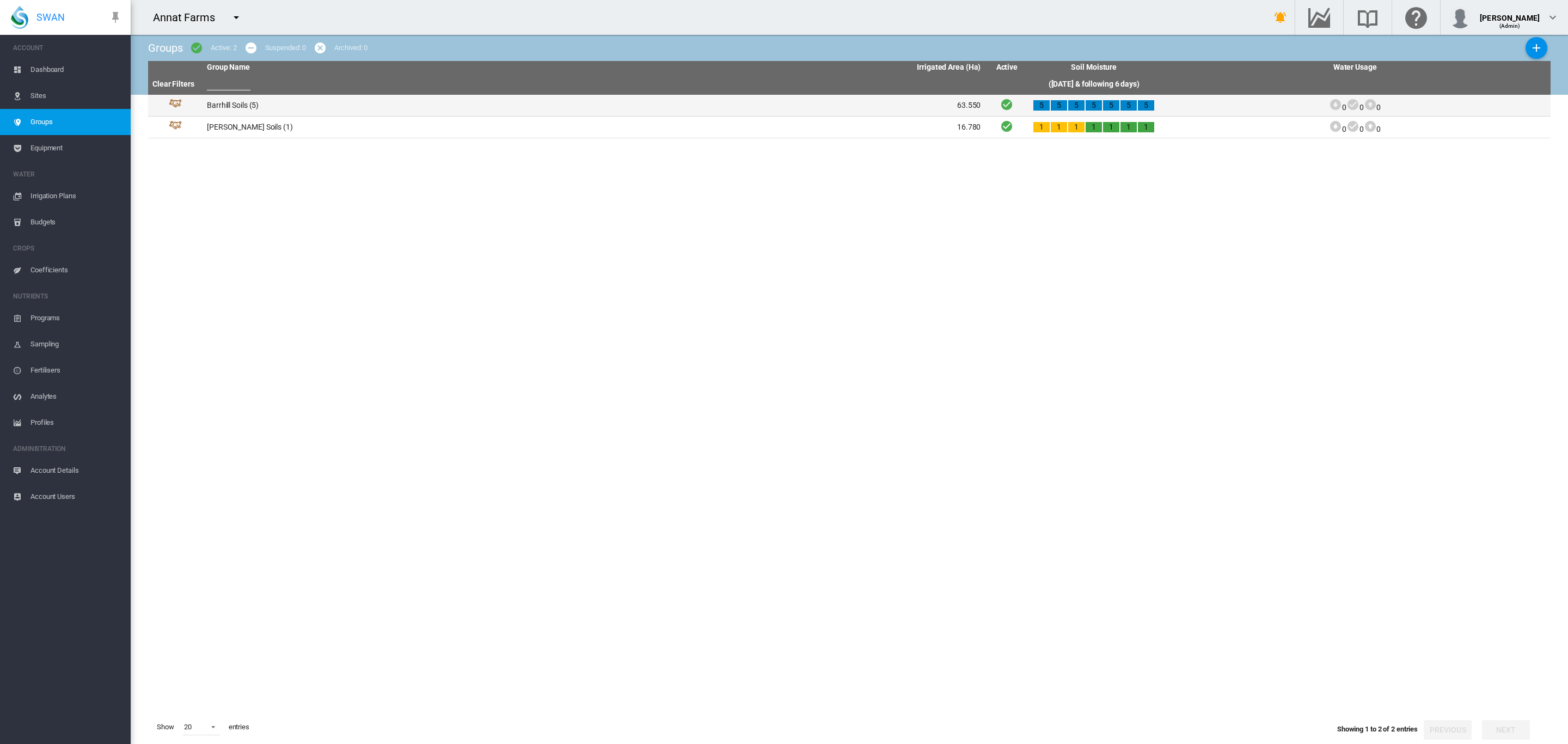
click at [231, 101] on td "Barrhill Soils (5)" at bounding box center [399, 104] width 392 height 21
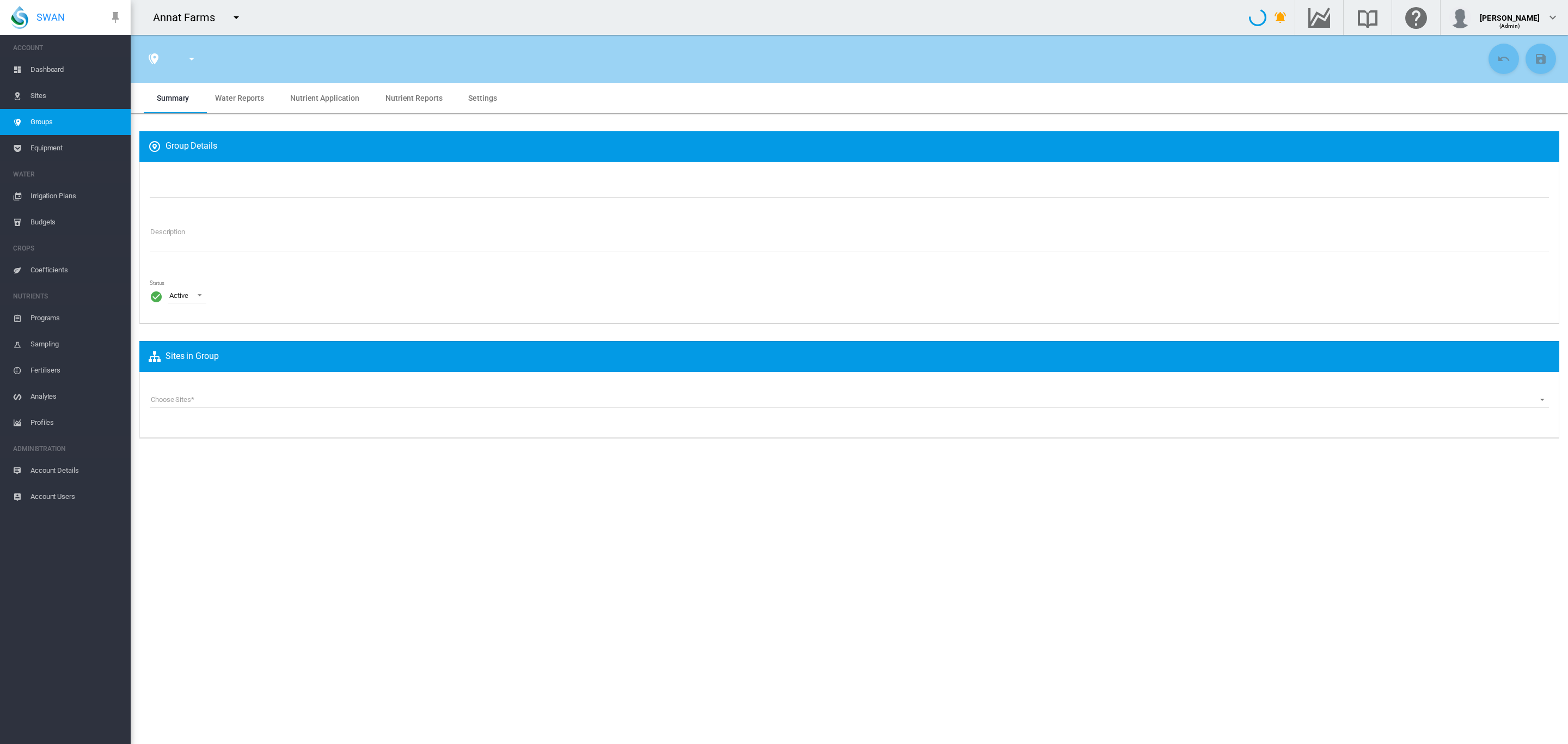
type input "**********"
type textarea "**********"
type input "*"
type input "**"
type input "*"
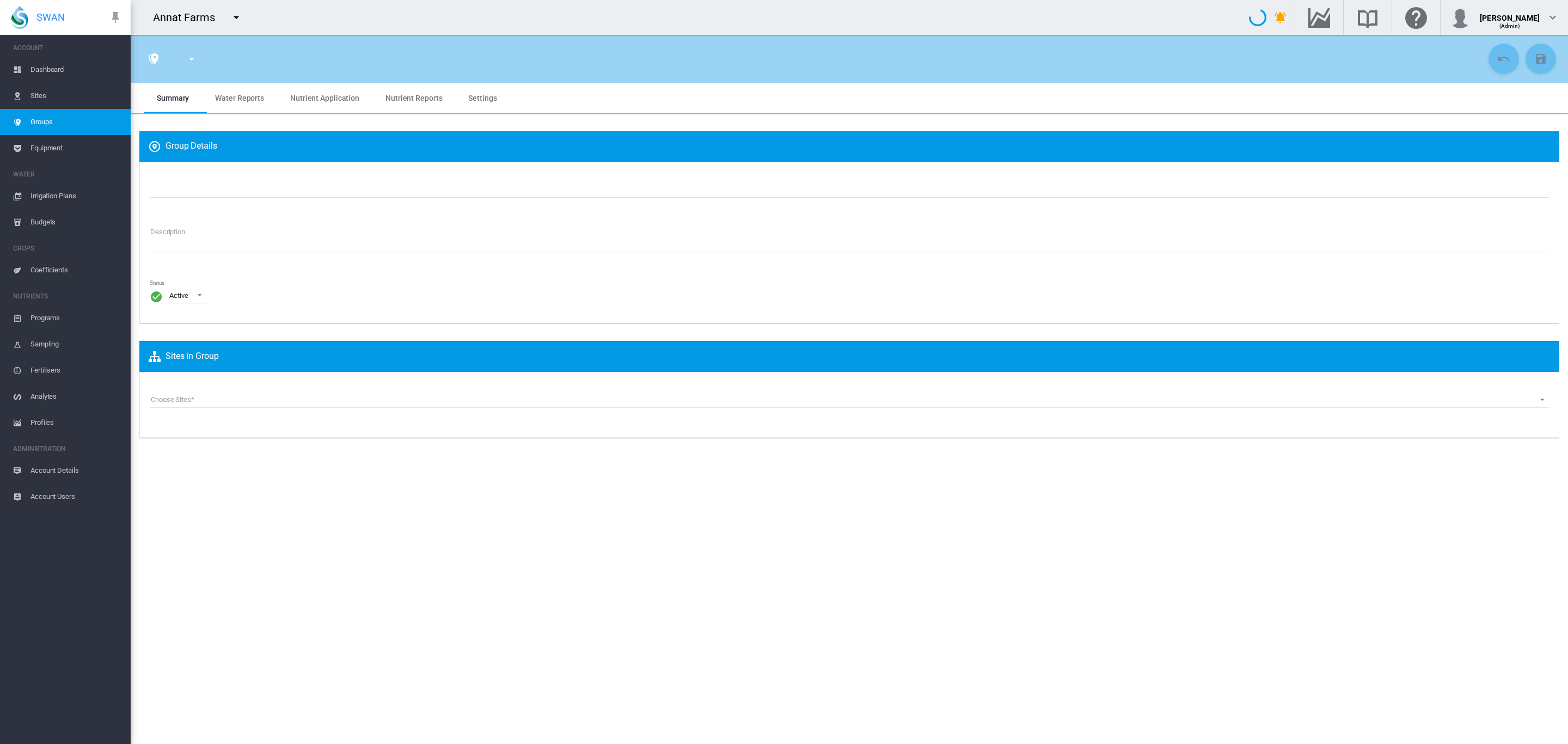
type input "***"
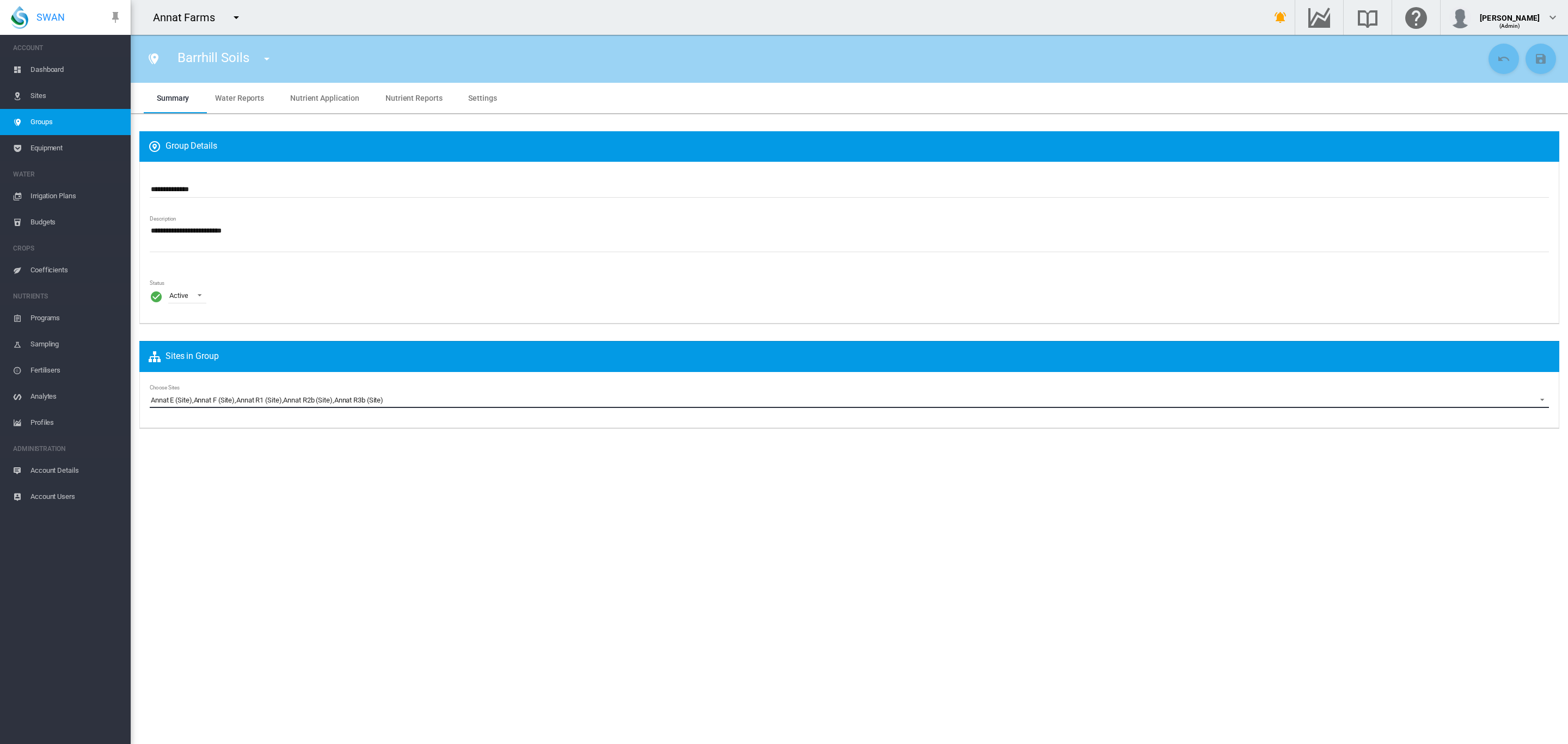
click at [327, 396] on div "Annat R2b (Site)" at bounding box center [307, 401] width 49 height 10
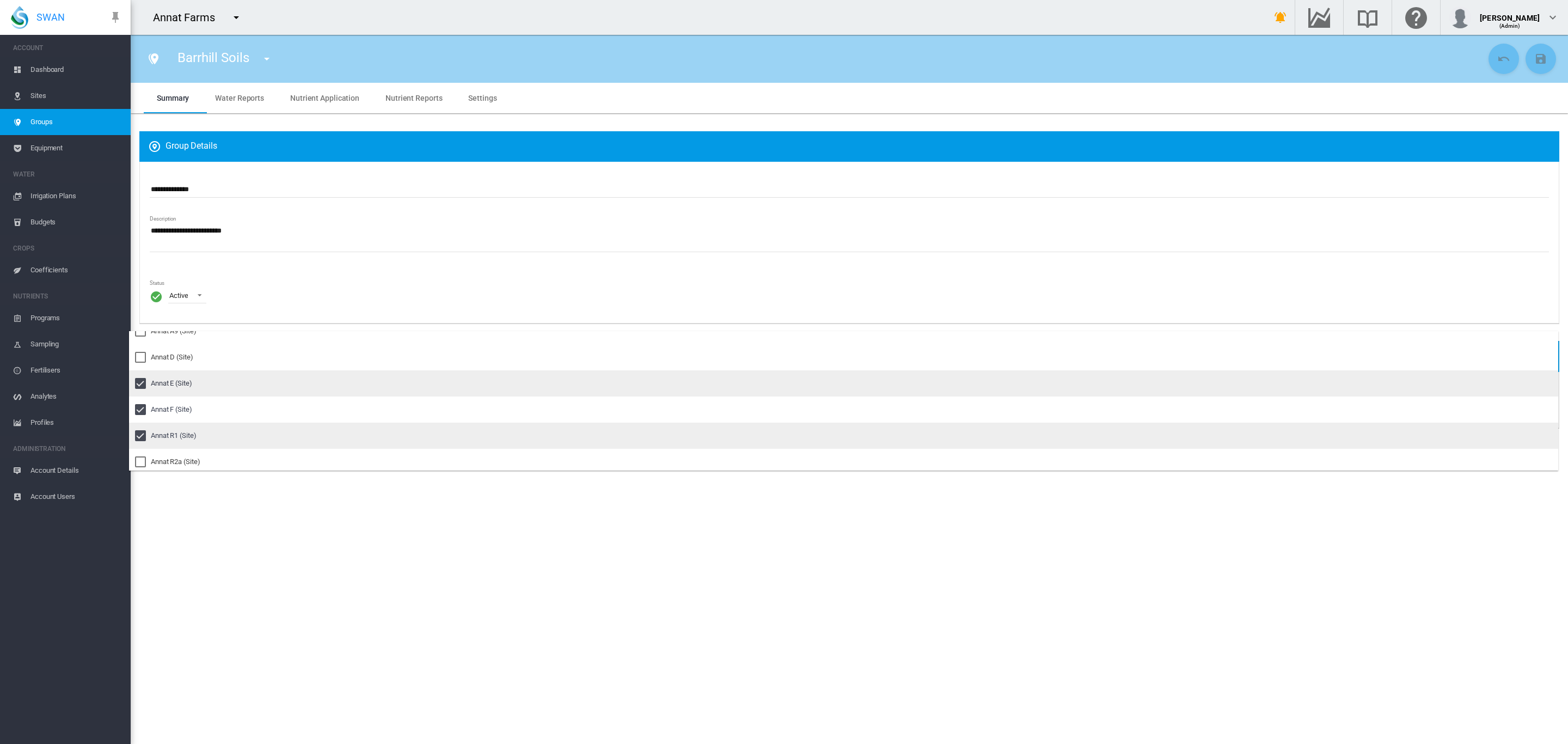
scroll to position [309, 0]
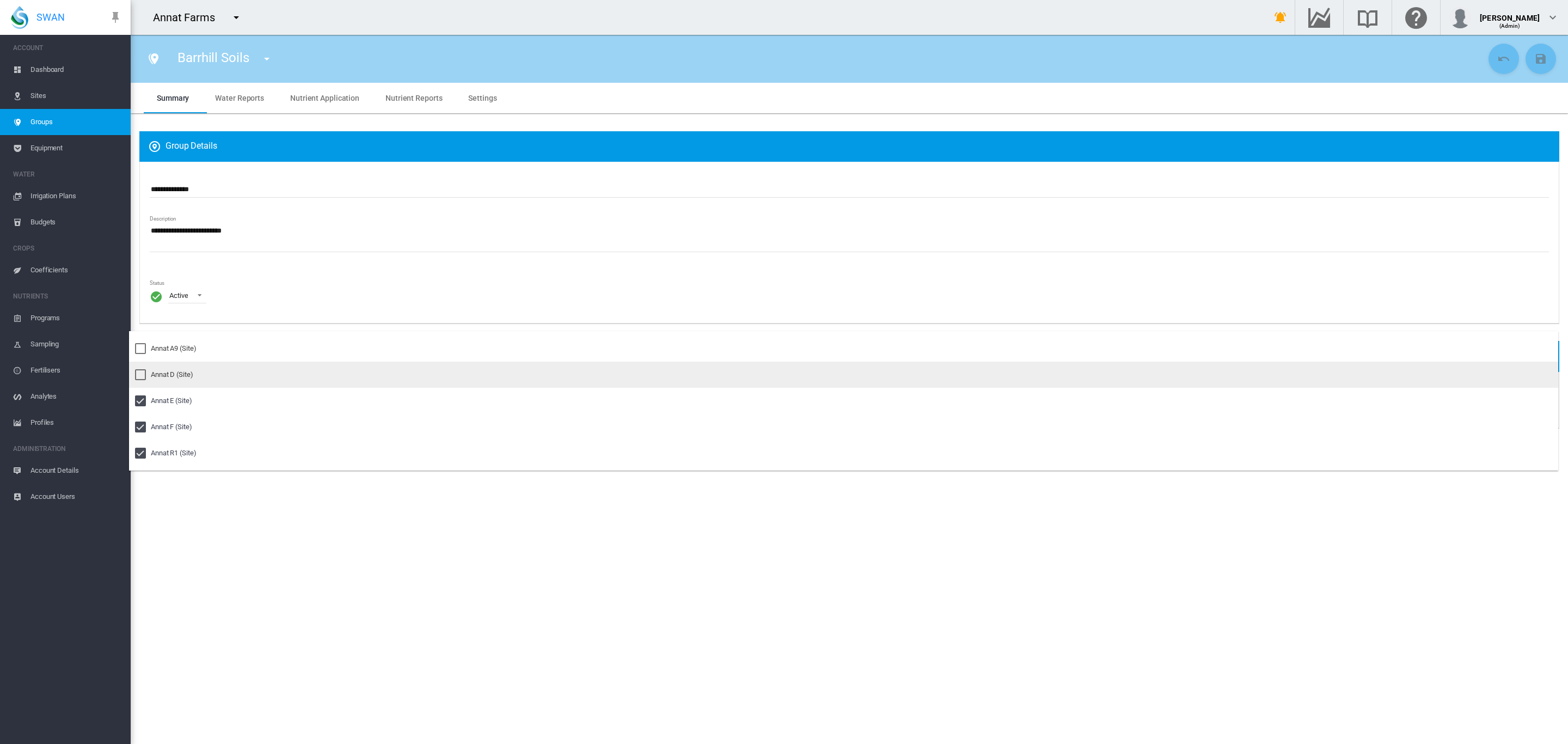
click at [144, 369] on div at bounding box center [140, 374] width 11 height 11
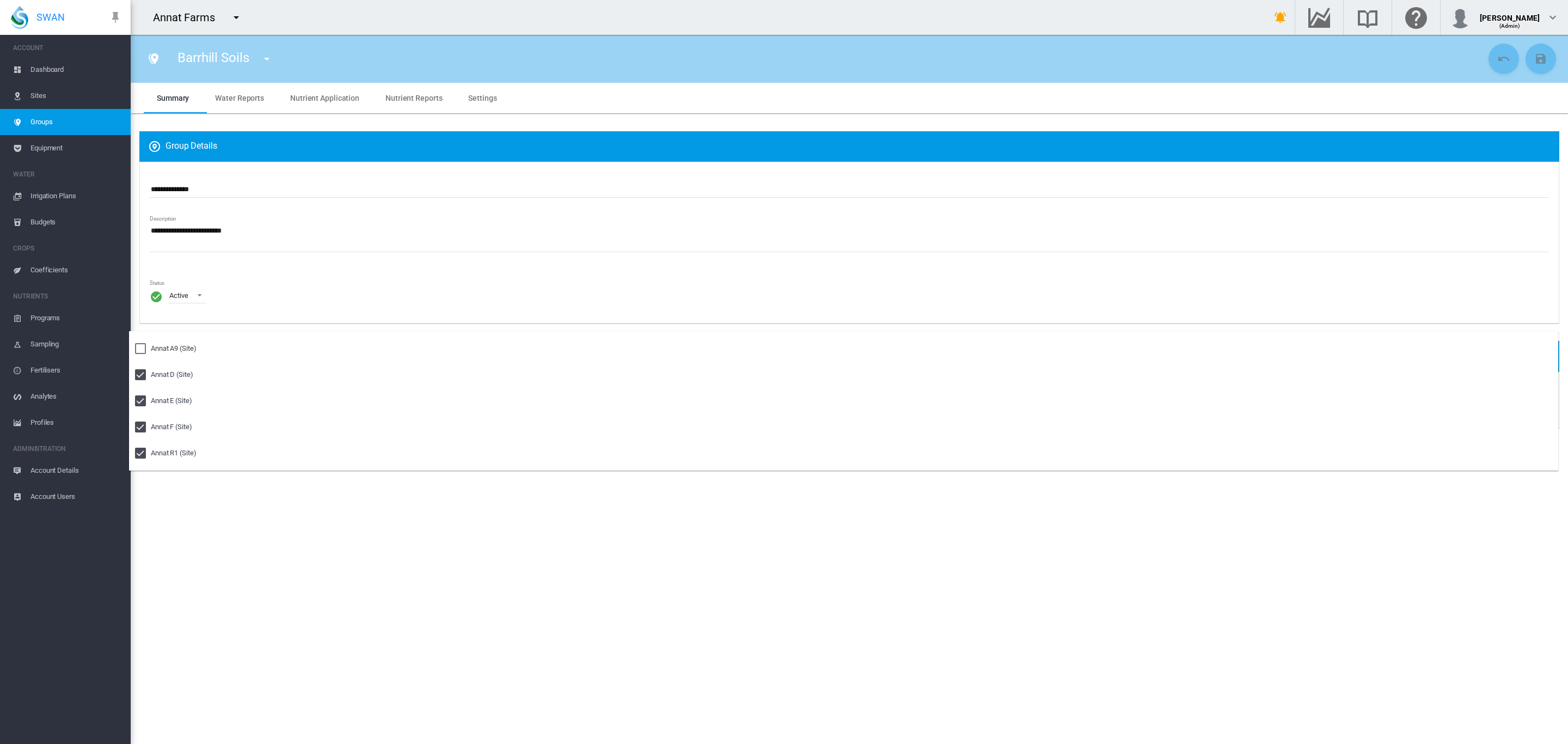
click at [837, 164] on md-backdrop at bounding box center [784, 372] width 1568 height 744
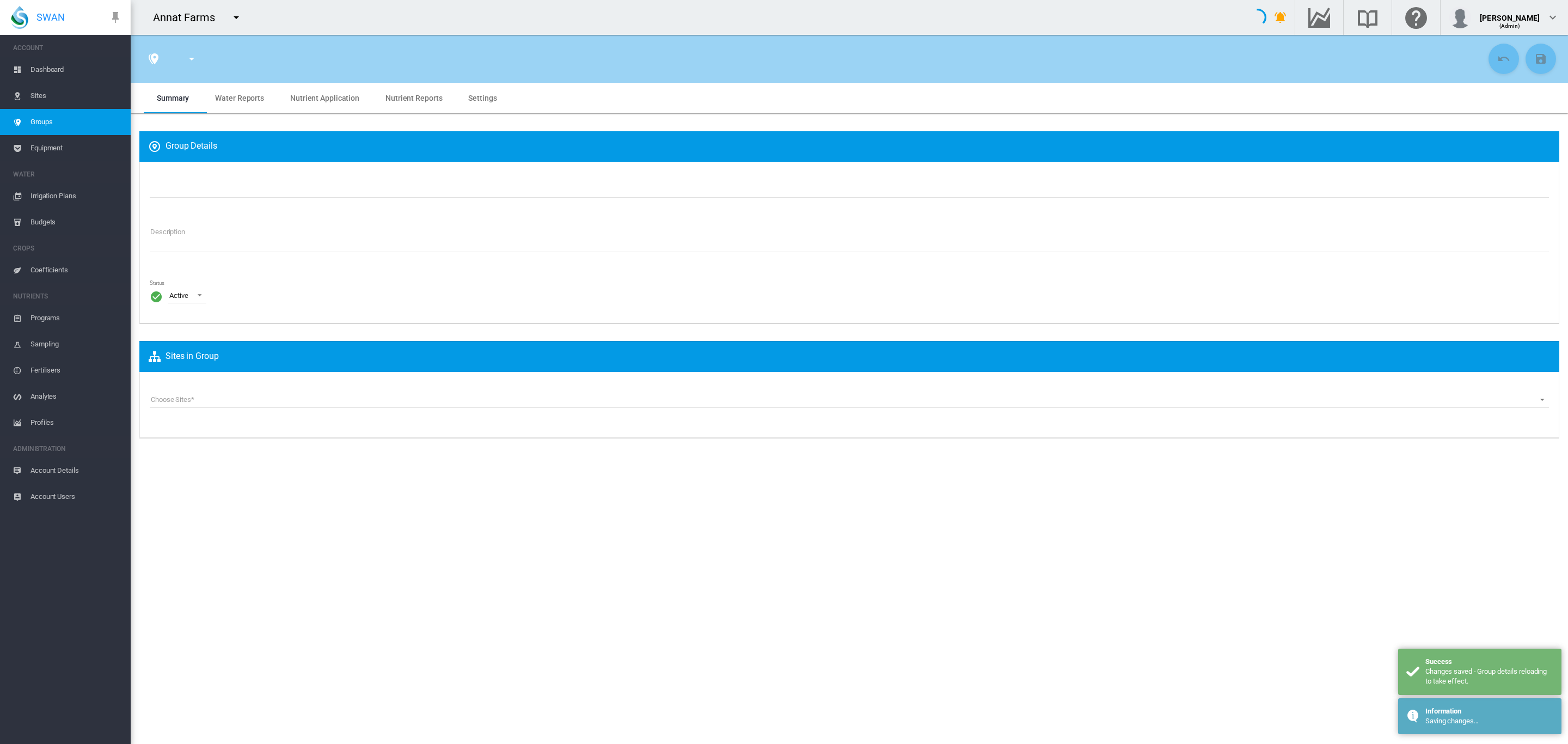
type input "**********"
type textarea "**********"
type input "*"
type input "**"
type input "*"
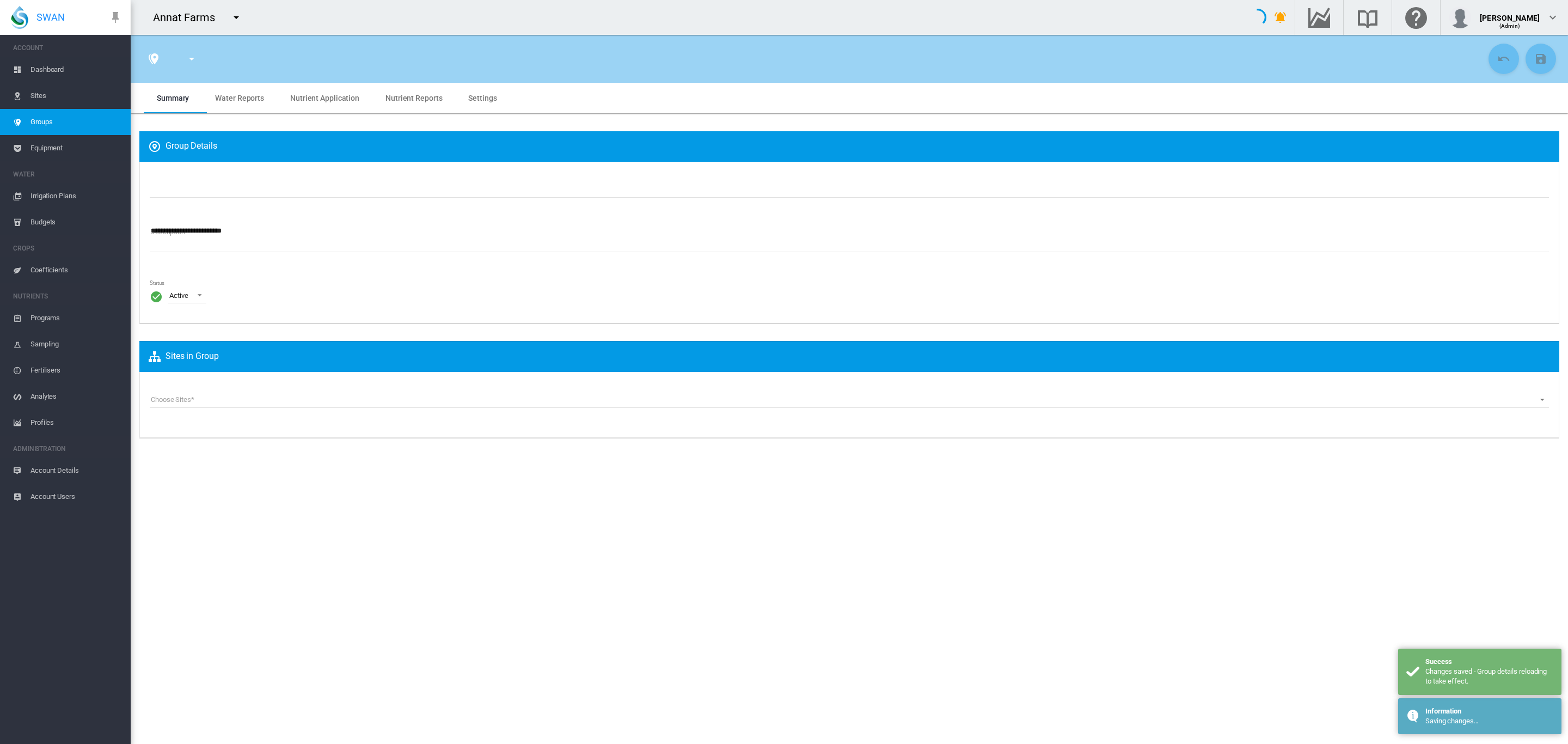
type input "***"
click at [485, 98] on span "Settings" at bounding box center [482, 97] width 28 height 9
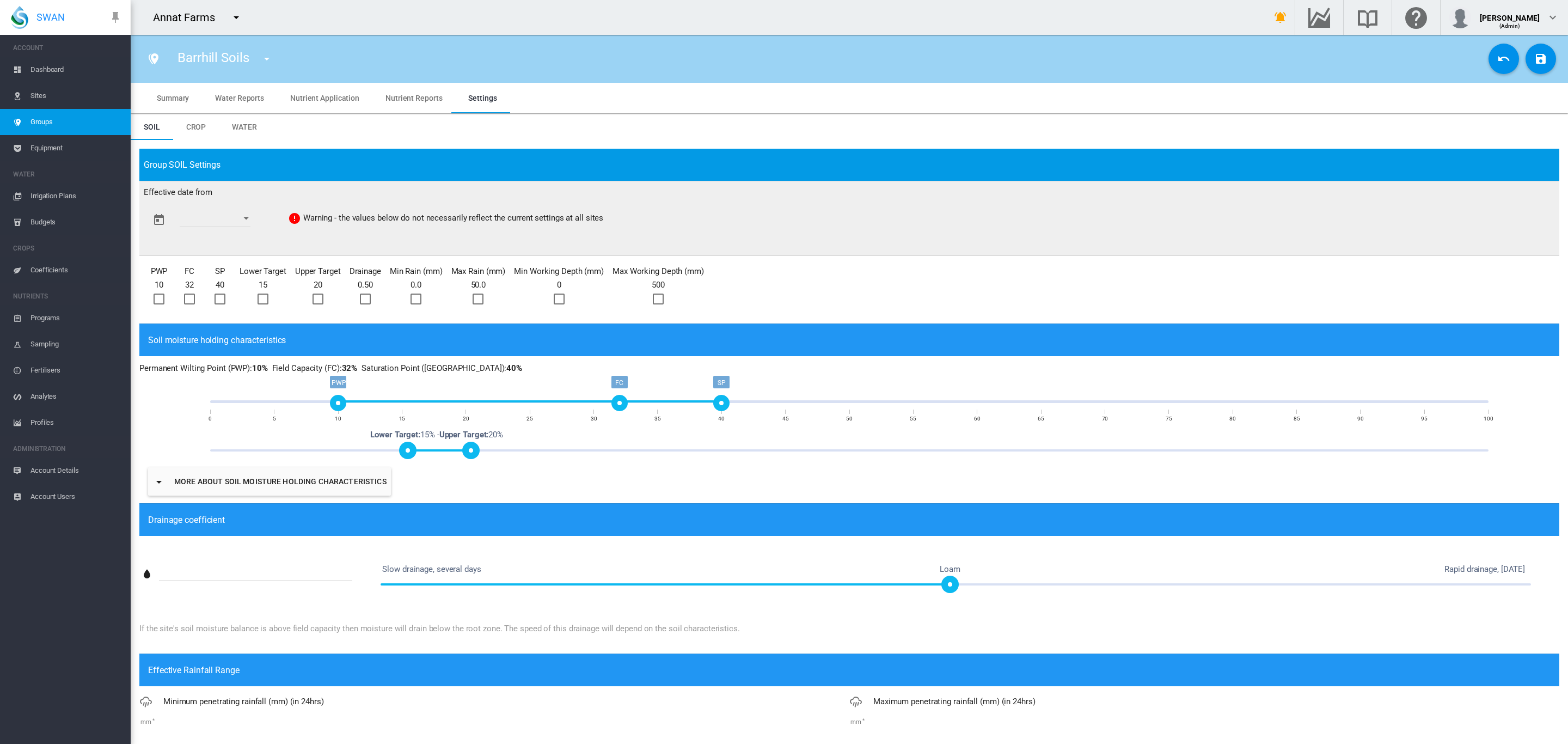
drag, startPoint x: 462, startPoint y: 399, endPoint x: 615, endPoint y: 401, distance: 153.0
click at [615, 401] on div "FC" at bounding box center [619, 403] width 16 height 16
drag, startPoint x: 717, startPoint y: 401, endPoint x: 740, endPoint y: 400, distance: 23.0
click at [740, 400] on div "SP" at bounding box center [747, 403] width 16 height 16
drag, startPoint x: 621, startPoint y: 402, endPoint x: 666, endPoint y: 403, distance: 45.0
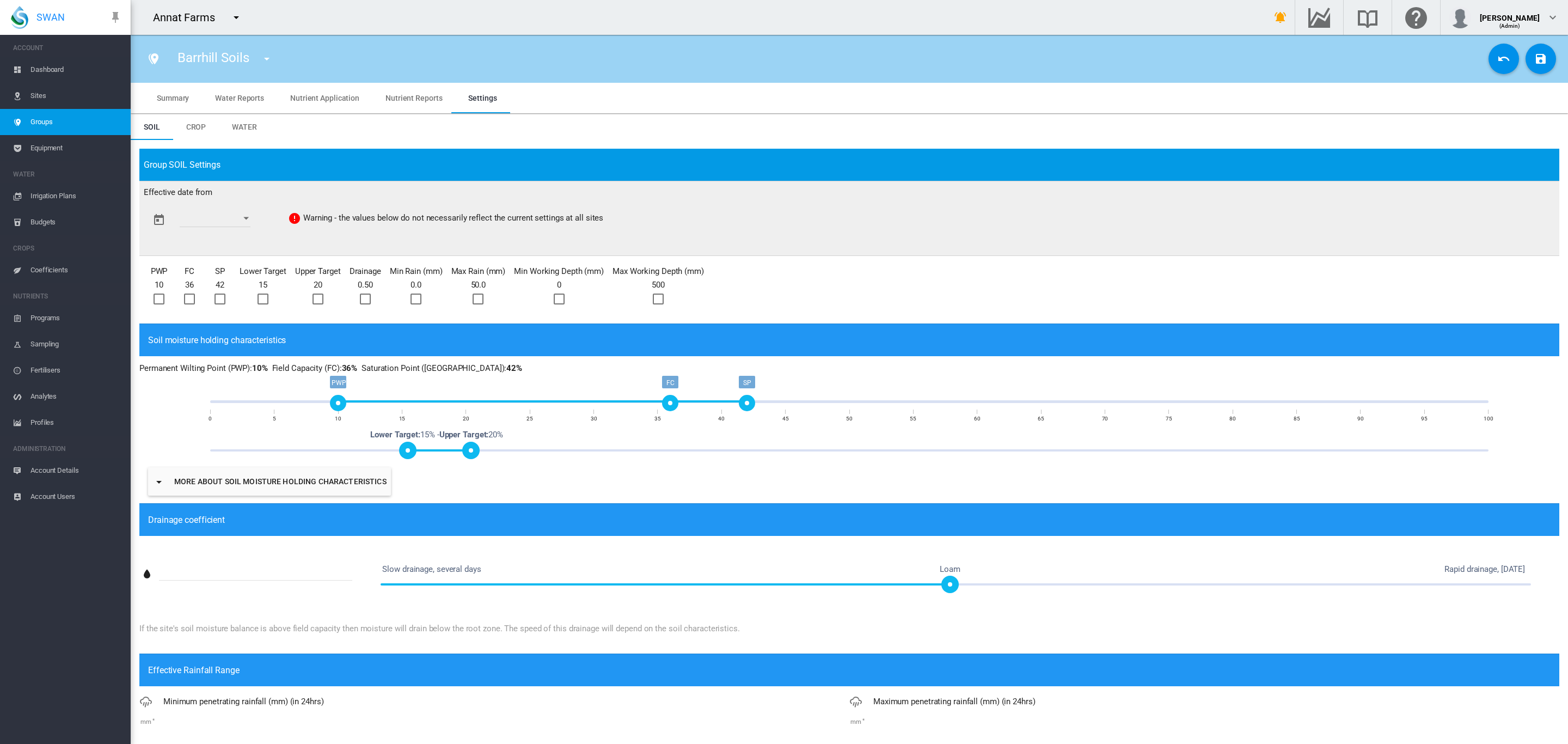
click at [666, 403] on div "FC" at bounding box center [670, 403] width 16 height 16
drag, startPoint x: 340, startPoint y: 406, endPoint x: 392, endPoint y: 408, distance: 52.0
click at [392, 408] on div "PWP" at bounding box center [389, 403] width 16 height 16
drag, startPoint x: 472, startPoint y: 454, endPoint x: 639, endPoint y: 442, distance: 167.4
click at [639, 450] on div "0% 100% Lower Target: 15% Upper Target: 34% Lower Target: 15% - Upper Target: 2…" at bounding box center [848, 451] width 1278 height 2
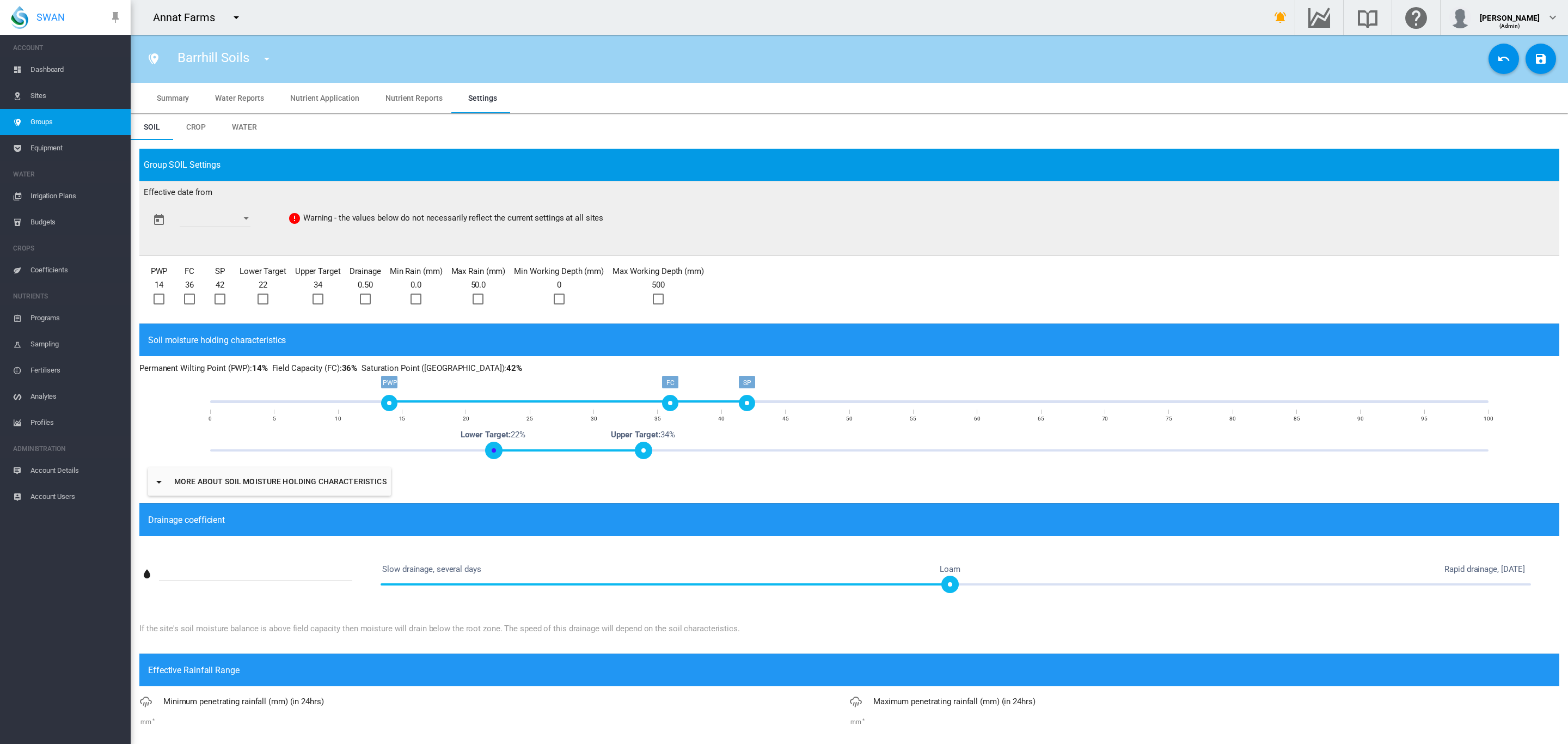
drag, startPoint x: 409, startPoint y: 449, endPoint x: 491, endPoint y: 454, distance: 82.2
click at [491, 454] on span at bounding box center [494, 451] width 18 height 18
click at [162, 296] on div at bounding box center [158, 298] width 11 height 11
click at [185, 299] on div at bounding box center [189, 298] width 11 height 11
click at [221, 299] on div at bounding box center [220, 298] width 11 height 11
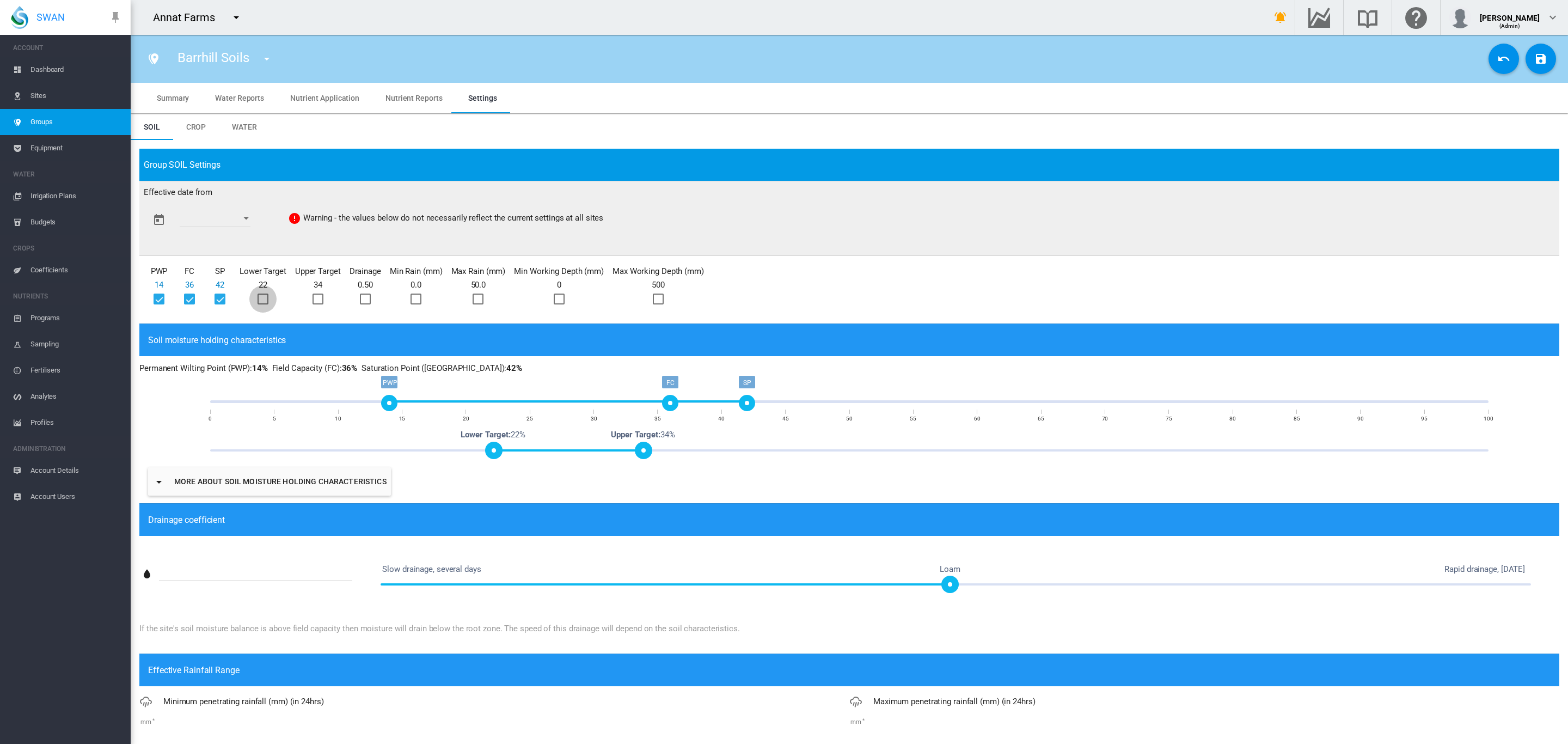
click at [259, 298] on div at bounding box center [262, 298] width 11 height 11
click at [321, 299] on div at bounding box center [317, 298] width 11 height 11
click at [363, 301] on div at bounding box center [365, 298] width 11 height 11
drag, startPoint x: 483, startPoint y: 299, endPoint x: 476, endPoint y: 301, distance: 7.3
click at [480, 300] on div at bounding box center [477, 298] width 11 height 11
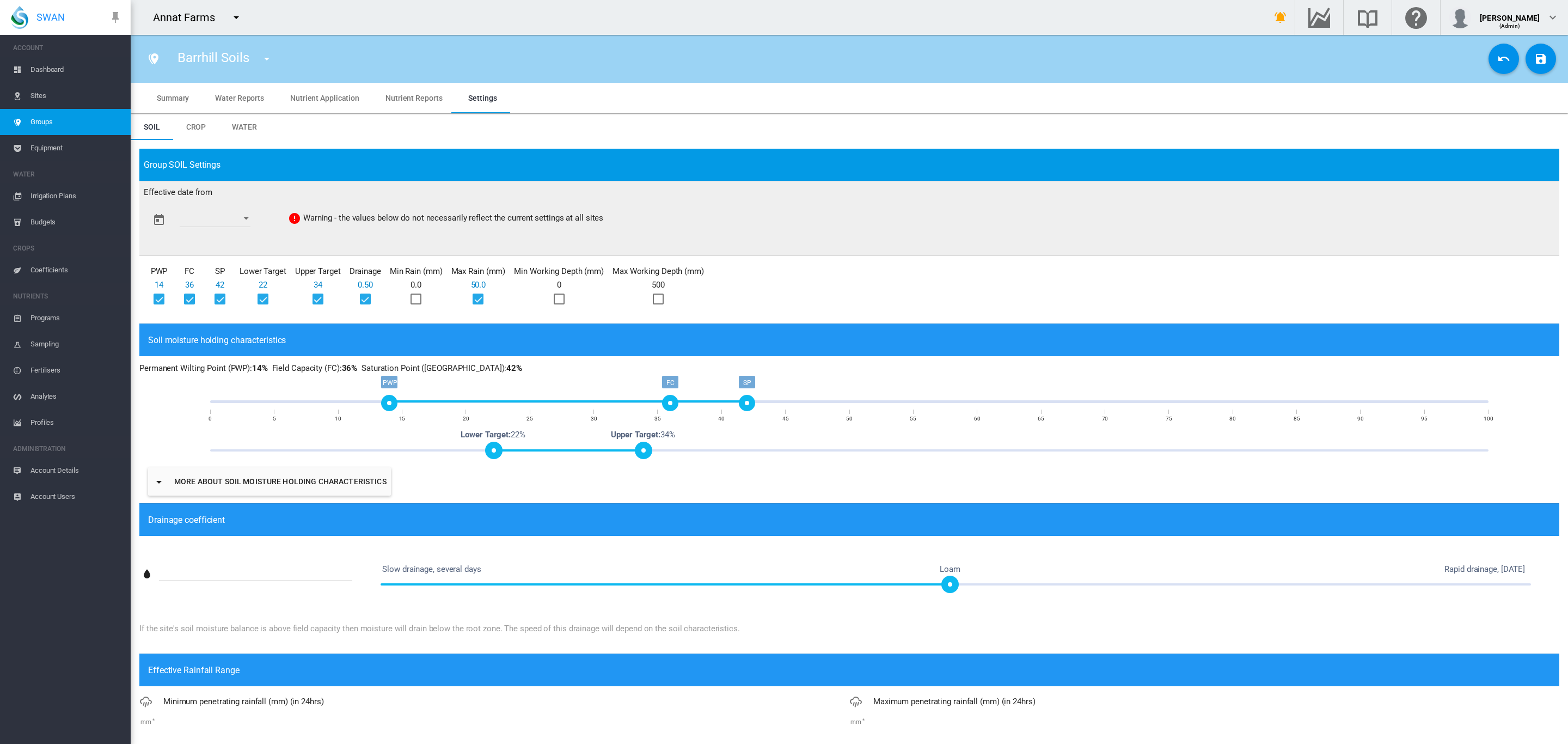
click at [414, 299] on div at bounding box center [416, 298] width 11 height 11
click at [561, 304] on div at bounding box center [559, 298] width 11 height 11
click at [661, 296] on div at bounding box center [658, 298] width 11 height 11
click at [234, 224] on input "**********" at bounding box center [215, 219] width 71 height 16
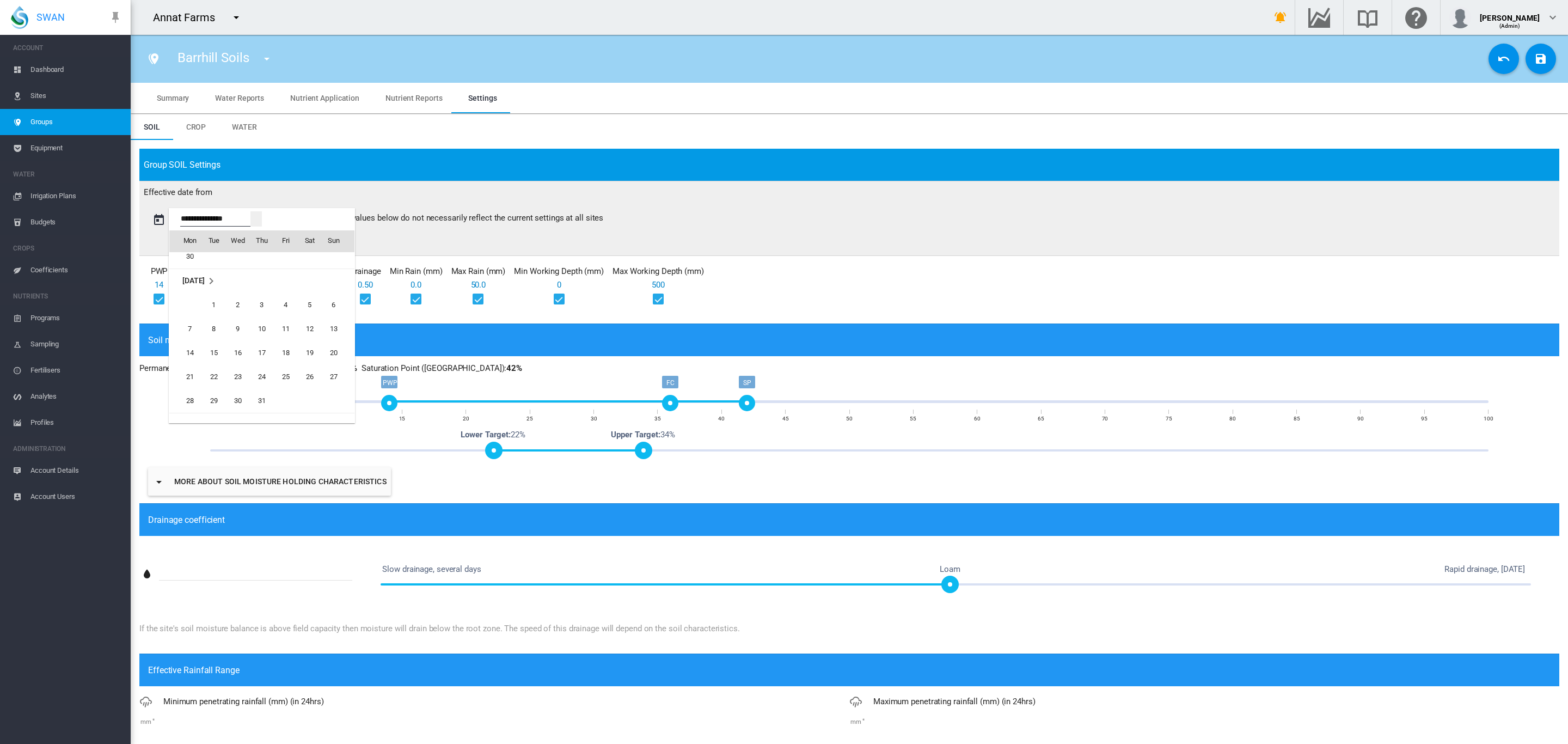
scroll to position [1713, 0]
click at [213, 309] on span "1" at bounding box center [214, 307] width 22 height 22
type input "**********"
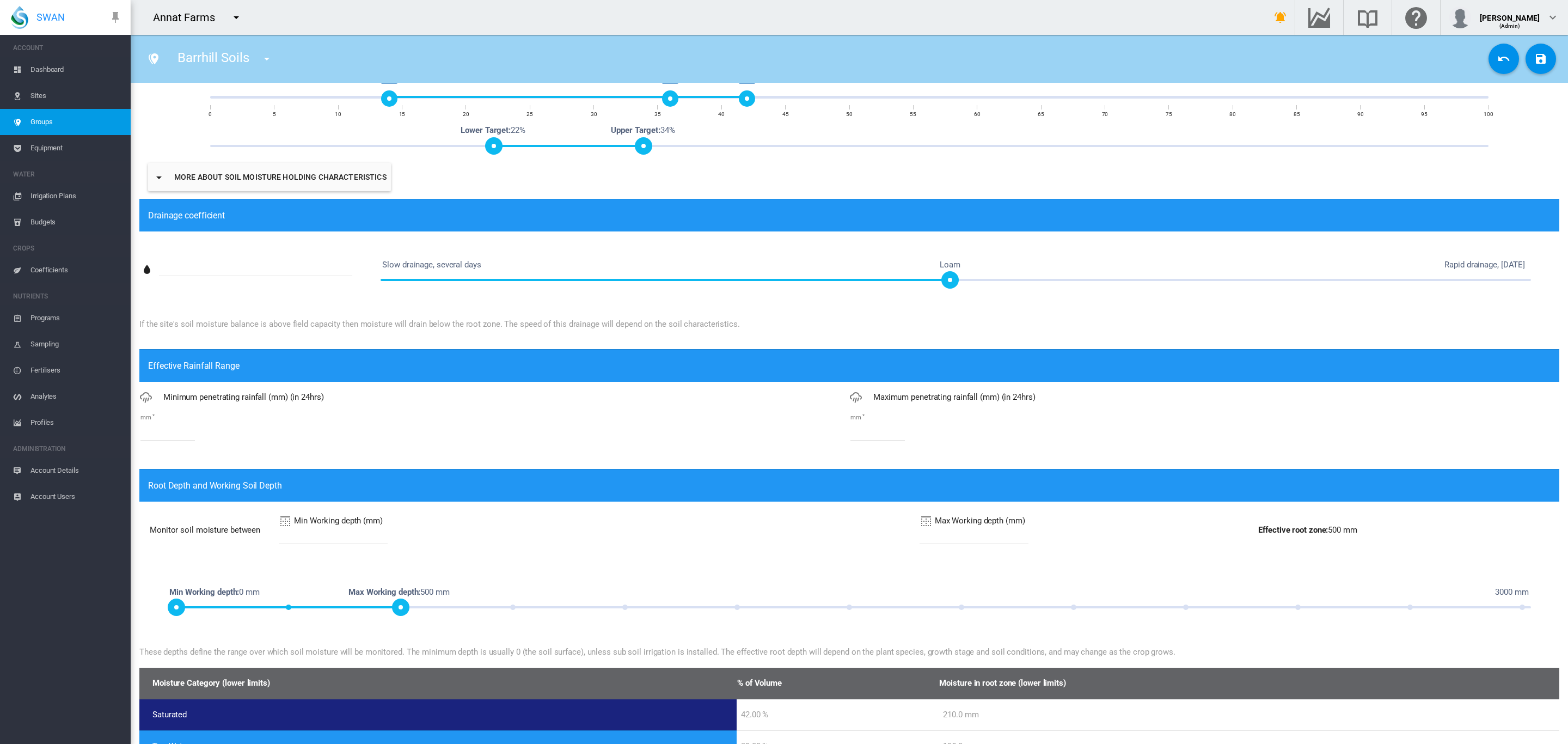
scroll to position [327, 0]
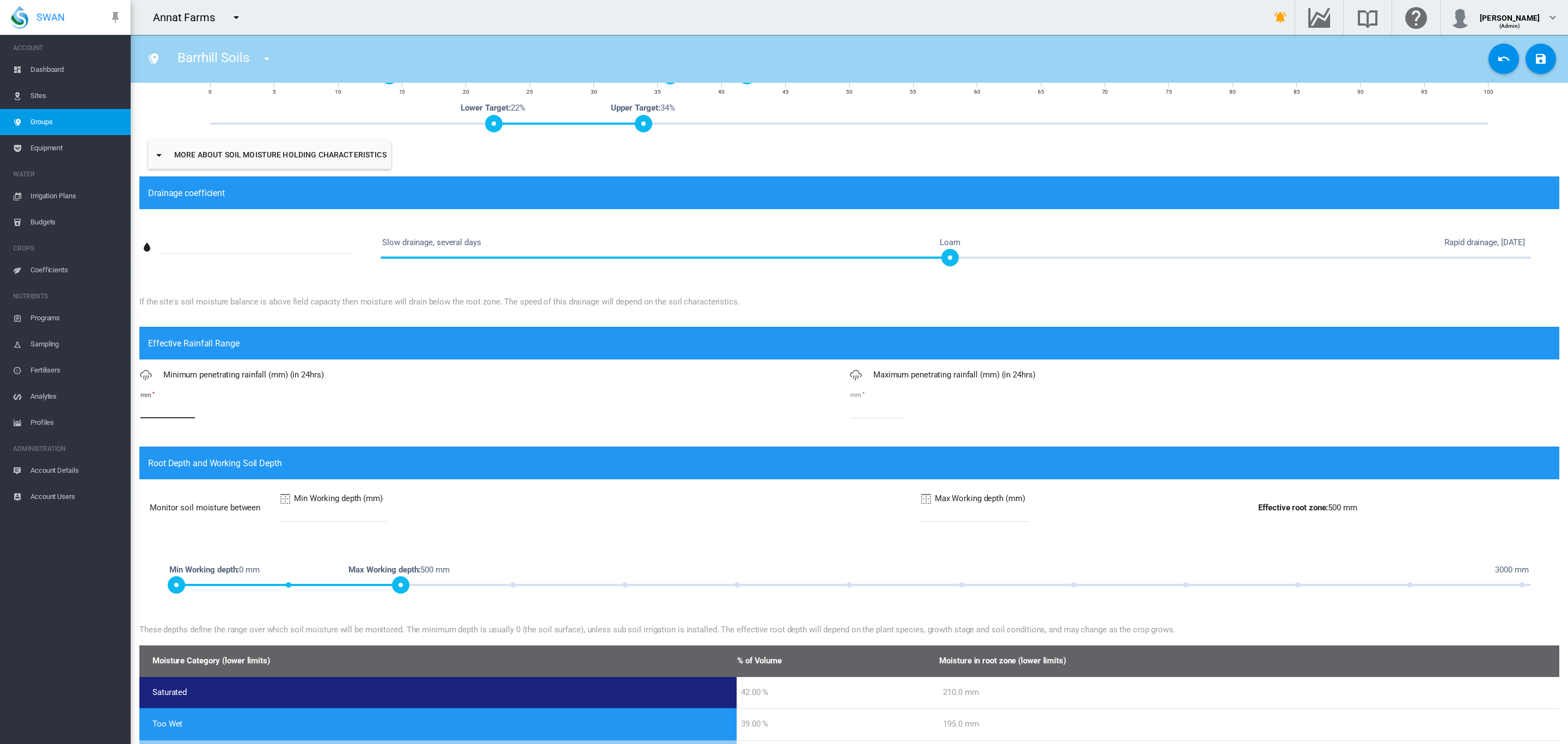
click at [188, 403] on input "*" at bounding box center [167, 410] width 55 height 16
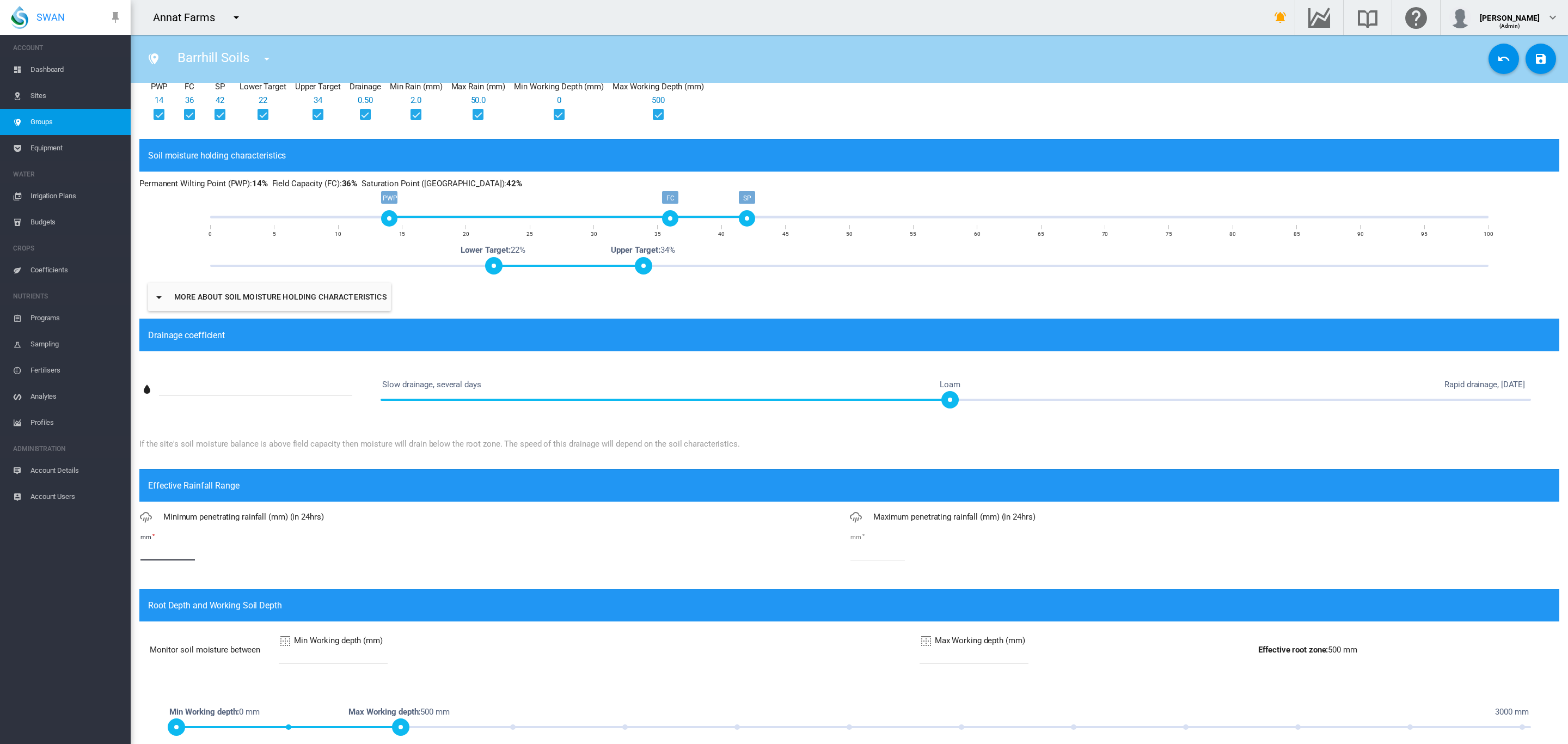
scroll to position [193, 0]
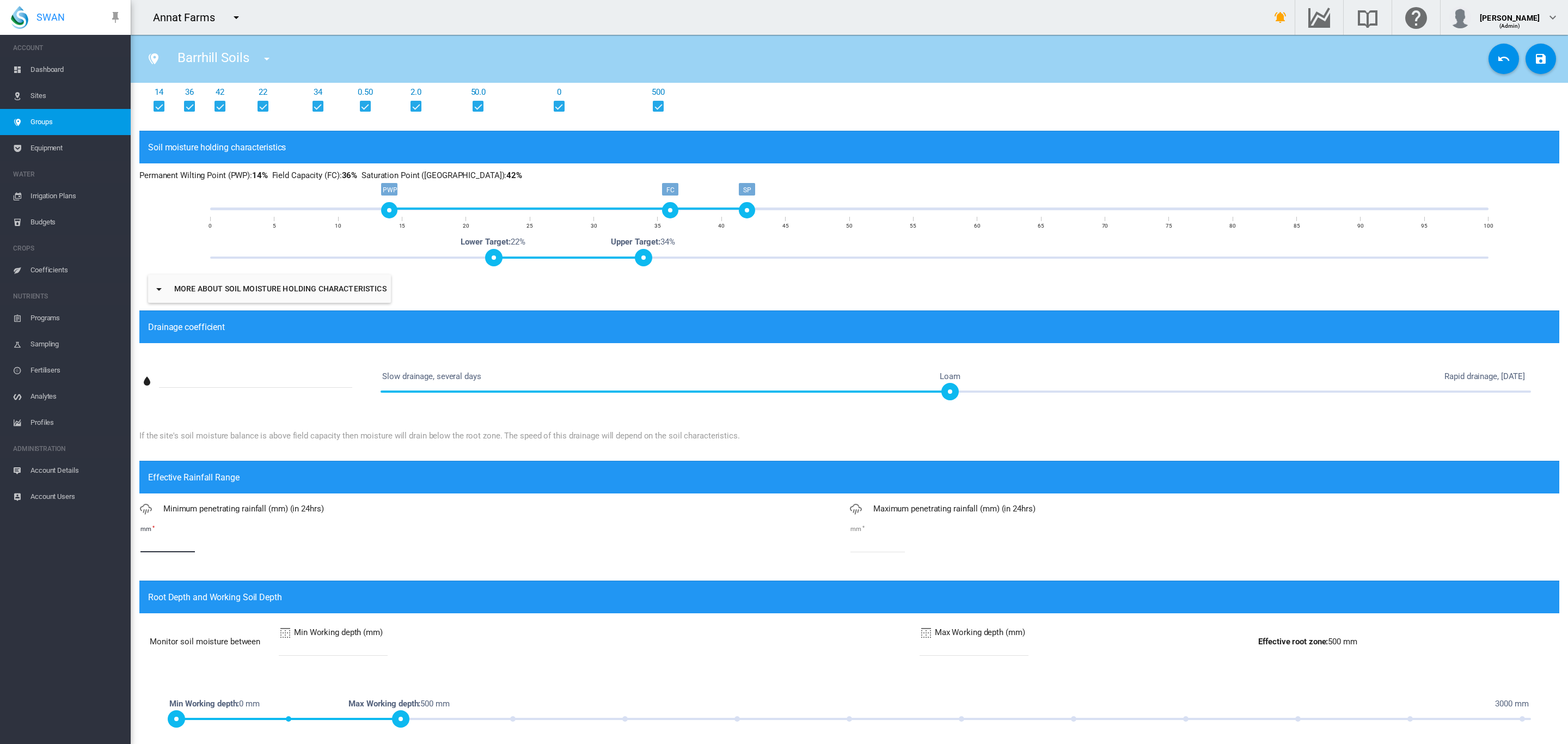
type input "*"
drag, startPoint x: 664, startPoint y: 216, endPoint x: 687, endPoint y: 213, distance: 23.2
click at [688, 213] on div "FC" at bounding box center [696, 210] width 16 height 16
drag, startPoint x: 640, startPoint y: 259, endPoint x: 668, endPoint y: 259, distance: 28.0
click at [668, 259] on span at bounding box center [669, 258] width 18 height 18
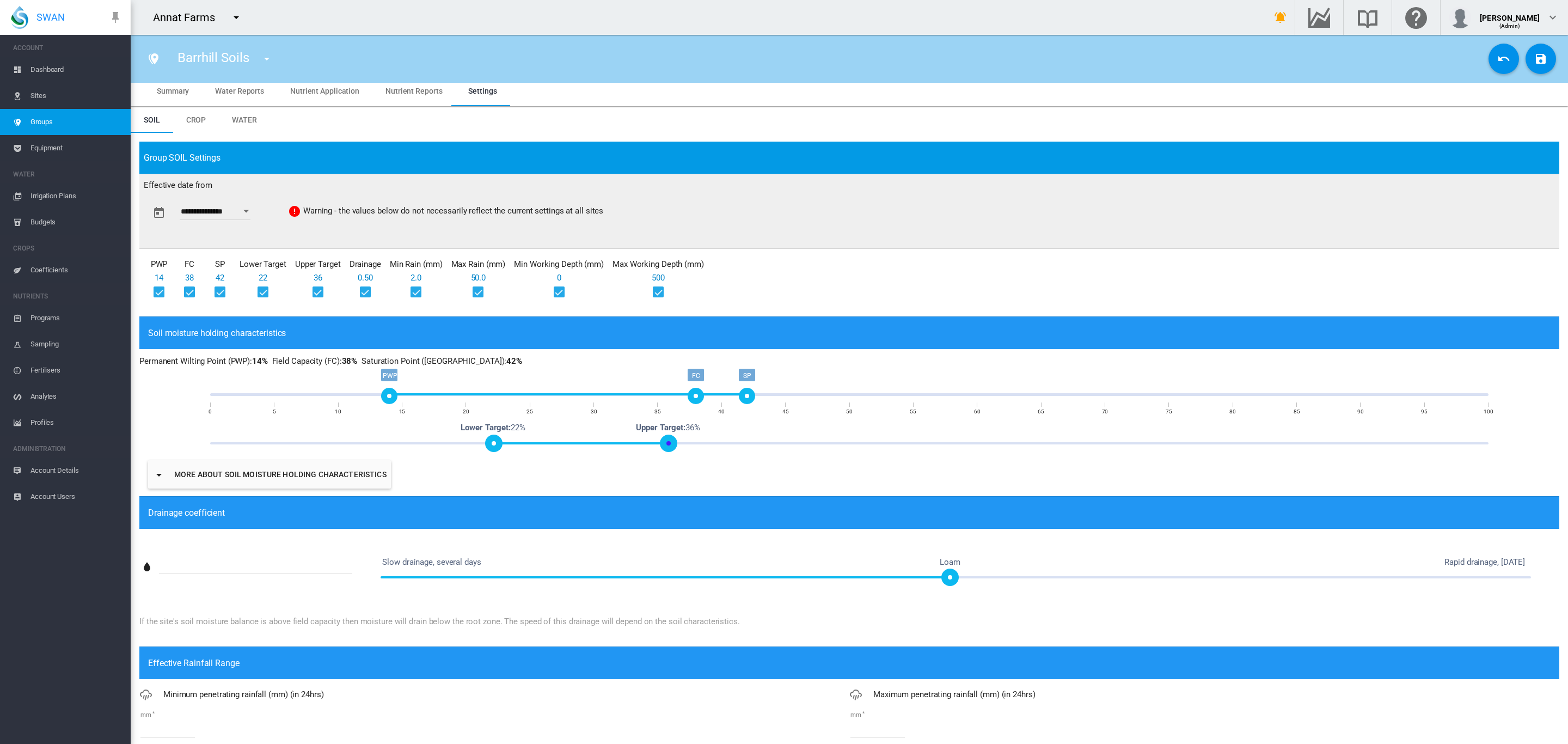
scroll to position [0, 0]
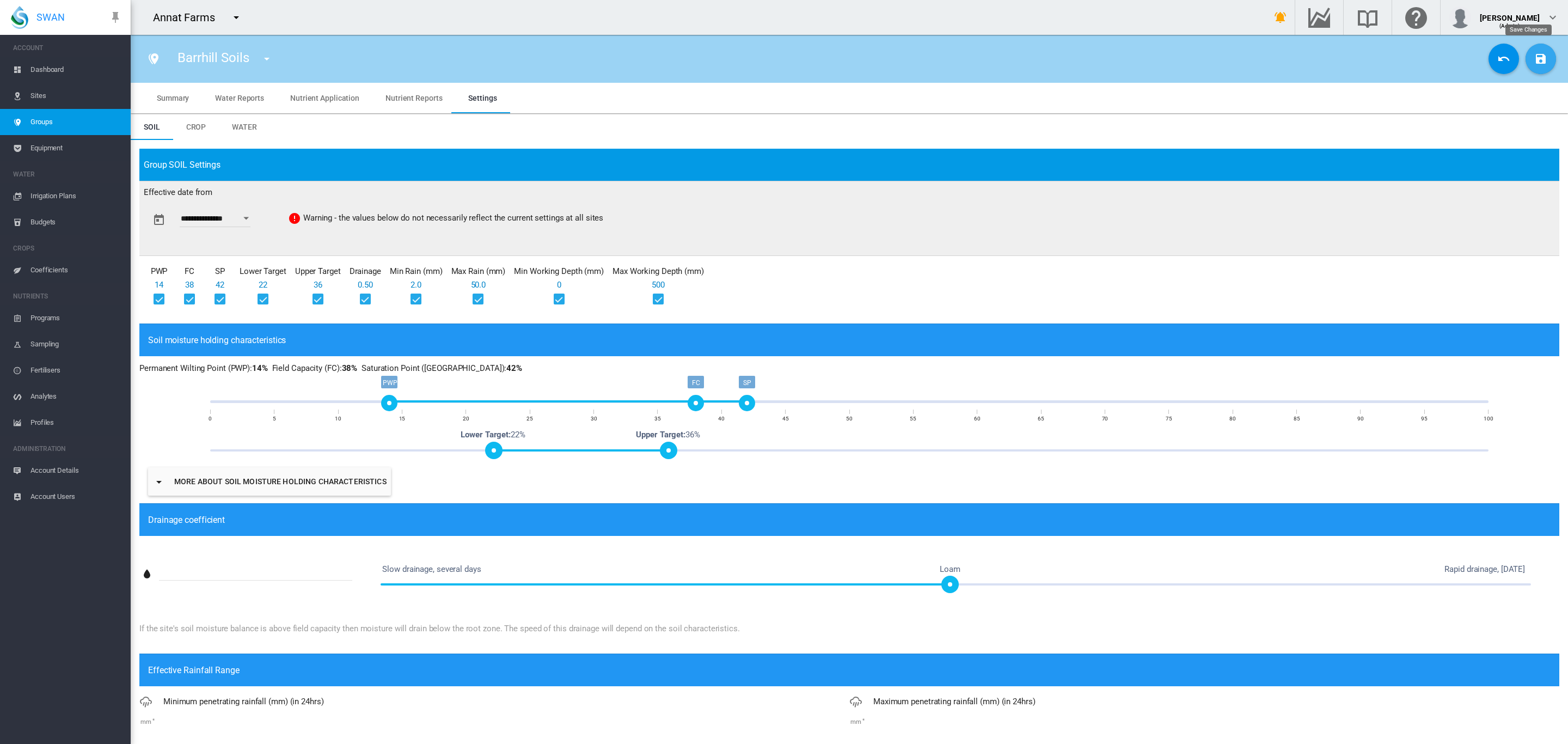
click at [1534, 61] on md-icon "icon-content-save" at bounding box center [1540, 59] width 13 height 13
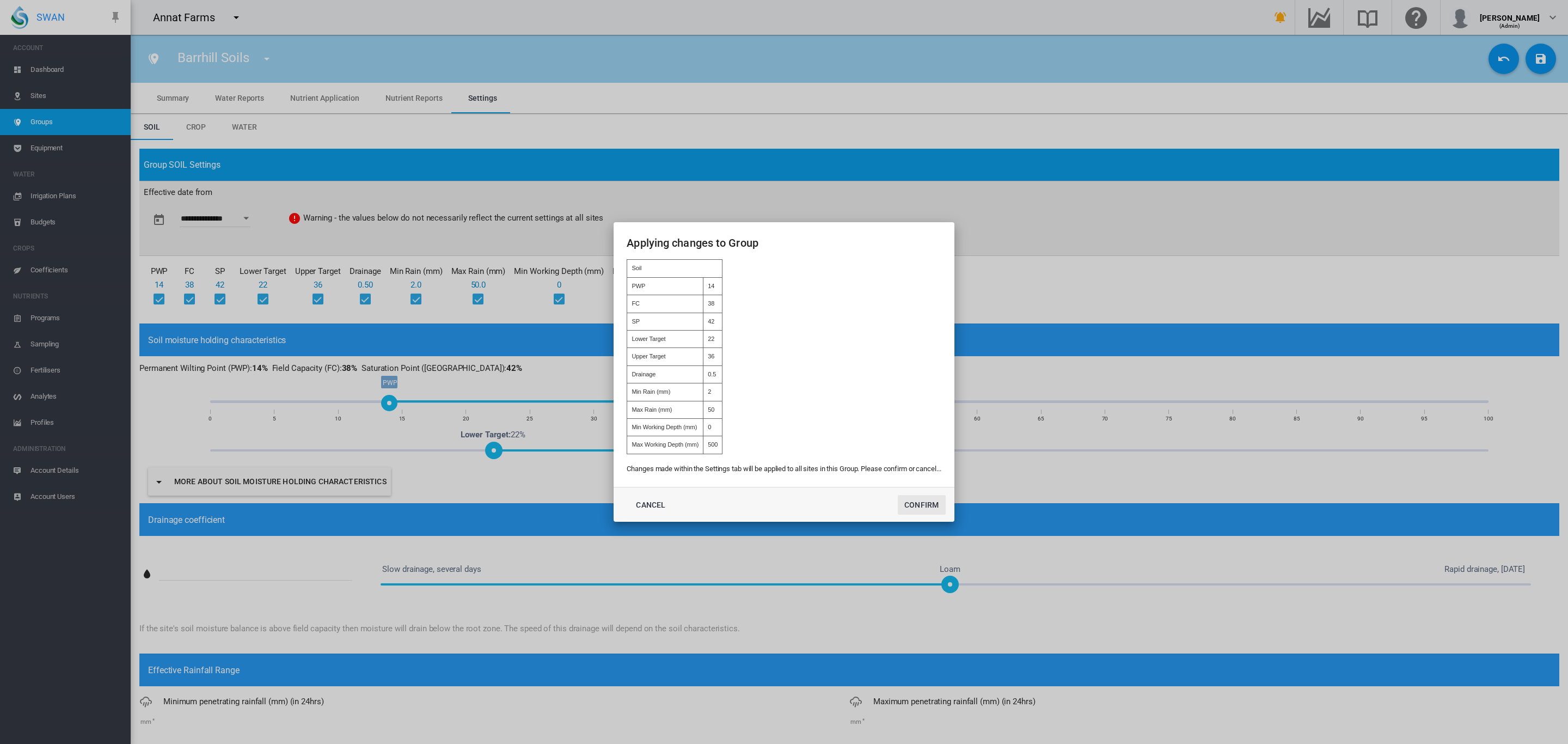
click at [934, 504] on button "Confirm" at bounding box center [922, 505] width 48 height 20
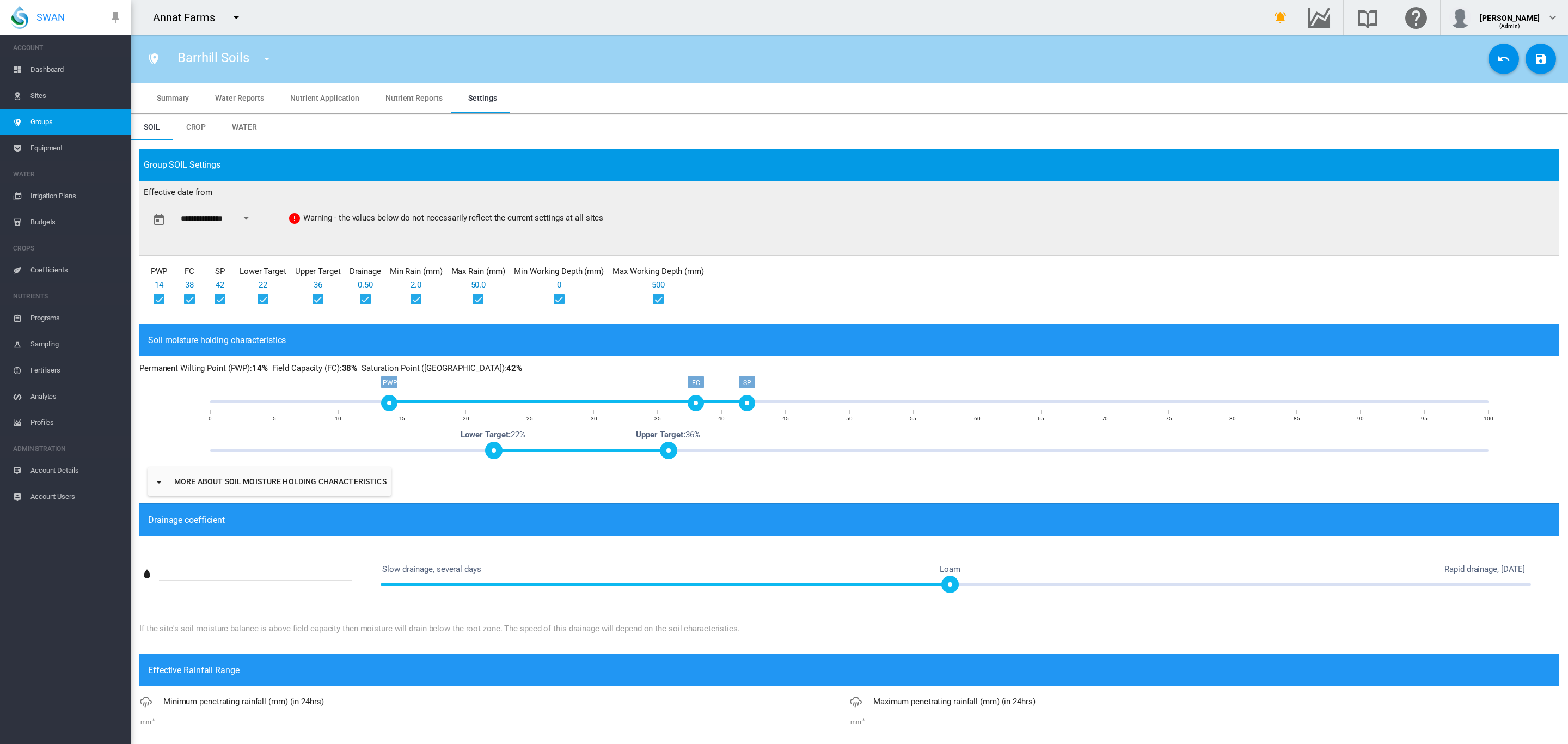
type input "**********"
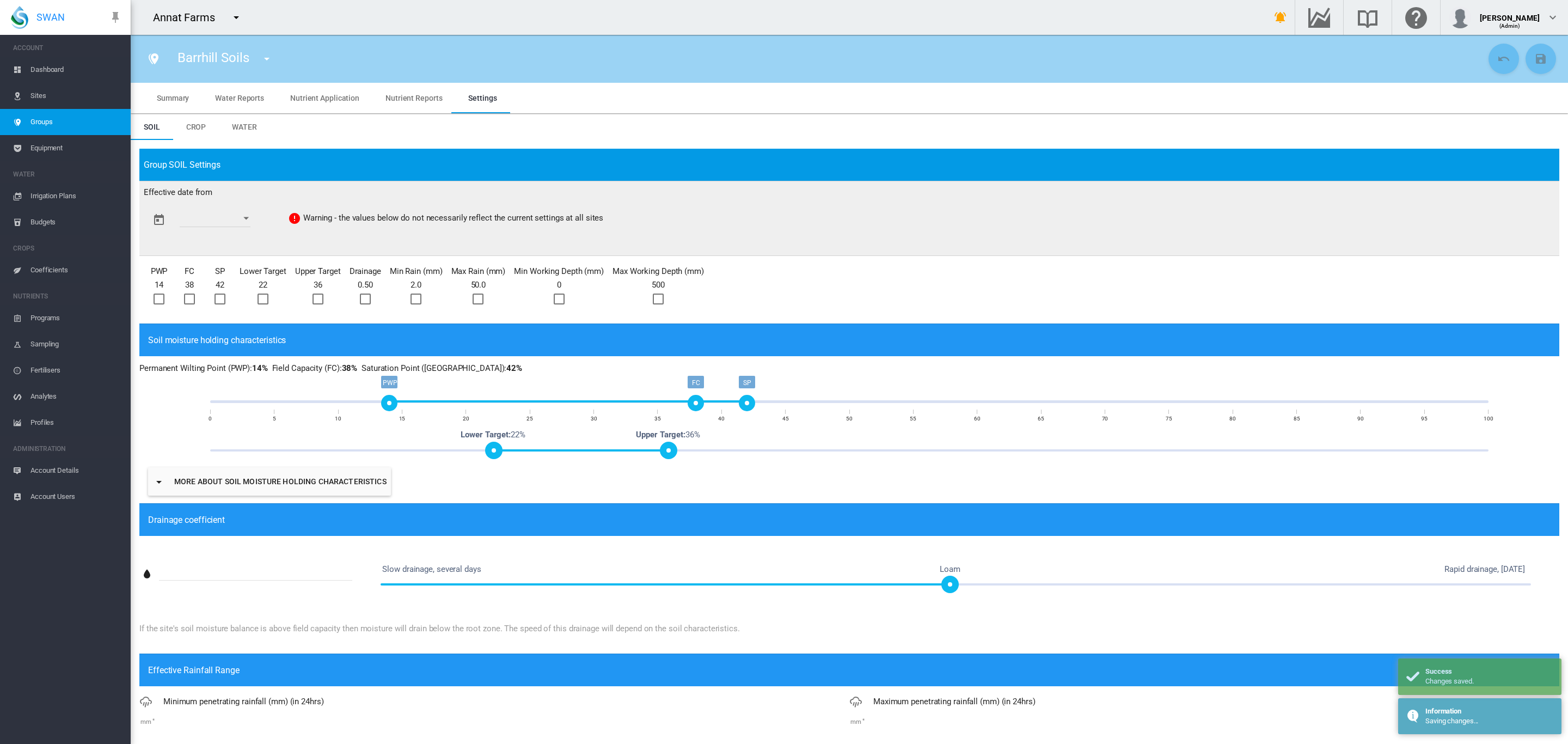
click at [86, 119] on span "Groups" at bounding box center [77, 122] width 91 height 26
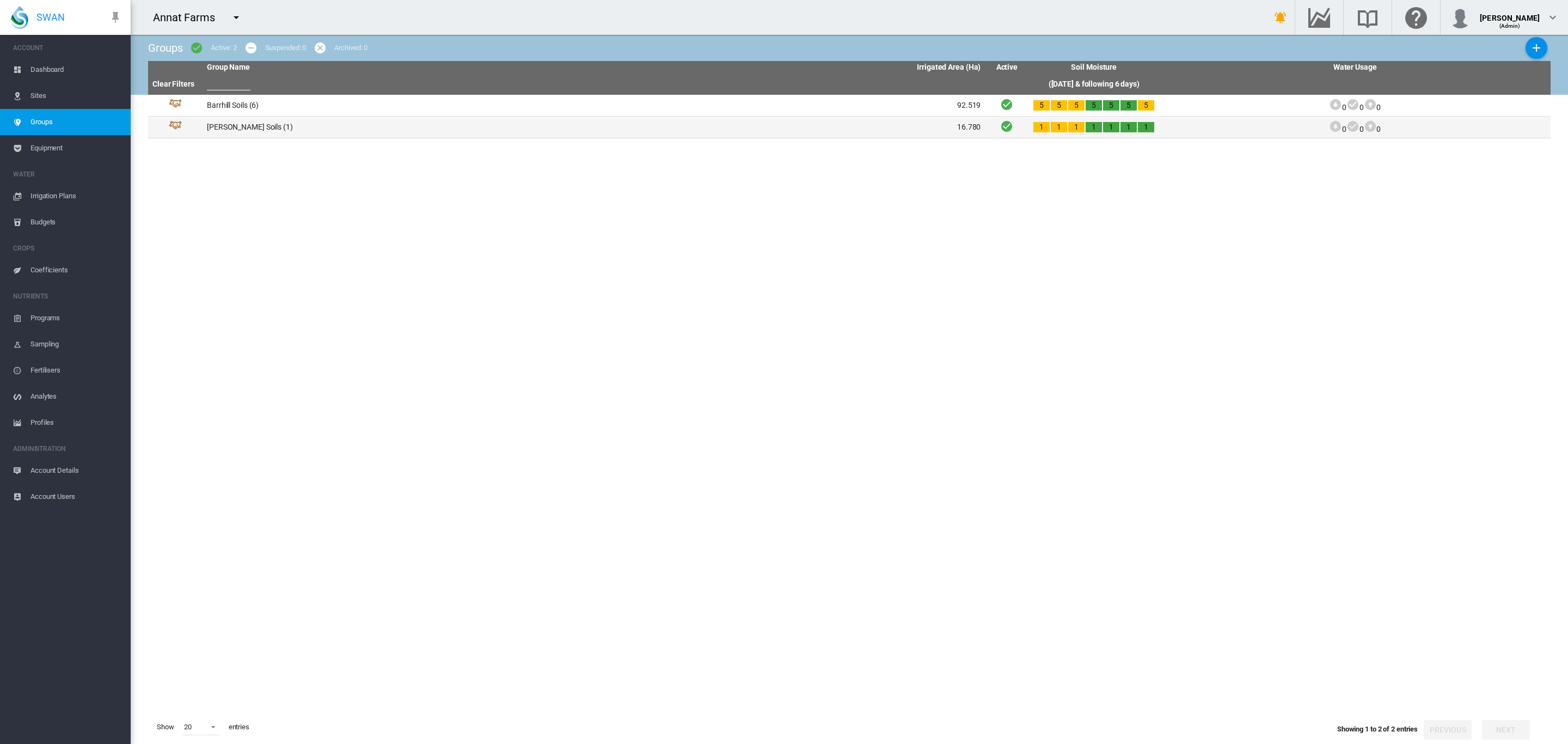
click at [257, 134] on td "Templeton Soils (1)" at bounding box center [399, 126] width 392 height 21
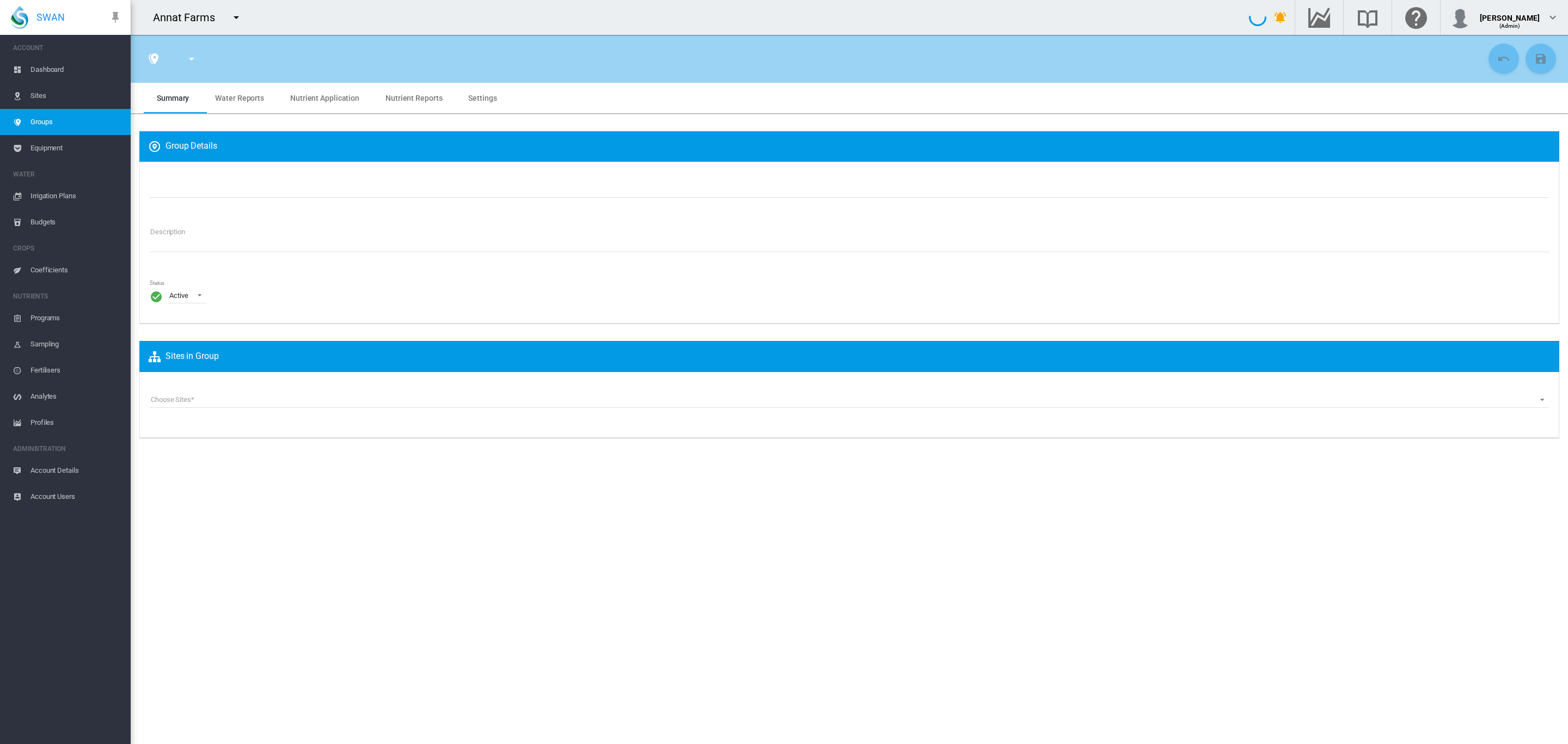
type input "*"
type input "**"
type input "*"
type input "***"
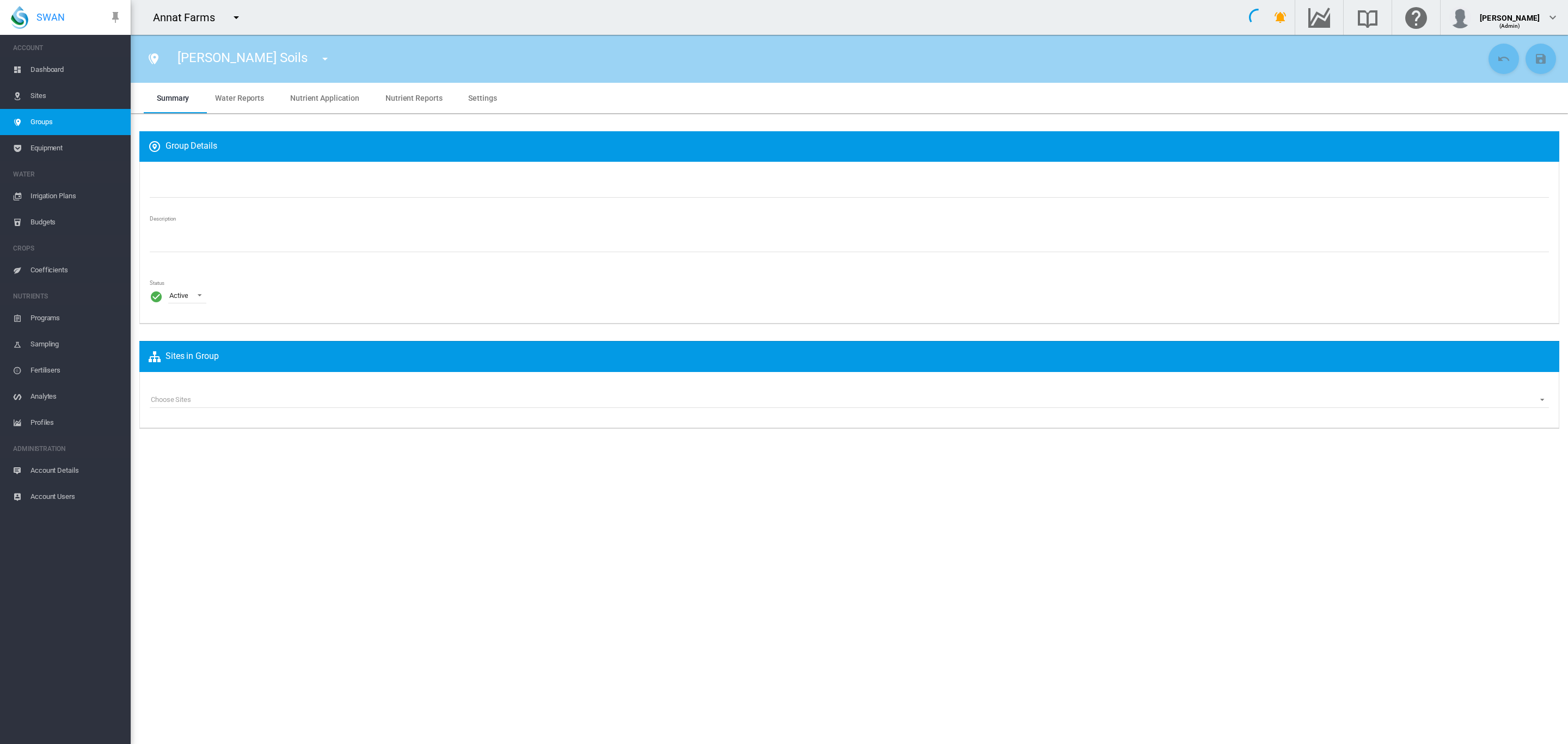
type input "**********"
type textarea "**********"
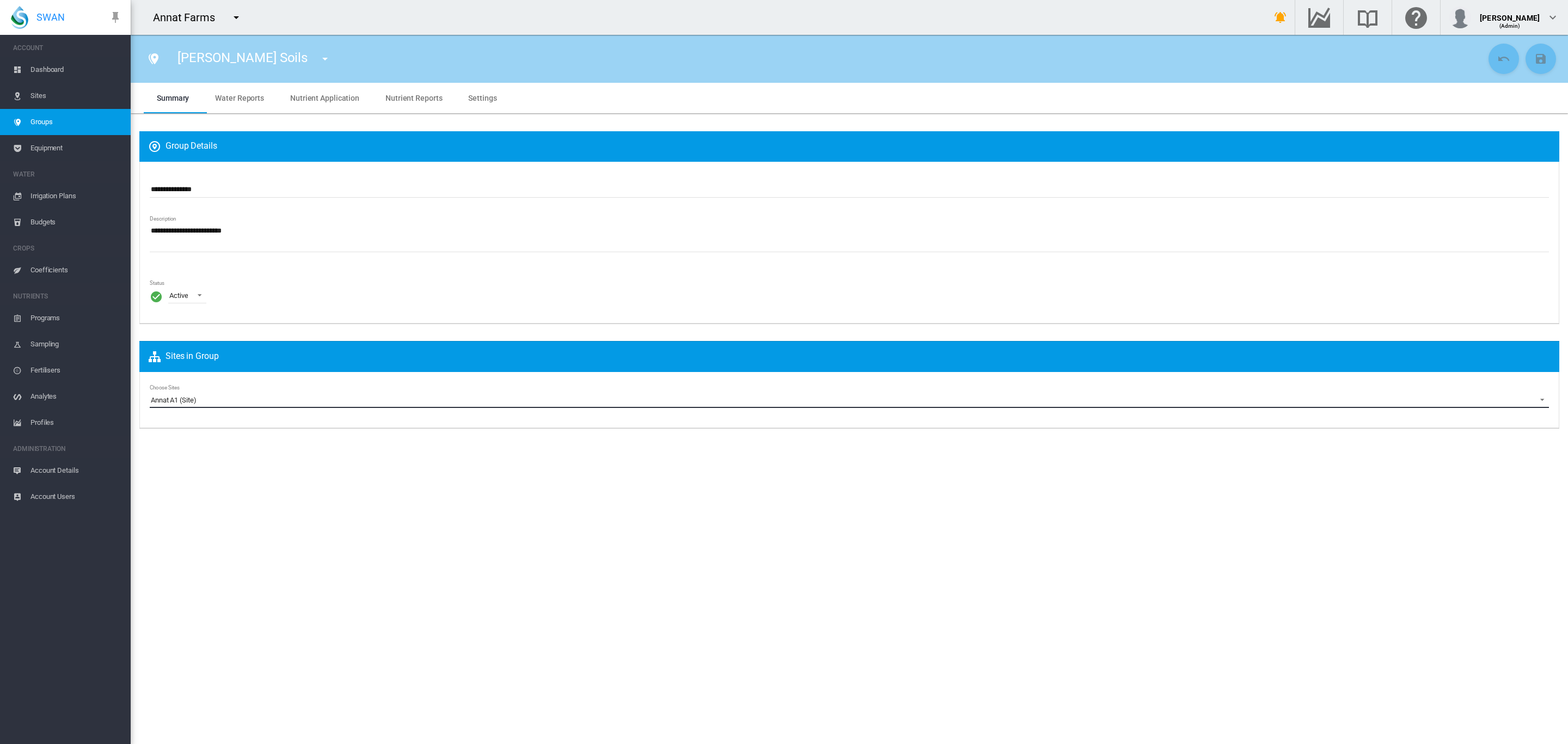
click at [216, 399] on span "Annat A1 (Site)" at bounding box center [841, 401] width 1380 height 10
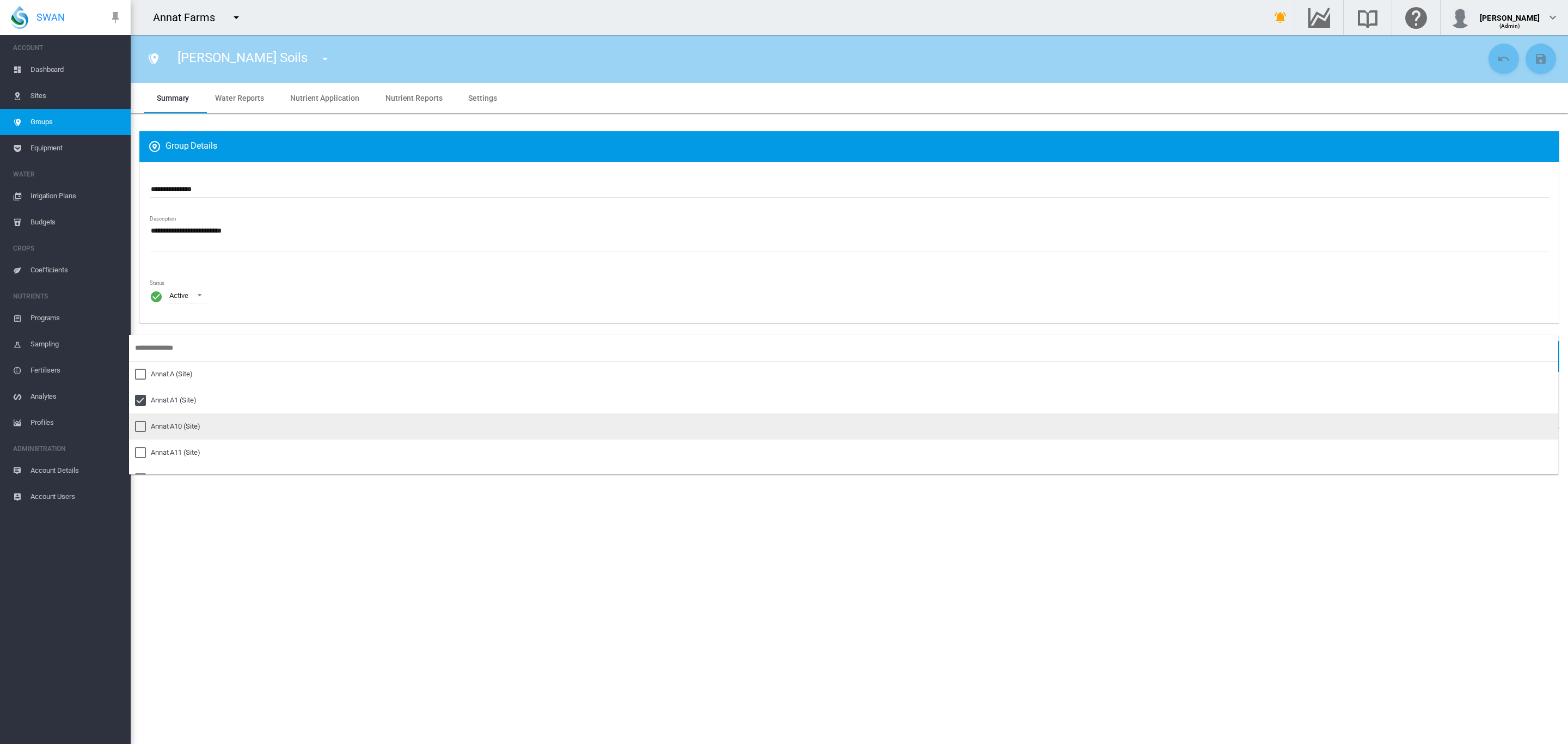
click at [167, 432] on md-option "Annat A10 (Site)" at bounding box center [843, 427] width 1429 height 26
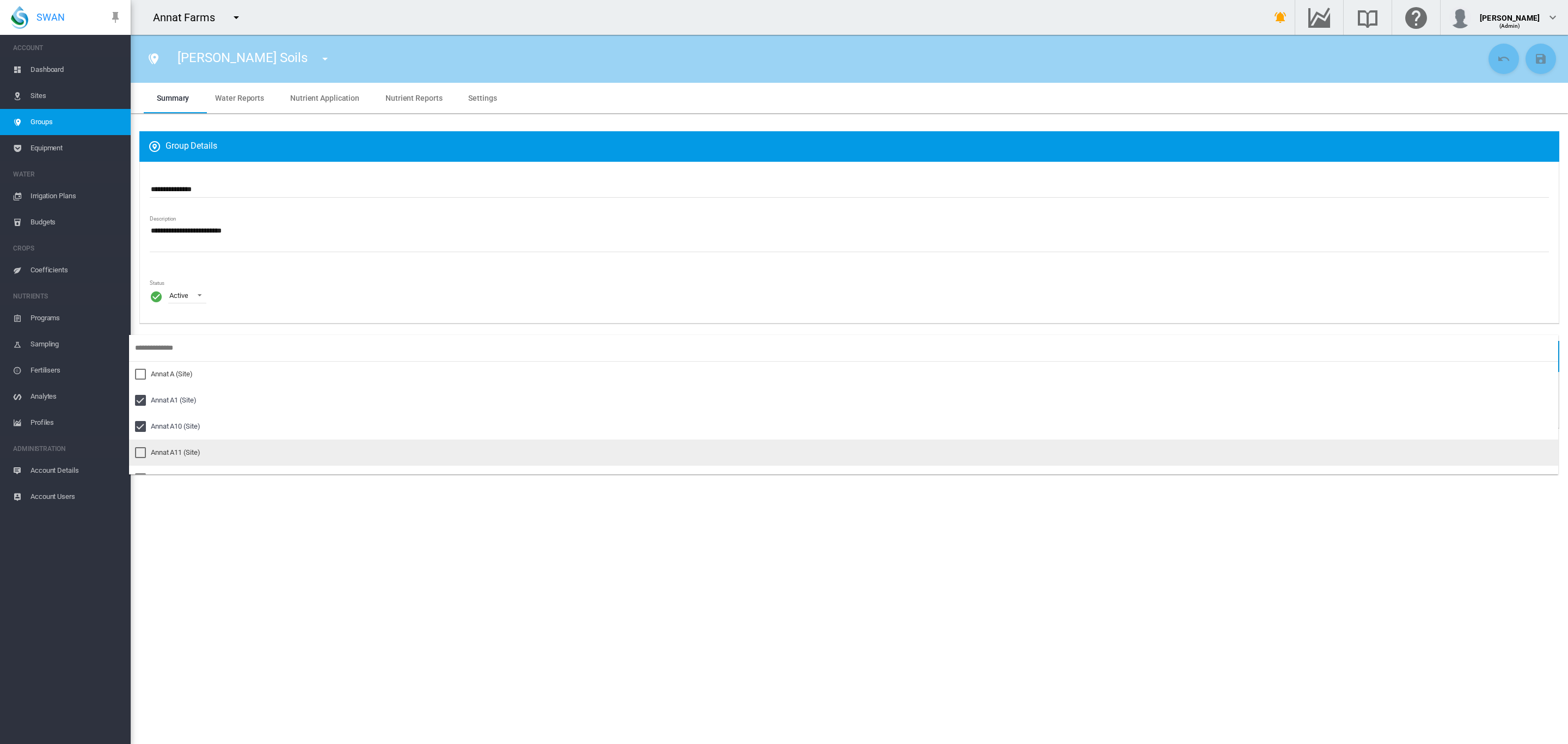
click at [167, 448] on div "Annat A11 (Site)" at bounding box center [175, 453] width 49 height 10
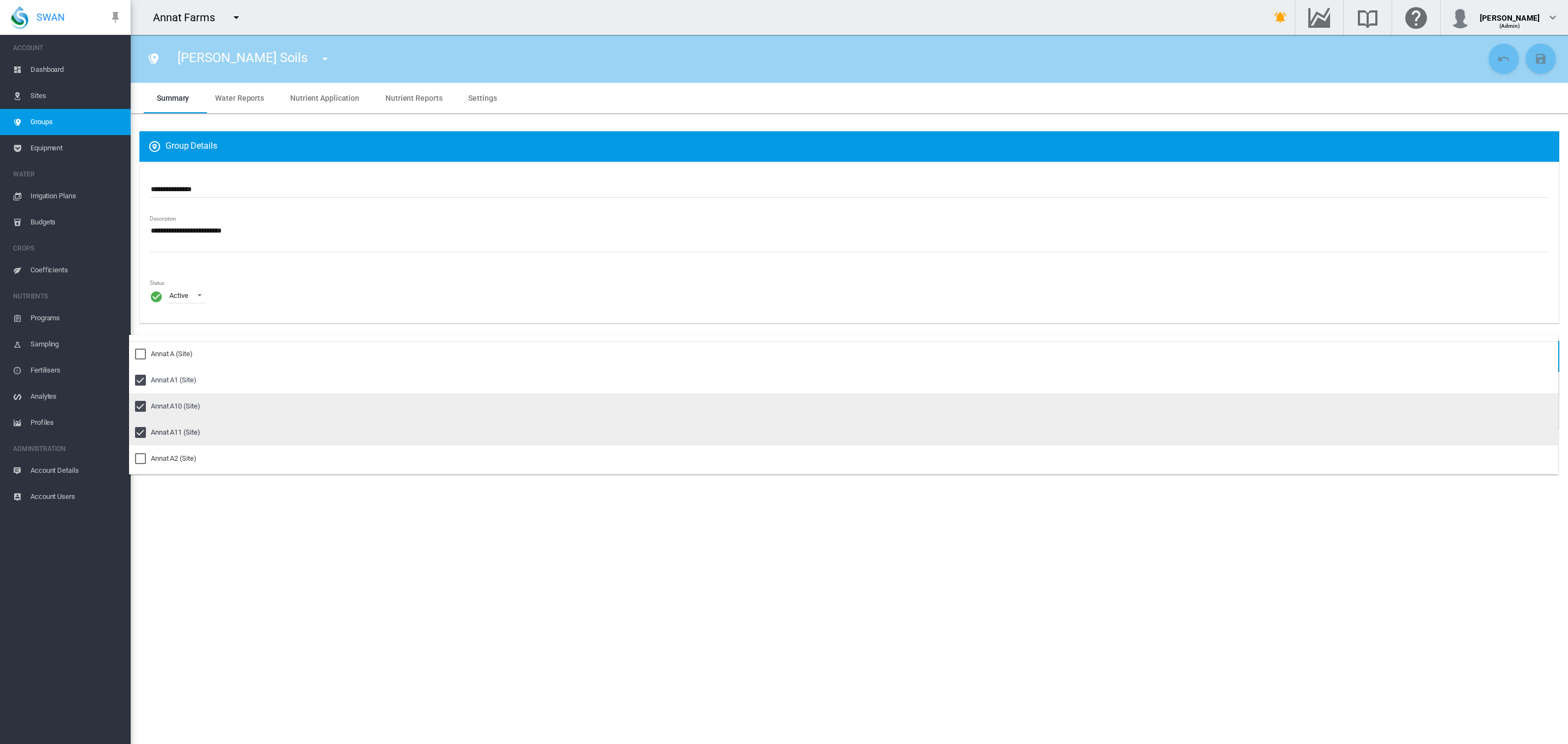
scroll to position [41, 0]
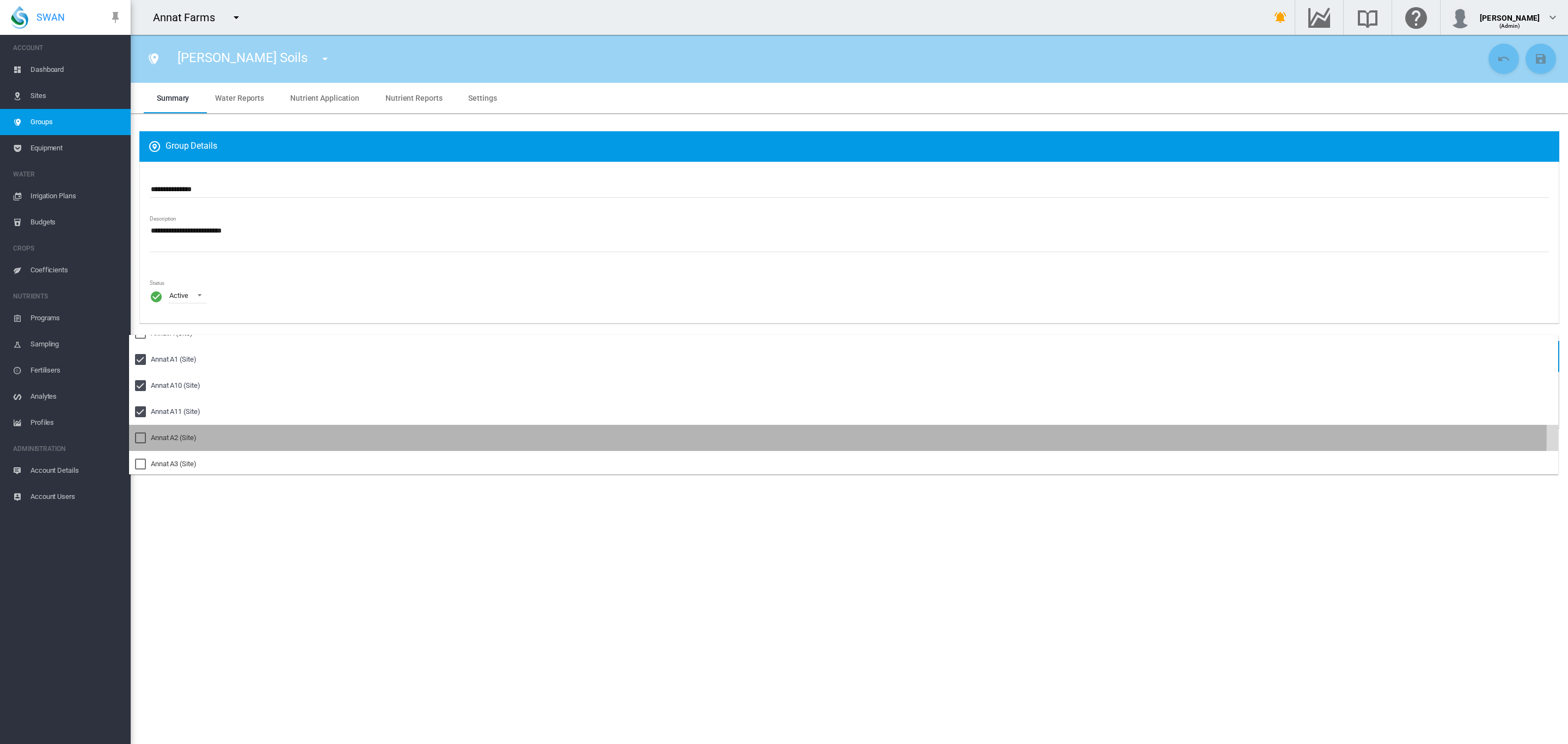
click at [188, 432] on md-option "Annat A2 (Site)" at bounding box center [843, 438] width 1429 height 26
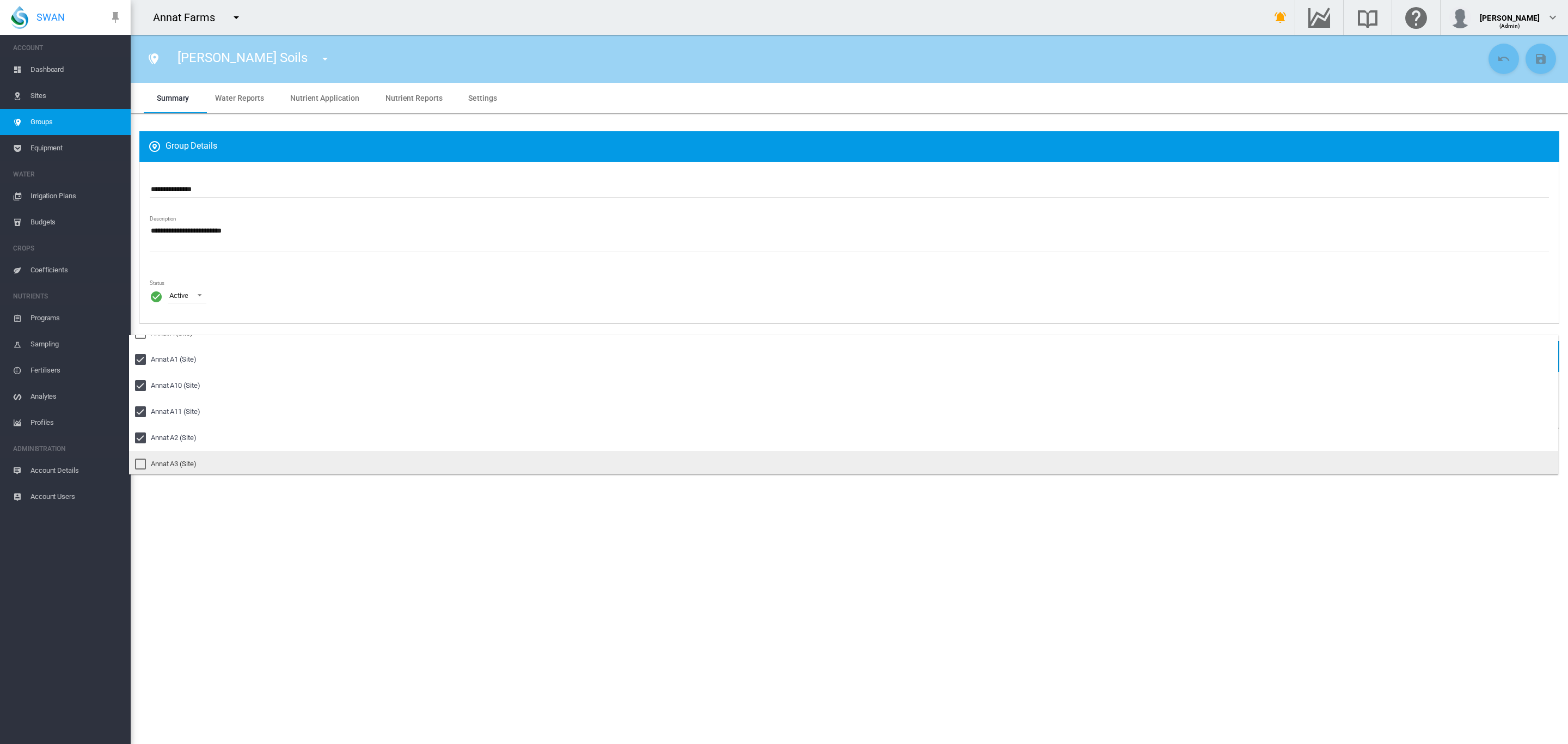
click at [176, 460] on div "Annat A3 (Site)" at bounding box center [174, 465] width 46 height 10
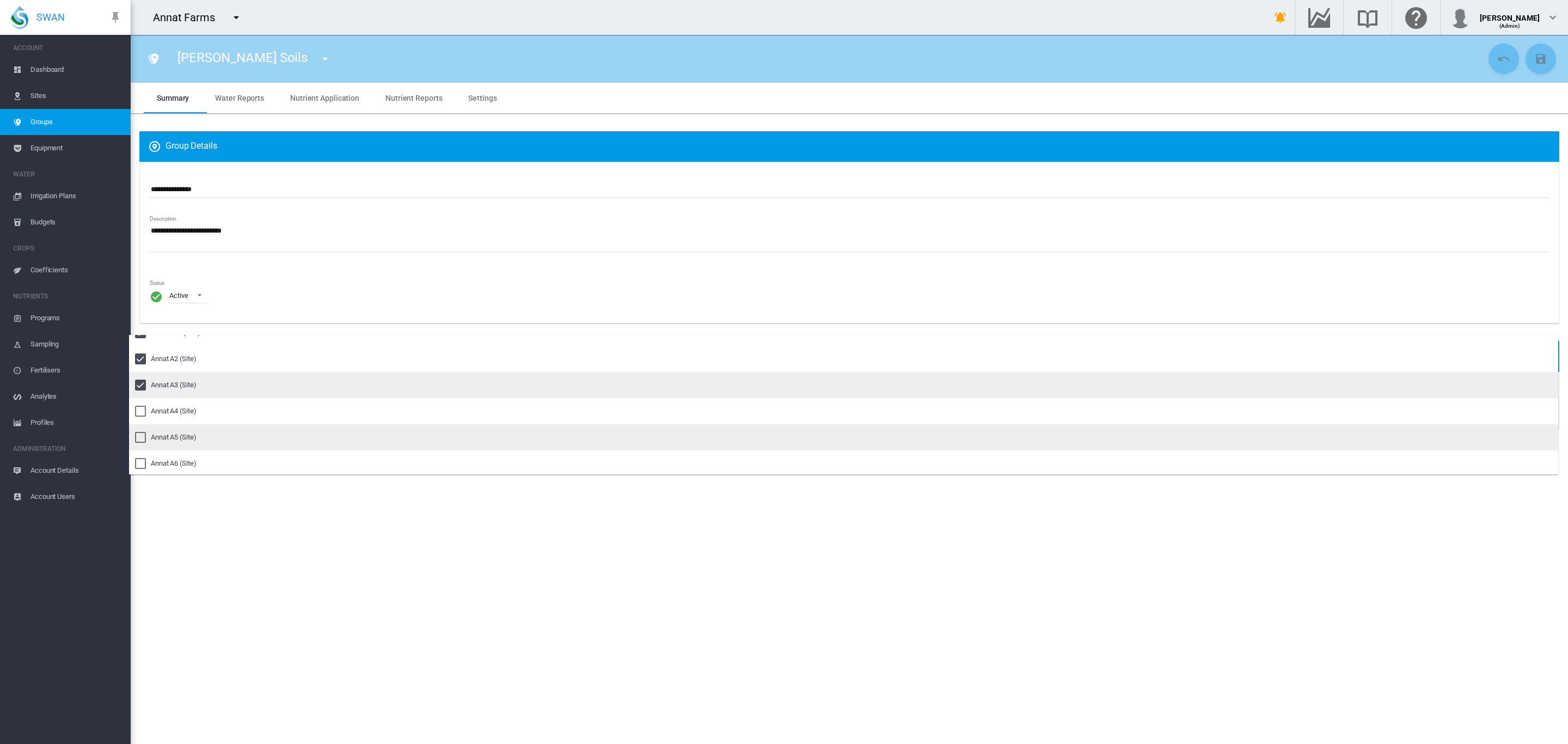
scroll to position [122, 0]
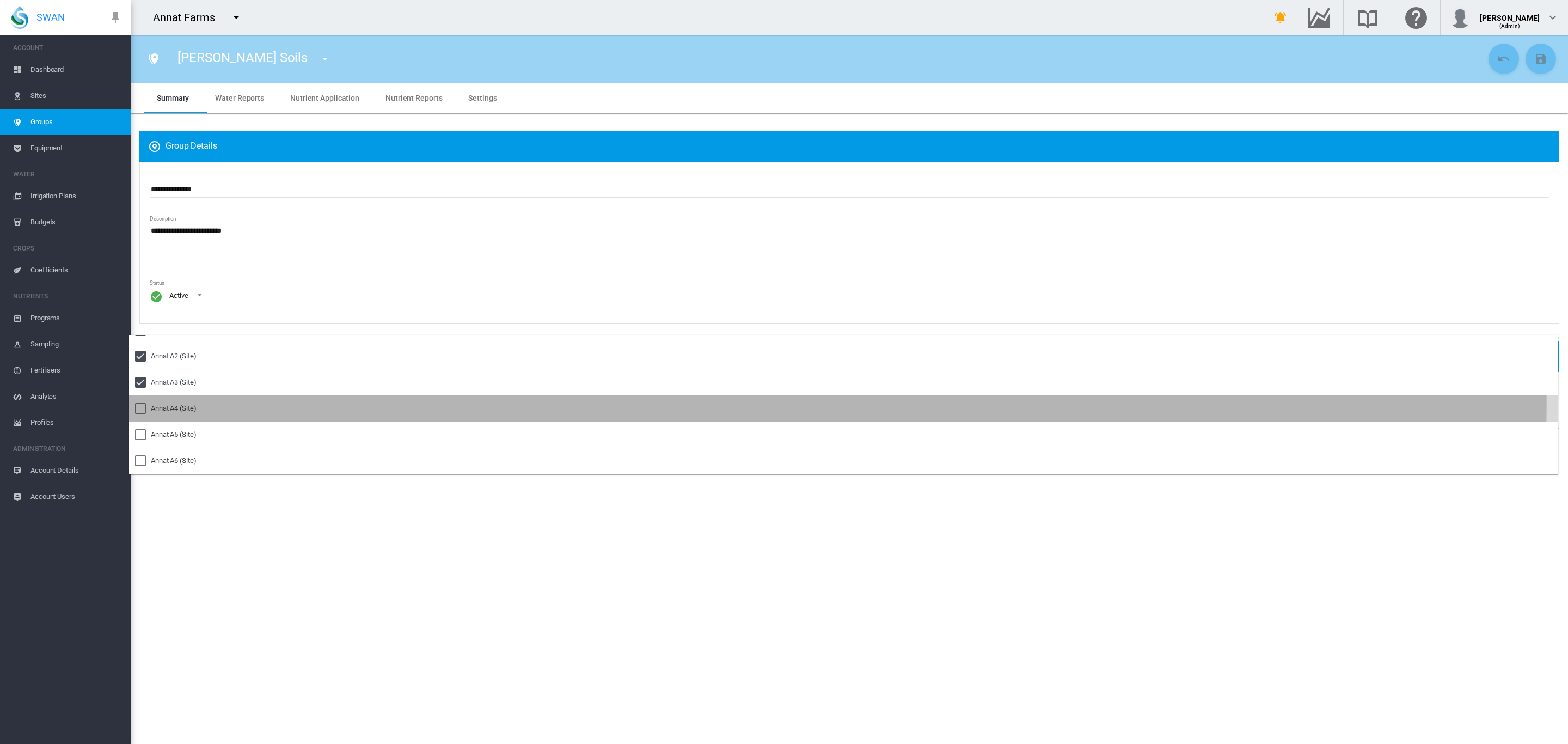
click at [178, 399] on md-option "Annat A4 (Site)" at bounding box center [843, 409] width 1429 height 26
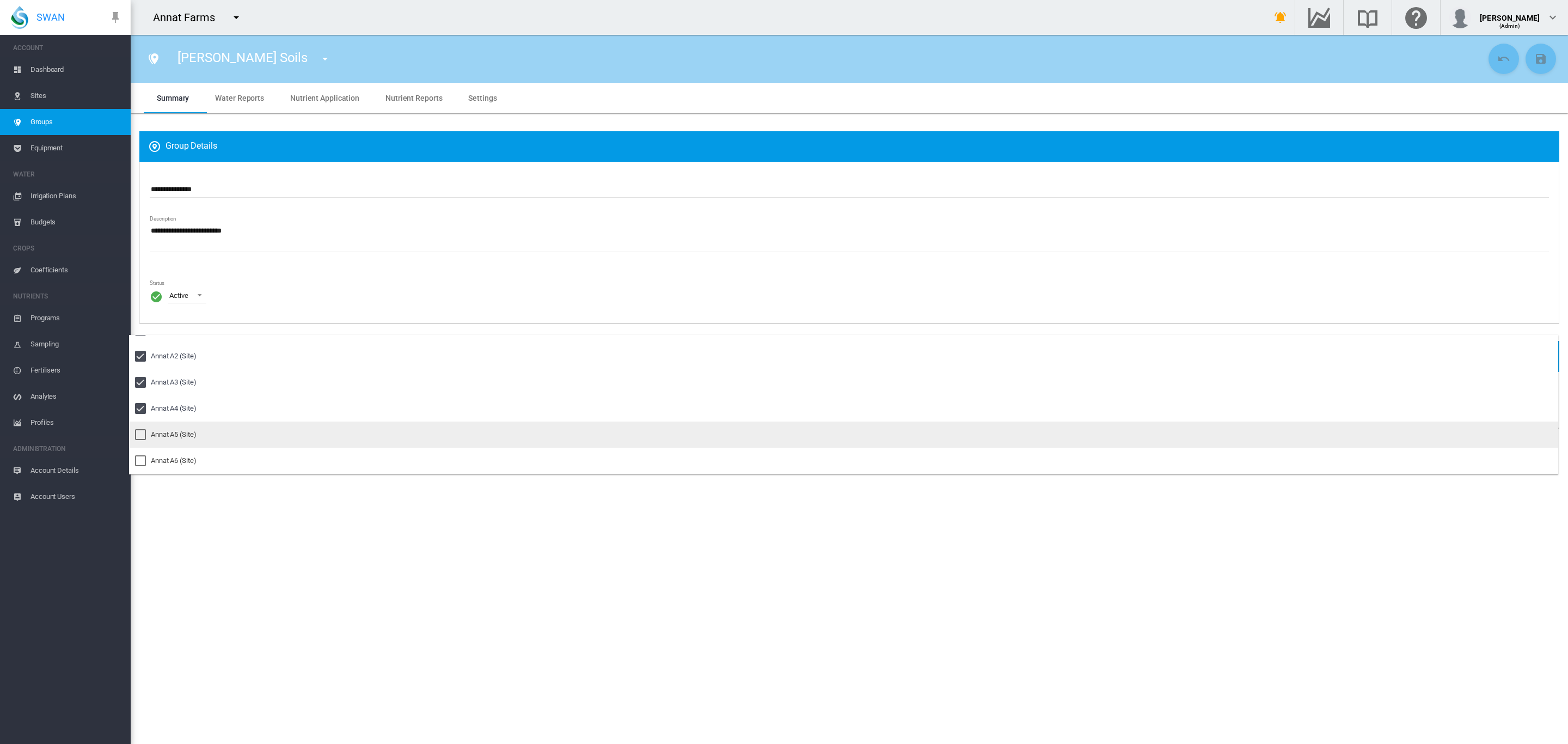
click at [177, 432] on div "Annat A5 (Site)" at bounding box center [174, 435] width 46 height 10
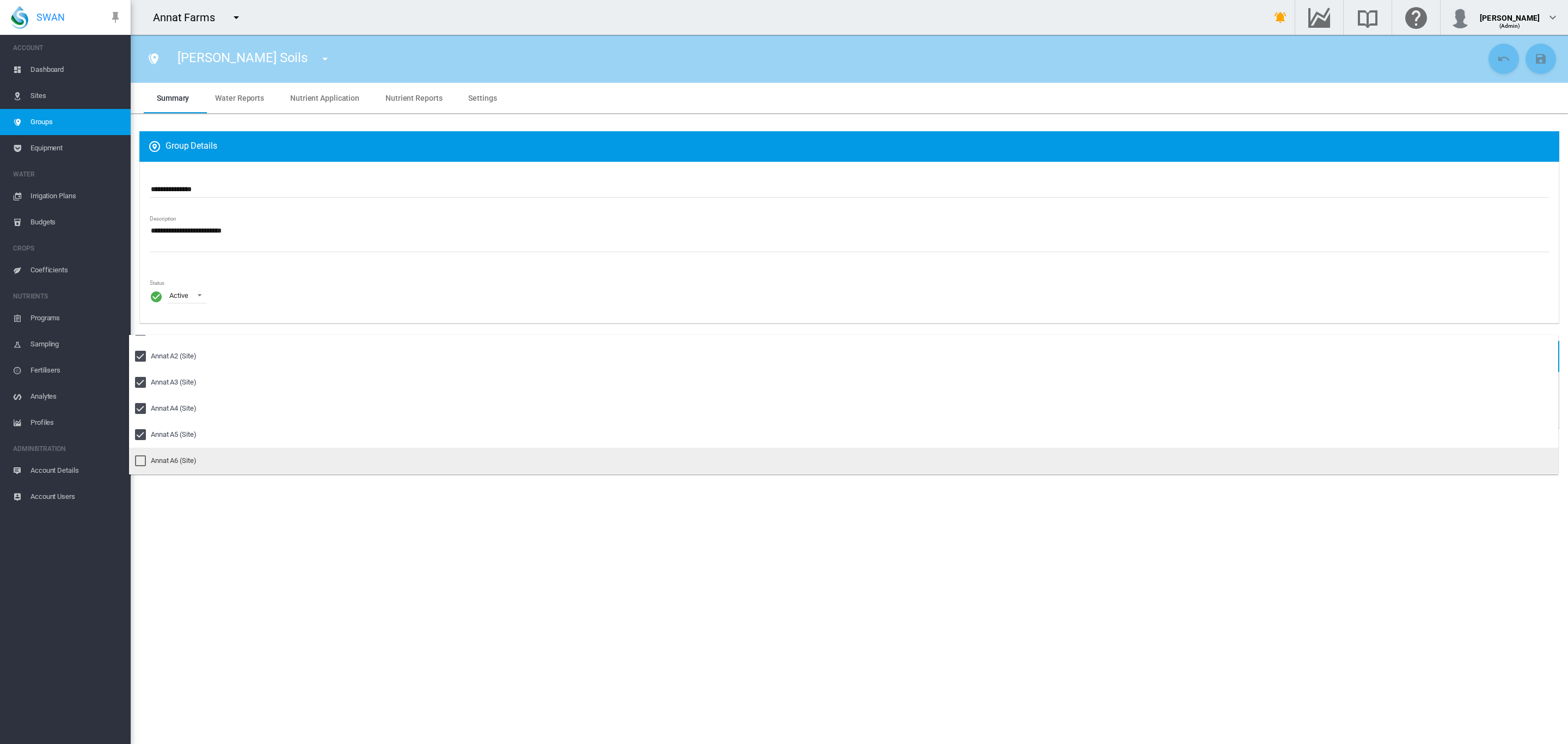
click at [170, 456] on div "Annat A6 (Site)" at bounding box center [174, 461] width 46 height 10
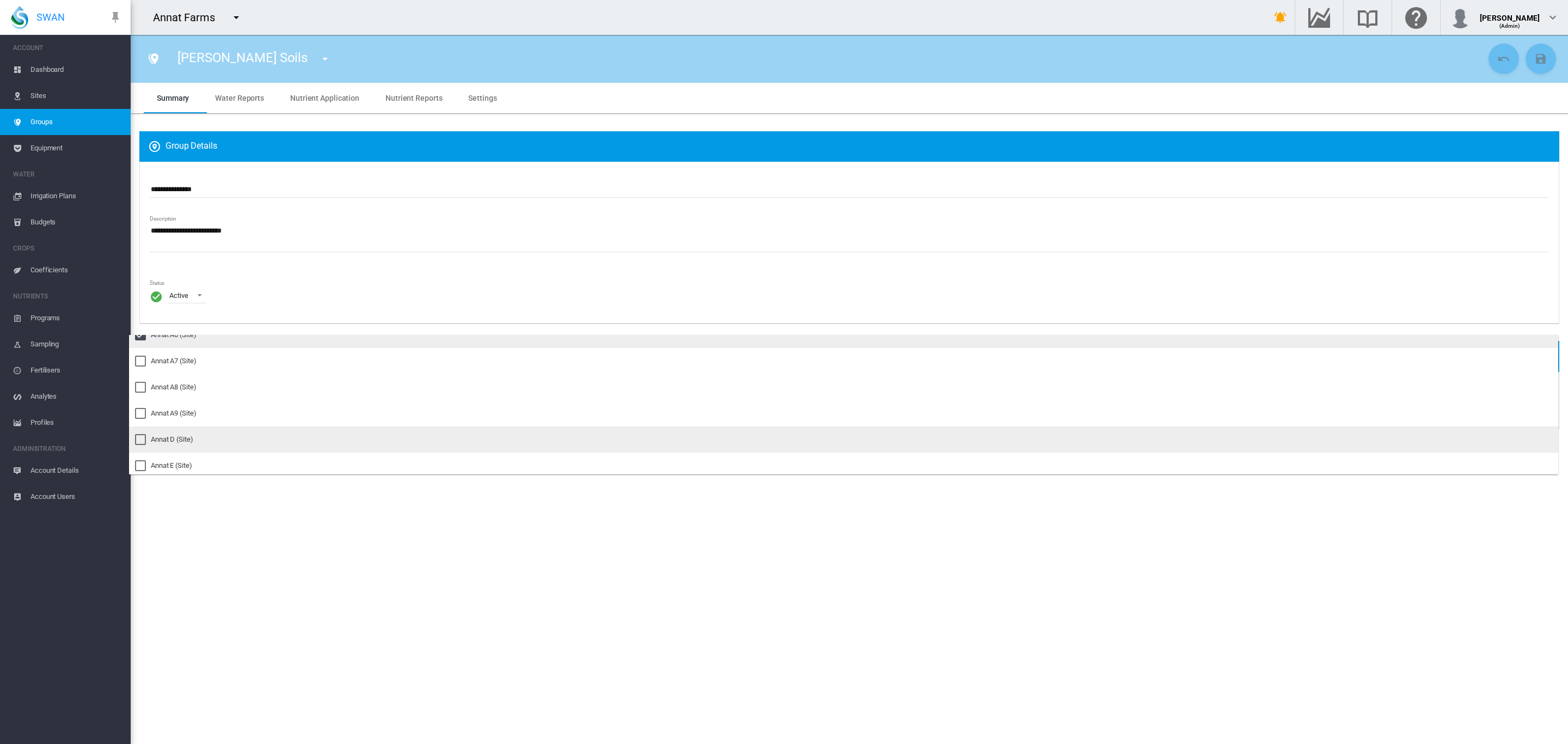
scroll to position [266, 0]
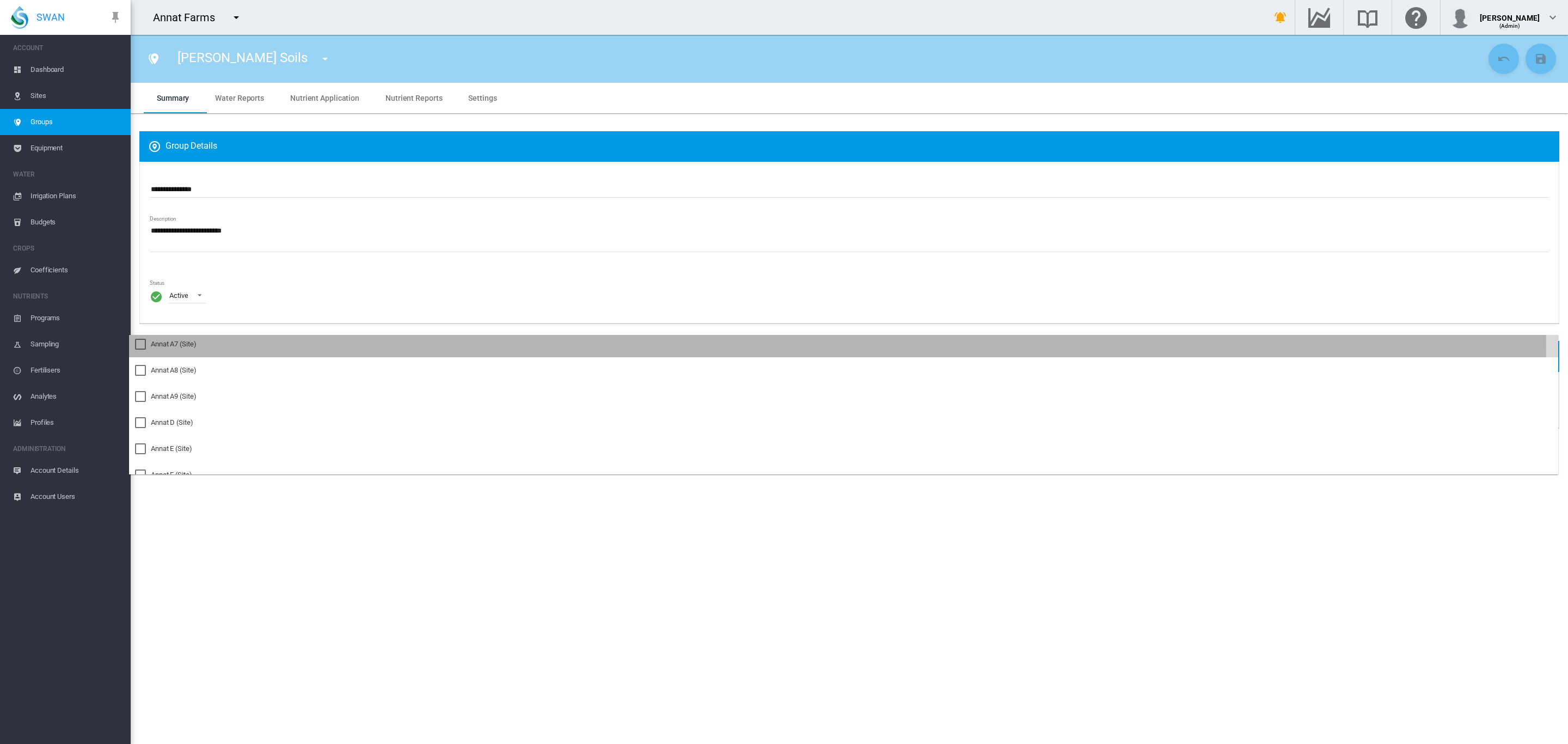
click at [180, 340] on div "Annat A7 (Site)" at bounding box center [174, 344] width 46 height 10
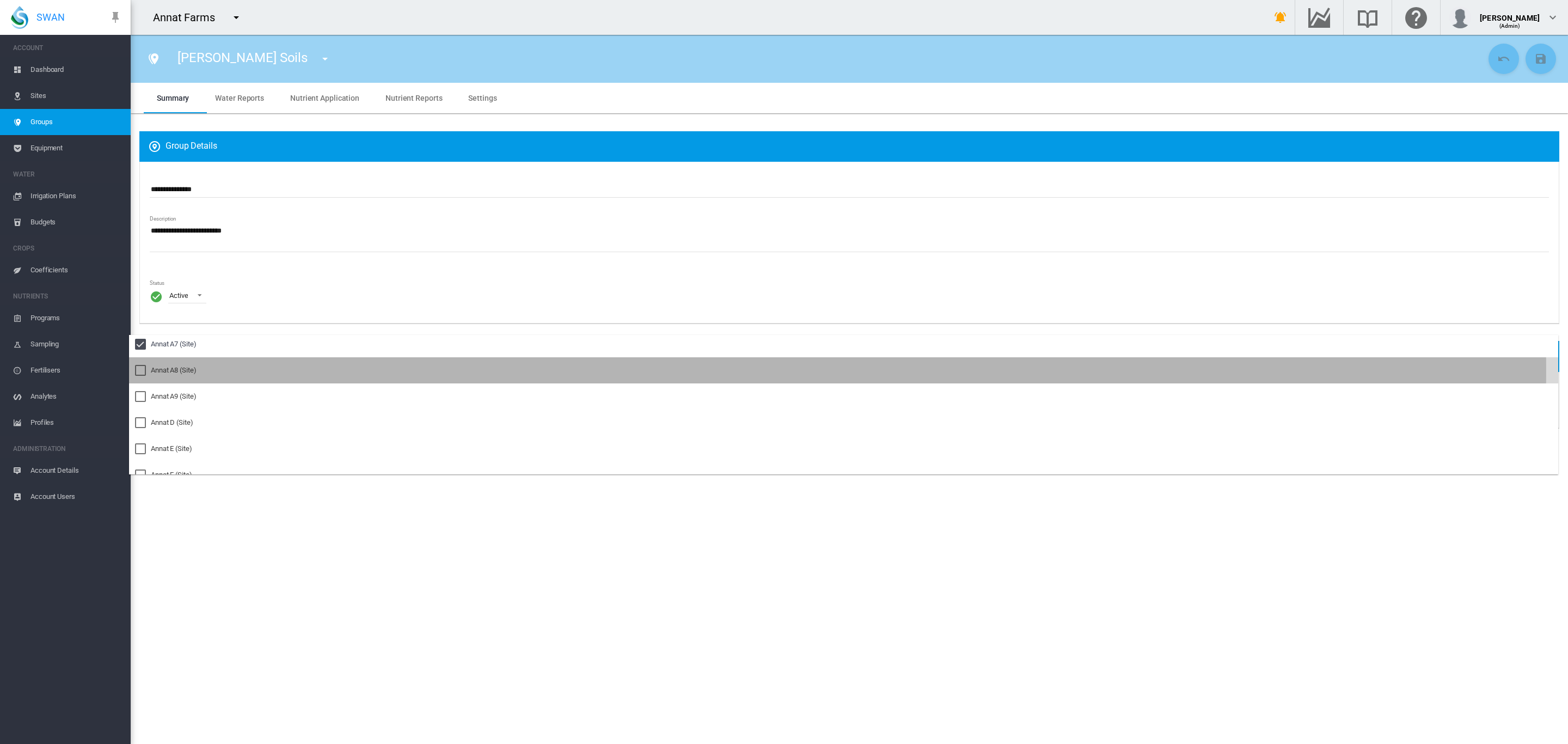
click at [176, 370] on div "Annat A8 (Site)" at bounding box center [174, 370] width 46 height 10
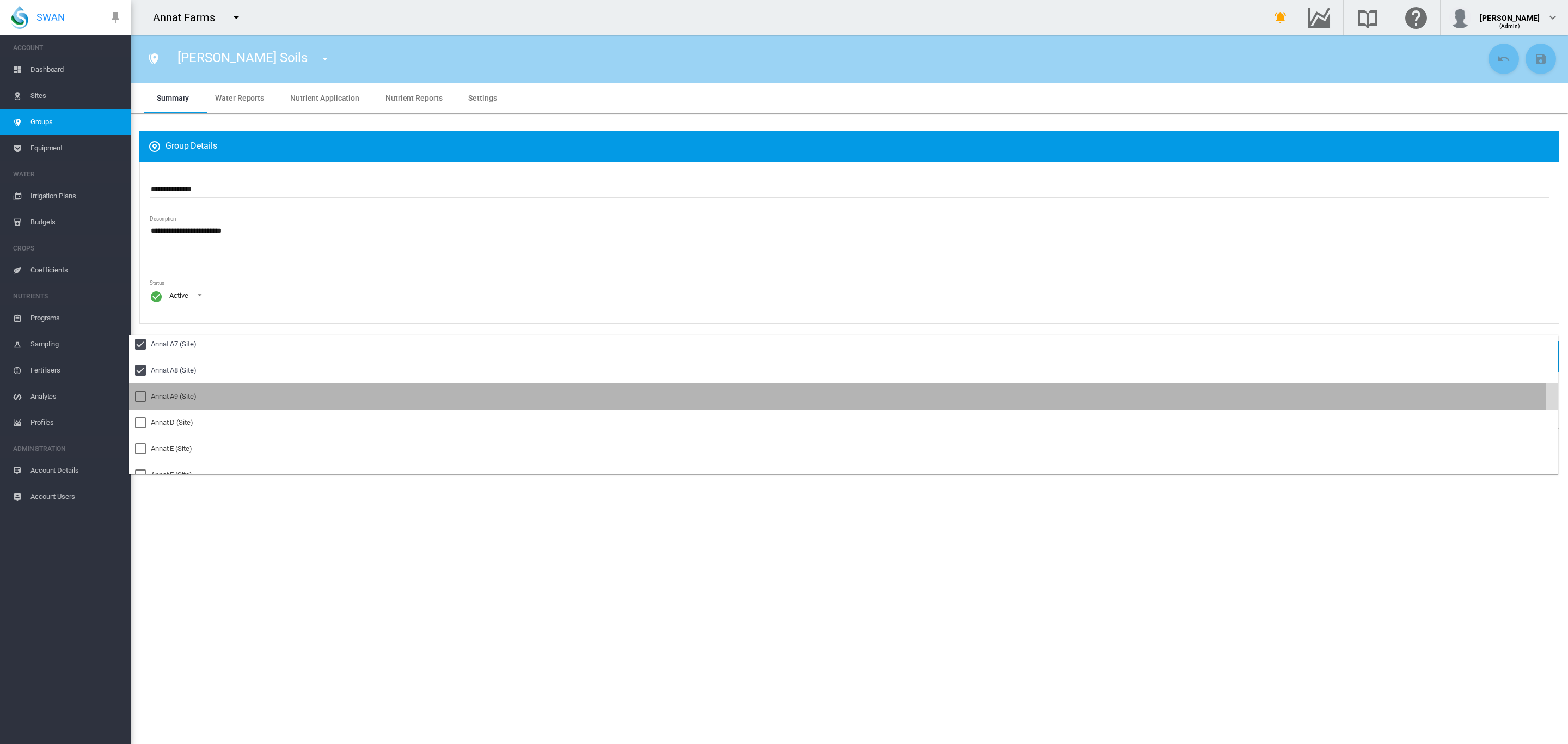
click at [172, 394] on div "Annat A9 (Site)" at bounding box center [174, 397] width 46 height 10
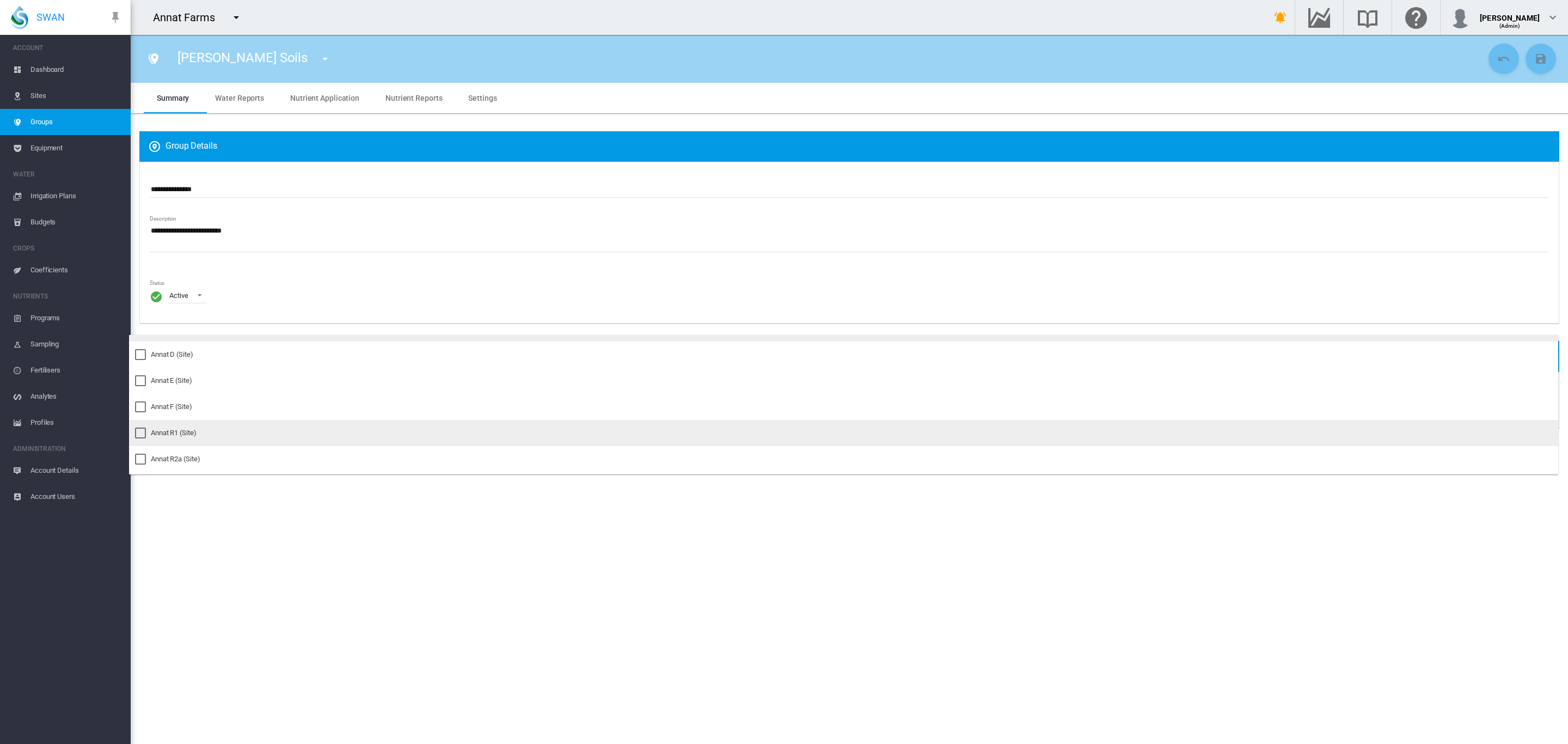
scroll to position [347, 0]
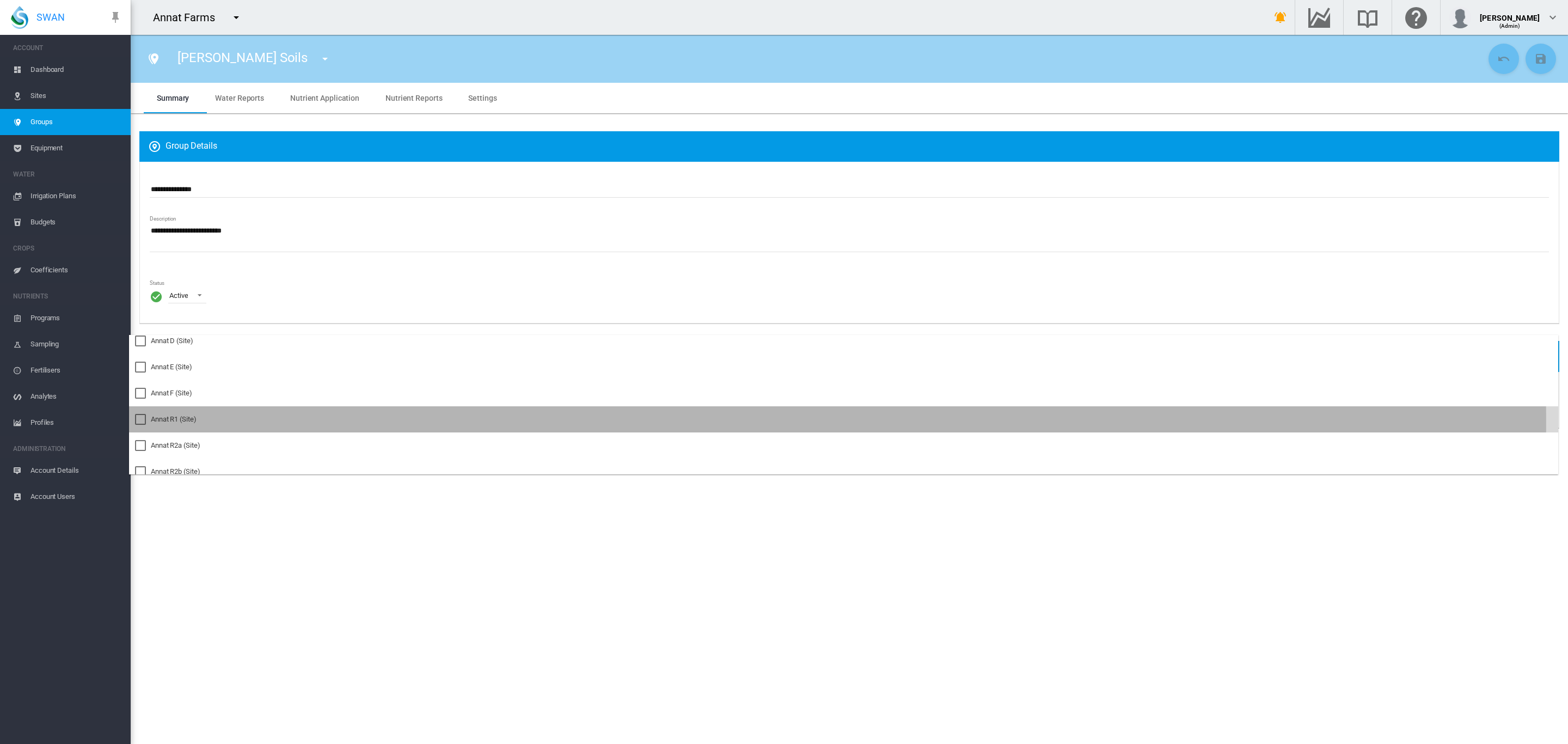
click at [170, 422] on div "Annat R1 (Site)" at bounding box center [174, 420] width 46 height 10
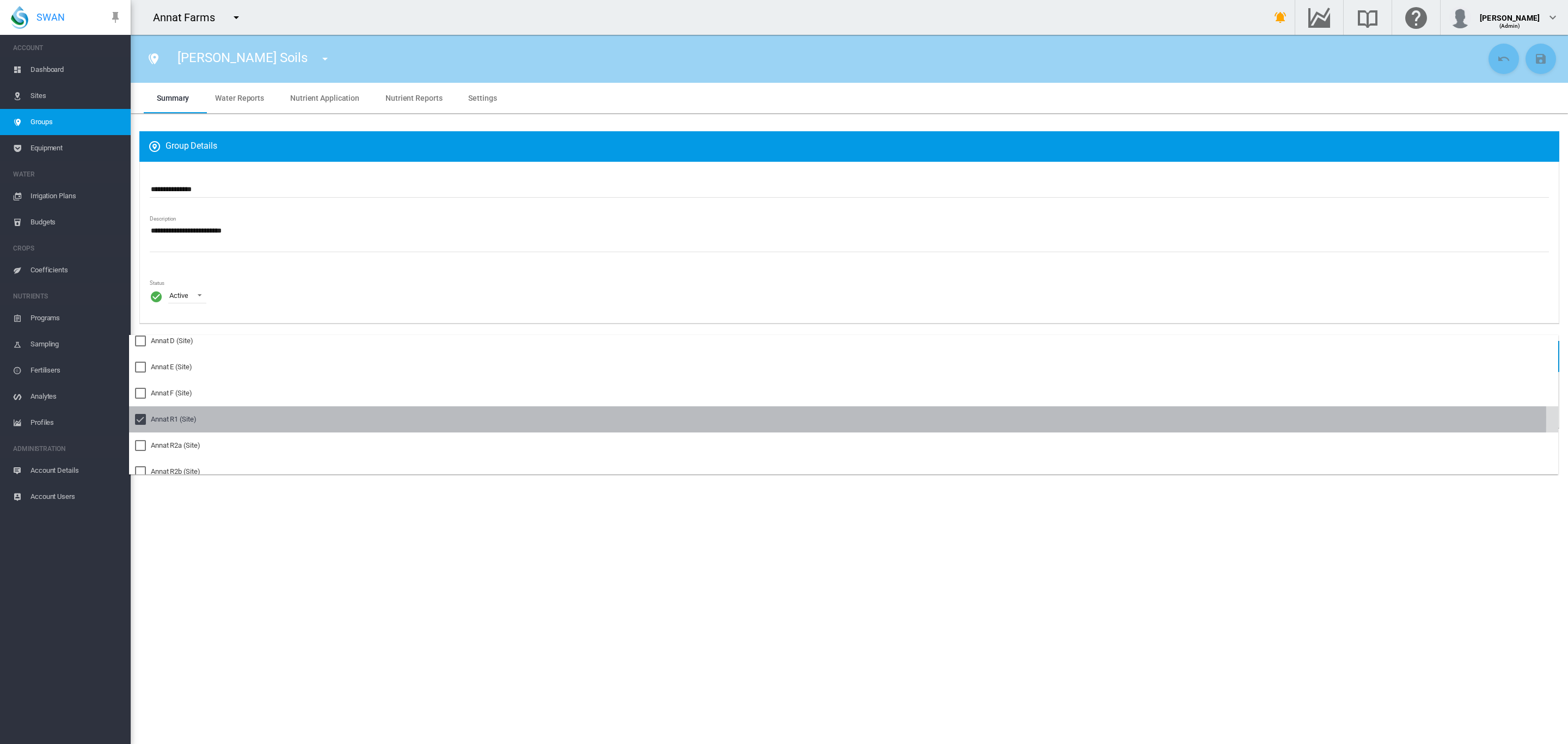
click at [138, 417] on div at bounding box center [140, 419] width 11 height 11
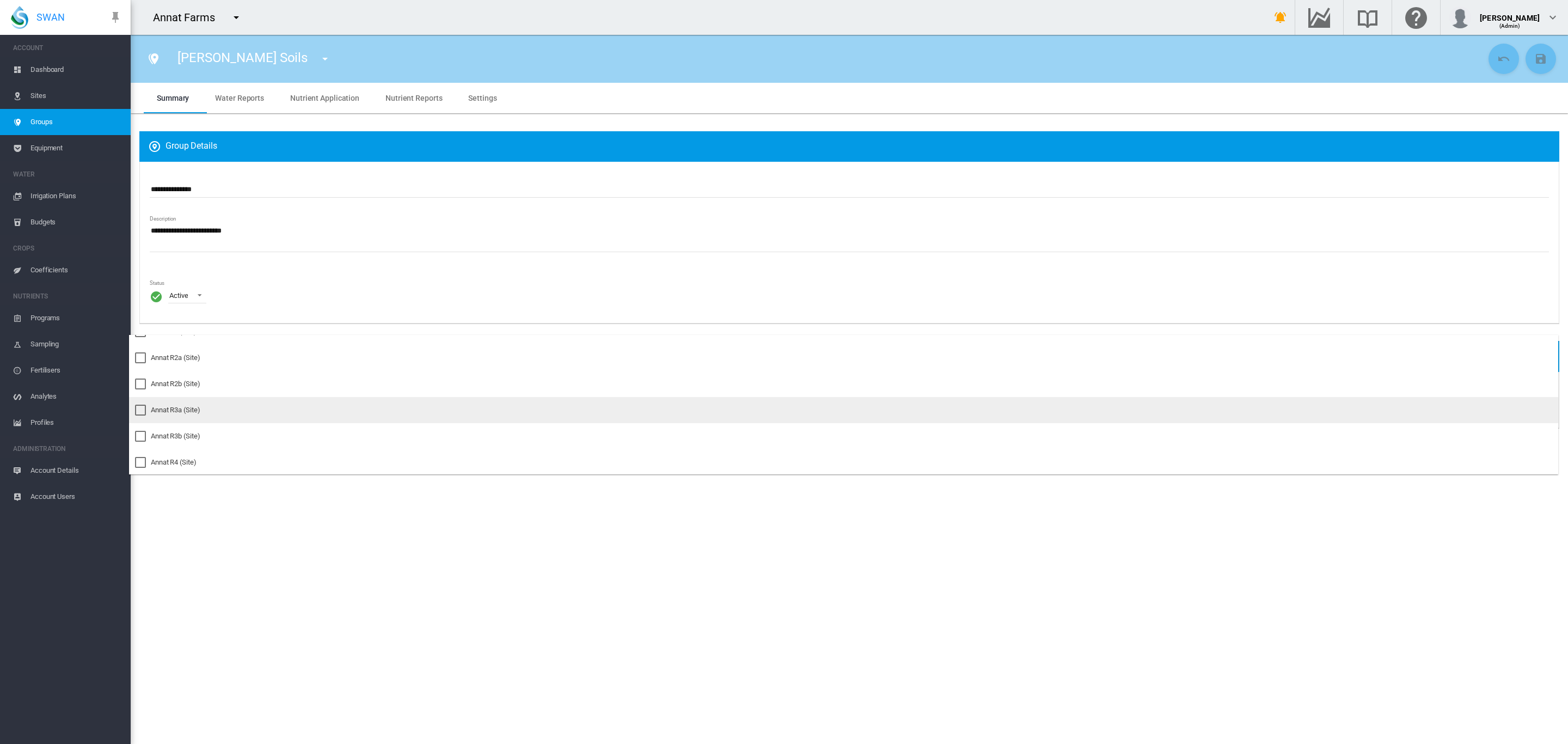
scroll to position [450, 0]
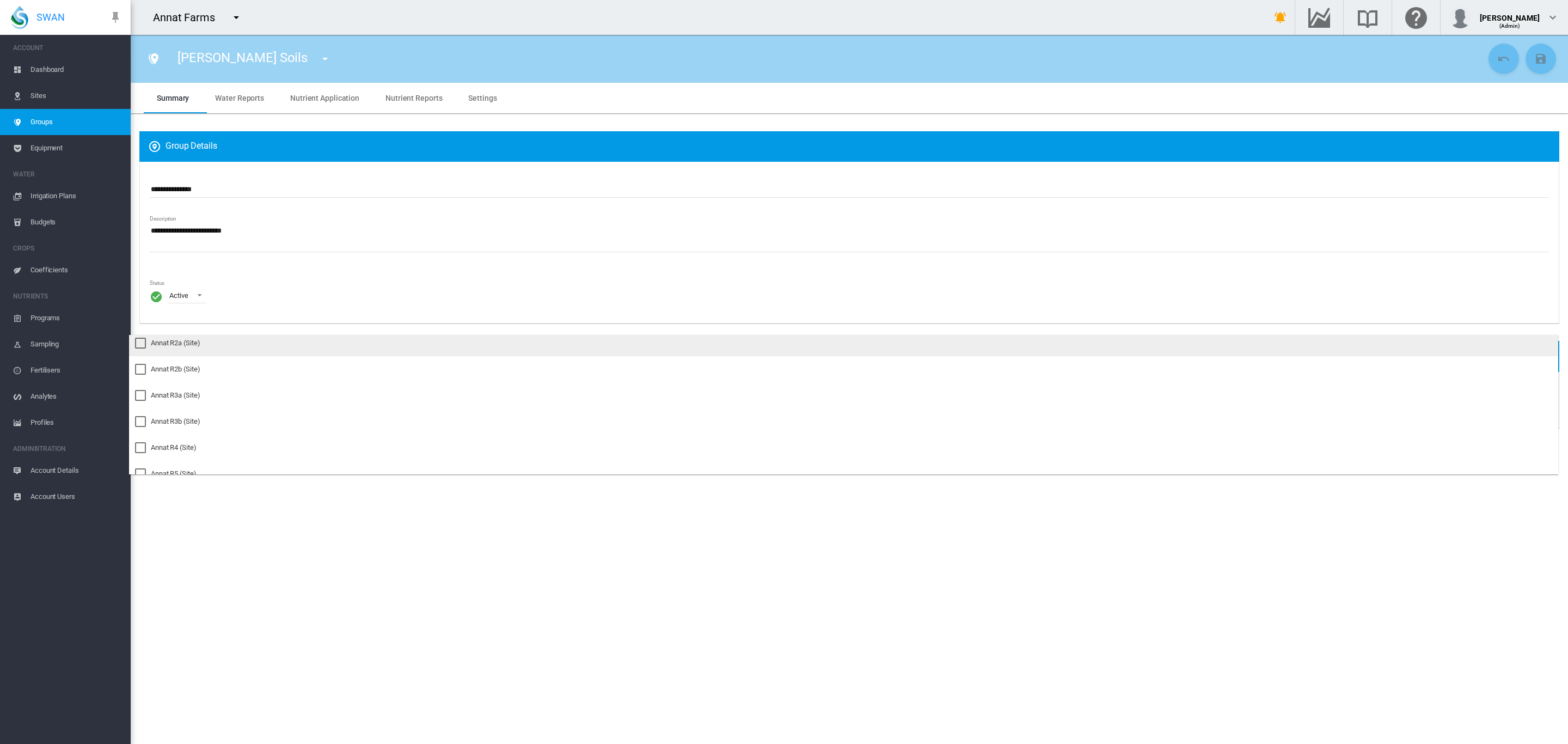
click at [181, 341] on div "Annat R2a (Site)" at bounding box center [175, 343] width 49 height 10
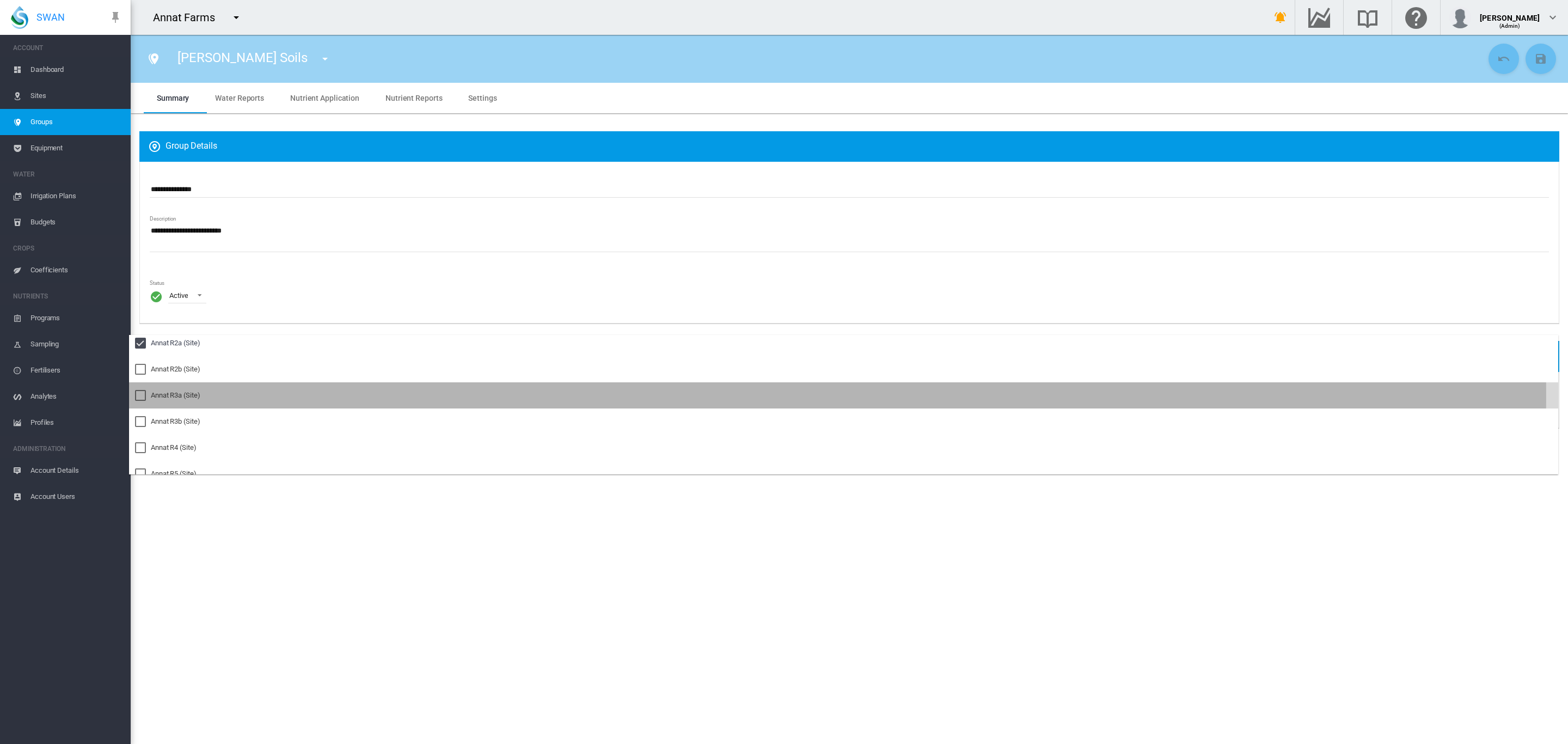
click at [145, 396] on div at bounding box center [140, 395] width 11 height 11
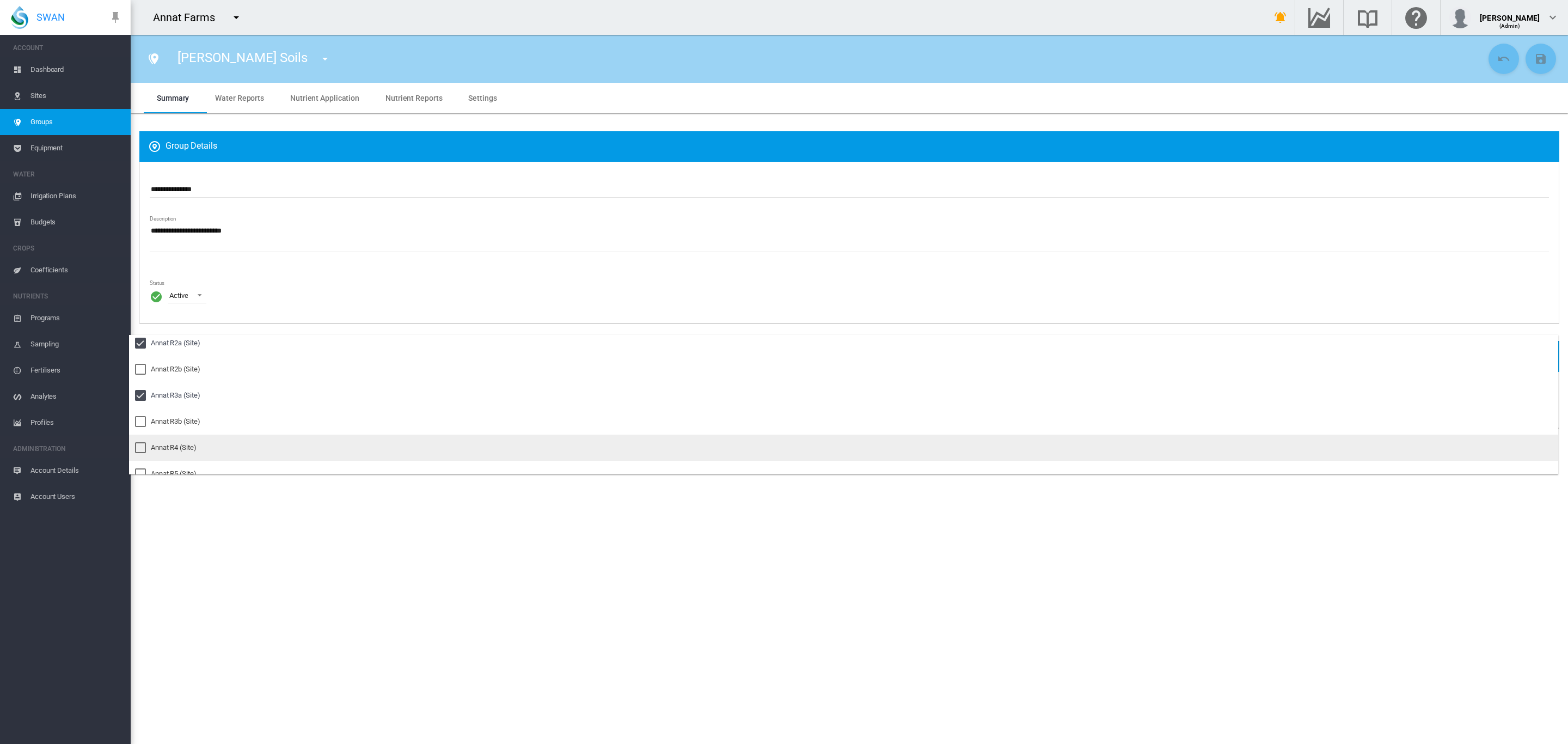
click at [193, 445] on div "Annat R4 (Site)" at bounding box center [174, 448] width 46 height 10
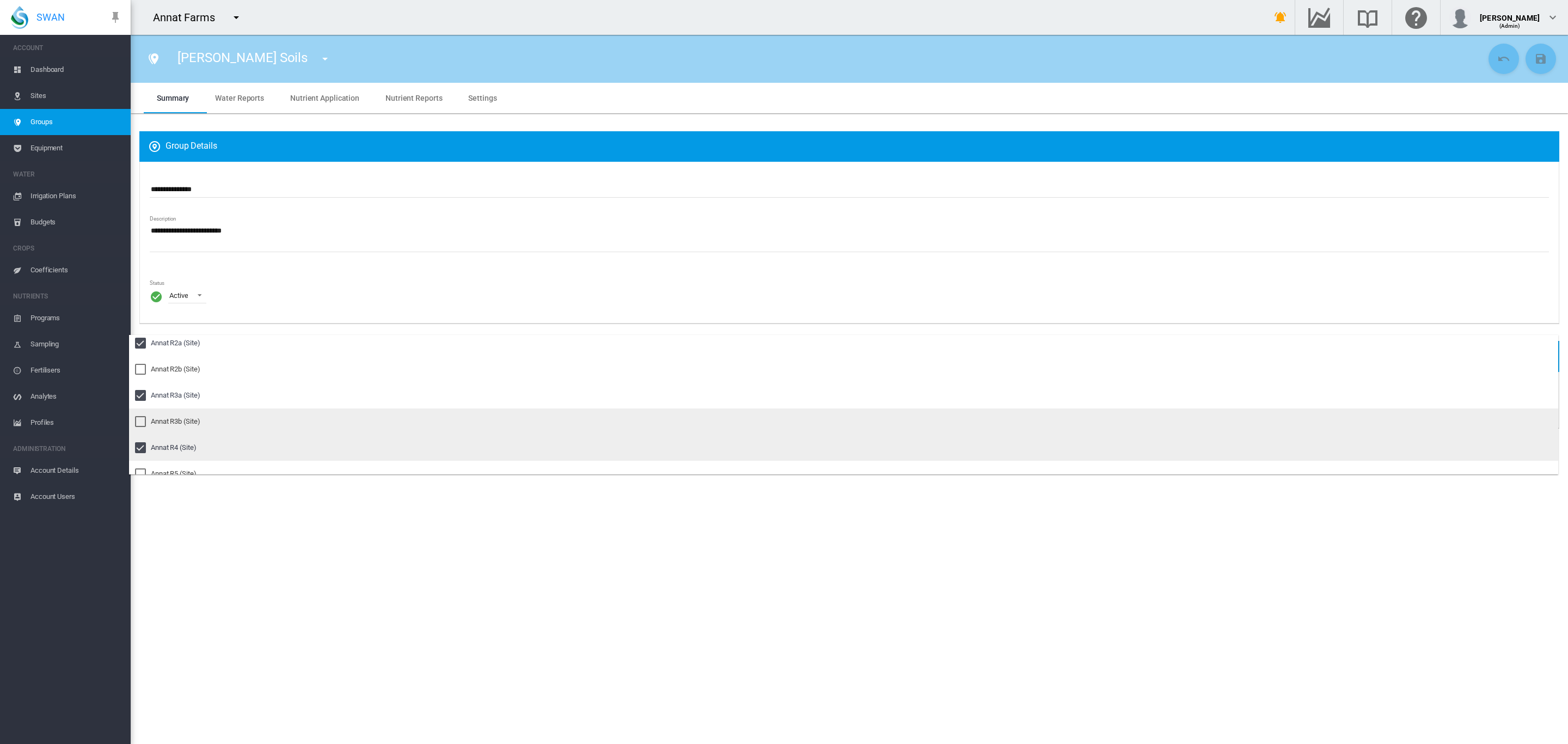
scroll to position [490, 0]
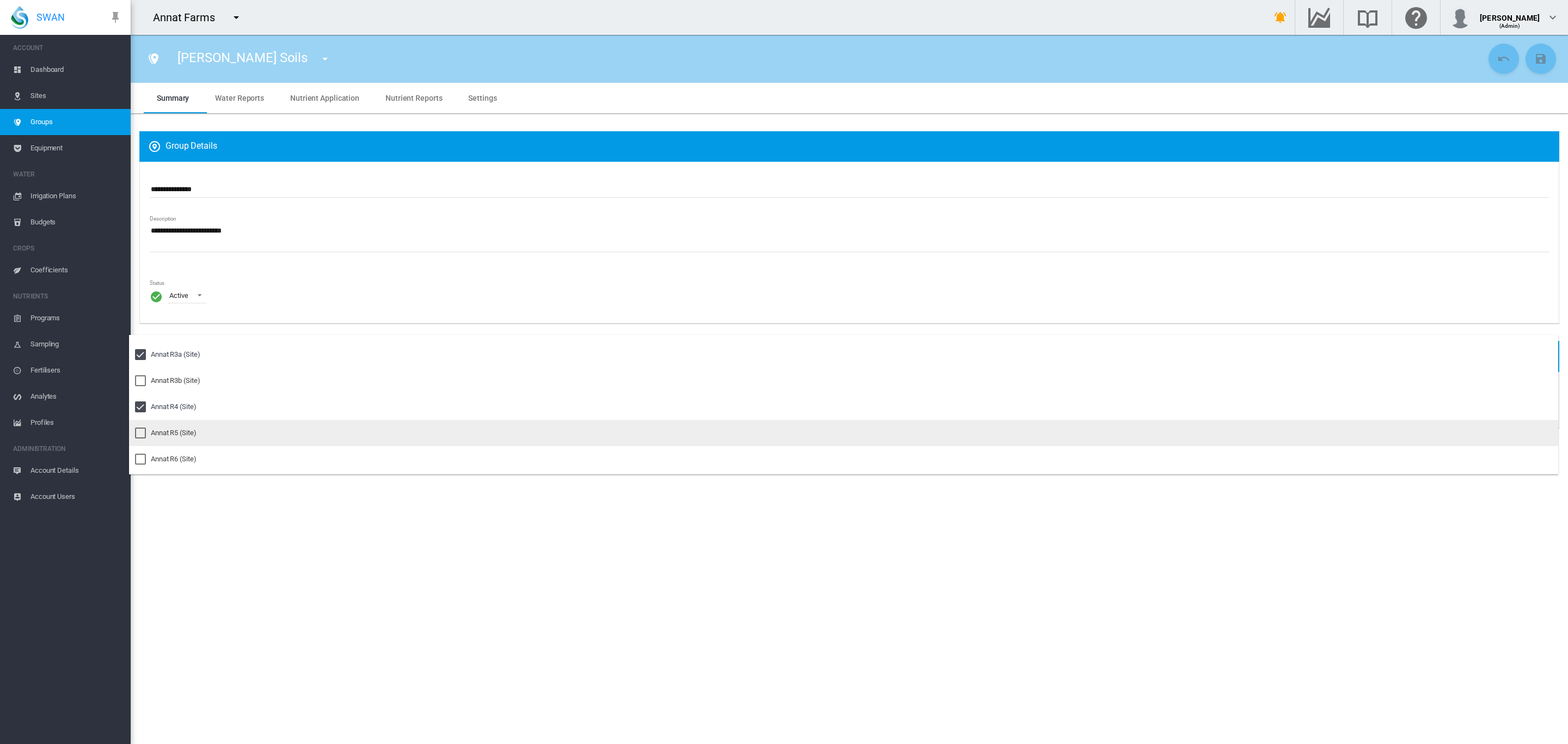
click at [185, 428] on div "Annat R5 (Site)" at bounding box center [174, 433] width 46 height 10
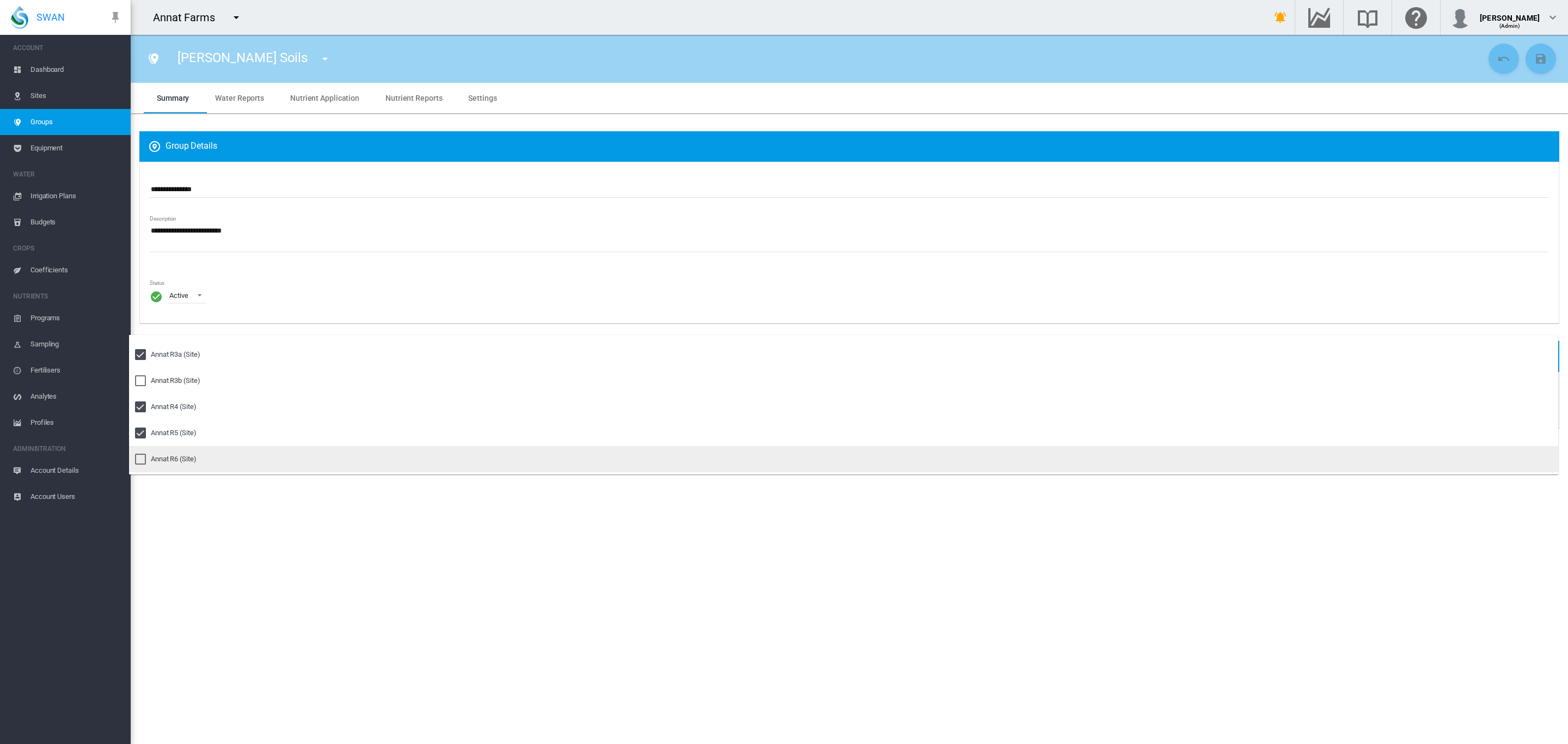
click at [153, 460] on div "Annat R6 (Site)" at bounding box center [174, 460] width 46 height 10
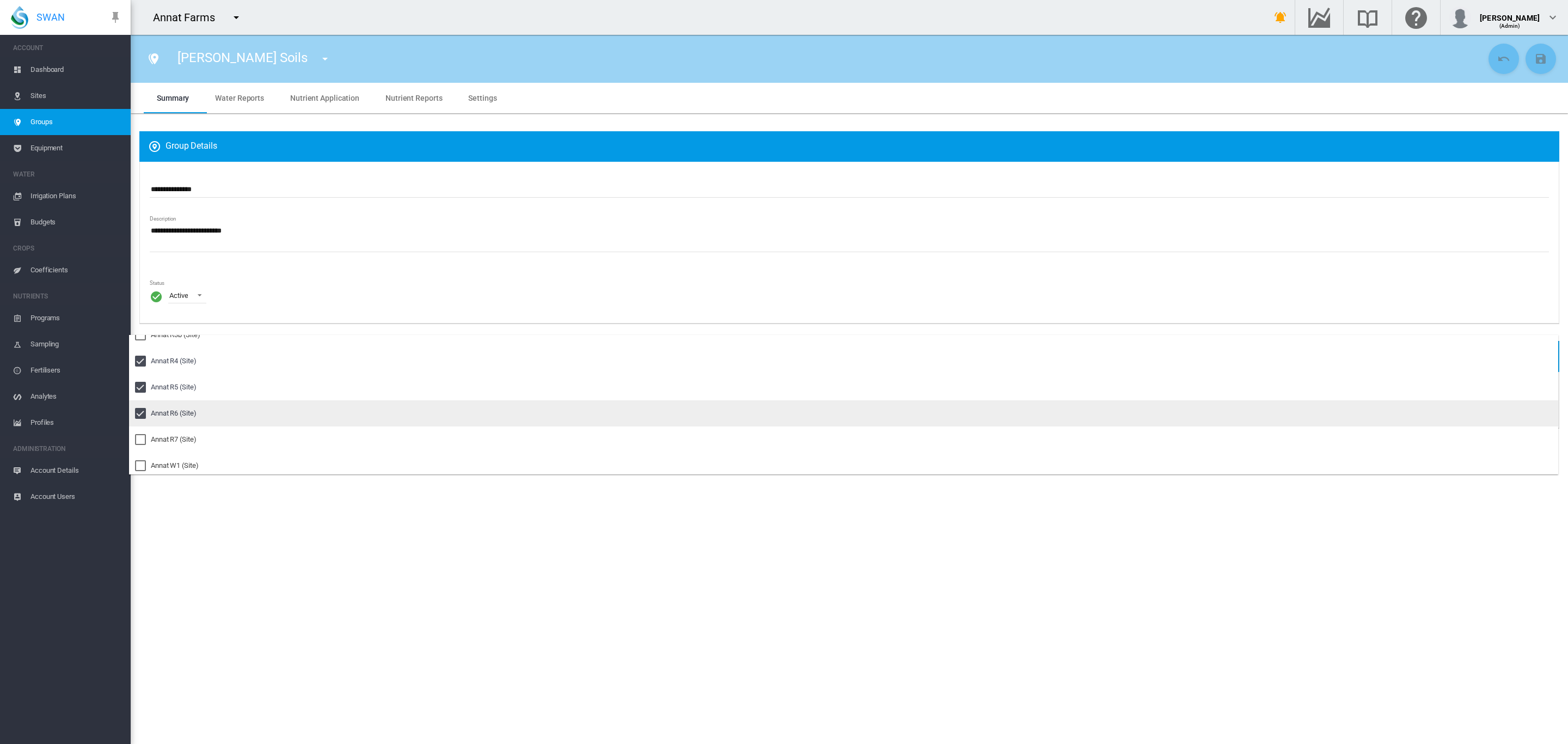
scroll to position [551, 0]
click at [188, 429] on div "Annat R7 (Site)" at bounding box center [174, 425] width 46 height 10
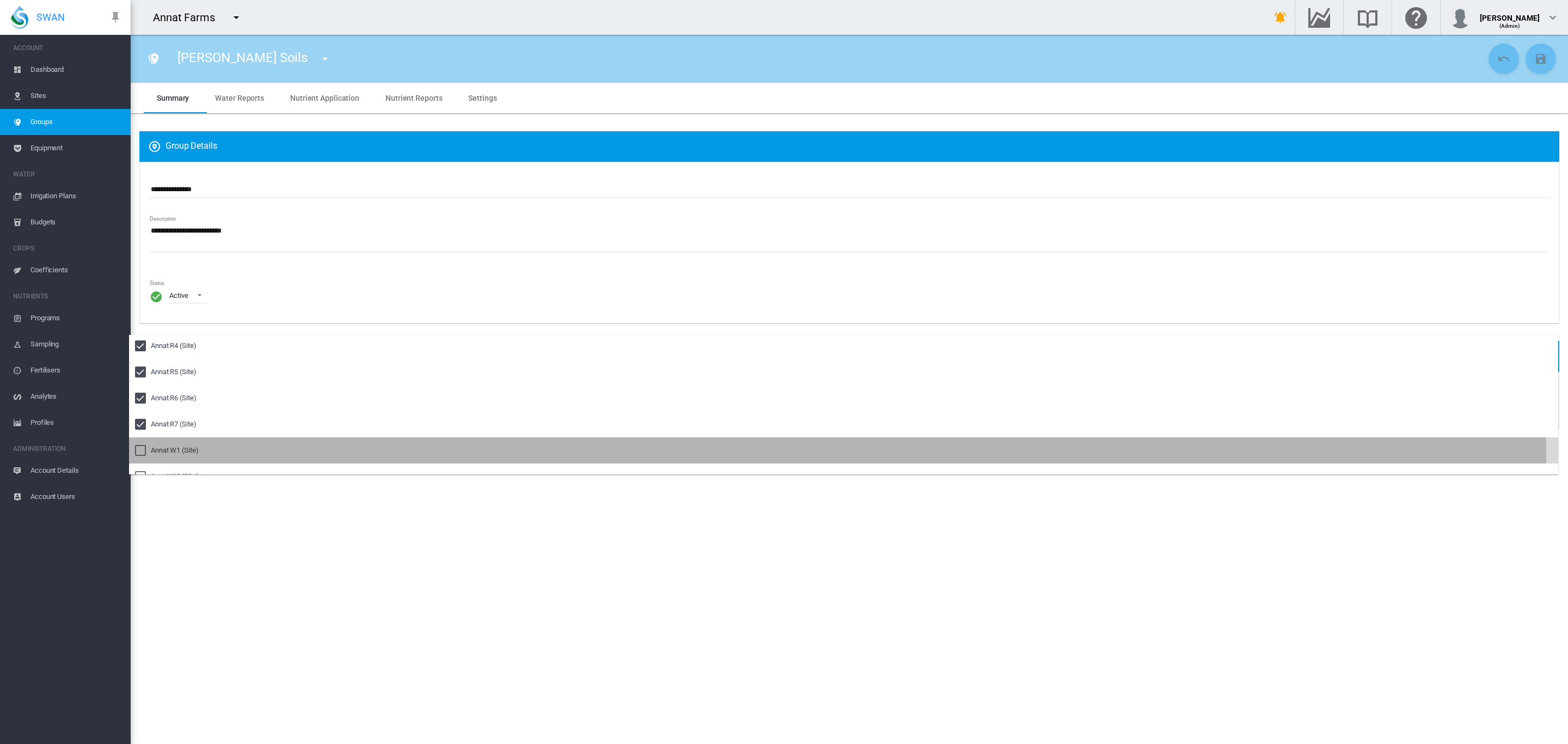
click at [180, 451] on div "Annat W1 (Site)" at bounding box center [175, 451] width 48 height 10
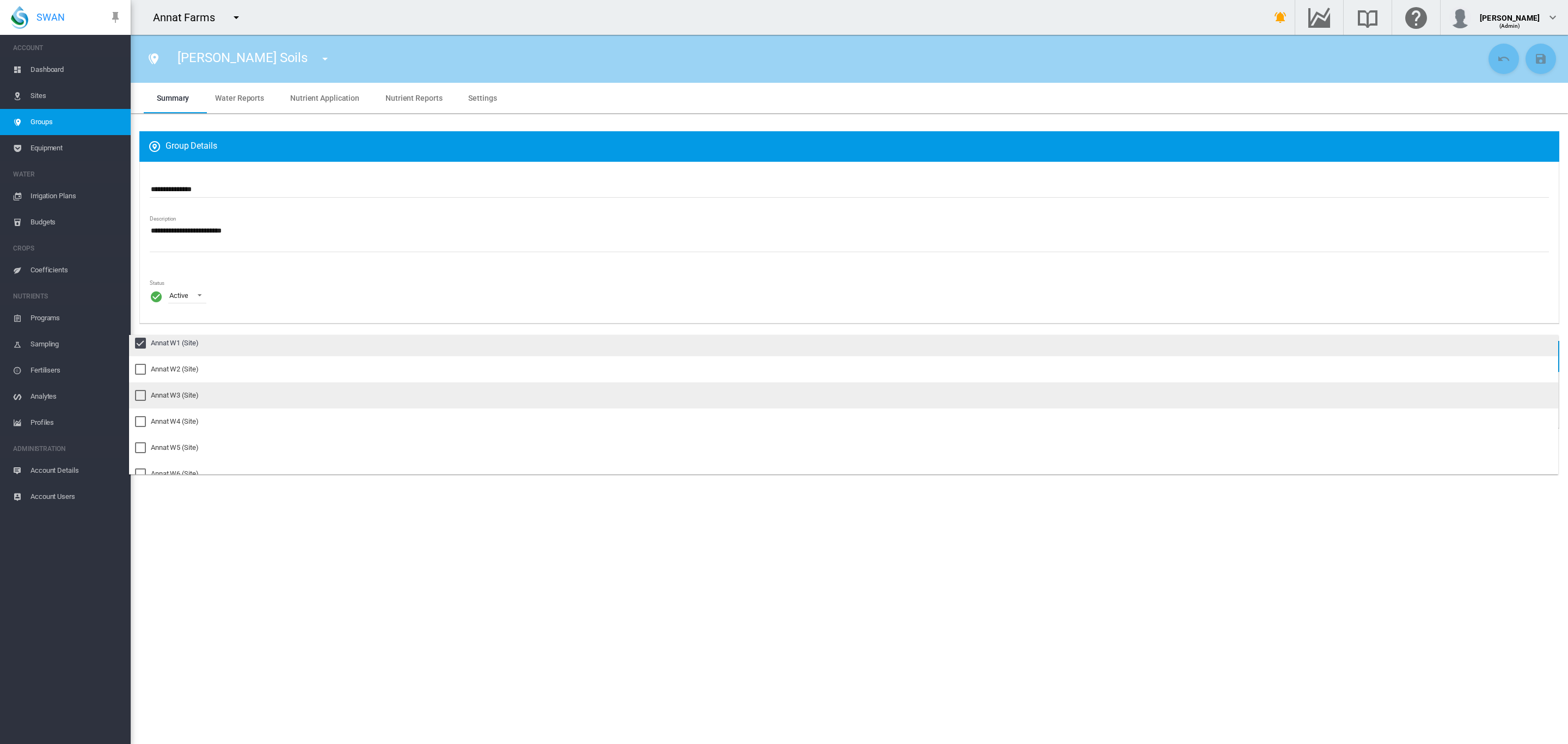
scroll to position [670, 0]
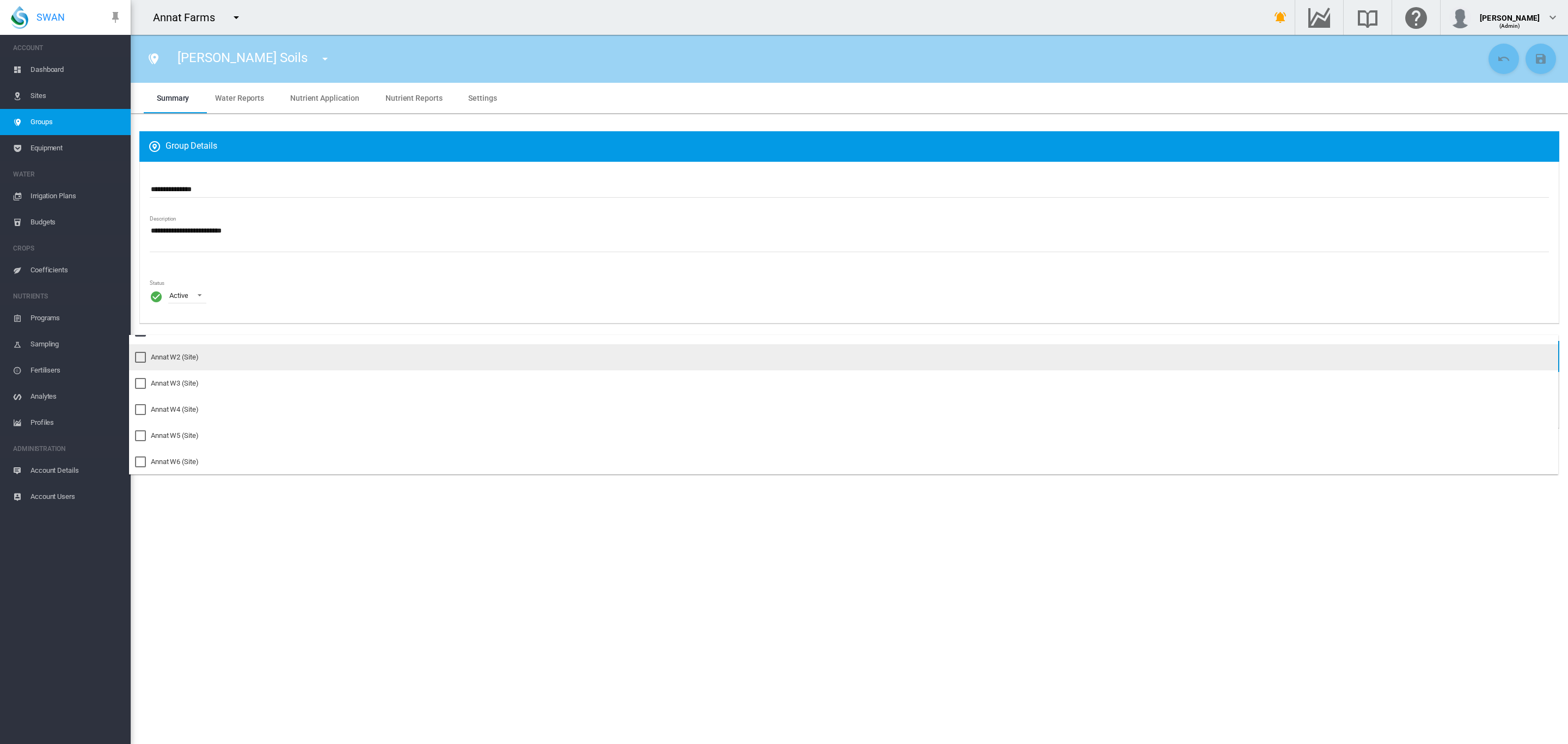
click at [184, 353] on div "Annat W2 (Site)" at bounding box center [175, 357] width 48 height 10
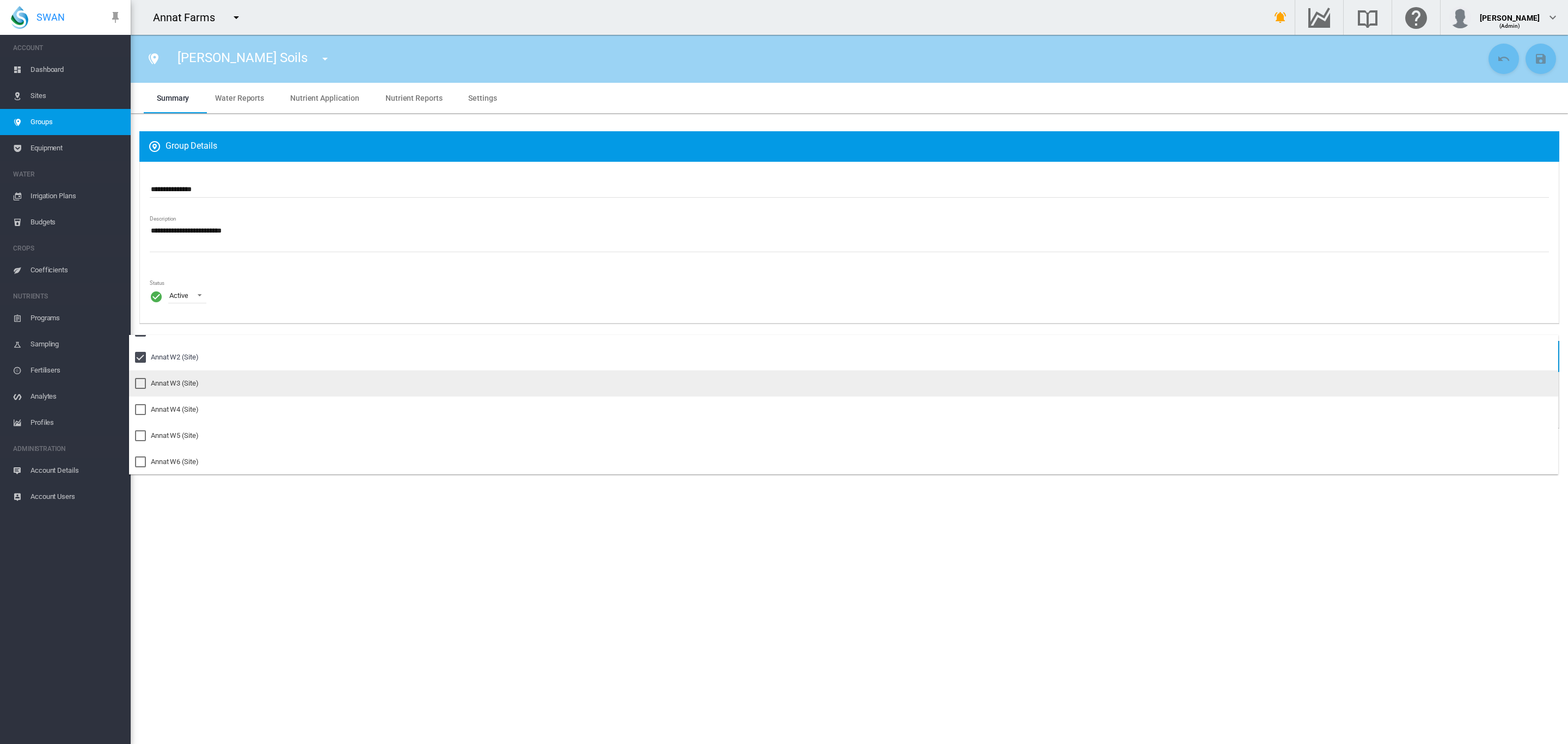
click at [182, 376] on md-option "Annat W3 (Site)" at bounding box center [843, 383] width 1429 height 26
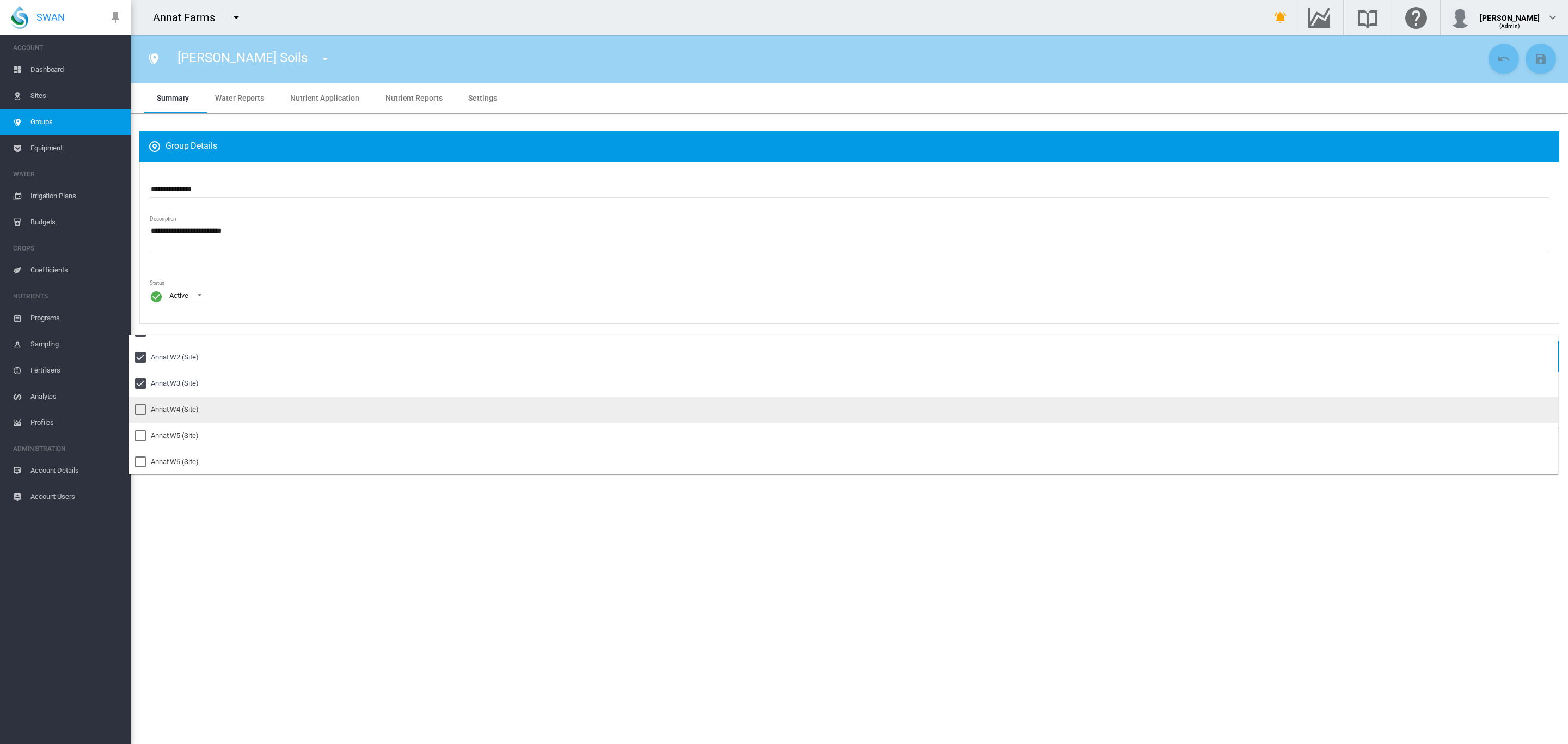
click at [175, 414] on div "Annat W4 (Site)" at bounding box center [175, 410] width 48 height 10
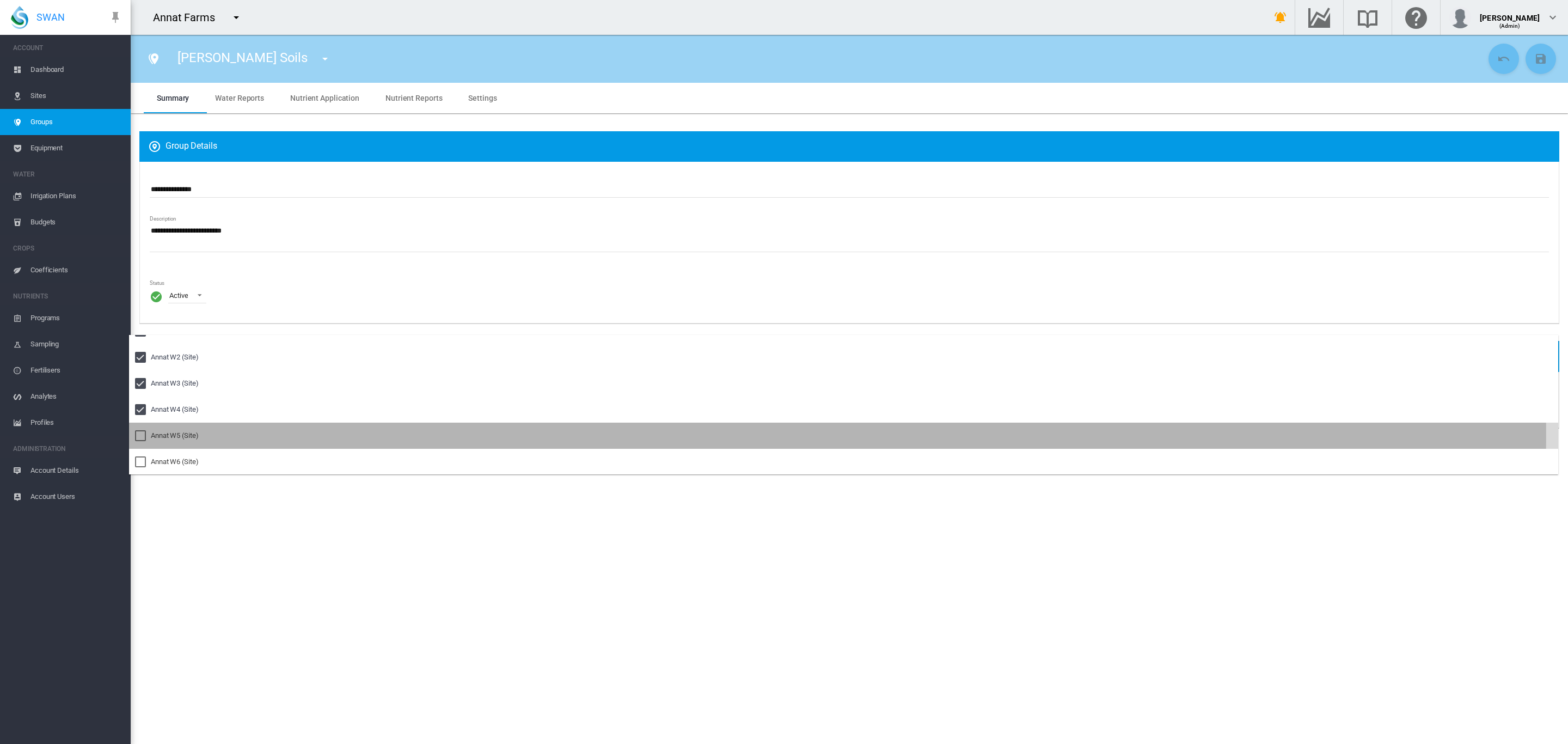
click at [170, 433] on div "Annat W5 (Site)" at bounding box center [175, 436] width 48 height 10
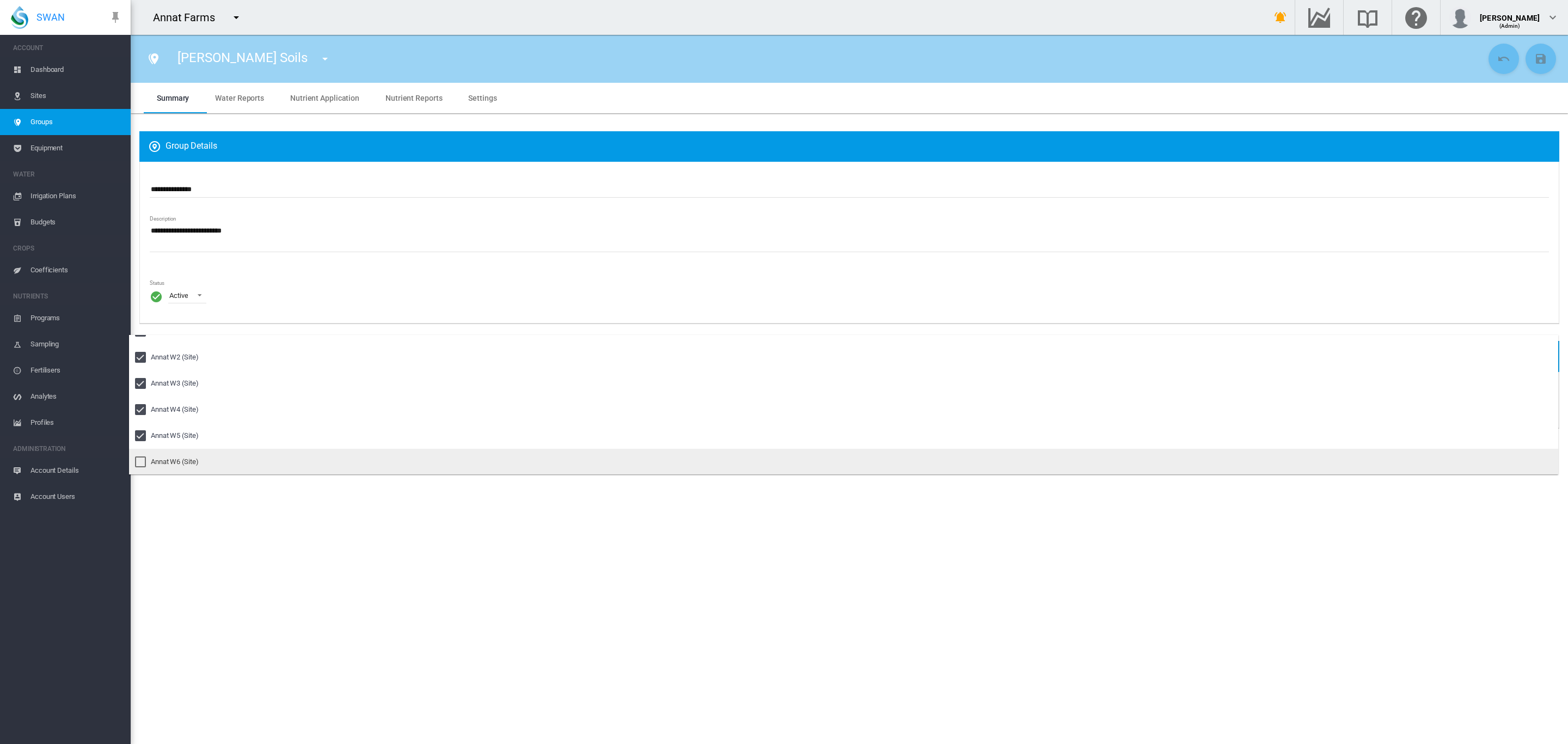
drag, startPoint x: 170, startPoint y: 459, endPoint x: 186, endPoint y: 450, distance: 18.4
click at [171, 459] on div "Annat W6 (Site)" at bounding box center [175, 462] width 48 height 10
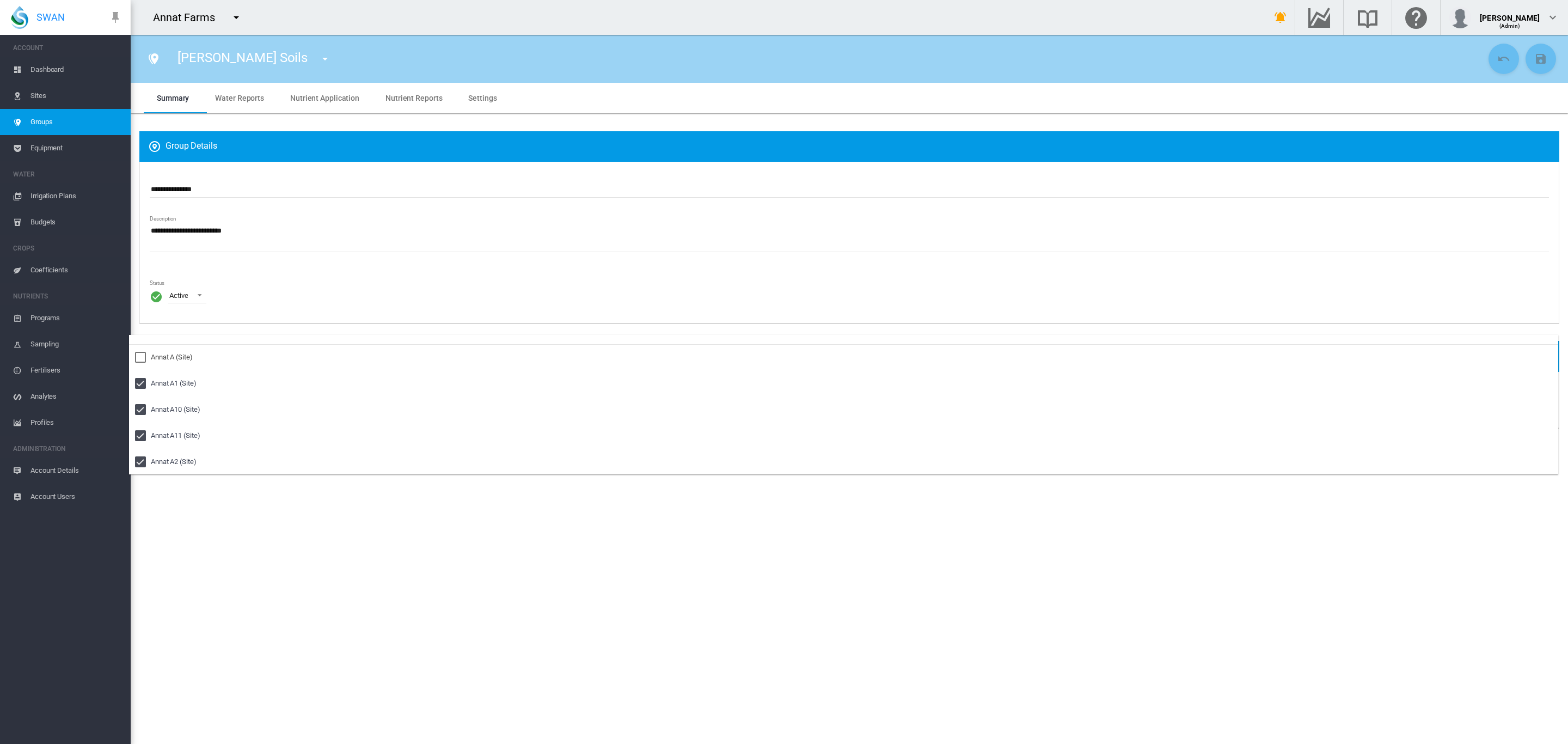
scroll to position [0, 0]
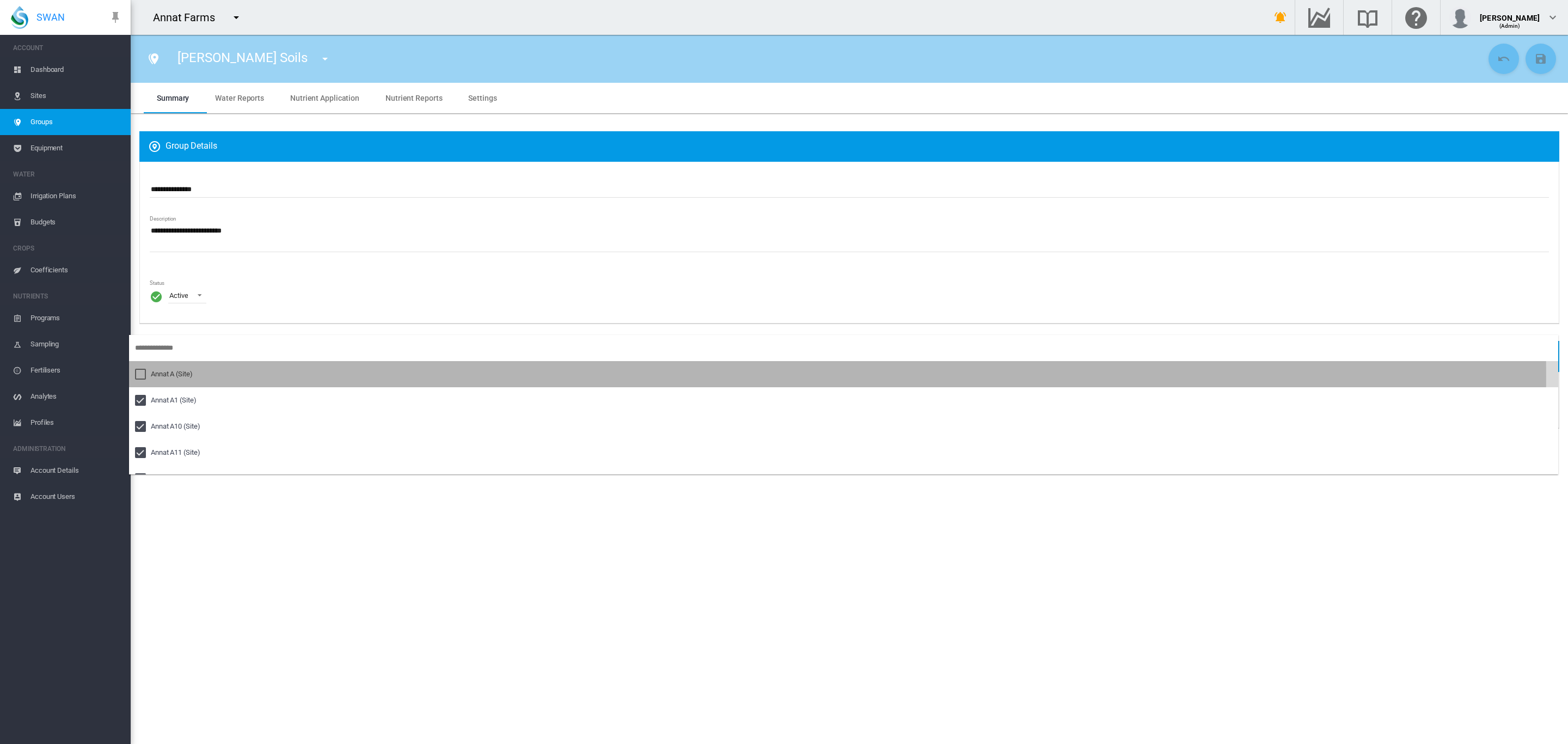
click at [182, 376] on div "Annat A (Site)" at bounding box center [172, 374] width 42 height 10
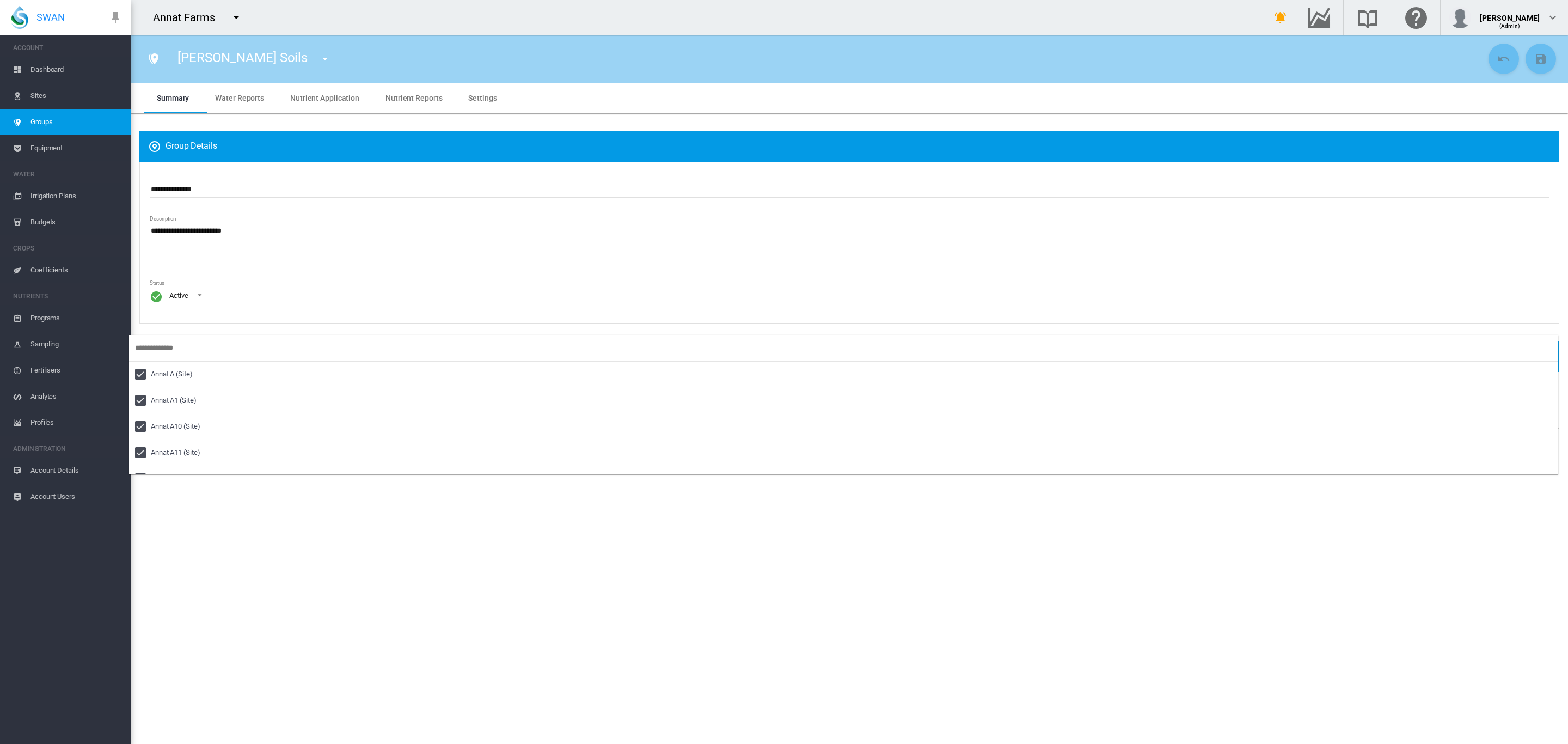
click at [378, 177] on md-backdrop at bounding box center [784, 372] width 1568 height 744
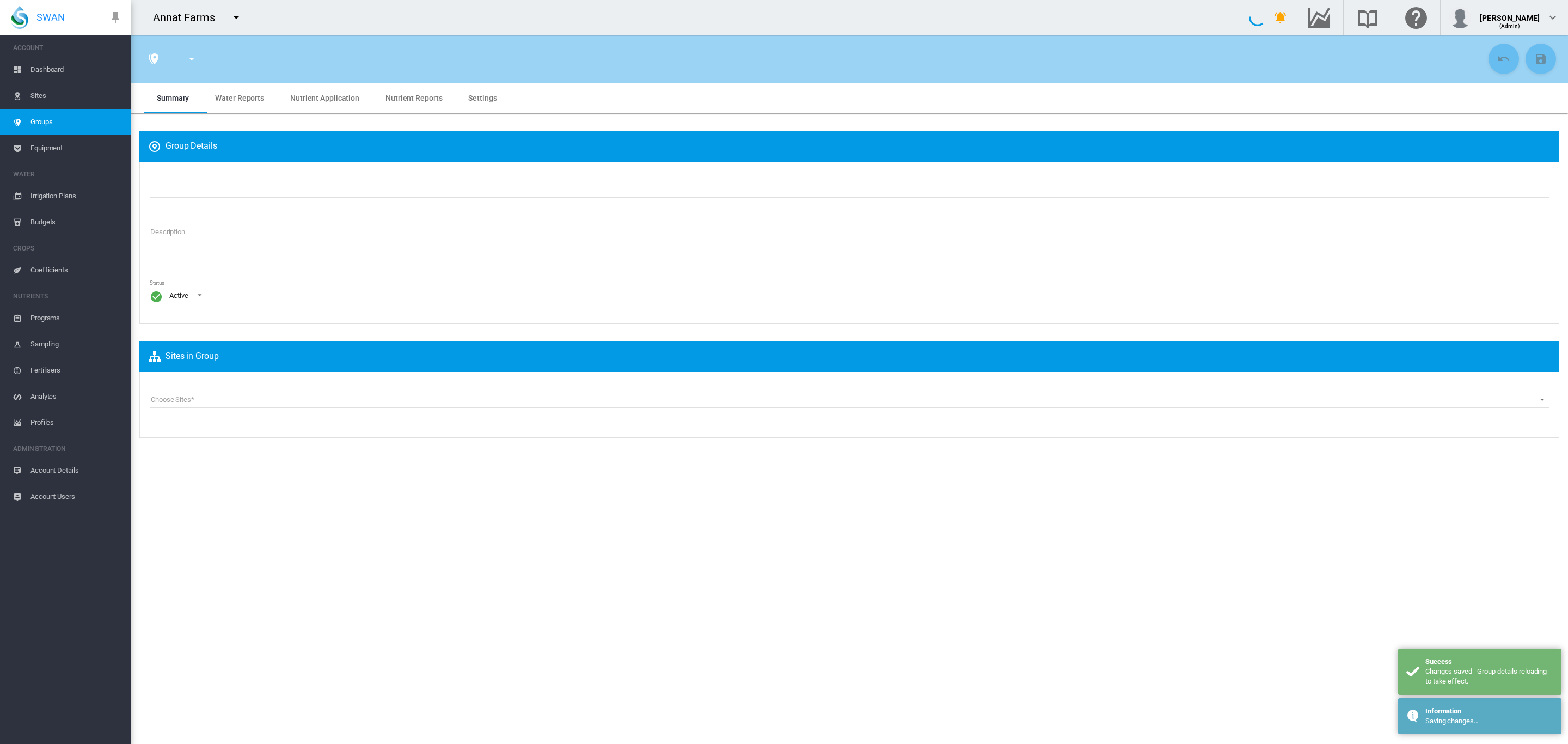
type input "**********"
type textarea "**********"
type input "*"
type input "**"
type input "*"
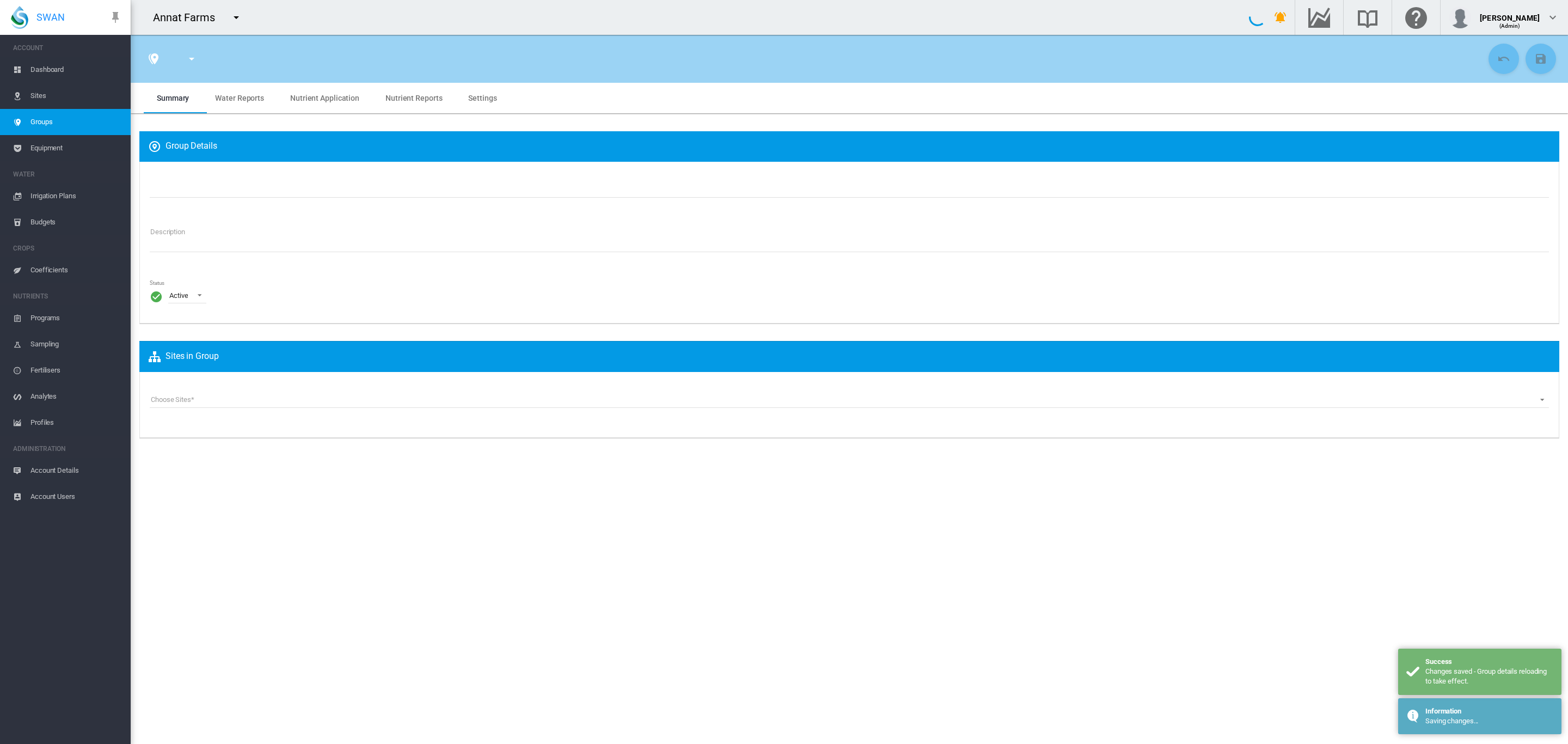
type input "***"
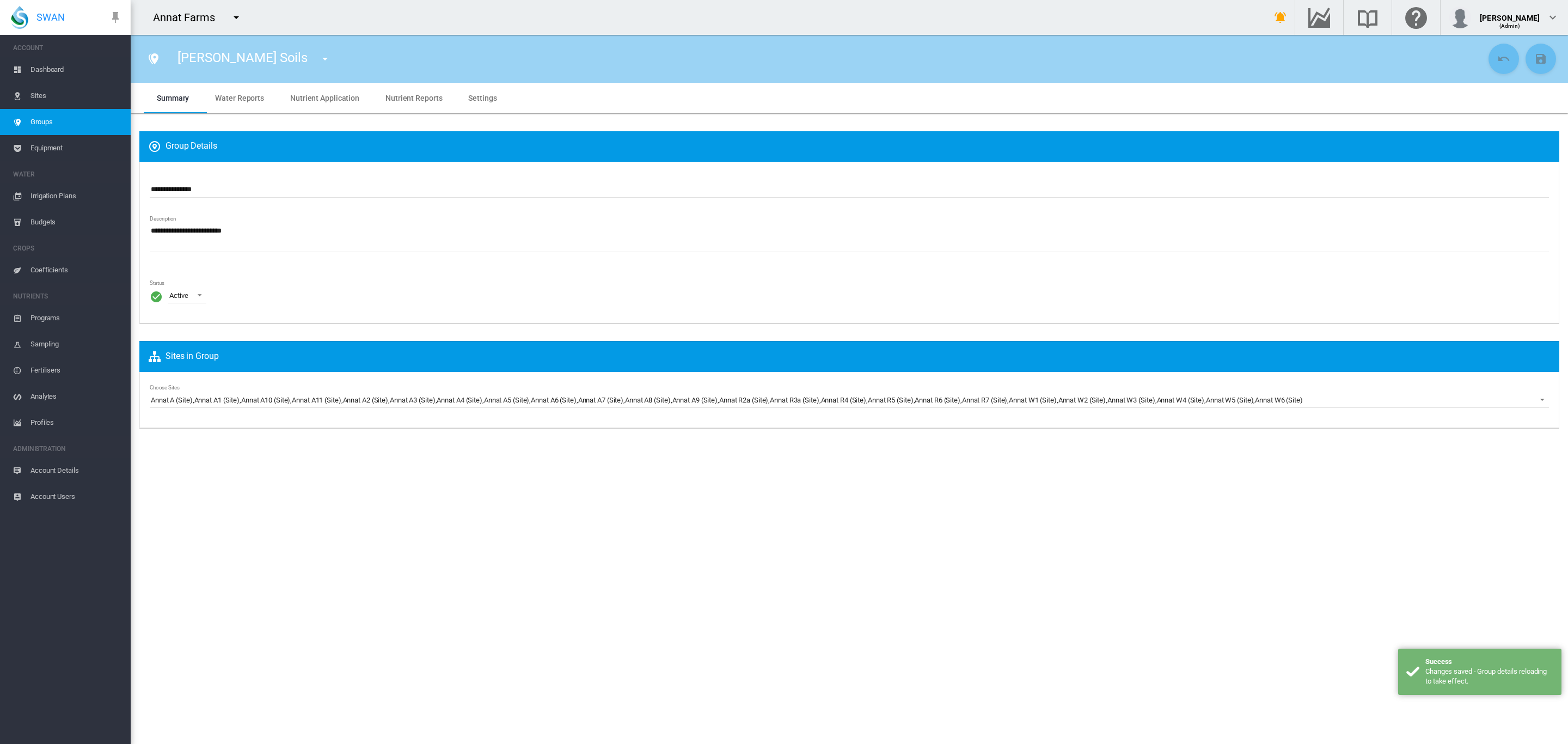
click at [468, 100] on span "Settings" at bounding box center [482, 97] width 28 height 9
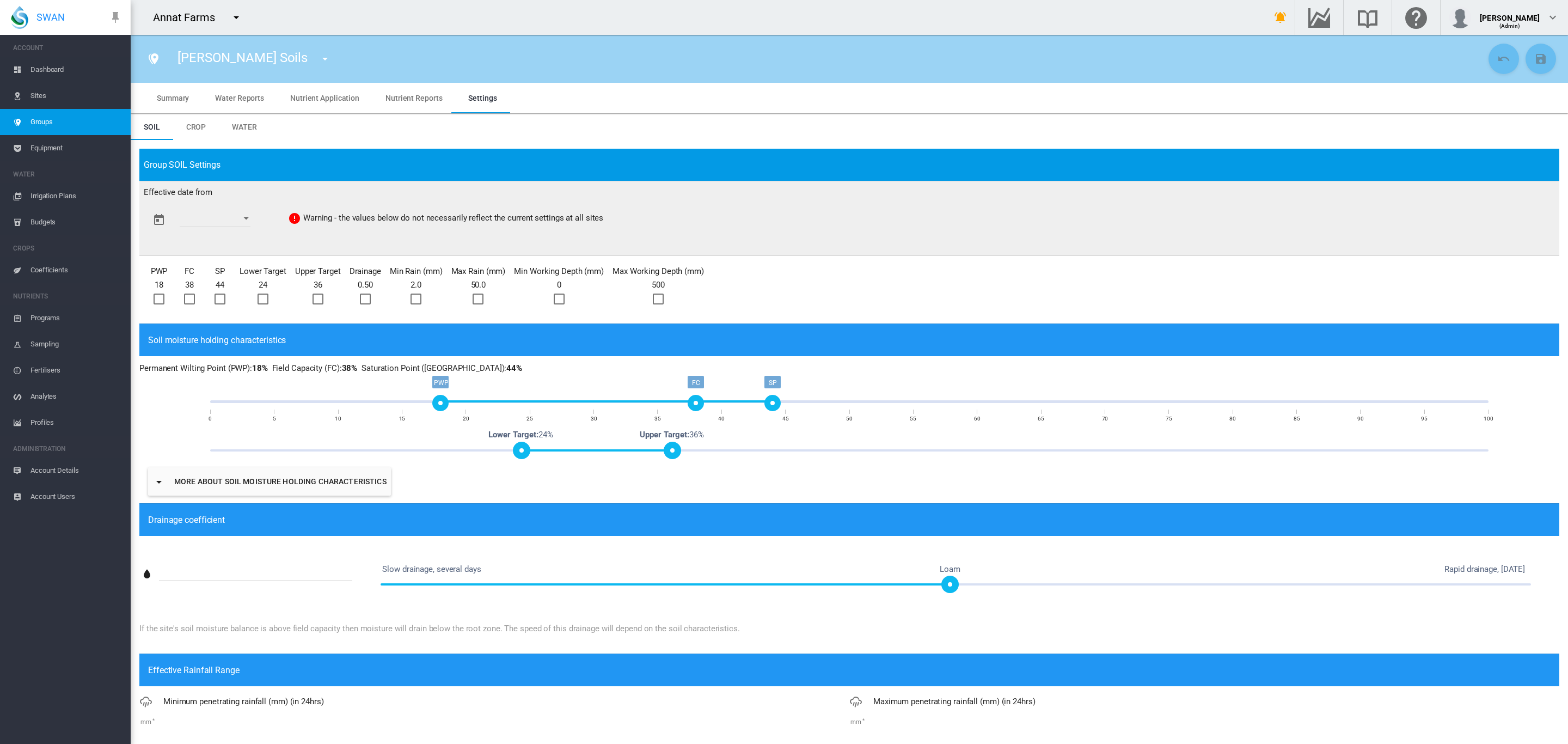
click at [256, 216] on button "Open calendar" at bounding box center [247, 219] width 20 height 20
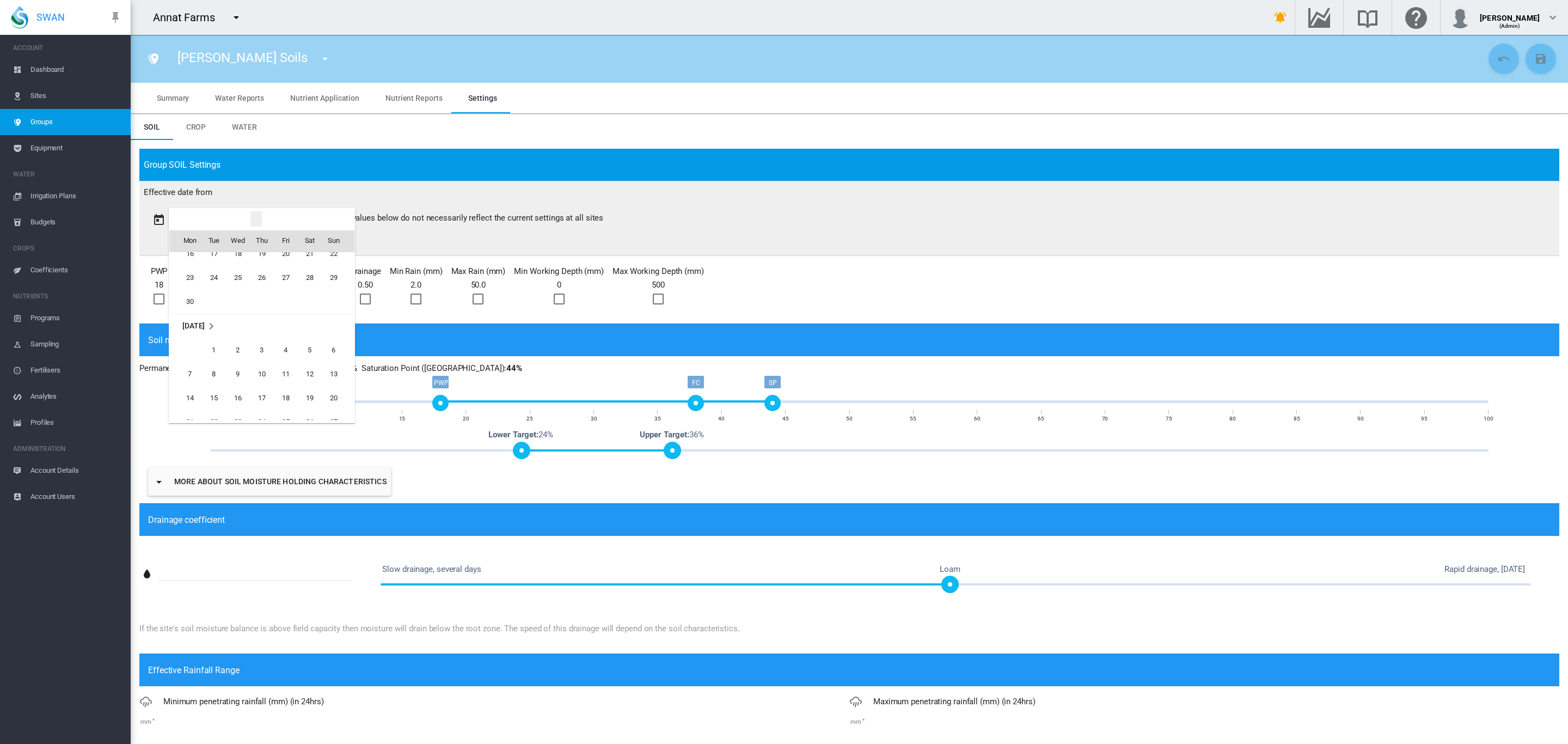
scroll to position [1652, 0]
click at [219, 366] on span "1" at bounding box center [214, 369] width 22 height 22
type input "**********"
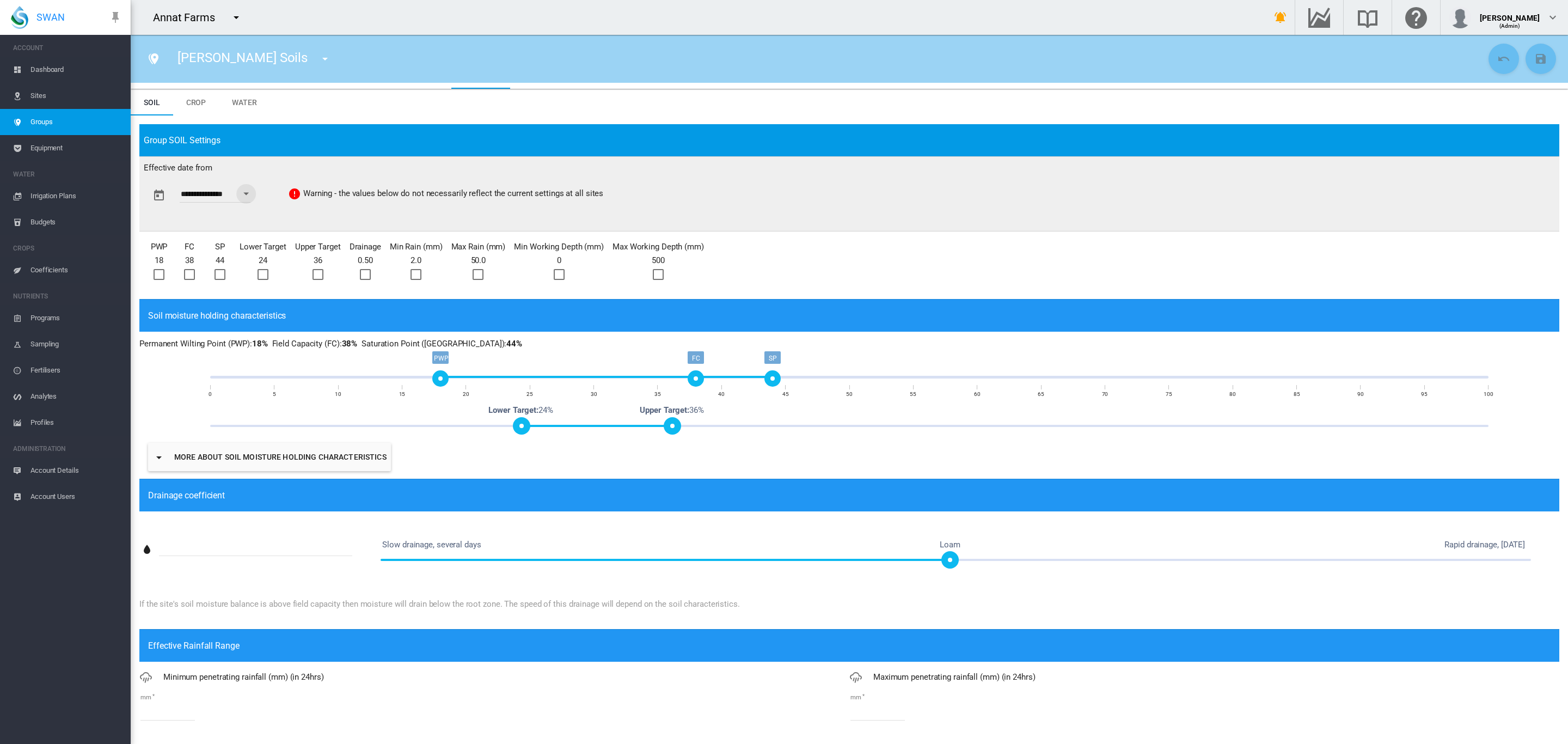
scroll to position [0, 0]
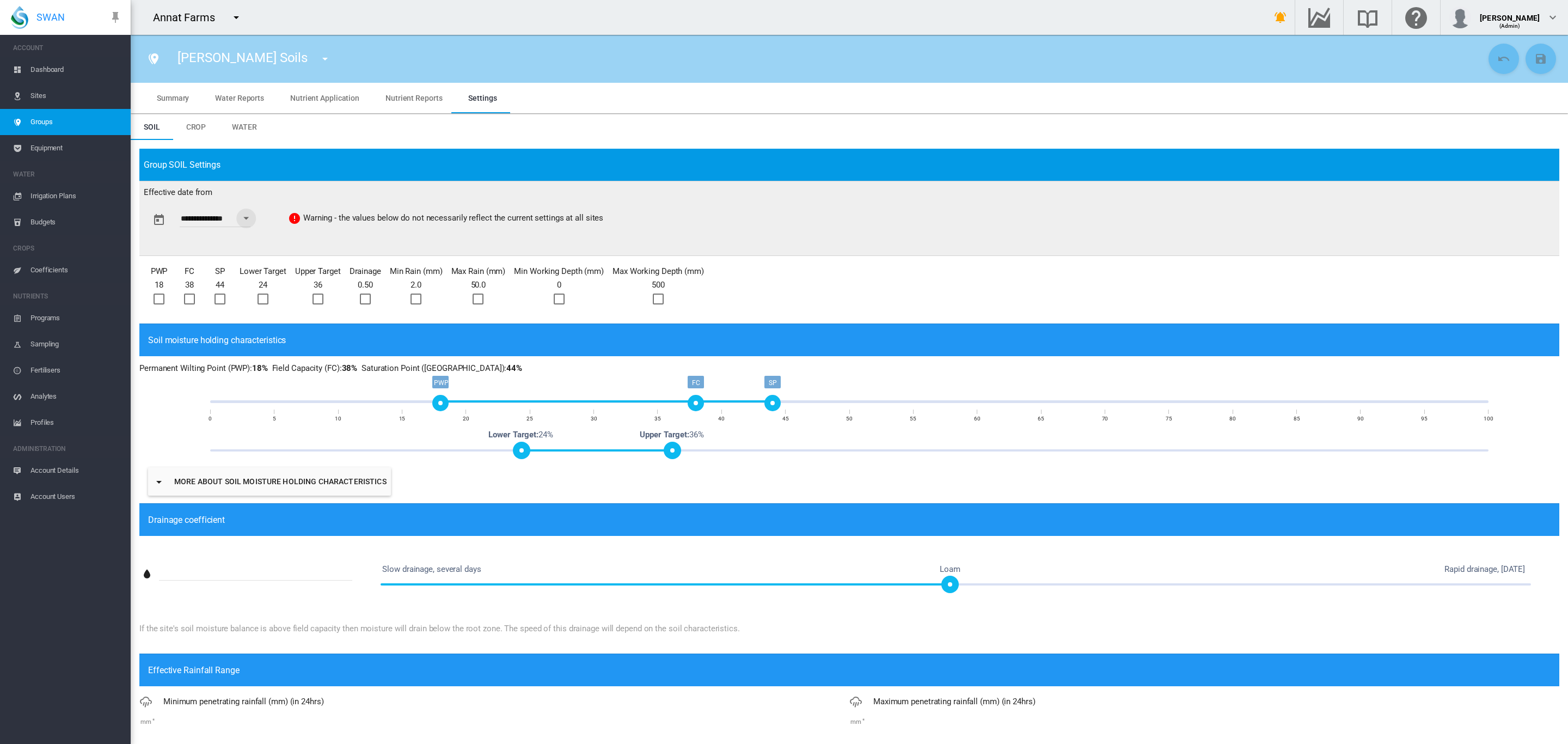
click at [157, 301] on div at bounding box center [158, 298] width 11 height 11
click at [188, 296] on div at bounding box center [189, 298] width 11 height 11
click at [218, 298] on div at bounding box center [220, 298] width 11 height 11
click at [259, 295] on div at bounding box center [262, 298] width 11 height 11
click at [314, 300] on div at bounding box center [317, 298] width 11 height 11
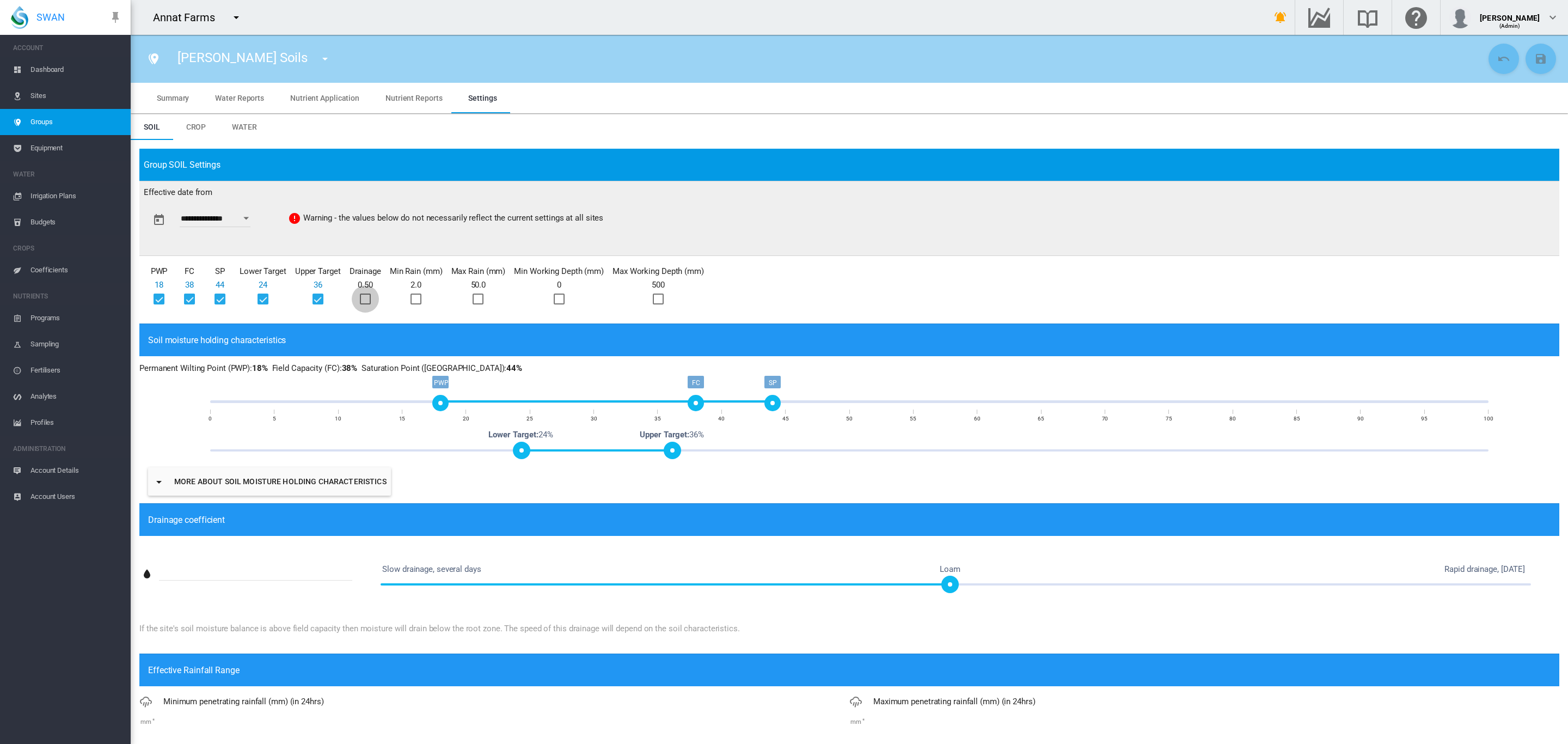
click at [370, 301] on div at bounding box center [365, 298] width 11 height 11
click at [416, 301] on div at bounding box center [416, 298] width 11 height 11
click at [481, 302] on div at bounding box center [477, 298] width 11 height 11
click at [556, 299] on div at bounding box center [559, 298] width 11 height 11
click at [659, 302] on div at bounding box center [658, 298] width 11 height 11
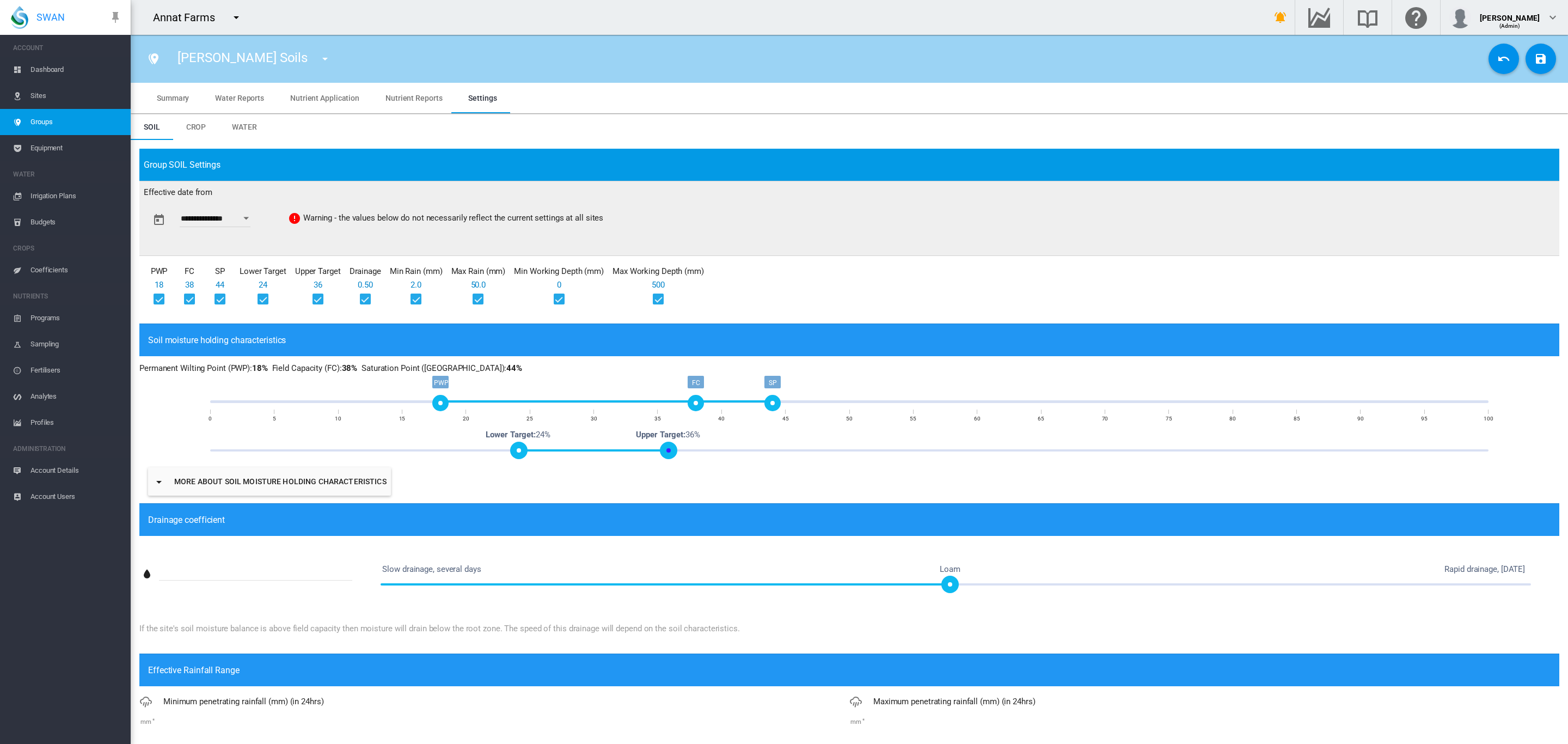
click at [673, 453] on span at bounding box center [669, 451] width 18 height 18
click at [1534, 60] on md-icon "icon-content-save" at bounding box center [1540, 59] width 13 height 13
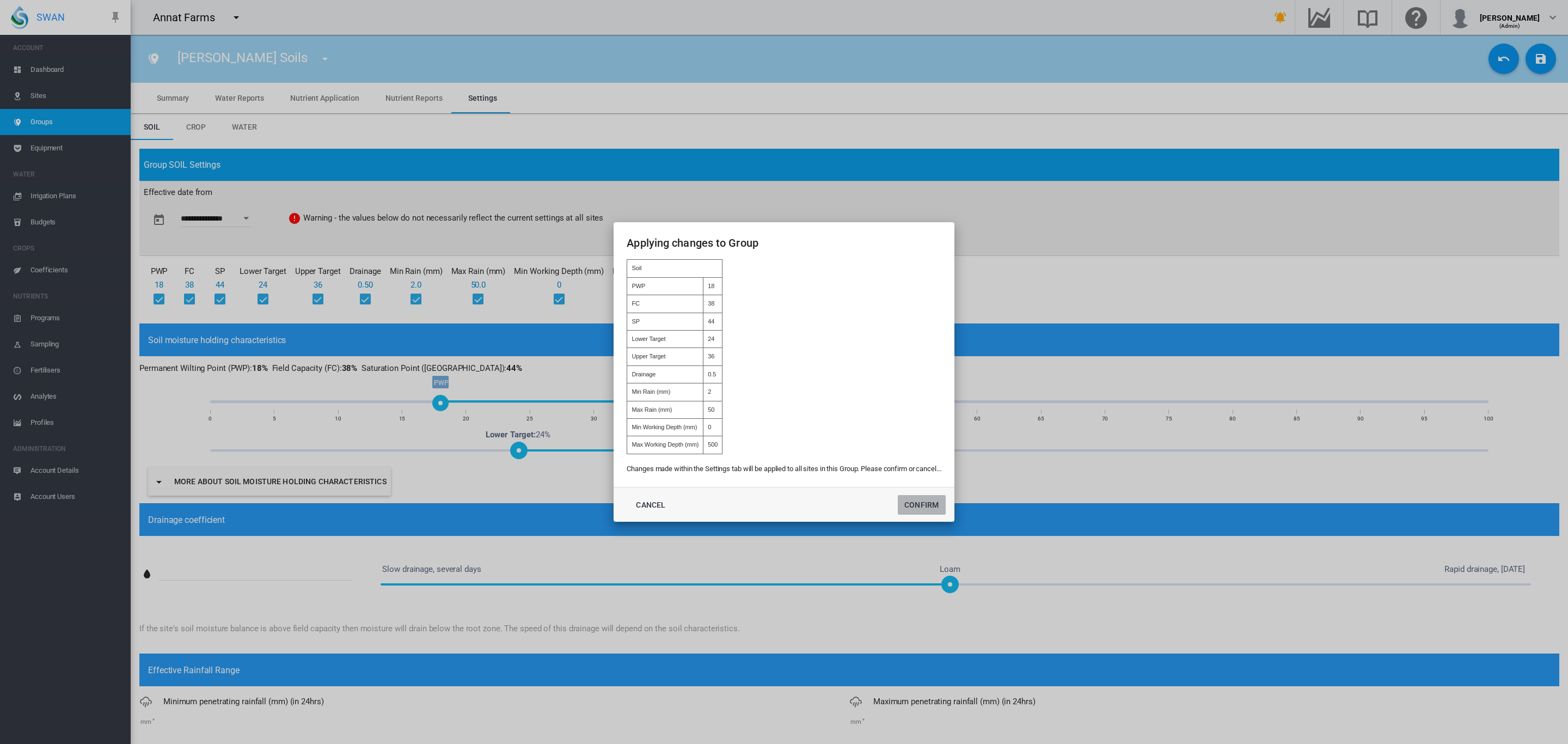
click at [940, 508] on button "Confirm" at bounding box center [922, 505] width 48 height 20
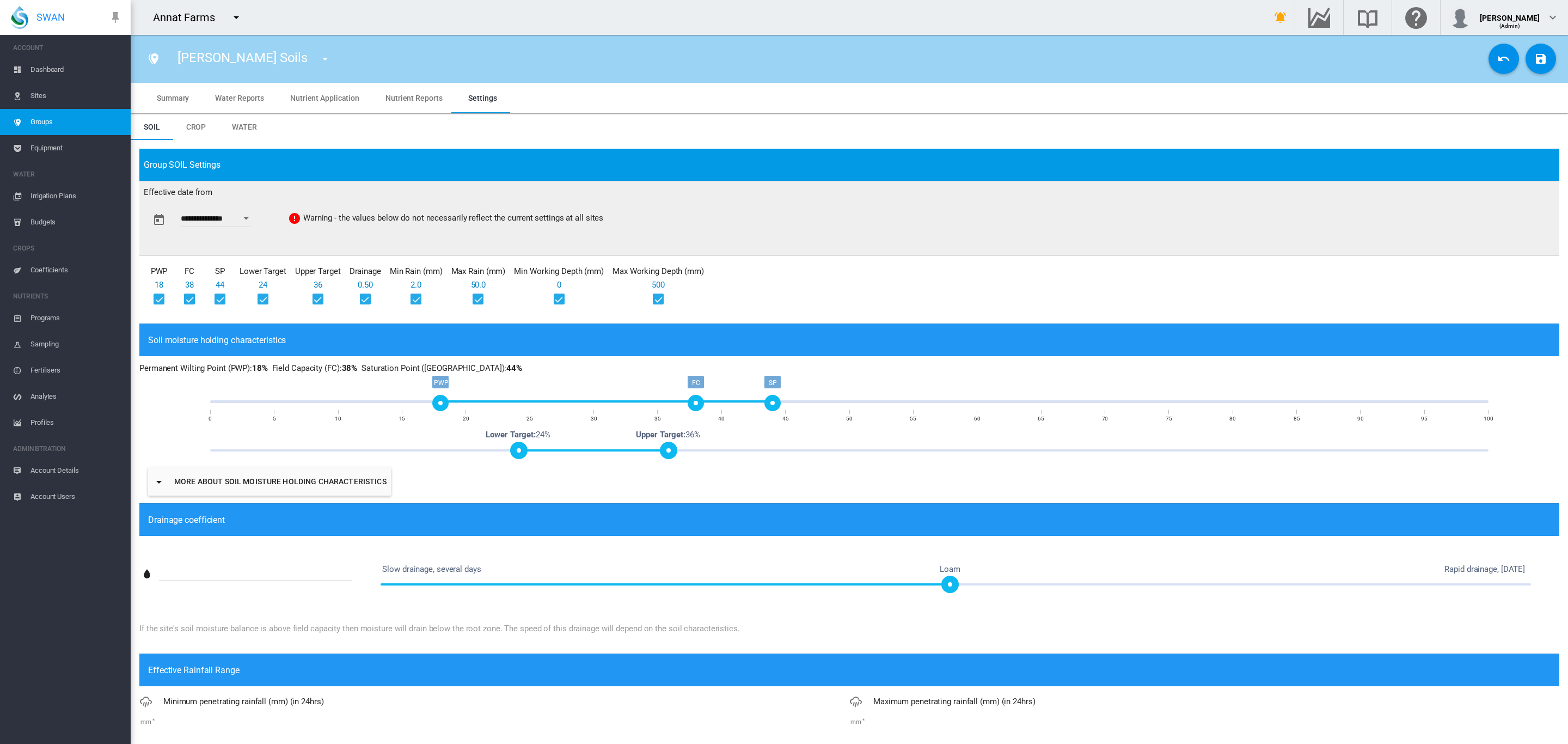
type input "**********"
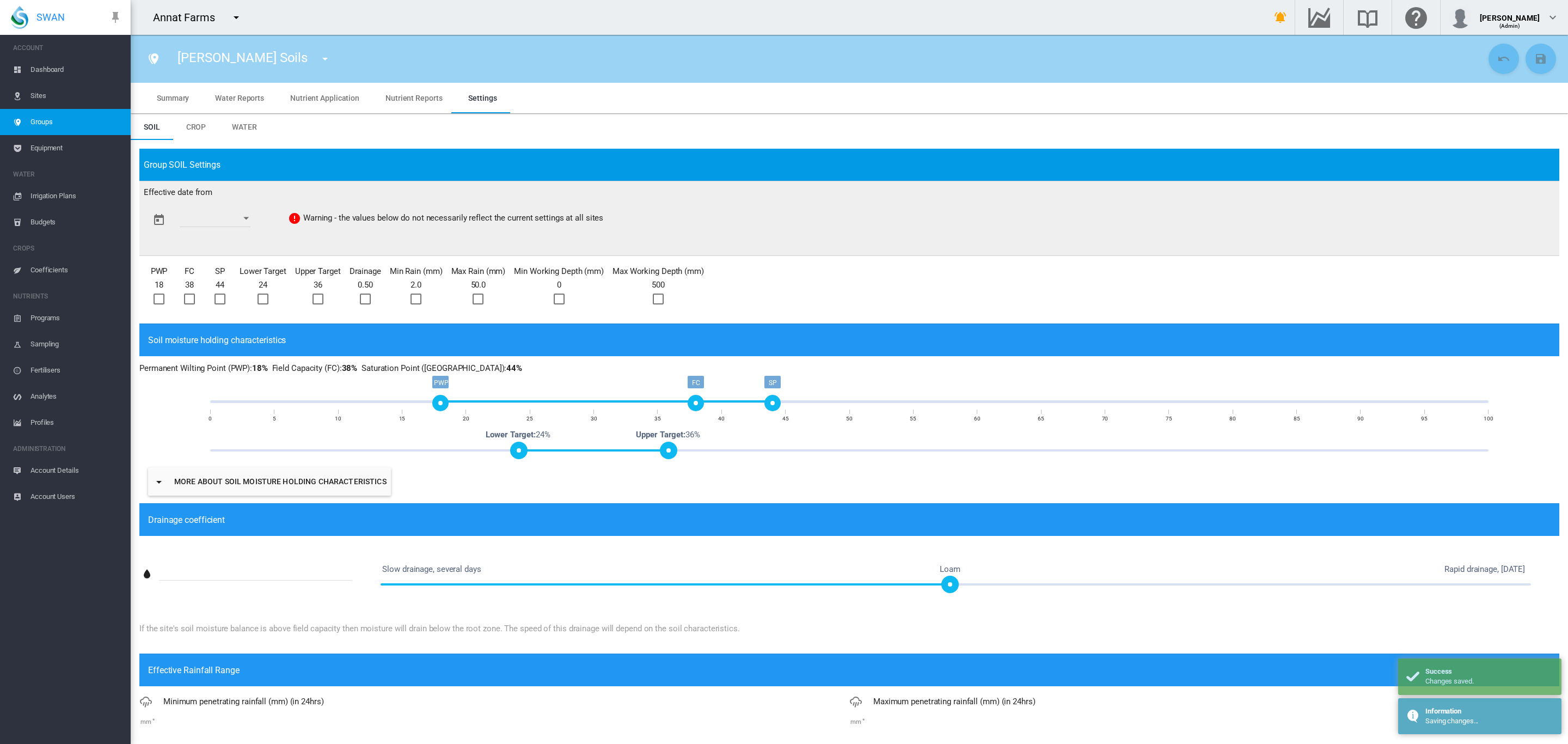
click at [56, 96] on span "Sites" at bounding box center [77, 95] width 91 height 26
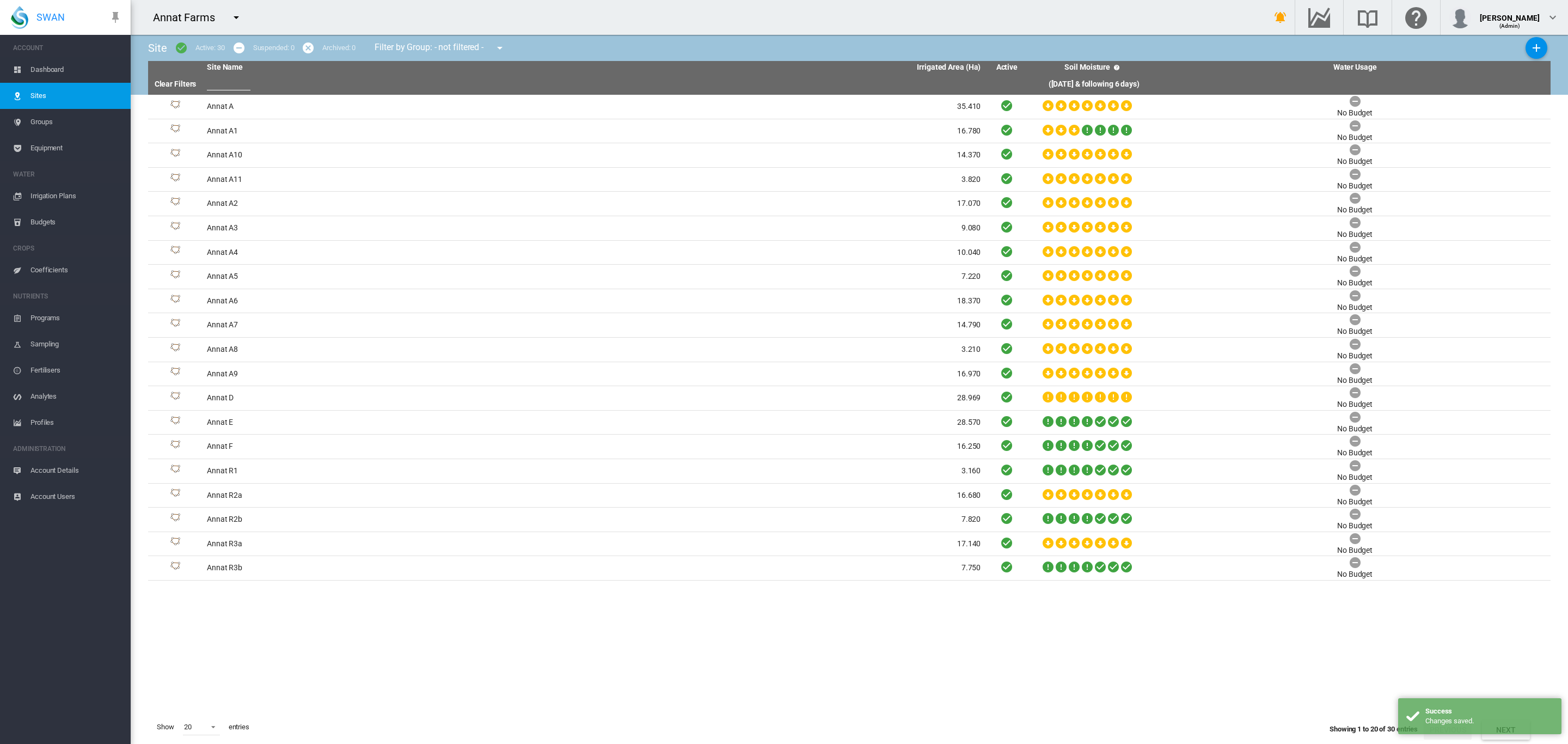
click at [56, 66] on span "Dashboard" at bounding box center [77, 70] width 91 height 26
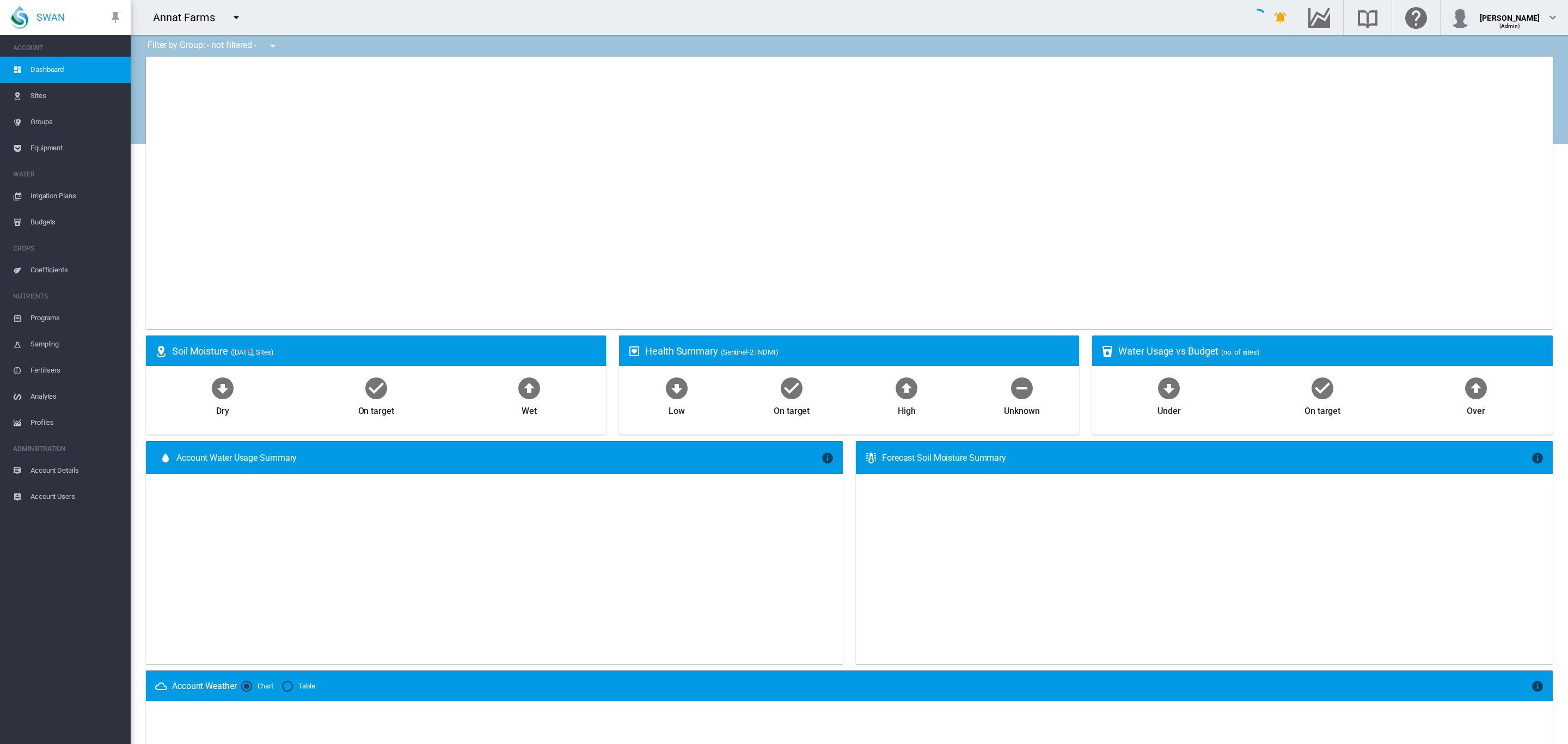
type input "**********"
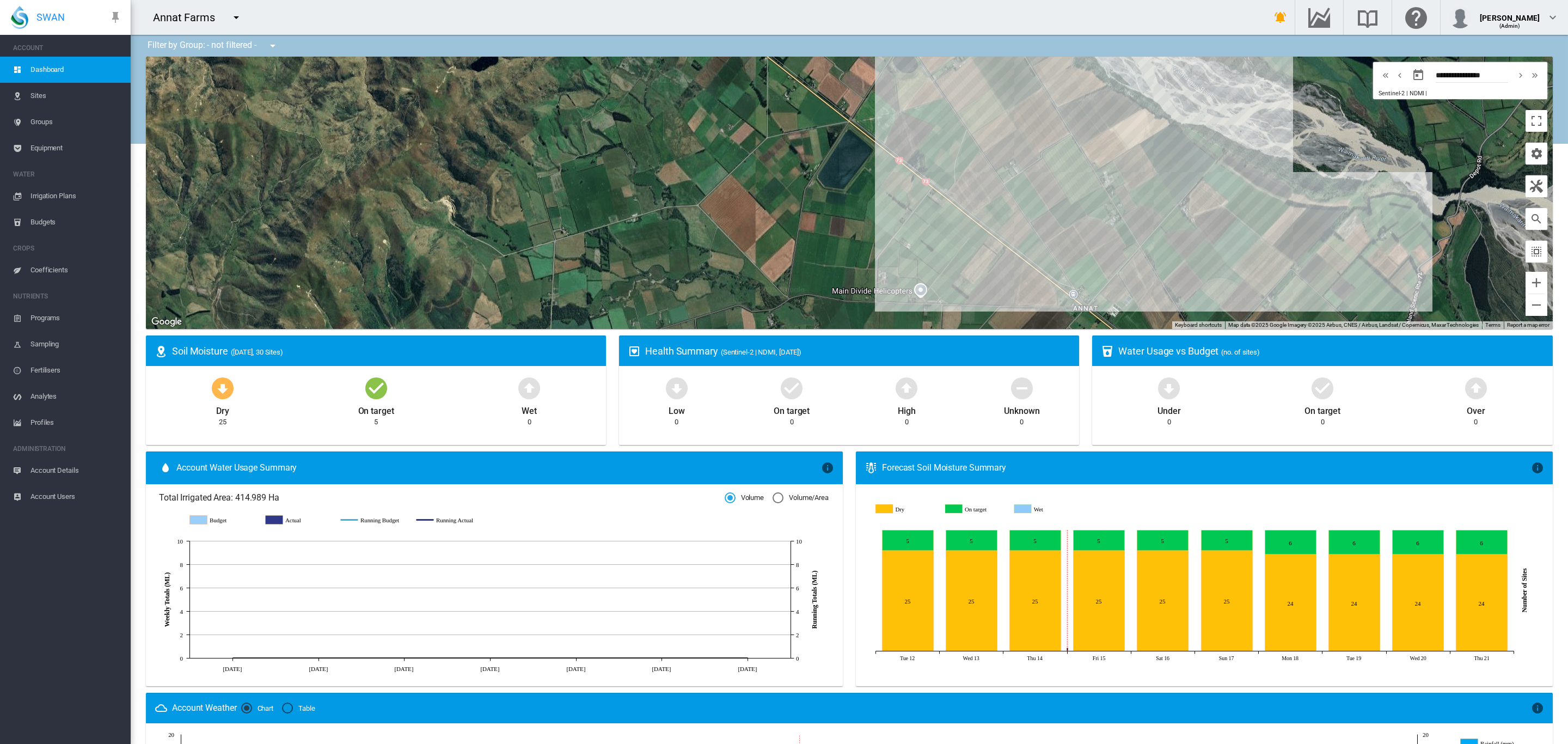
click at [233, 19] on md-icon "icon-menu-down" at bounding box center [236, 17] width 13 height 13
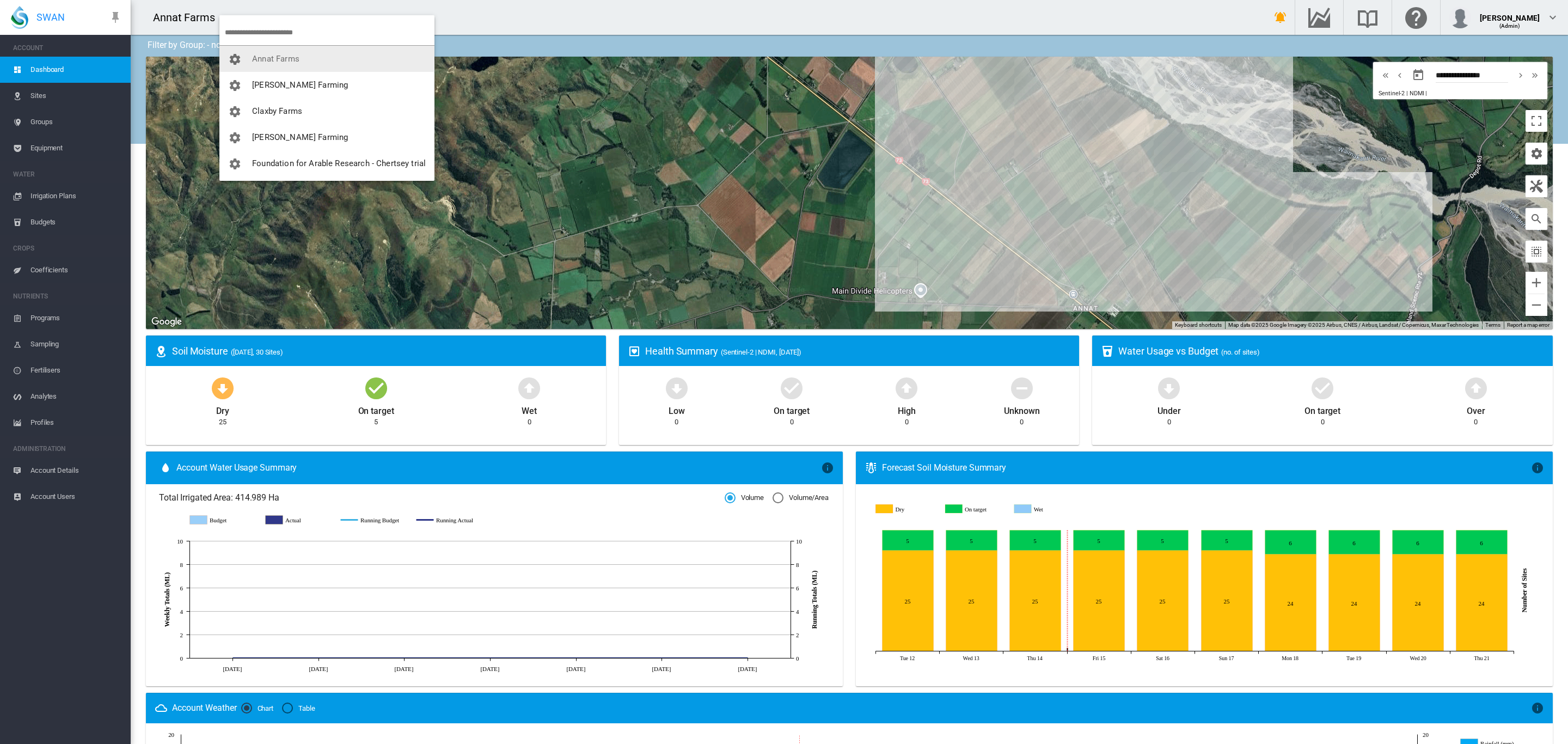
click at [266, 68] on button "Annat Farms" at bounding box center [327, 59] width 215 height 26
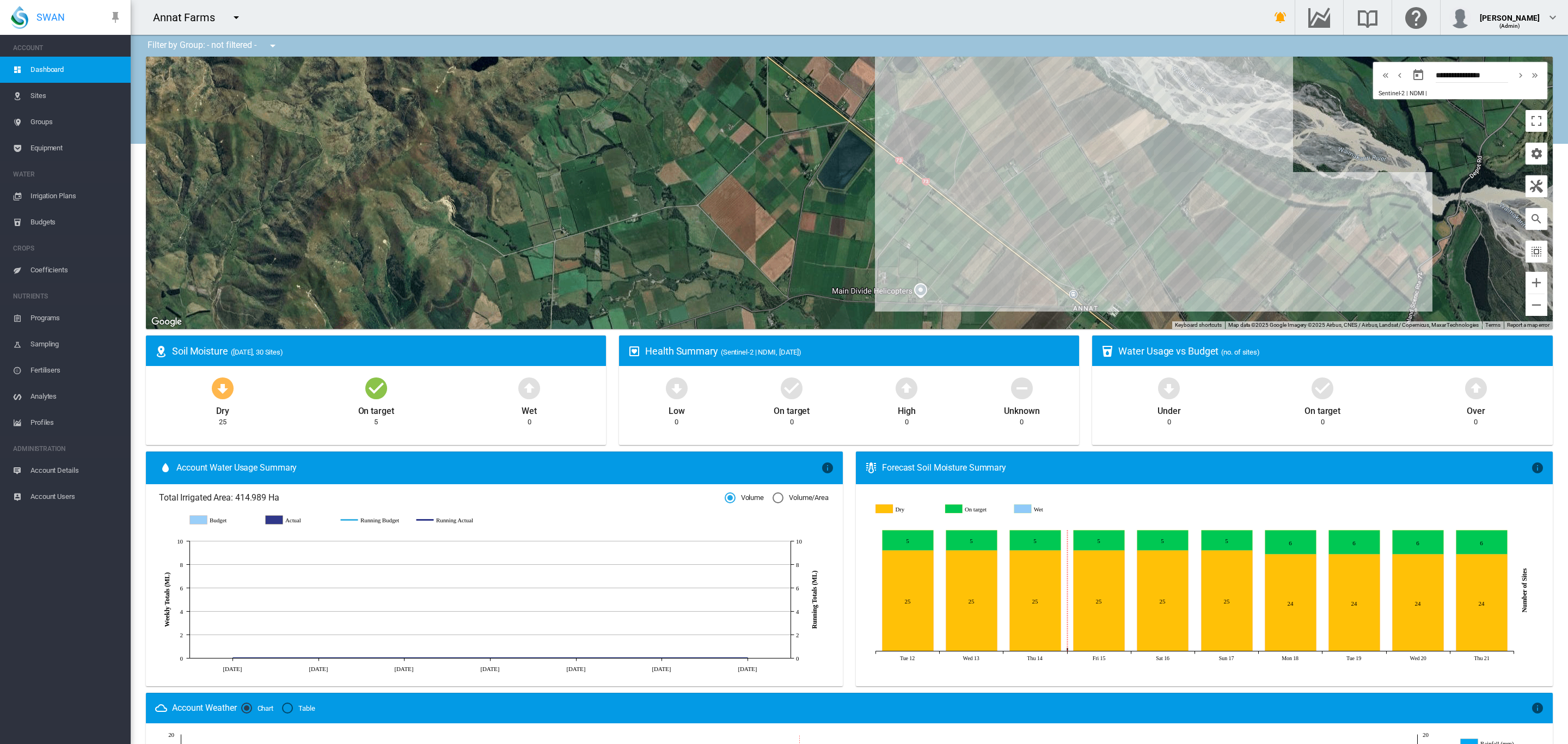
click at [35, 98] on span "Sites" at bounding box center [77, 95] width 91 height 26
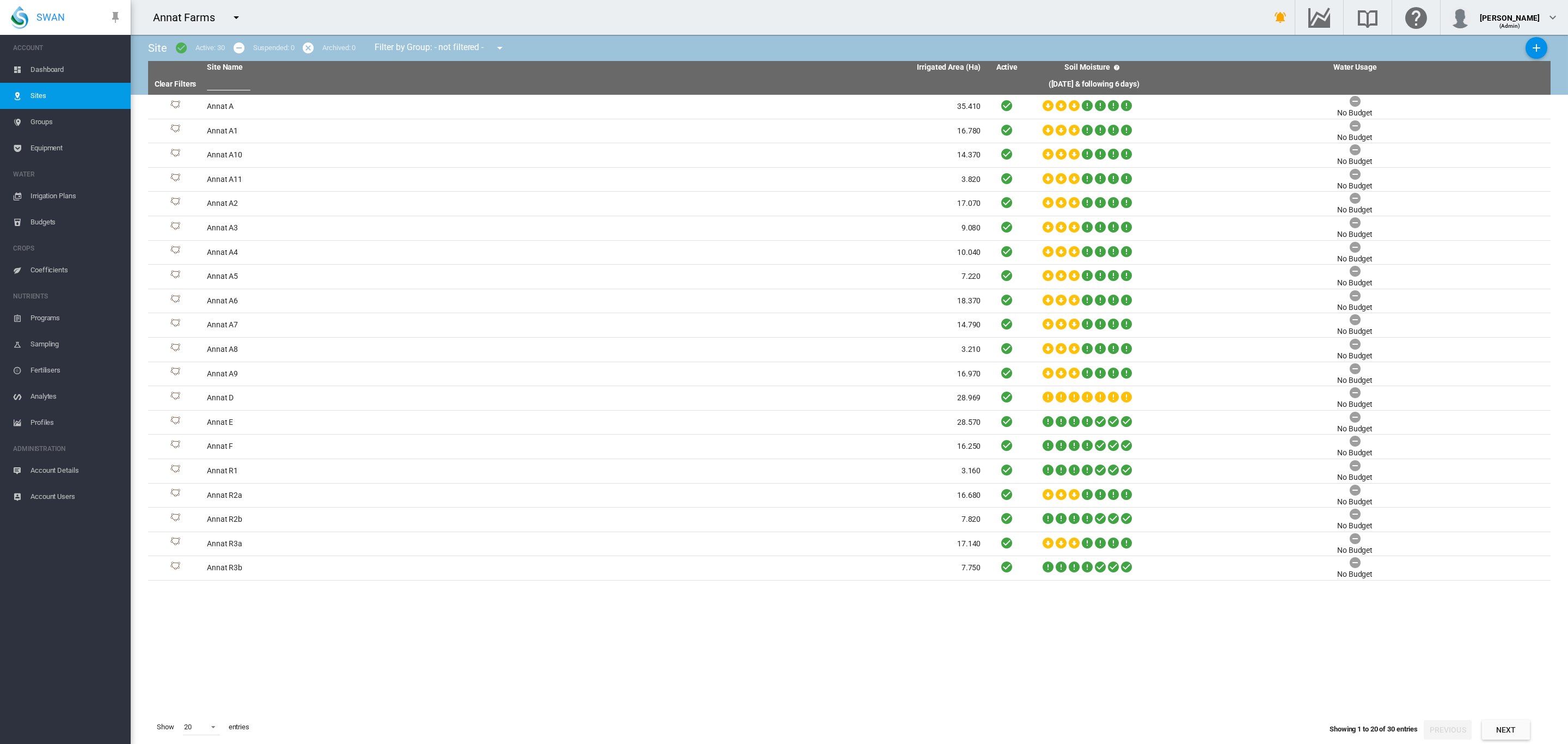
click at [57, 68] on span "Dashboard" at bounding box center [77, 70] width 91 height 26
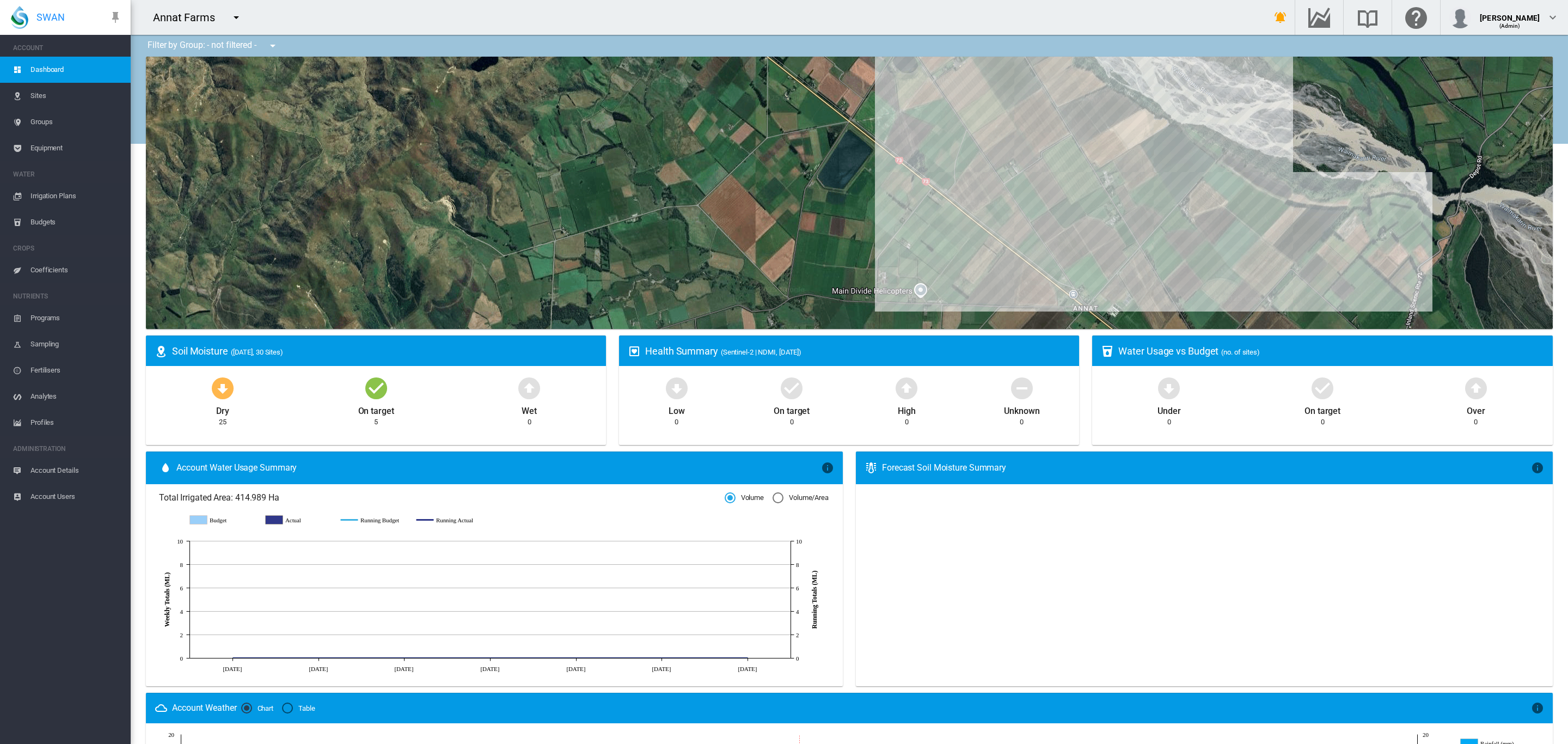
click at [54, 116] on span "Groups" at bounding box center [77, 122] width 91 height 26
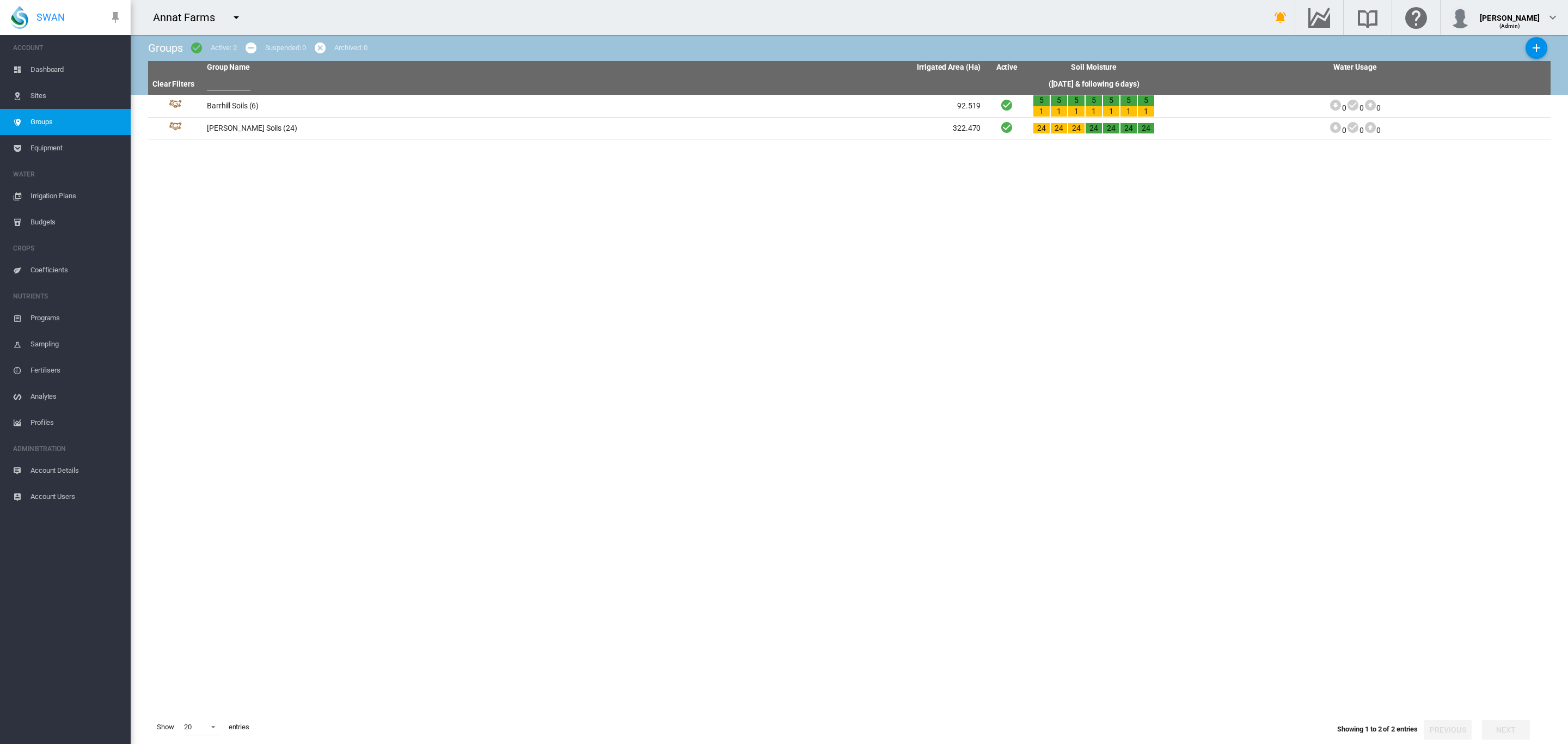
click at [70, 472] on span "Account Details" at bounding box center [77, 470] width 91 height 26
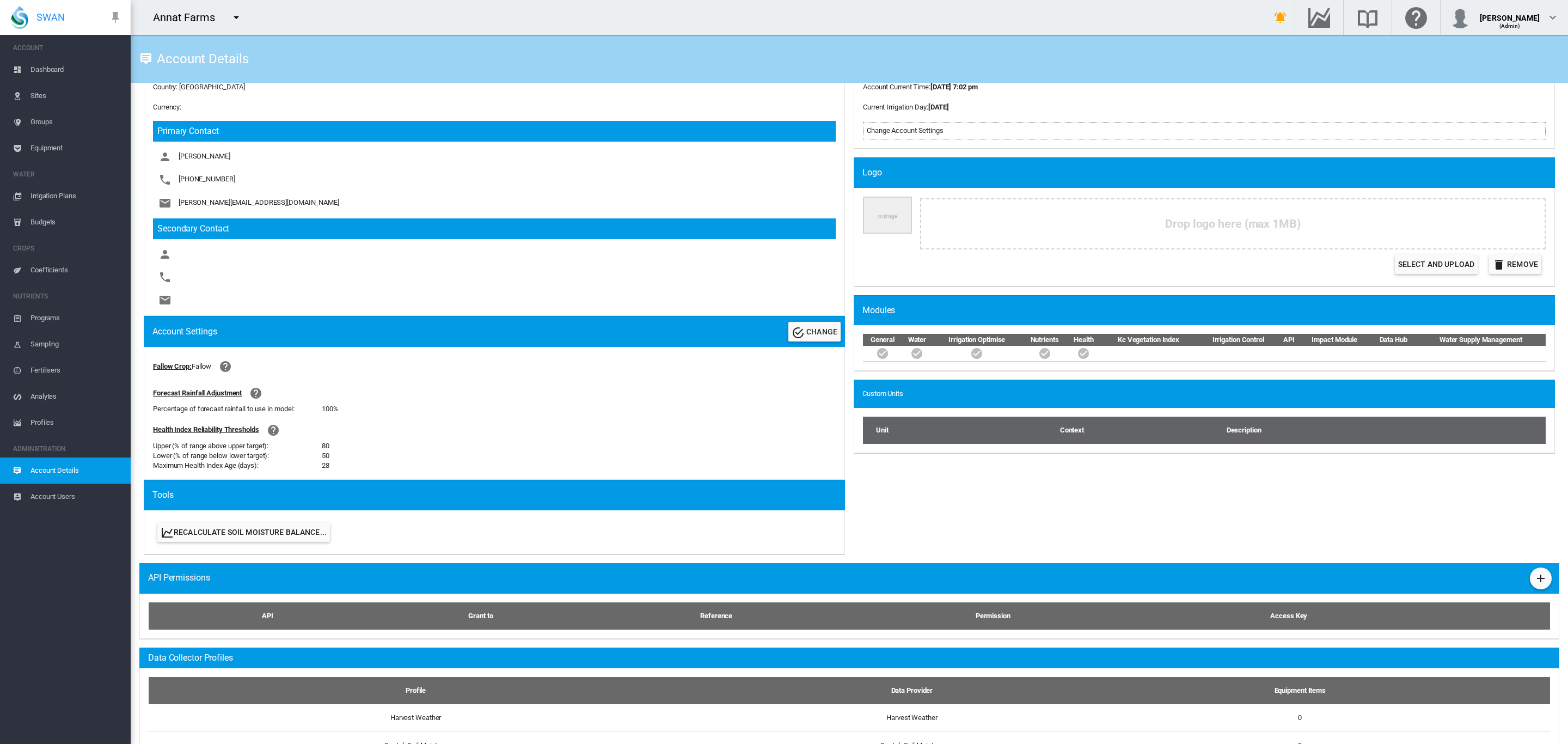
scroll to position [221, 0]
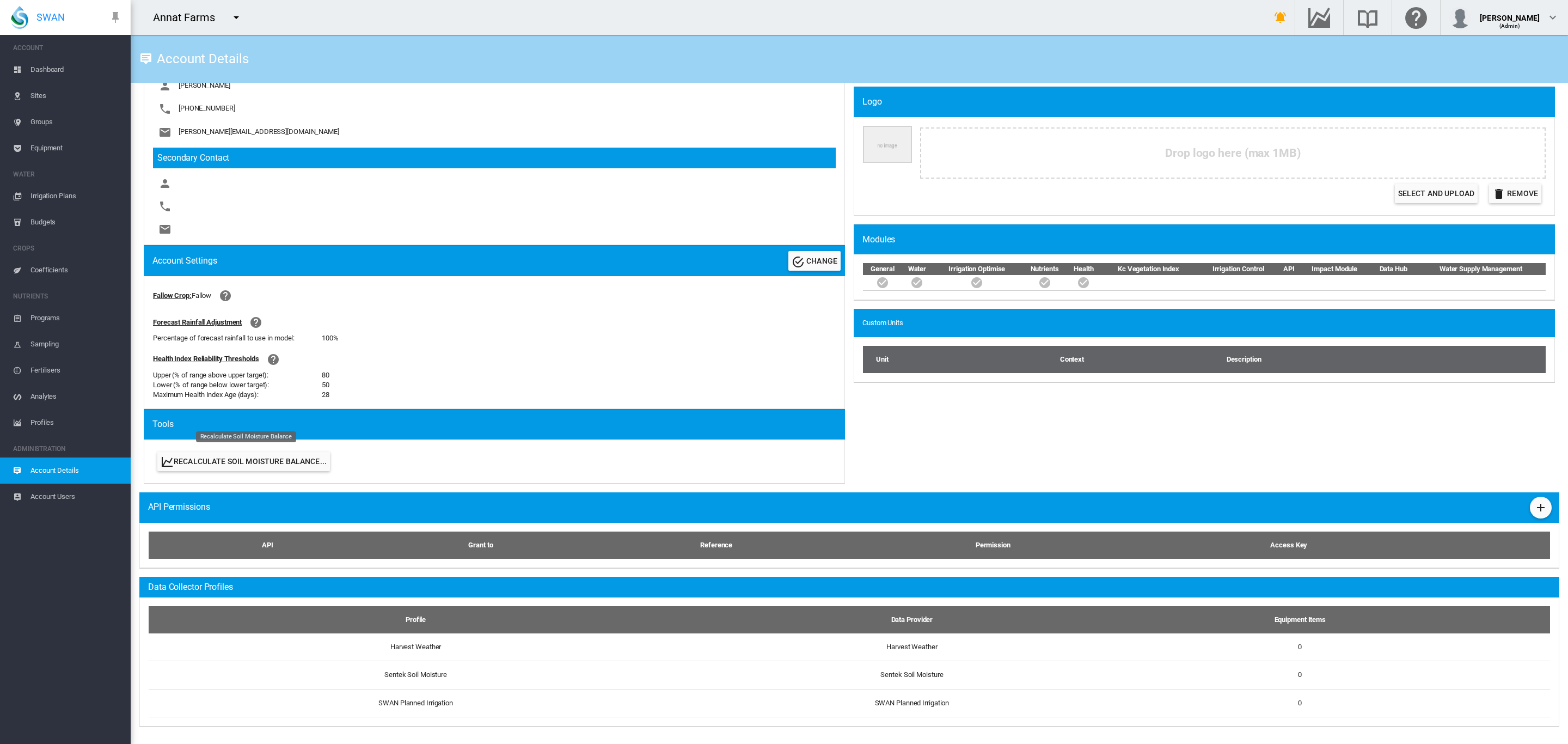
click at [234, 456] on button "Recalculate Soil Moisture Balance..." at bounding box center [244, 462] width 173 height 20
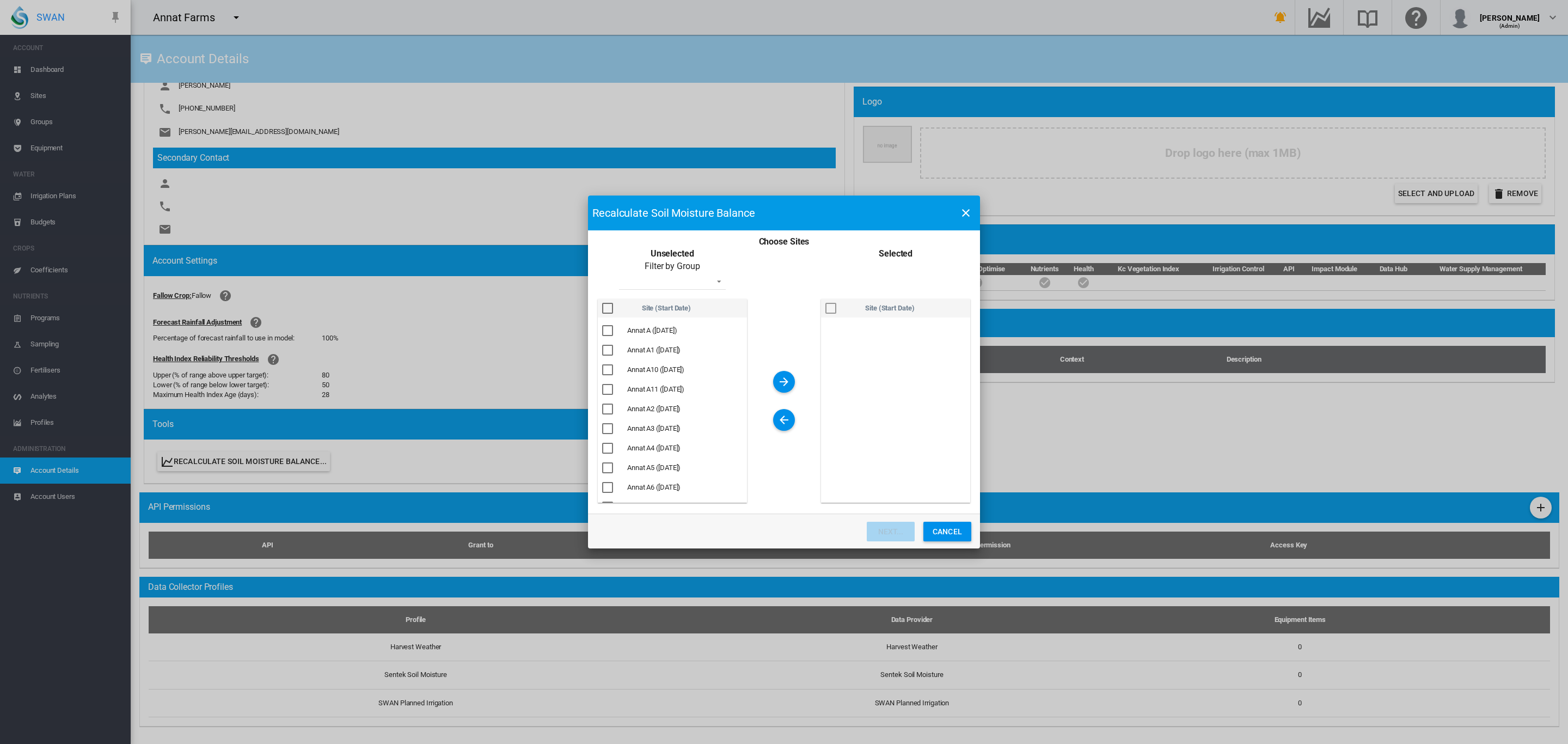
click at [604, 304] on div "Choose Sites ..." at bounding box center [608, 307] width 11 height 11
click at [784, 381] on md-icon "icon-arrow-right" at bounding box center [784, 381] width 13 height 13
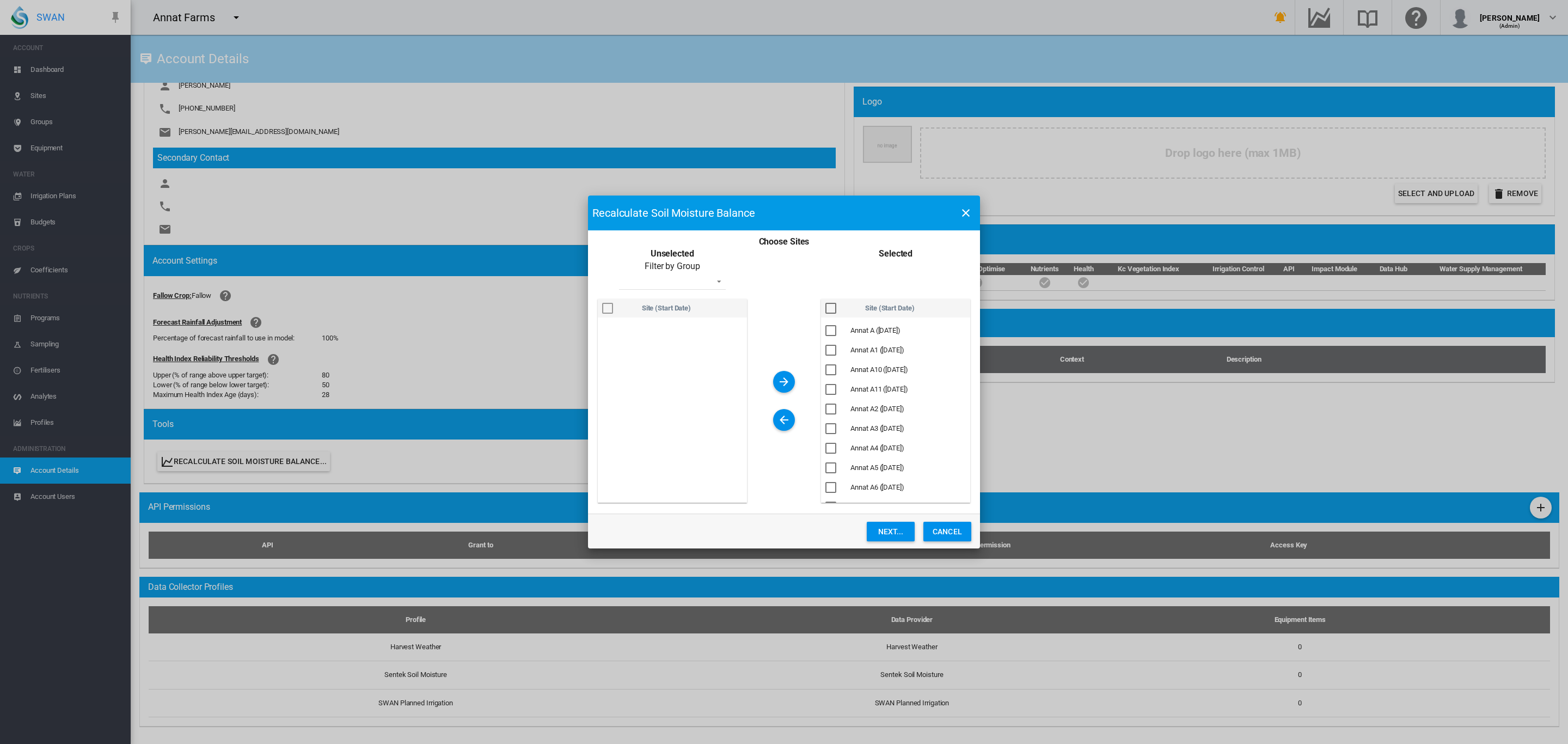
click at [831, 306] on div "Choose Sites ..." at bounding box center [830, 307] width 11 height 11
click at [902, 536] on button "Next..." at bounding box center [891, 532] width 48 height 20
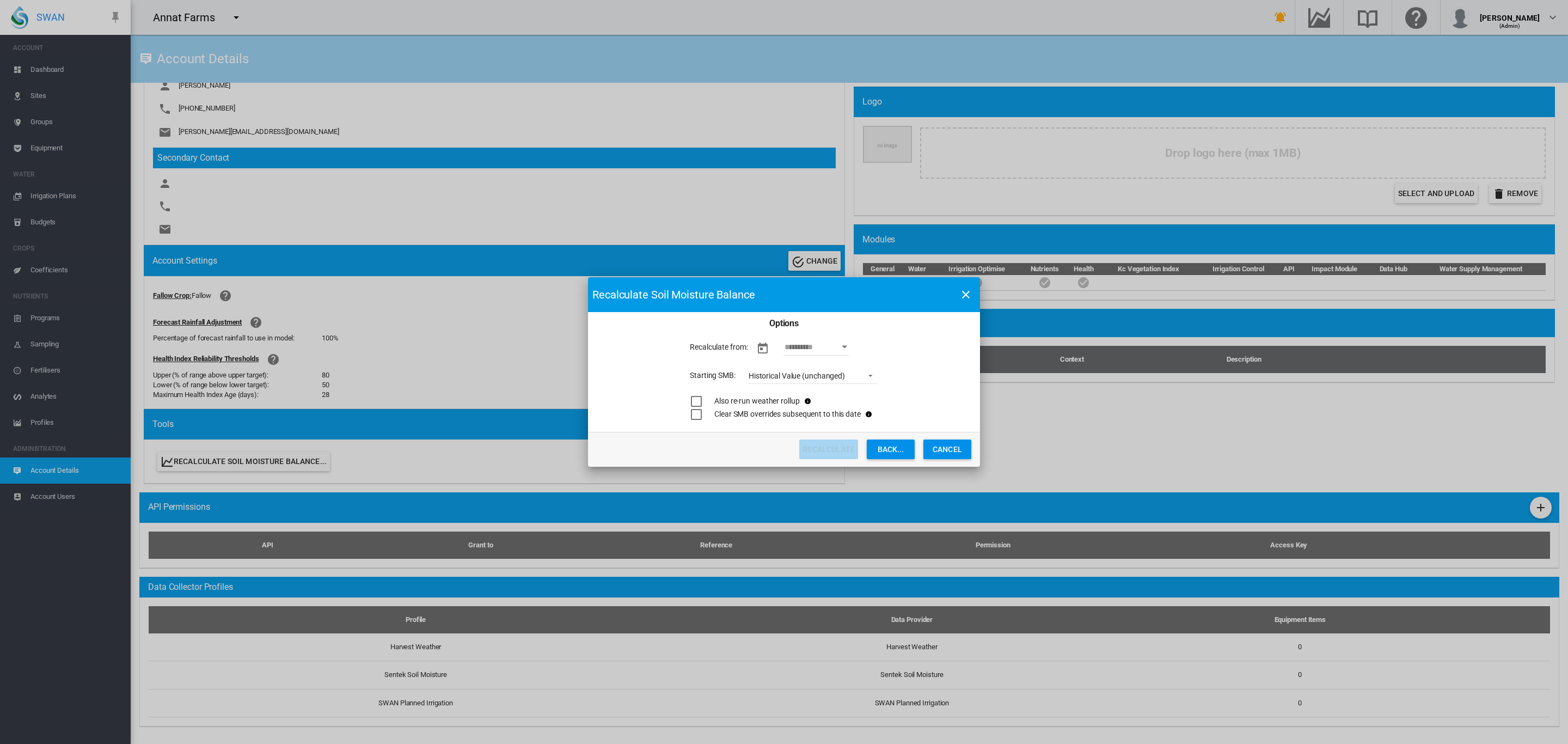
click at [815, 355] on md-input-container "Mandatory item is missing" at bounding box center [812, 347] width 130 height 19
click at [815, 347] on input "As At Date" at bounding box center [816, 347] width 66 height 16
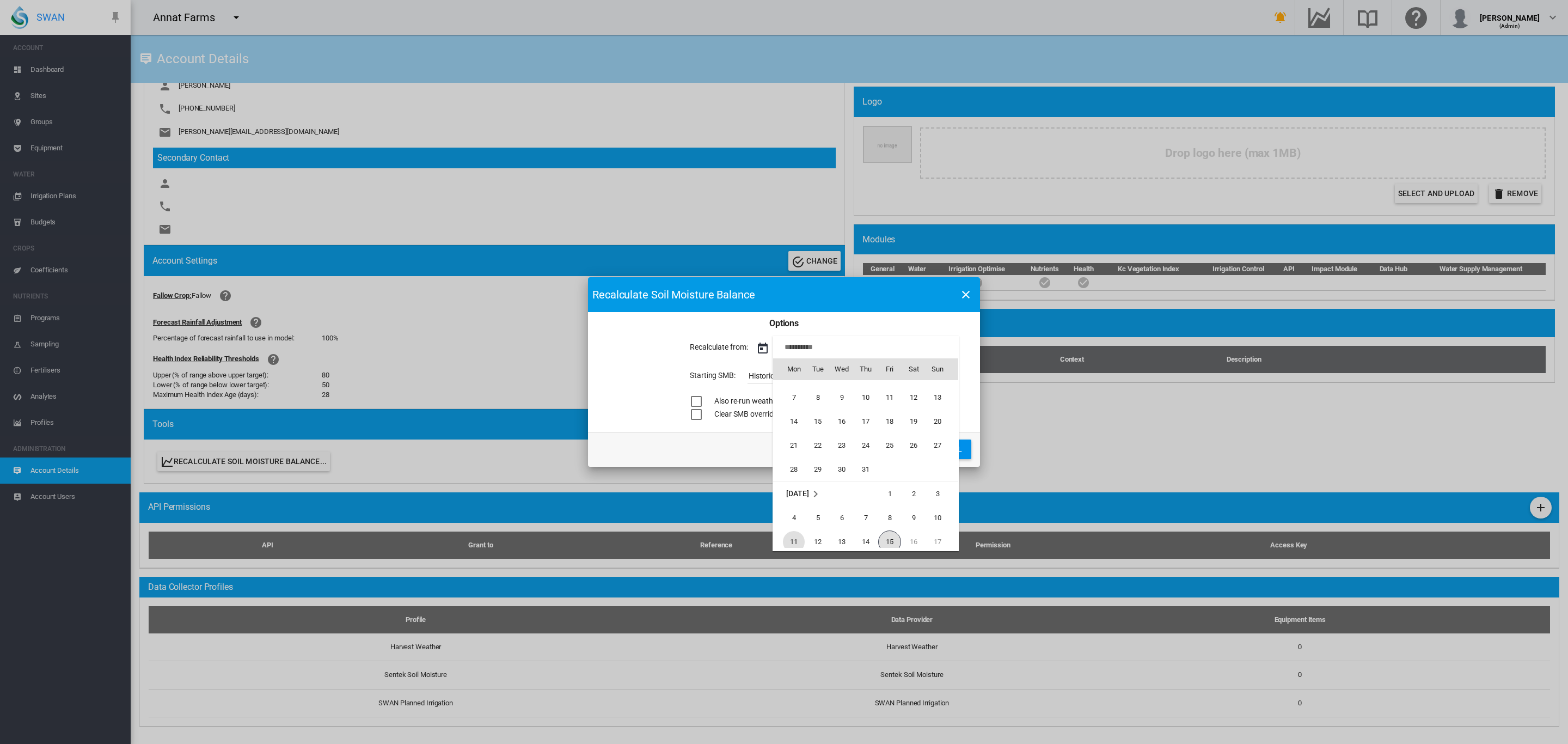
scroll to position [743, 0]
click at [818, 393] on span "1" at bounding box center [818, 395] width 22 height 22
type input "**********"
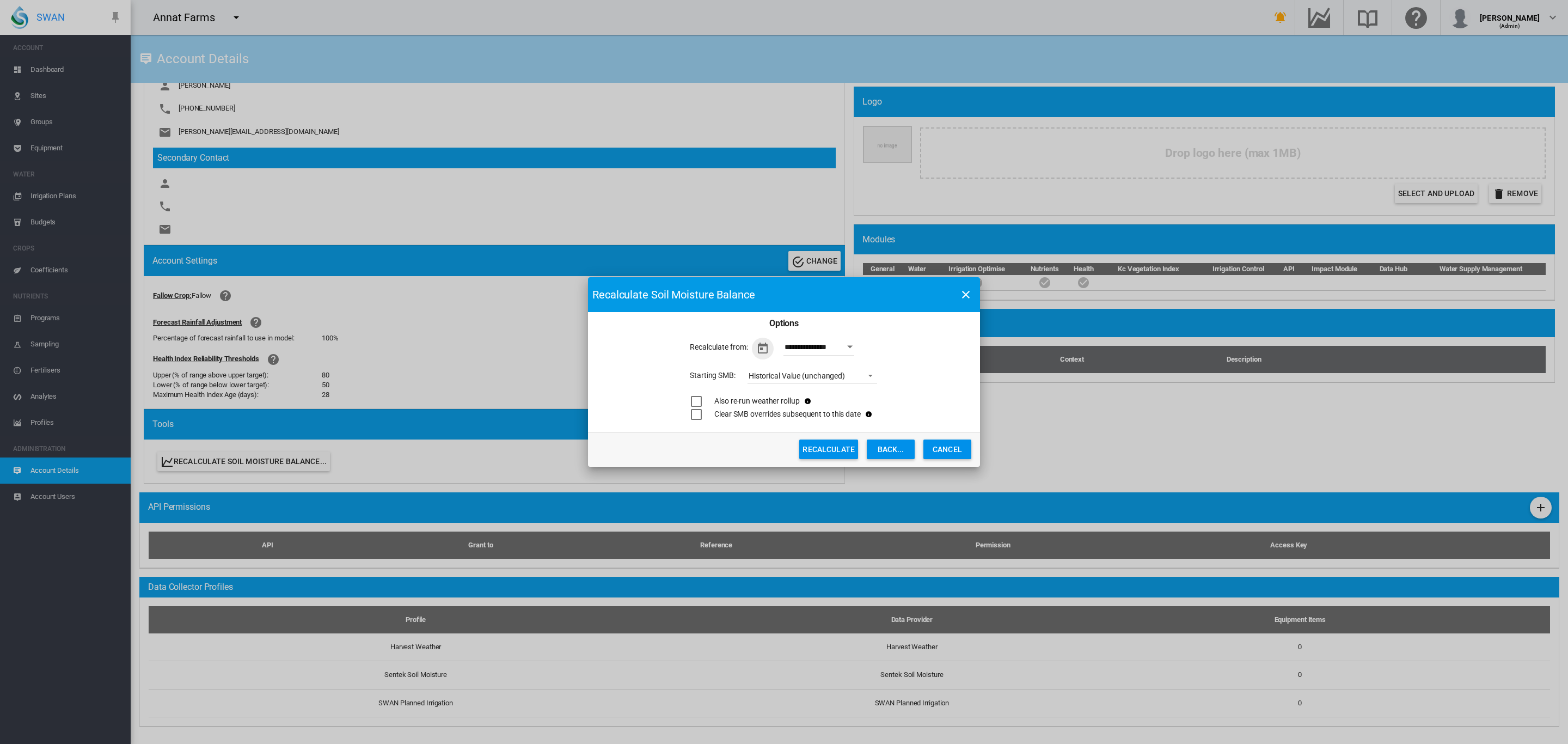
click at [845, 376] on span "Historical Value (unchanged)" at bounding box center [803, 376] width 110 height 11
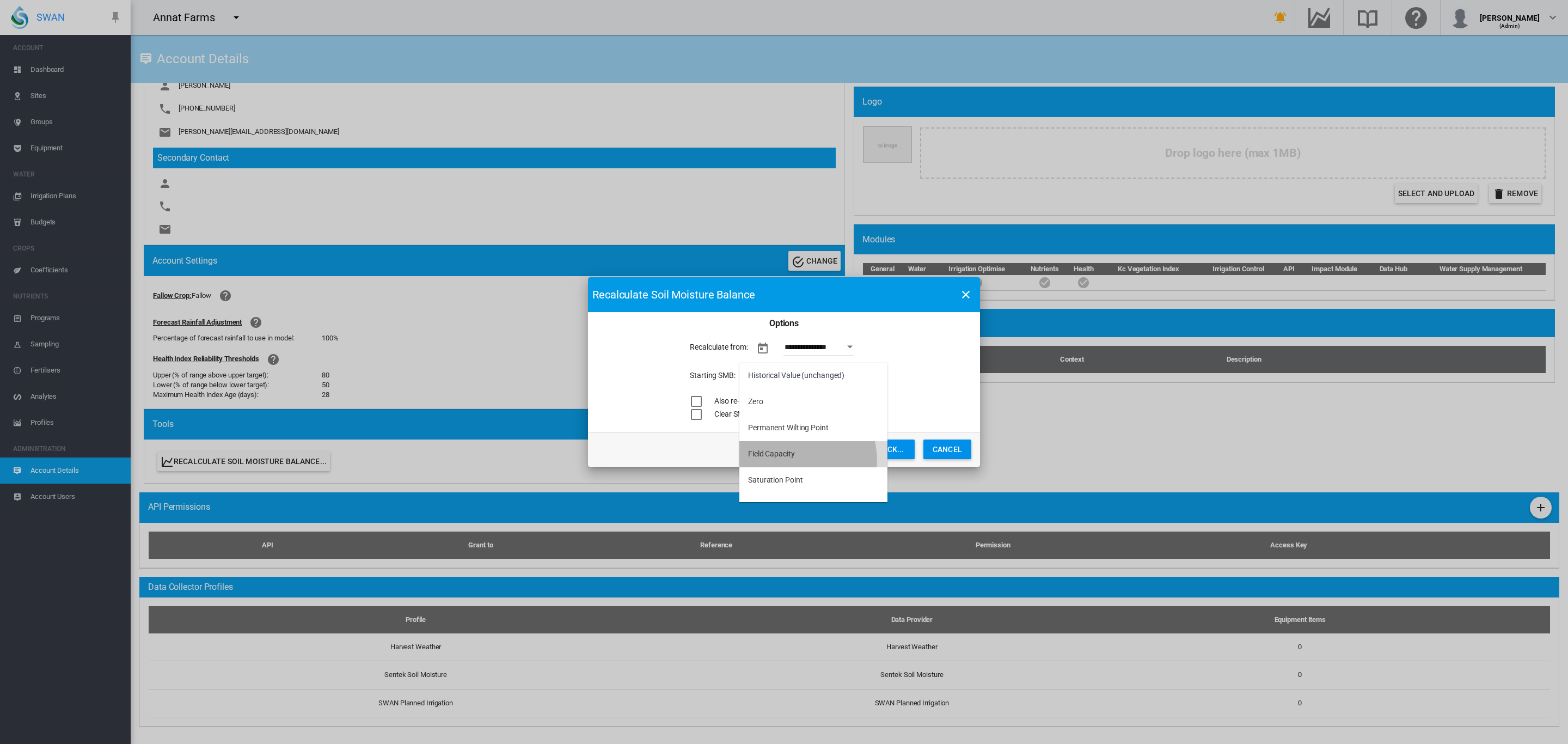
click at [794, 460] on md-option "Field Capacity" at bounding box center [813, 455] width 148 height 26
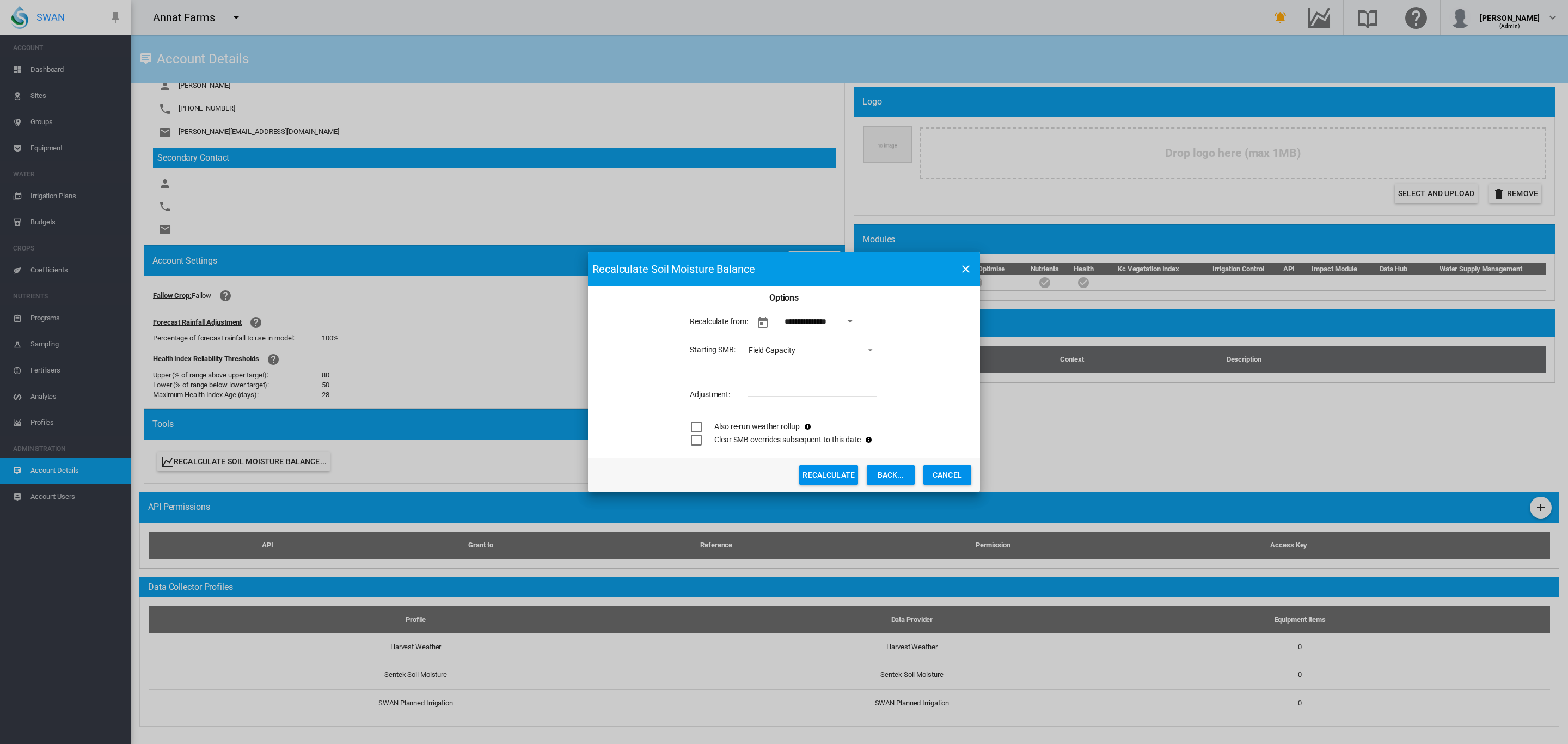
click at [836, 469] on button "Recalculate" at bounding box center [828, 475] width 59 height 20
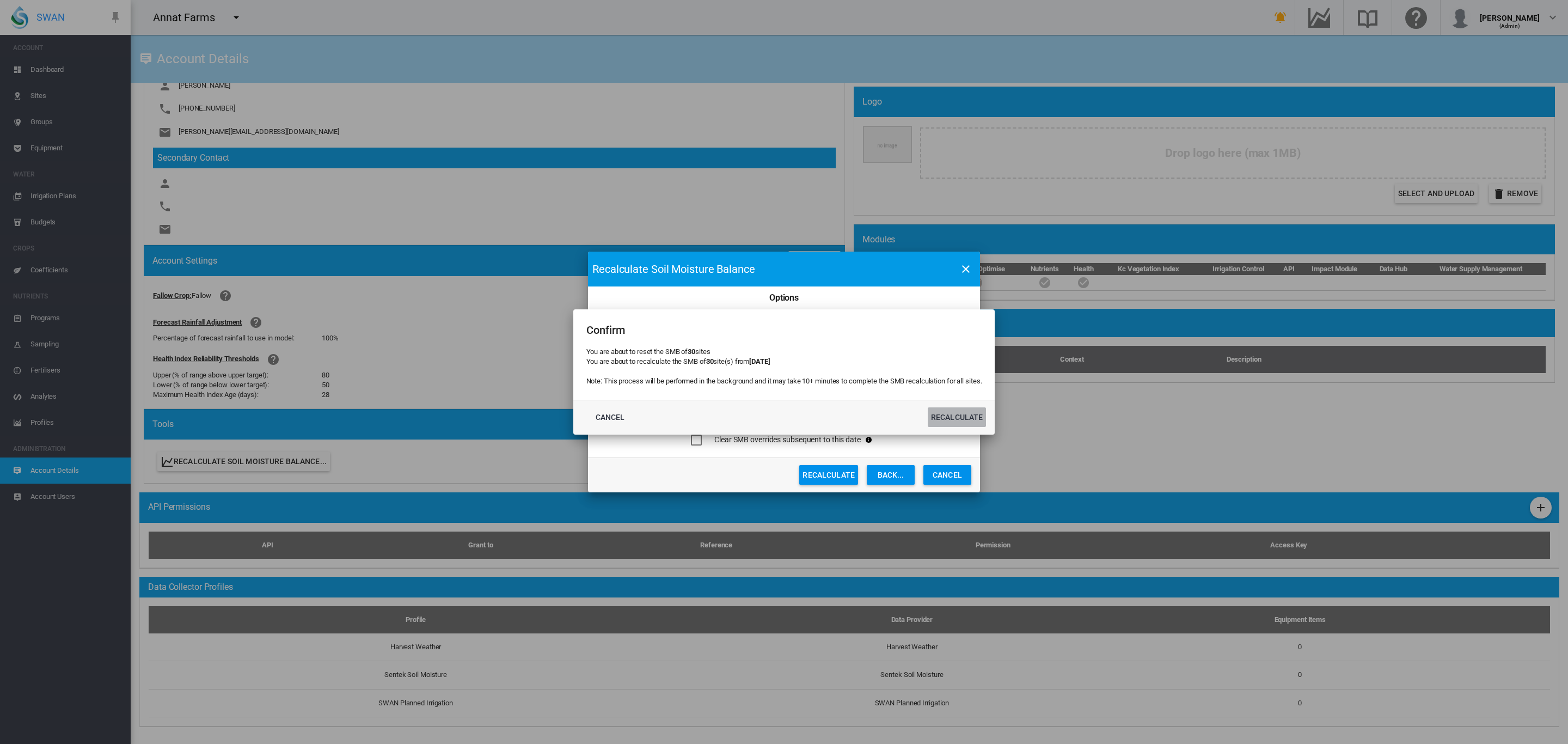
click at [962, 416] on button "Recalculate" at bounding box center [957, 418] width 59 height 20
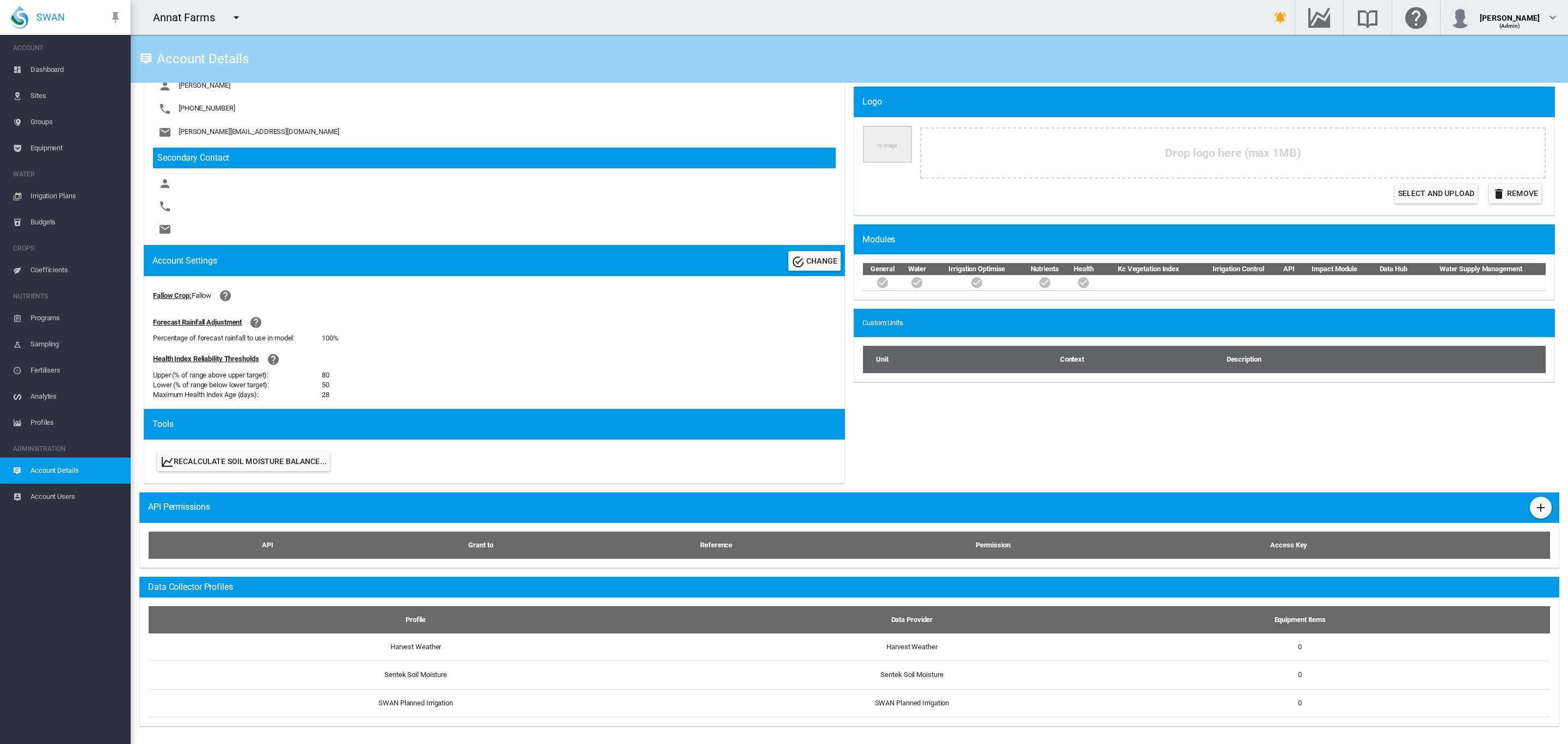
click at [48, 147] on span "Equipment" at bounding box center [77, 148] width 91 height 26
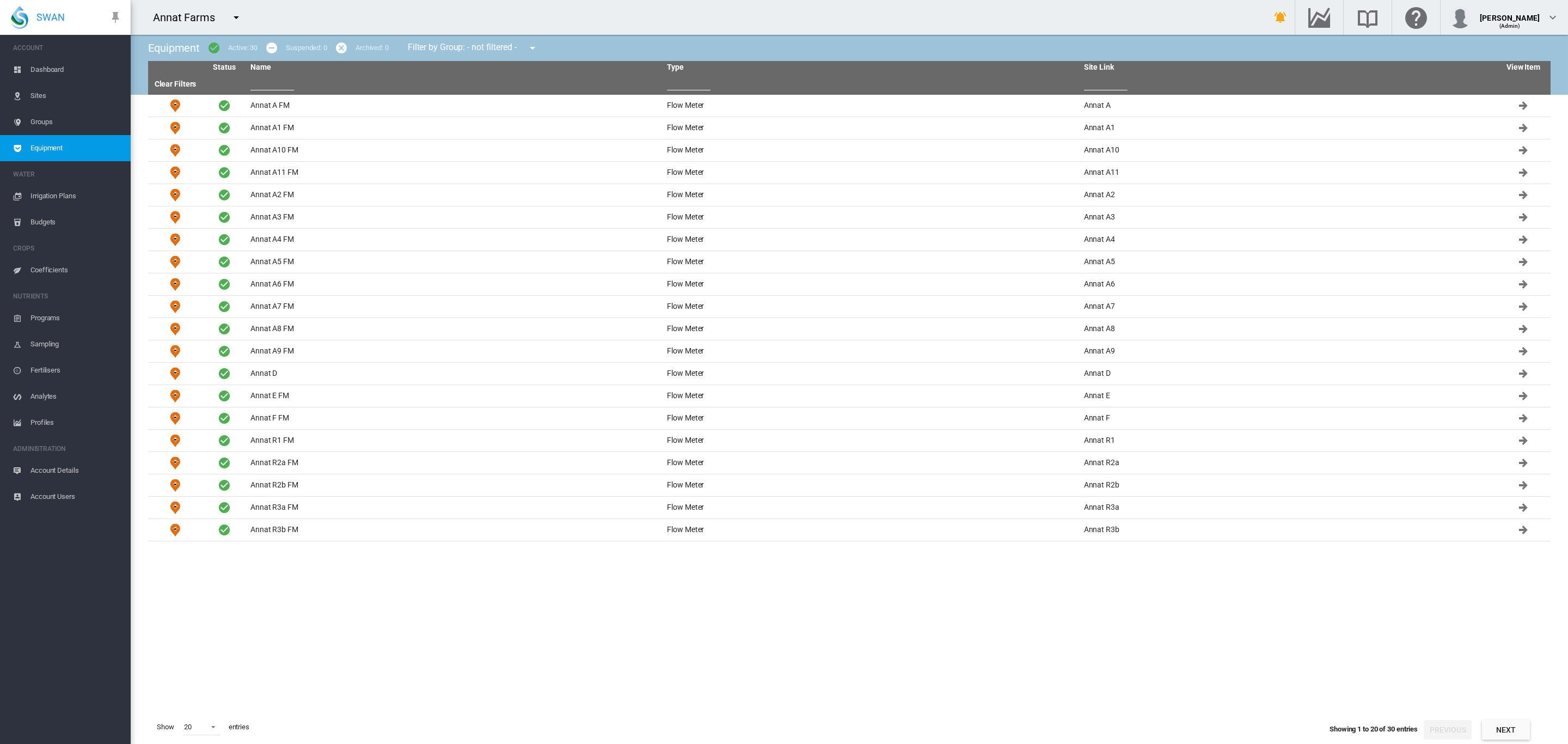
click at [37, 124] on span "Groups" at bounding box center [77, 122] width 91 height 26
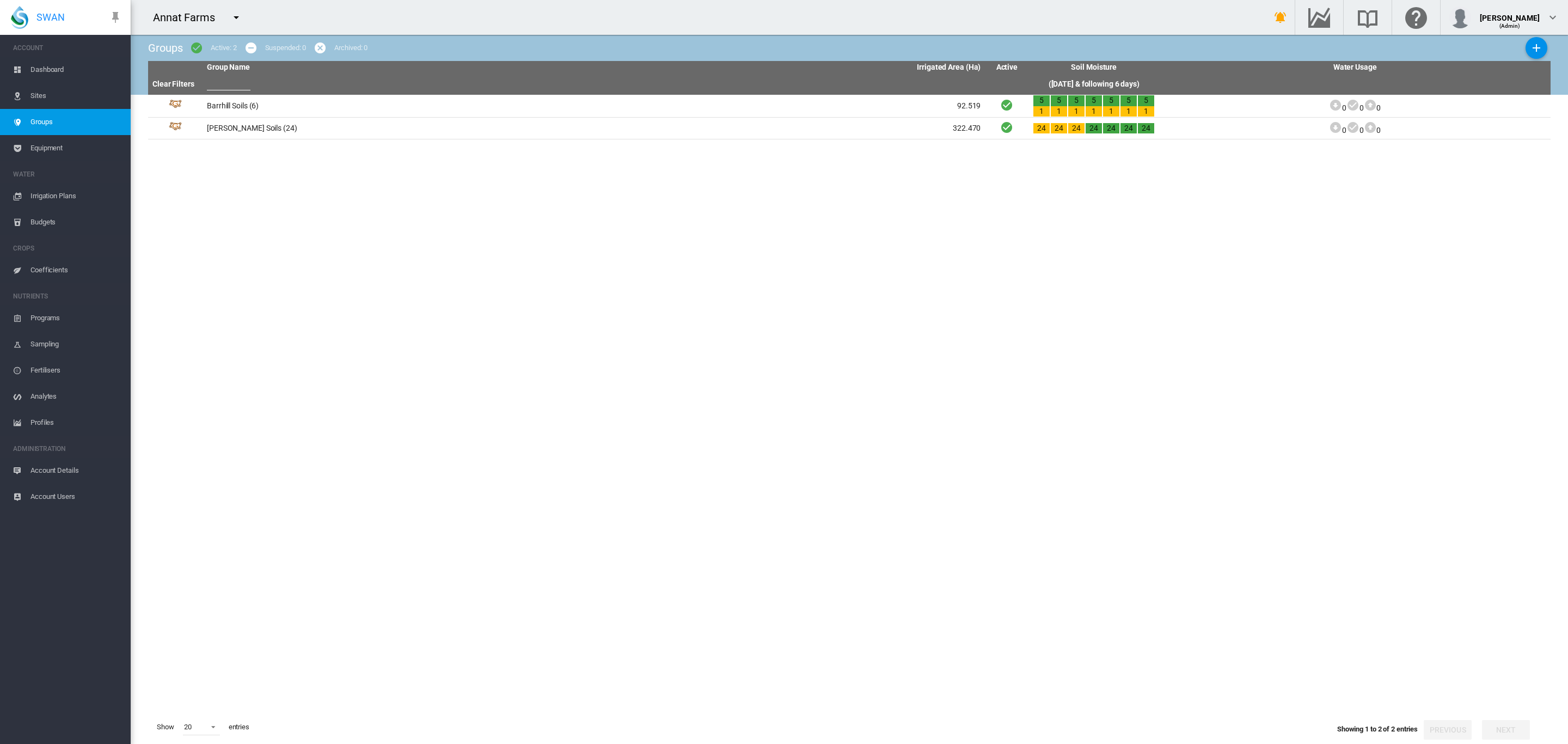
click at [38, 100] on span "Sites" at bounding box center [77, 95] width 91 height 26
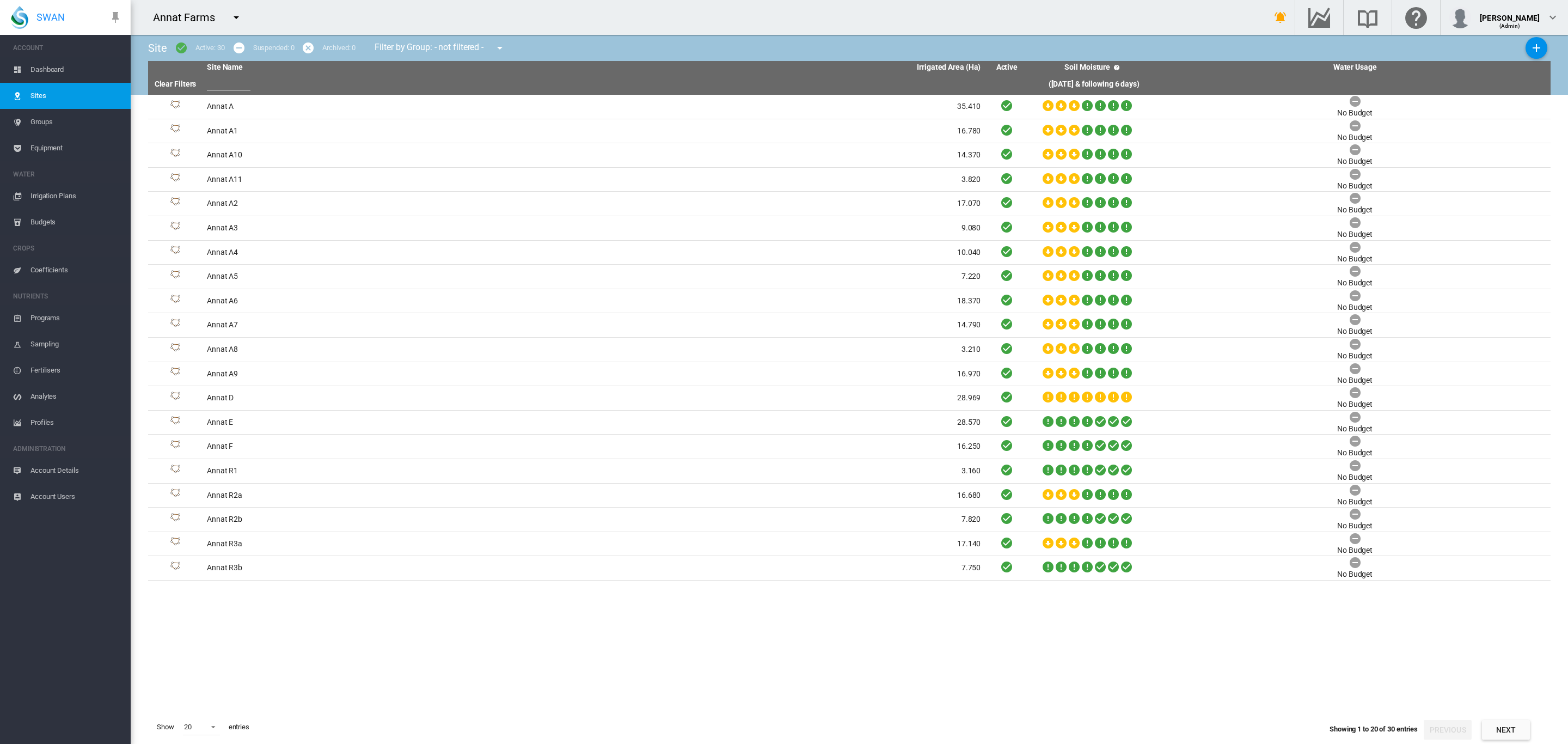
click at [51, 73] on span "Dashboard" at bounding box center [77, 70] width 91 height 26
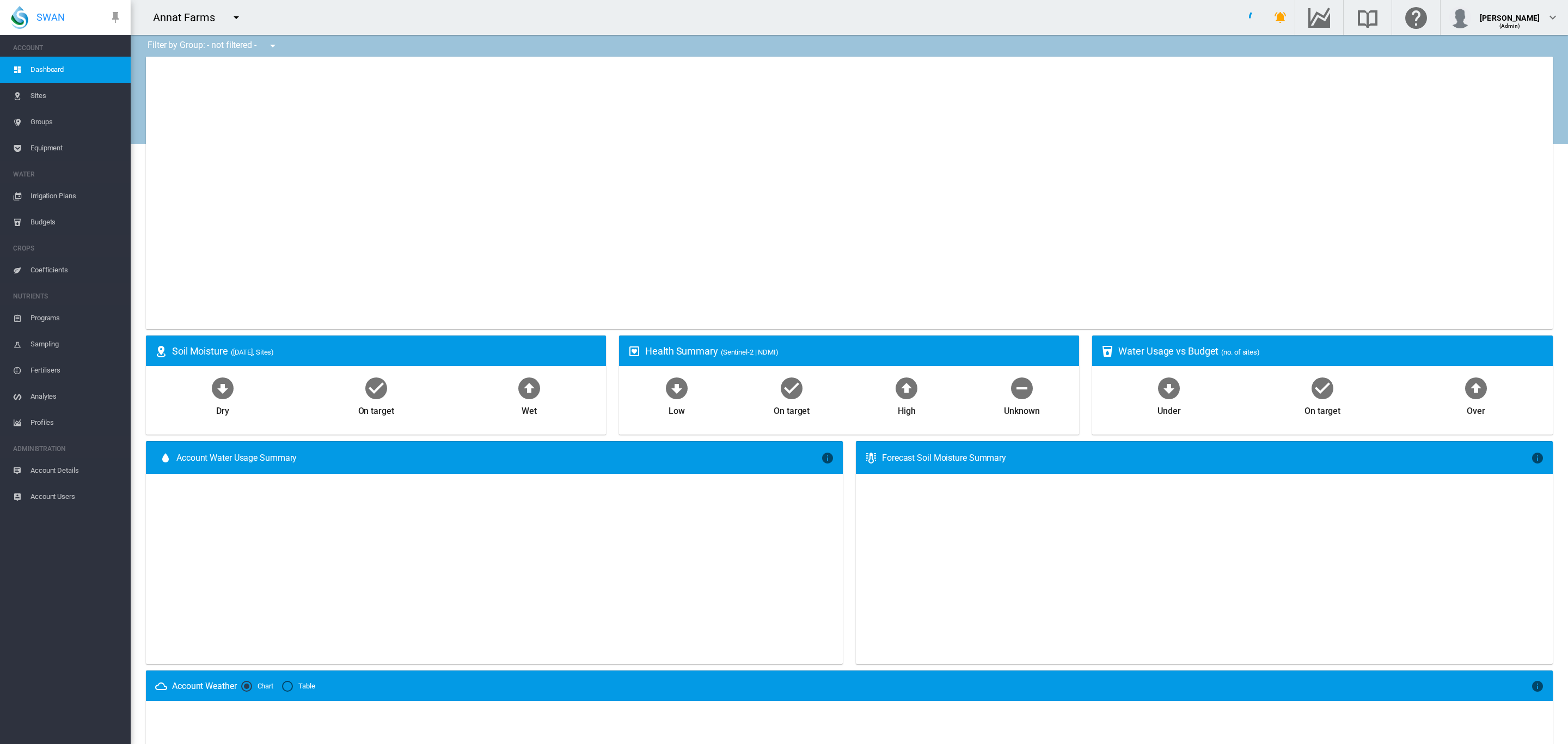
type input "**********"
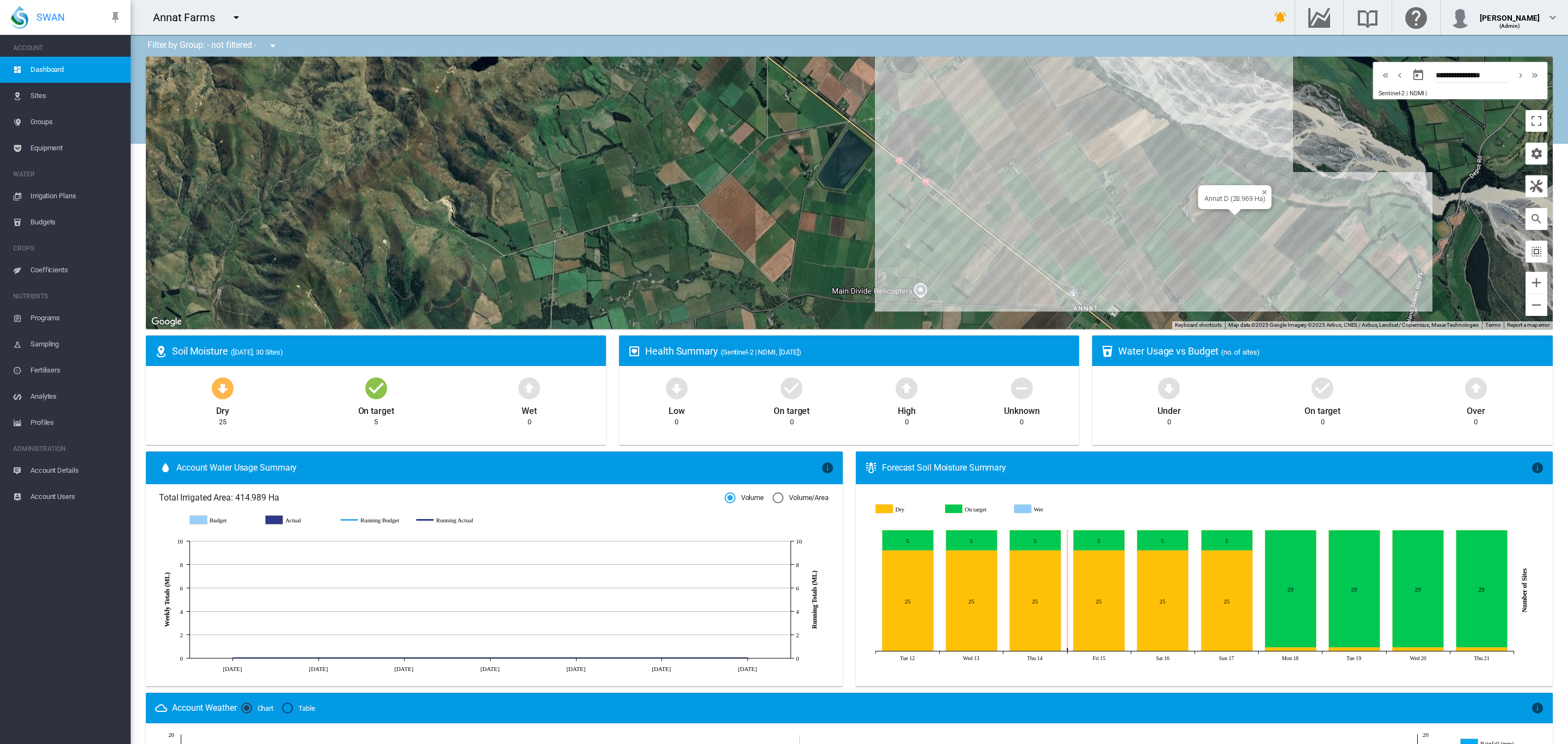
click at [1250, 216] on div "To navigate, press the arrow keys. Annat D (28.969 Ha)" at bounding box center [849, 193] width 1407 height 273
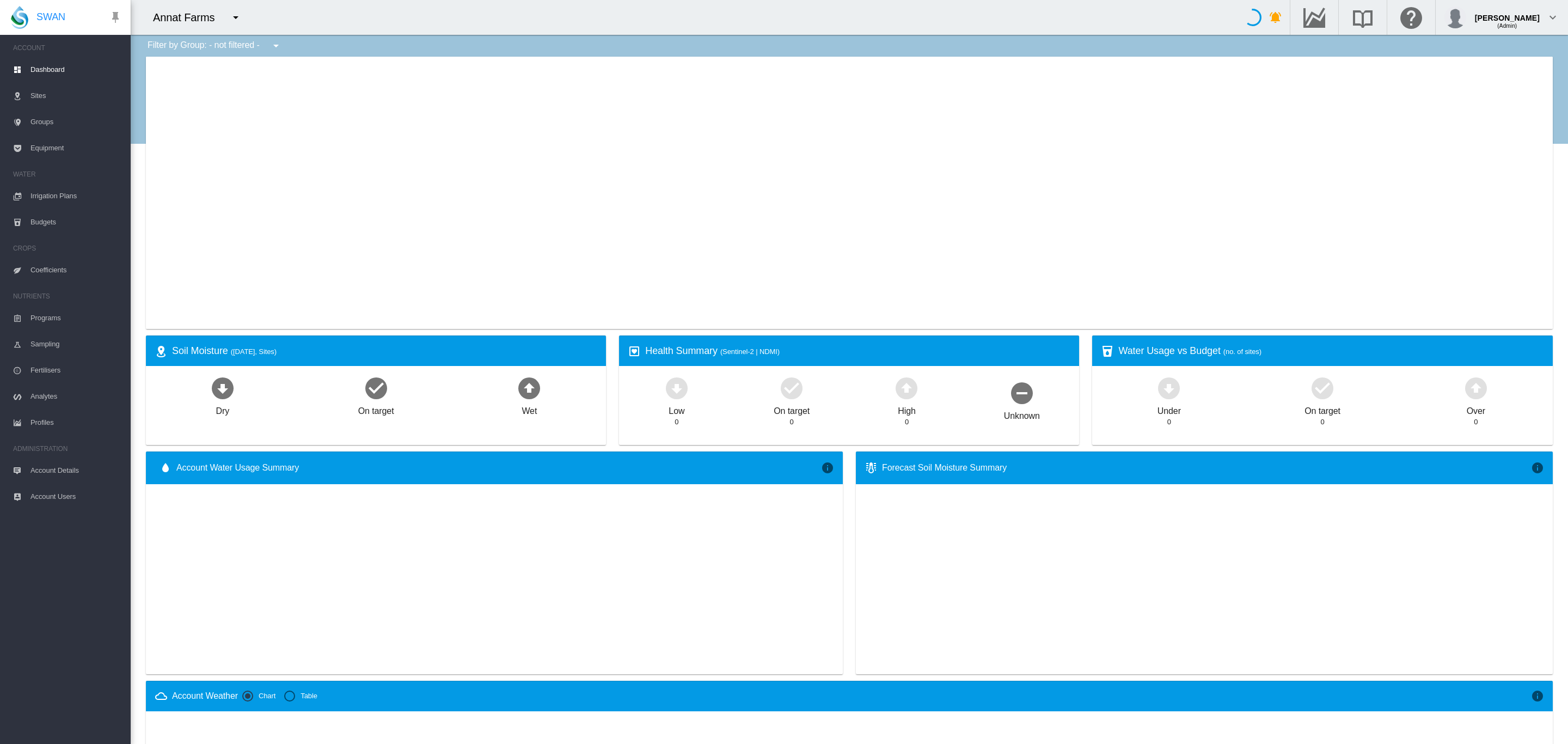
type input "**********"
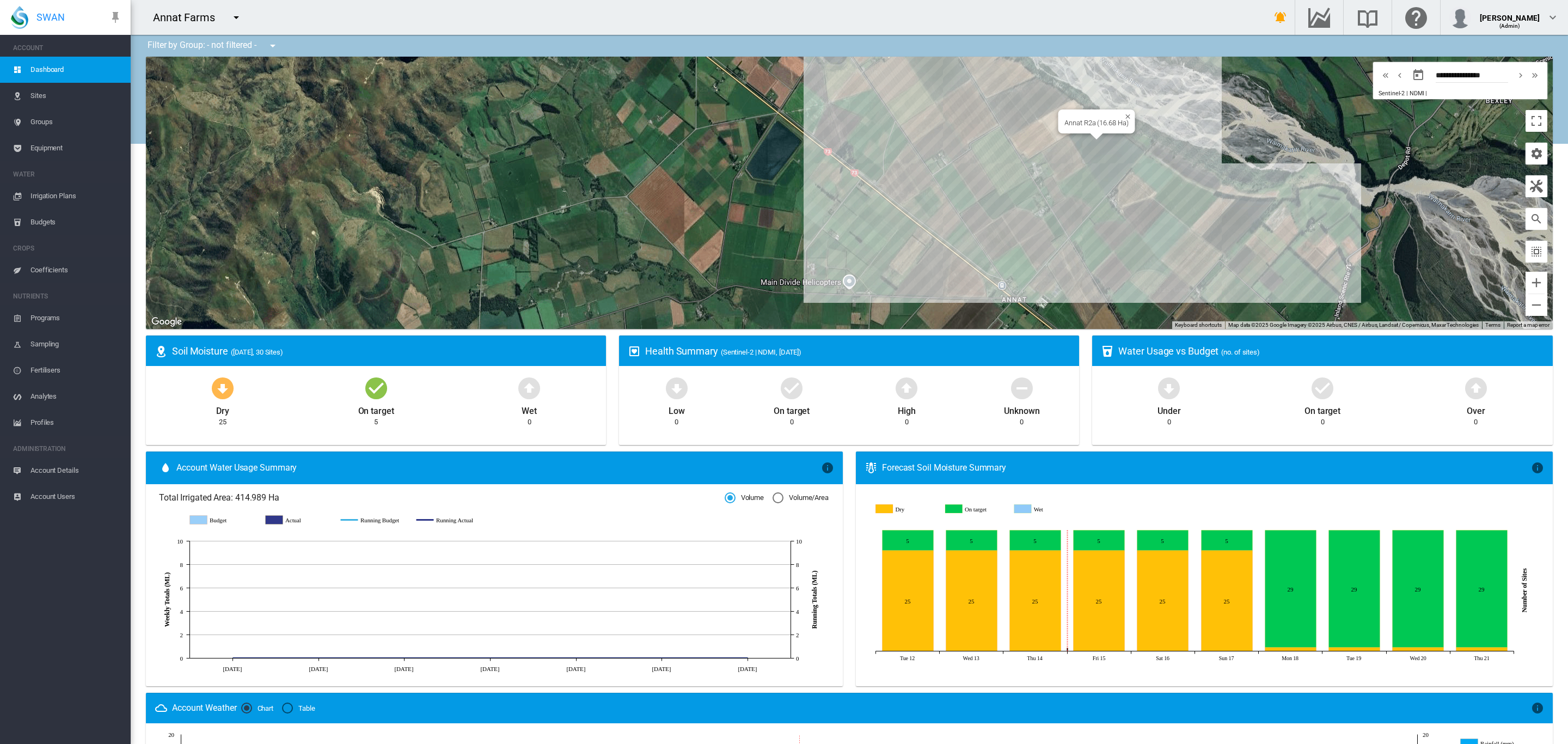
click at [1092, 146] on div "To navigate, press the arrow keys. Annat R2a (16.68 Ha)" at bounding box center [849, 193] width 1407 height 273
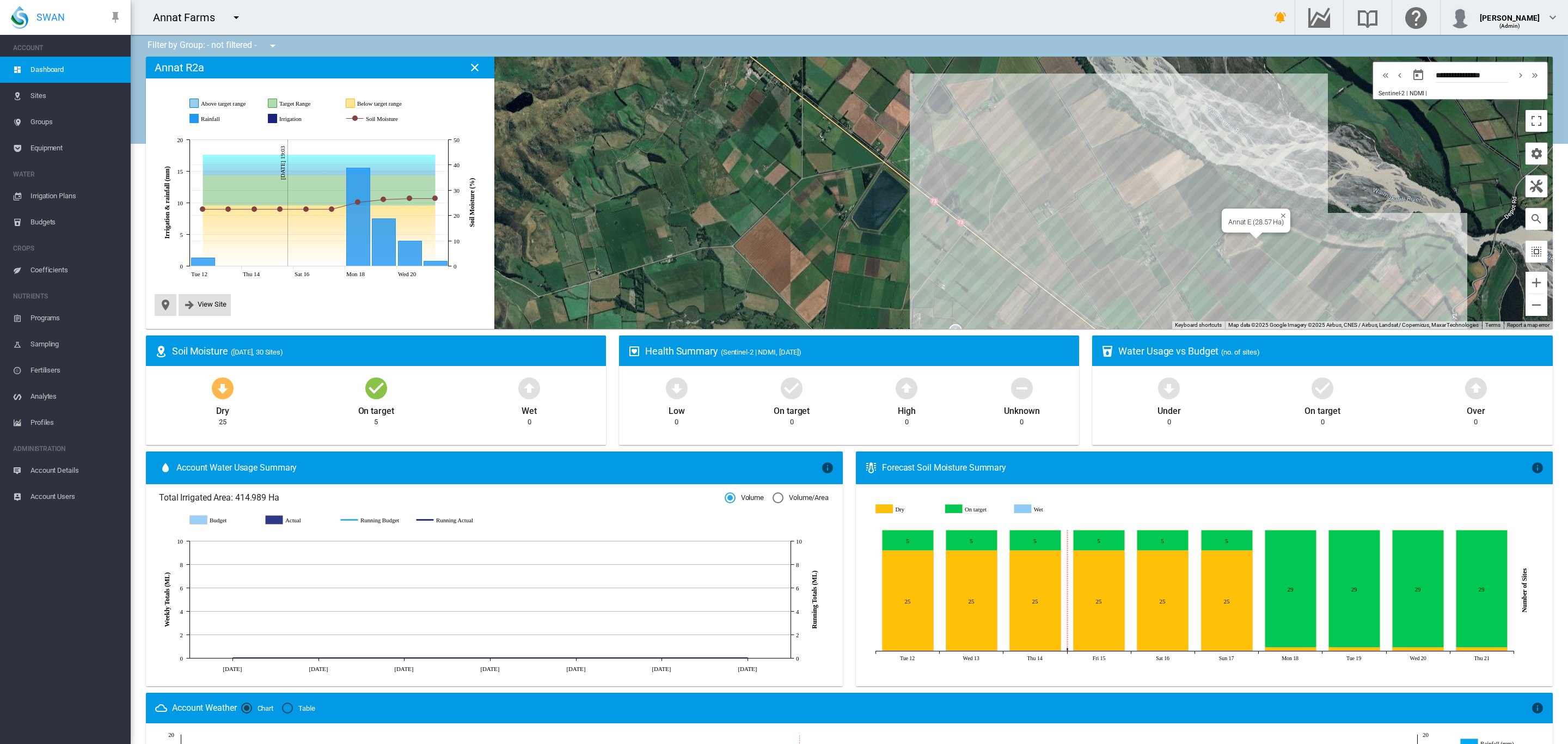
click at [1250, 238] on div at bounding box center [1257, 236] width 14 height 7
click at [1242, 242] on div "To navigate, press the arrow keys. Annat E (28.57 Ha)" at bounding box center [849, 193] width 1407 height 273
click at [1242, 242] on div "To navigate, press the arrow keys." at bounding box center [849, 193] width 1407 height 273
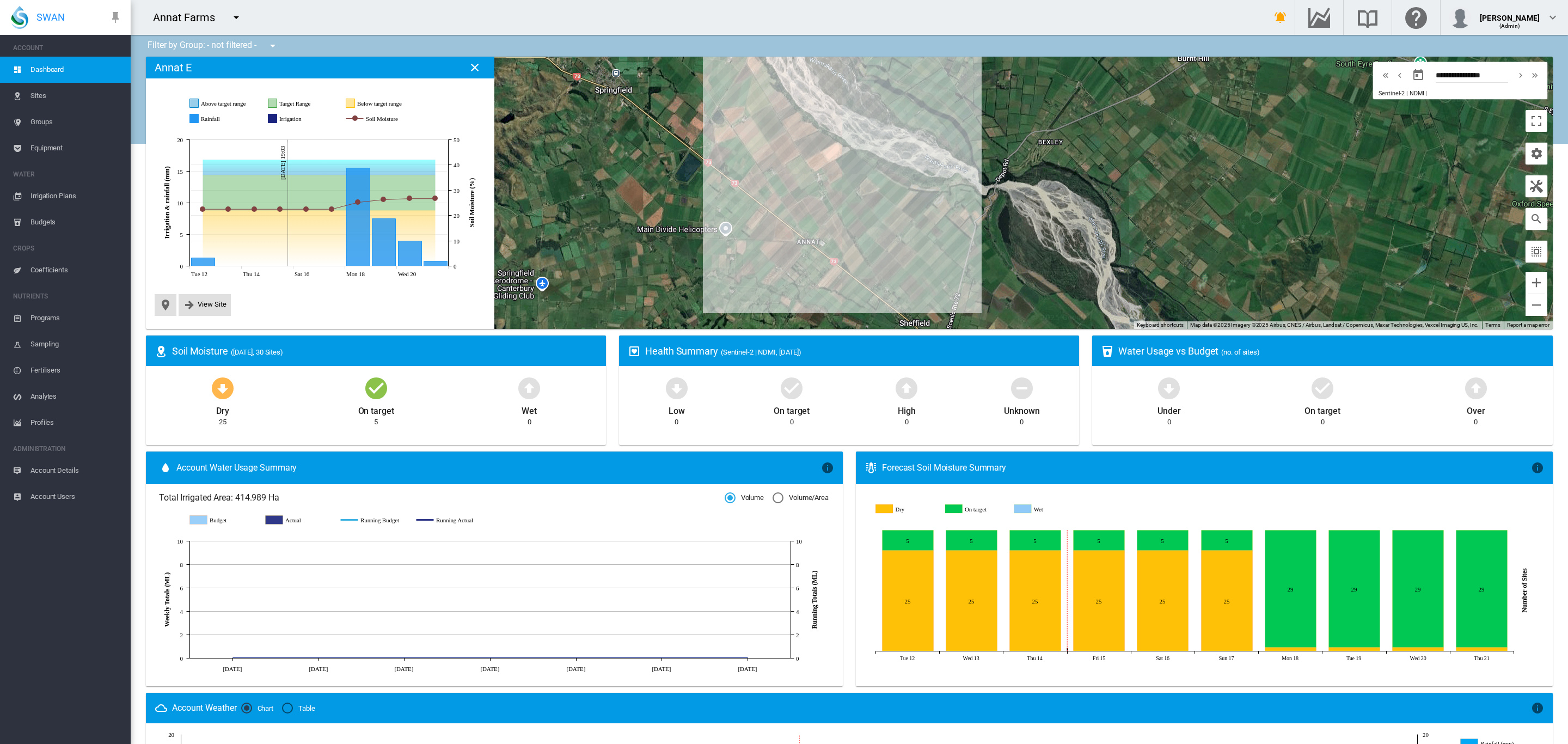
drag, startPoint x: 901, startPoint y: 257, endPoint x: 925, endPoint y: 262, distance: 24.5
click at [925, 262] on div "To navigate, press the arrow keys." at bounding box center [849, 193] width 1407 height 273
